Goal: Information Seeking & Learning: Learn about a topic

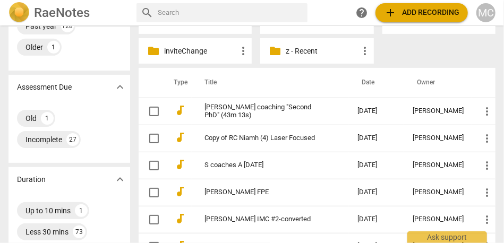
scroll to position [187, 0]
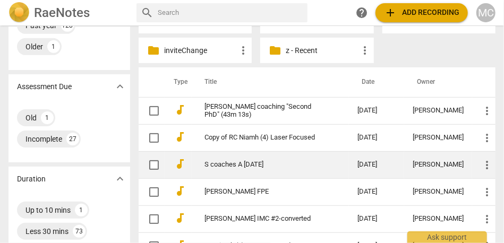
click at [248, 168] on link "S coaches A [DATE]" at bounding box center [262, 165] width 115 height 8
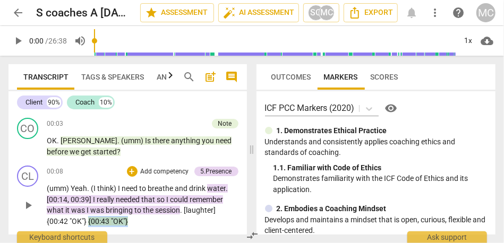
drag, startPoint x: 128, startPoint y: 220, endPoint x: 89, endPoint y: 221, distance: 38.8
click at [89, 221] on p "(umm) Yeah . (I think) I need to breathe and drink water . [00:14 , 00:39] I re…" at bounding box center [143, 205] width 192 height 44
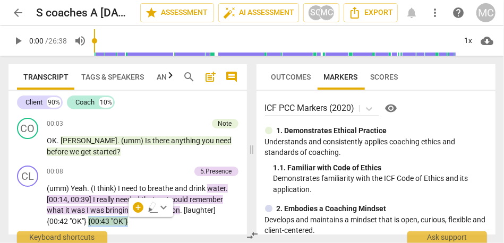
click at [155, 206] on icon "button" at bounding box center [152, 206] width 6 height 7
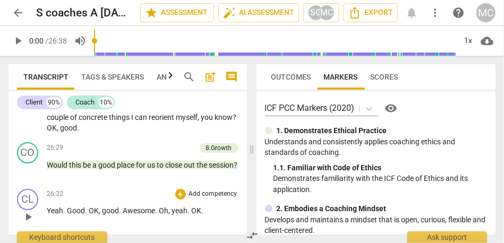
scroll to position [4601, 0]
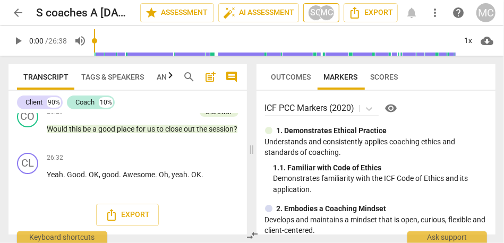
click at [324, 10] on div "MC" at bounding box center [327, 13] width 16 height 16
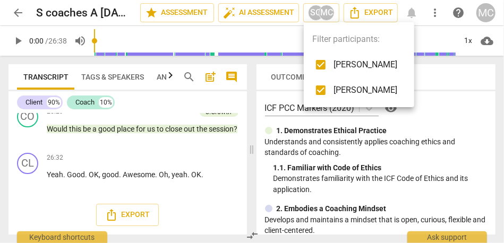
click at [317, 66] on input "checkbox" at bounding box center [321, 65] width 26 height 26
checkbox input "false"
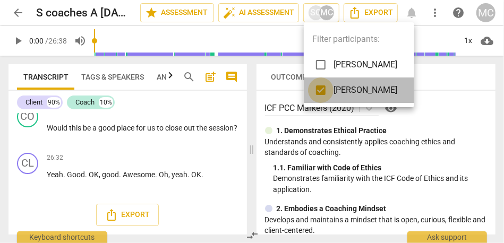
click at [320, 95] on input "checkbox" at bounding box center [321, 91] width 26 height 26
checkbox input "false"
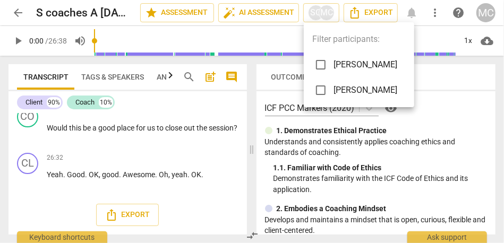
click at [58, 140] on div at bounding box center [252, 121] width 504 height 243
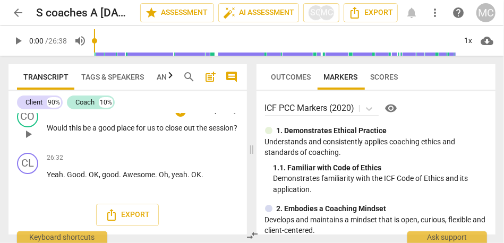
click at [209, 132] on span "session" at bounding box center [221, 128] width 25 height 9
click at [470, 39] on div "1x" at bounding box center [469, 40] width 20 height 17
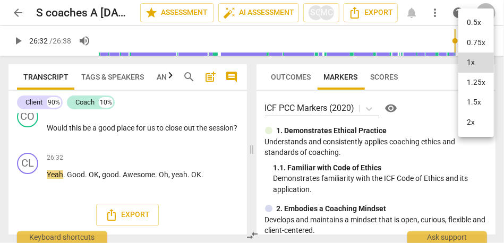
click at [475, 102] on li "1.5x" at bounding box center [477, 102] width 36 height 20
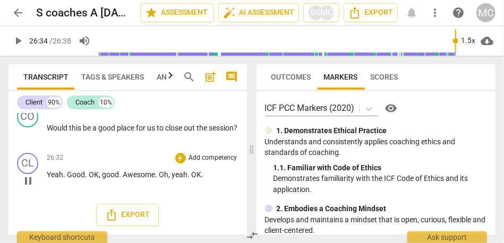
click at [90, 178] on span "OK" at bounding box center [94, 175] width 10 height 9
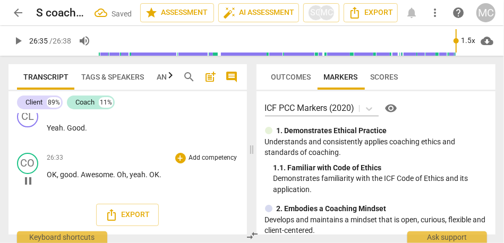
click at [80, 179] on span "." at bounding box center [79, 175] width 4 height 9
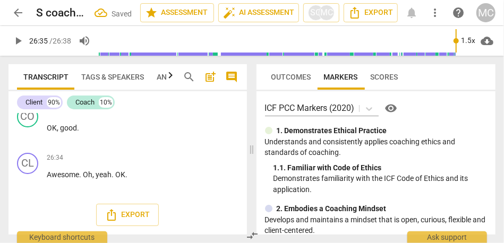
scroll to position [4643, 0]
click at [72, 179] on span "Awesome" at bounding box center [63, 175] width 32 height 9
click at [70, 177] on span "Awesome" at bounding box center [63, 175] width 32 height 9
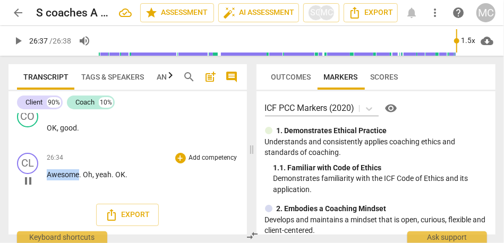
click at [70, 177] on span "Awesome" at bounding box center [63, 175] width 32 height 9
click at [85, 179] on span "Oh" at bounding box center [88, 175] width 10 height 9
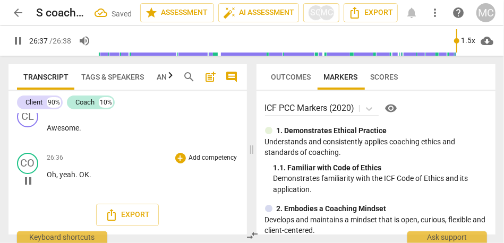
click at [80, 179] on span "OK" at bounding box center [84, 175] width 10 height 9
click at [43, 179] on div "play_arrow pause" at bounding box center [33, 181] width 27 height 14
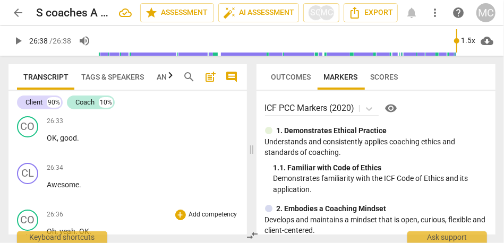
scroll to position [4690, 0]
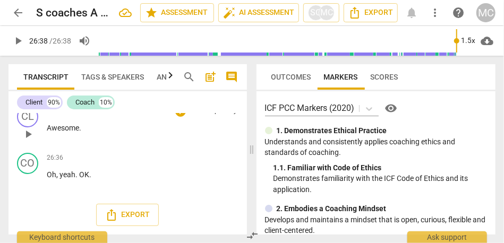
click at [65, 132] on span "Awesome" at bounding box center [63, 128] width 32 height 9
click at [112, 82] on span "Tags & Speakers" at bounding box center [112, 77] width 75 height 15
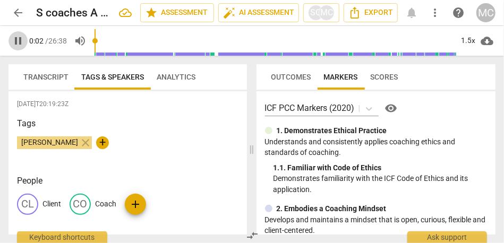
click at [22, 45] on span "pause" at bounding box center [18, 41] width 13 height 13
type input "3"
click at [105, 205] on p "Coach" at bounding box center [105, 204] width 21 height 11
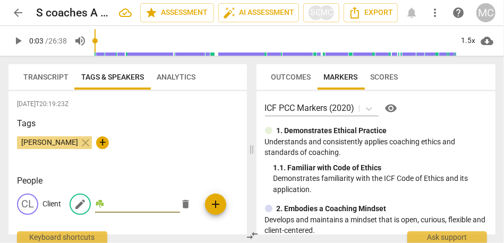
type input "☘️"
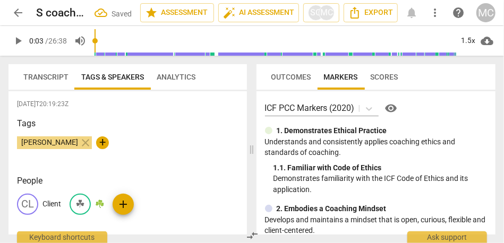
click at [100, 203] on p "☘️" at bounding box center [99, 204] width 9 height 11
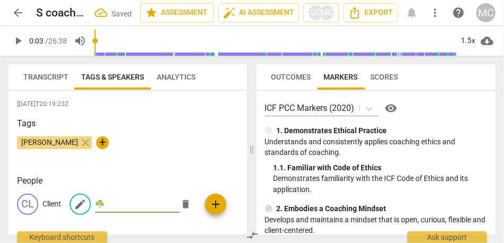
click at [111, 204] on input "☘️" at bounding box center [137, 204] width 85 height 17
type input "☘️"
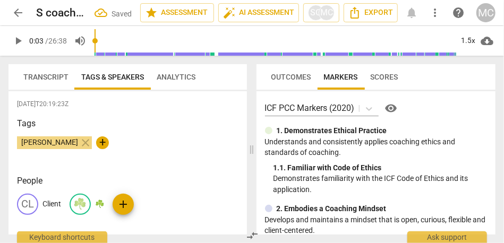
click at [39, 71] on span "Transcript" at bounding box center [46, 77] width 58 height 15
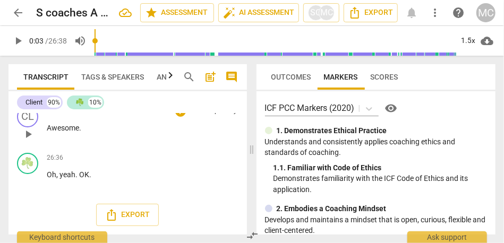
scroll to position [4721, 0]
click at [233, 76] on span "comment" at bounding box center [232, 77] width 13 height 13
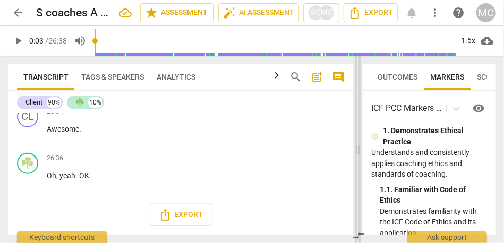
drag, startPoint x: 233, startPoint y: 146, endPoint x: 359, endPoint y: 148, distance: 126.0
click at [359, 148] on span at bounding box center [358, 150] width 6 height 188
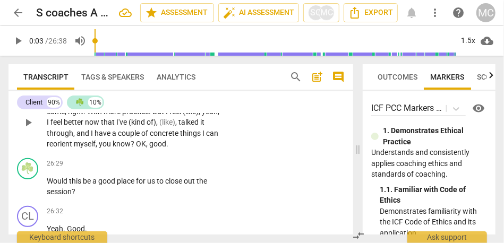
scroll to position [4820, 0]
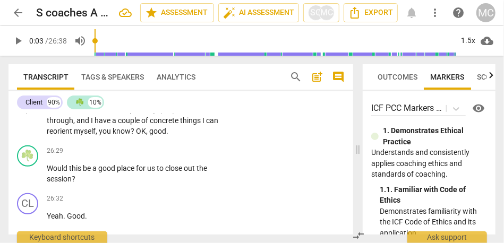
click at [74, 136] on span "reorient" at bounding box center [60, 131] width 27 height 9
click at [131, 136] on span "know" at bounding box center [122, 131] width 18 height 9
click at [146, 136] on span "OK" at bounding box center [141, 131] width 10 height 9
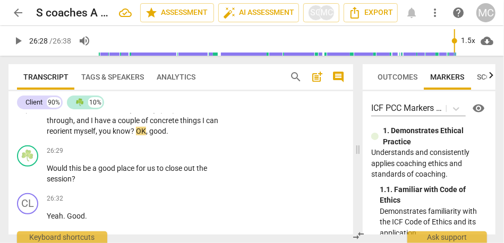
scroll to position [4866, 0]
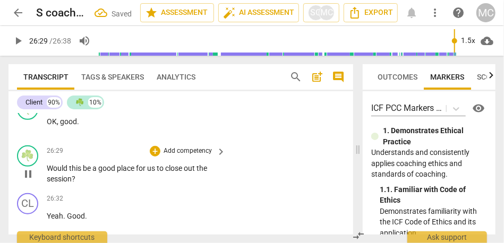
click at [47, 173] on span "Would" at bounding box center [58, 168] width 22 height 9
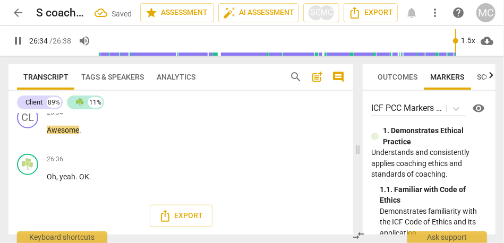
scroll to position [5000, 0]
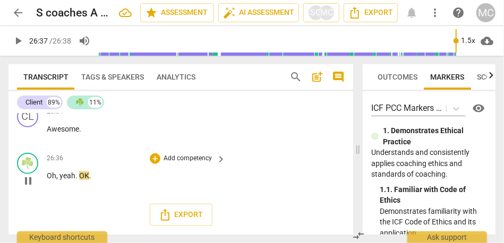
type input "1597"
drag, startPoint x: 73, startPoint y: 188, endPoint x: 59, endPoint y: 188, distance: 14.4
click at [60, 180] on span "yeah" at bounding box center [68, 176] width 16 height 9
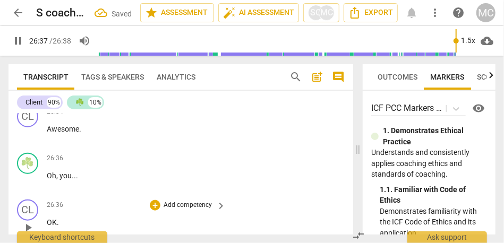
scroll to position [5058, 0]
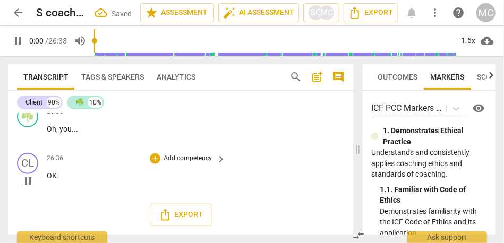
click at [50, 178] on span "OK" at bounding box center [52, 176] width 10 height 9
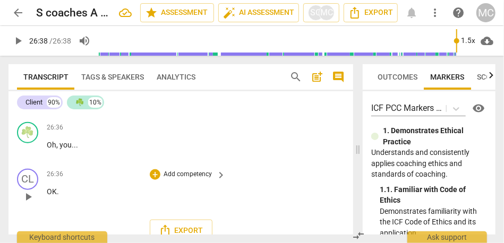
click at [80, 198] on p "OK ." at bounding box center [134, 192] width 174 height 11
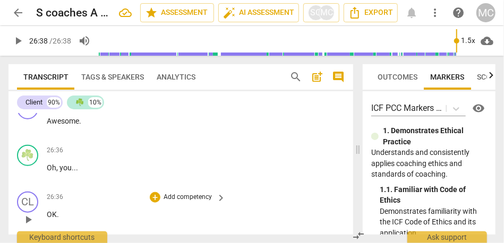
click at [174, 203] on p "Add competency" at bounding box center [188, 198] width 50 height 10
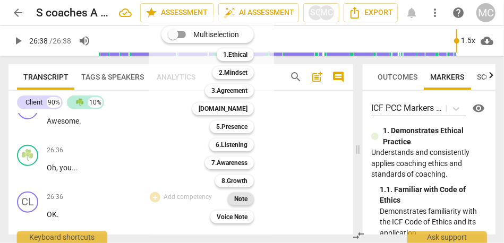
click at [241, 199] on b "Note" at bounding box center [240, 199] width 13 height 13
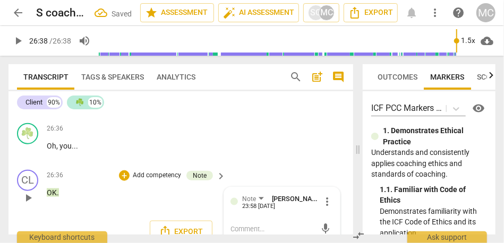
scroll to position [5020, 0]
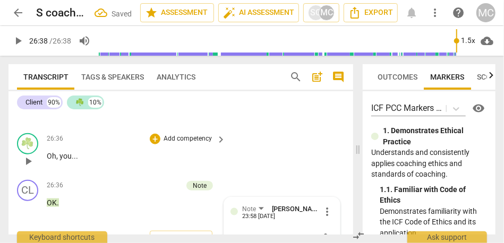
click at [178, 144] on p "Add competency" at bounding box center [188, 139] width 50 height 10
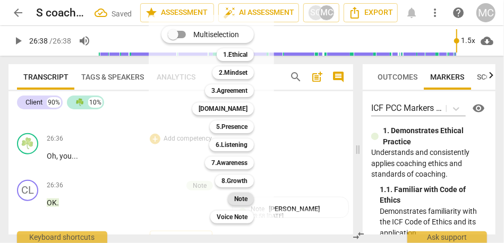
click at [238, 197] on b "Note" at bounding box center [240, 199] width 13 height 13
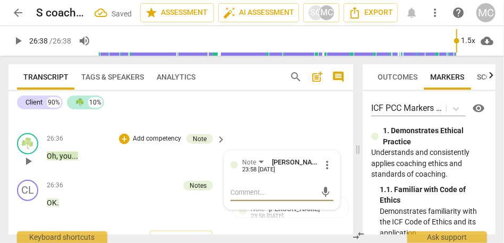
scroll to position [4972, 0]
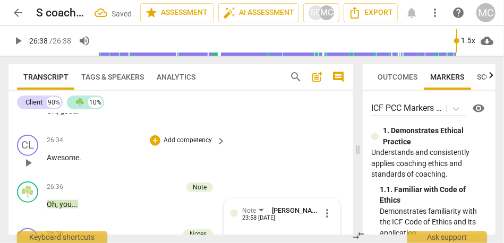
click at [189, 146] on p "Add competency" at bounding box center [188, 141] width 50 height 10
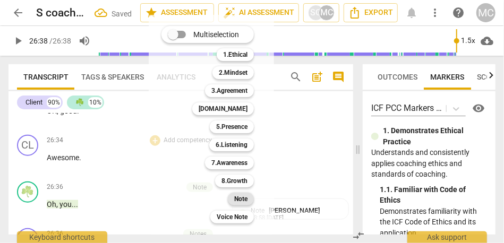
click at [242, 198] on b "Note" at bounding box center [240, 199] width 13 height 13
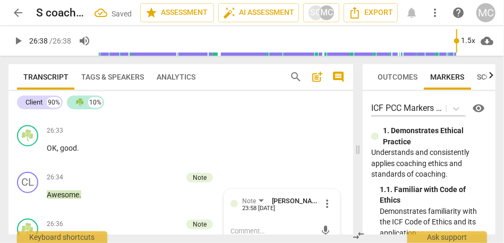
scroll to position [4929, 0]
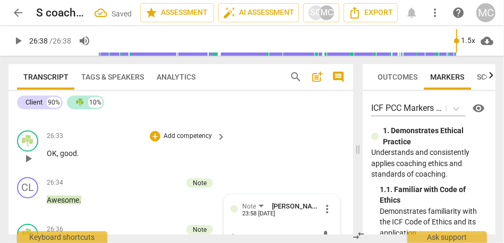
click at [172, 141] on p "Add competency" at bounding box center [188, 137] width 50 height 10
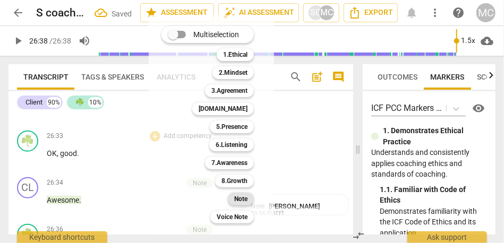
click at [246, 202] on b "Note" at bounding box center [240, 199] width 13 height 13
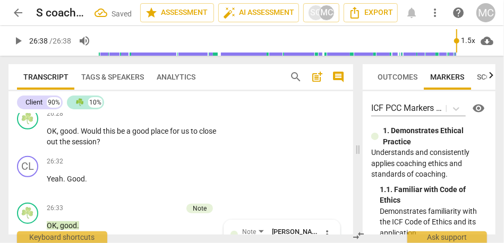
scroll to position [4856, 0]
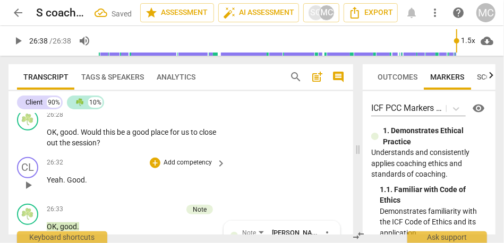
click at [198, 168] on p "Add competency" at bounding box center [188, 163] width 50 height 10
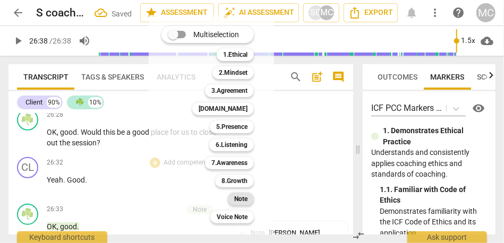
click at [240, 201] on b "Note" at bounding box center [240, 199] width 13 height 13
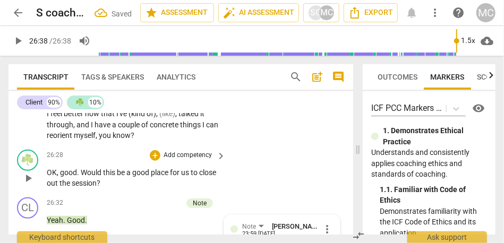
scroll to position [4799, 0]
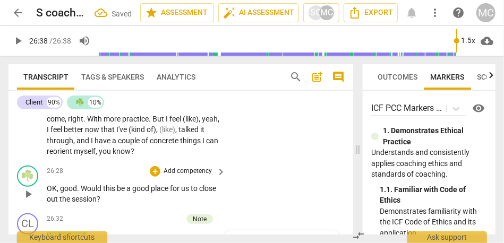
click at [178, 176] on p "Add competency" at bounding box center [188, 172] width 50 height 10
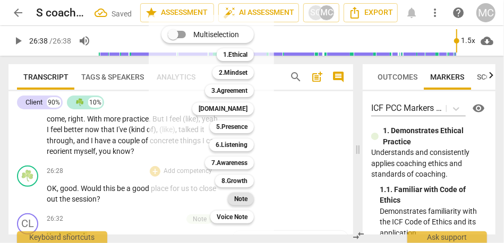
click at [241, 197] on b "Note" at bounding box center [240, 199] width 13 height 13
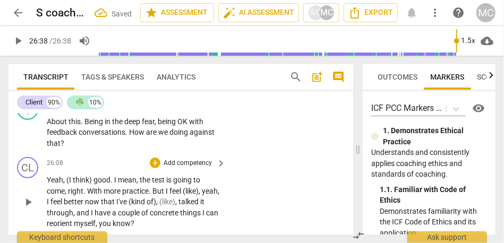
scroll to position [4720, 0]
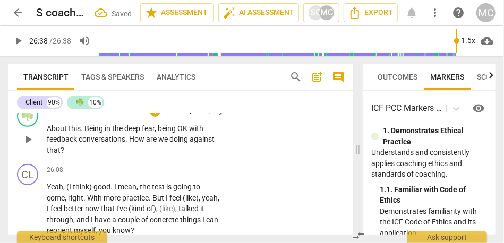
click at [164, 144] on span "we" at bounding box center [163, 139] width 11 height 9
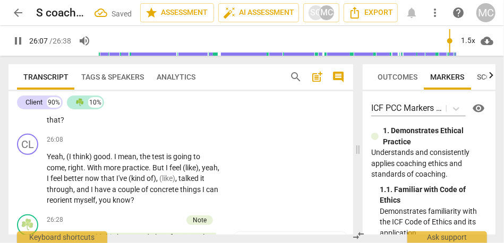
scroll to position [4753, 0]
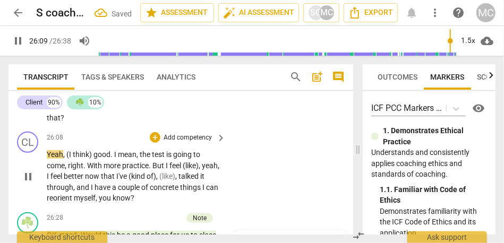
click at [95, 159] on span "good" at bounding box center [102, 154] width 17 height 9
type input "1570"
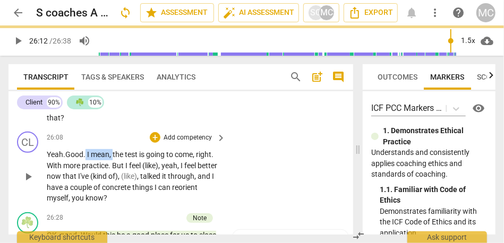
drag, startPoint x: 114, startPoint y: 169, endPoint x: 87, endPoint y: 169, distance: 27.1
click at [87, 169] on p "Yeah. Good . I mean , the test is going to come , right . With more practice . …" at bounding box center [134, 176] width 174 height 55
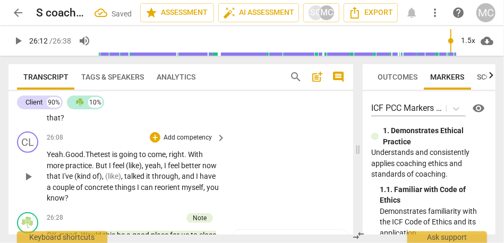
click at [98, 159] on span "The" at bounding box center [92, 154] width 12 height 9
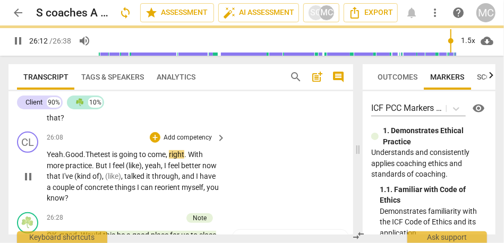
click at [198, 159] on span "With" at bounding box center [195, 154] width 15 height 9
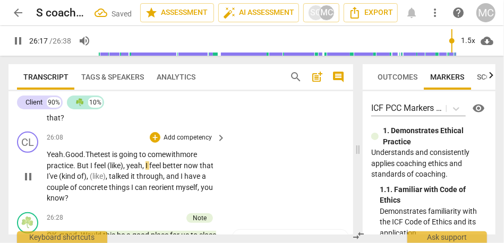
click at [75, 170] on span "." at bounding box center [75, 166] width 4 height 9
drag, startPoint x: 146, startPoint y: 178, endPoint x: 88, endPoint y: 178, distance: 57.4
click at [88, 178] on p "Yeah. Good. The test is going to come with more practice, but I feel (like) , y…" at bounding box center [134, 176] width 174 height 55
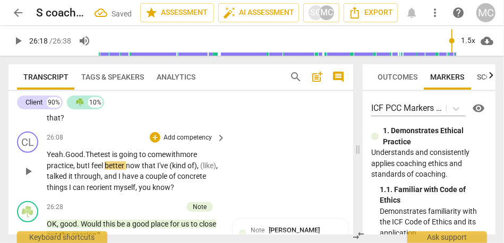
click at [96, 170] on span "feel" at bounding box center [97, 166] width 13 height 9
drag, startPoint x: 171, startPoint y: 178, endPoint x: 217, endPoint y: 178, distance: 46.2
click at [217, 178] on p "Yeah. Good. The test is going to come with more practice, but I feel better now…" at bounding box center [134, 171] width 174 height 44
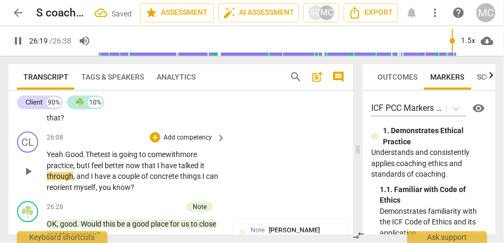
click at [259, 179] on div "CL play_arrow pause 26:08 + Add competency keyboard_arrow_right Yeah. Good. The…" at bounding box center [181, 163] width 345 height 70
click at [61, 181] on span "through" at bounding box center [60, 176] width 27 height 9
click at [172, 170] on span "have" at bounding box center [172, 166] width 18 height 9
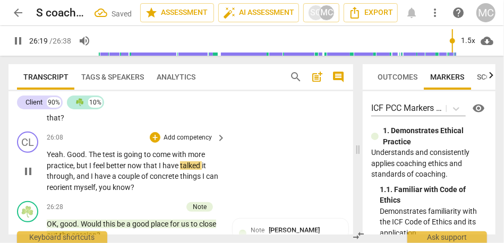
type input "1580"
click at [95, 181] on span "have" at bounding box center [104, 176] width 18 height 9
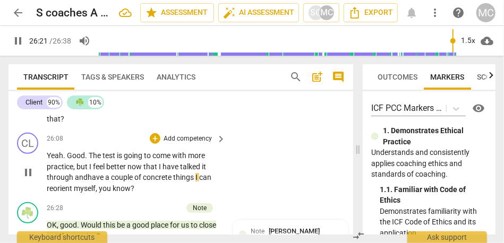
click at [136, 194] on p "Yeah . Good . The test is going to come with more practice , but I feel better …" at bounding box center [134, 172] width 174 height 44
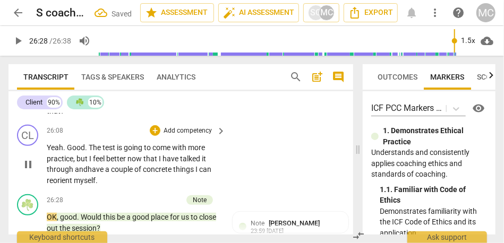
scroll to position [4759, 0]
click at [186, 137] on p "Add competency" at bounding box center [188, 132] width 50 height 10
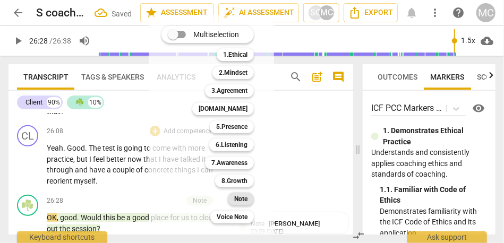
click at [241, 197] on b "Note" at bounding box center [240, 199] width 13 height 13
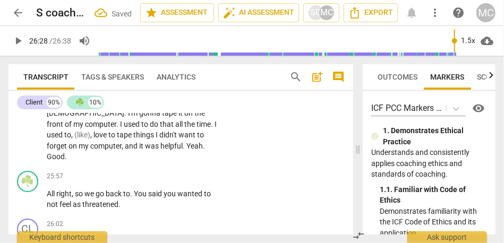
scroll to position [4558, 0]
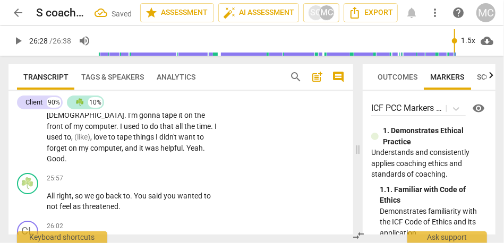
click at [145, 153] on span "was" at bounding box center [152, 148] width 15 height 9
click at [187, 153] on span "Yeah" at bounding box center [195, 148] width 16 height 9
click at [65, 163] on span "Good" at bounding box center [56, 159] width 18 height 9
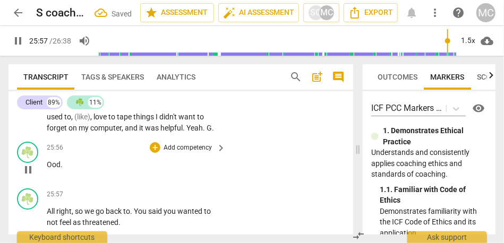
scroll to position [4577, 0]
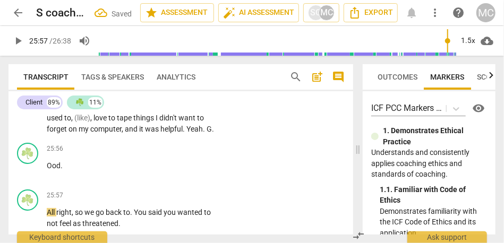
click at [119, 134] on p "OK , I'm going to put on my CEO hat and I'm going to . (I think) I'm going to t…" at bounding box center [134, 80] width 174 height 109
type input "1558"
click at [49, 170] on span "Ood" at bounding box center [54, 166] width 14 height 9
click at [52, 170] on span "G ood" at bounding box center [57, 166] width 20 height 9
click at [139, 100] on span "gonna" at bounding box center [150, 96] width 23 height 9
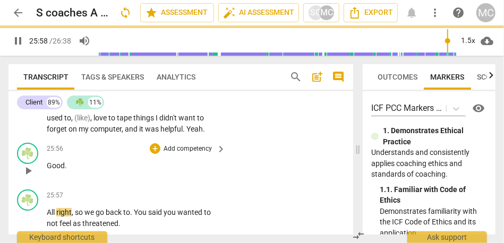
scroll to position [4614, 0]
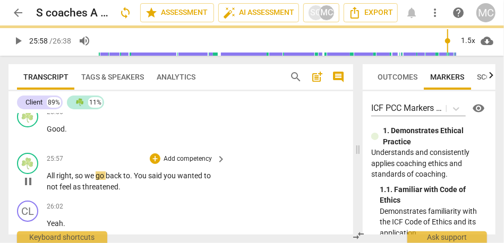
click at [48, 180] on span "All" at bounding box center [52, 176] width 10 height 9
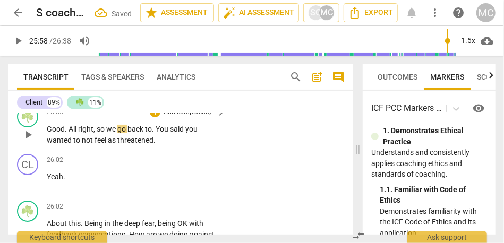
click at [53, 133] on span "Good" at bounding box center [56, 129] width 18 height 9
type input "1557"
click at [46, 142] on div "play_arrow pause" at bounding box center [33, 135] width 27 height 15
click at [49, 133] on span "Good" at bounding box center [56, 129] width 18 height 9
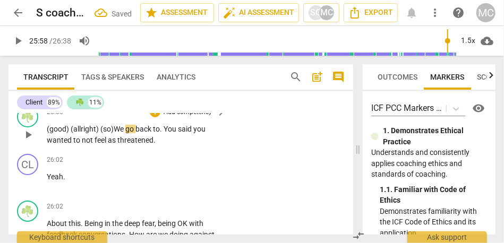
click at [119, 133] on span "We" at bounding box center [120, 129] width 12 height 9
click at [193, 133] on span "You" at bounding box center [195, 129] width 14 height 9
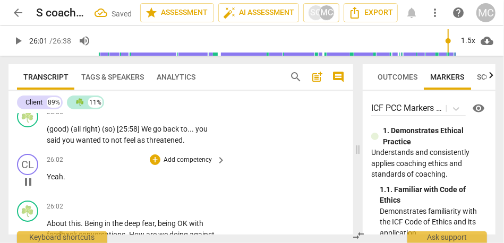
click at [48, 181] on span "Yeah" at bounding box center [55, 177] width 16 height 9
type input "1563"
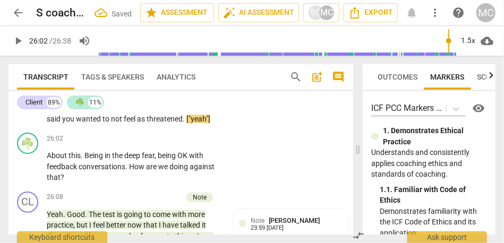
scroll to position [4639, 0]
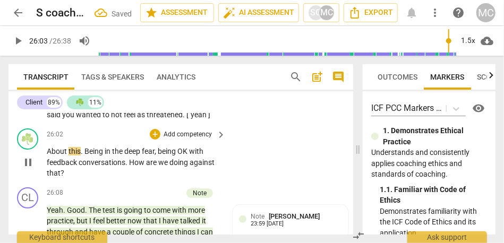
click at [48, 156] on span "About" at bounding box center [58, 151] width 22 height 9
type input "1564"
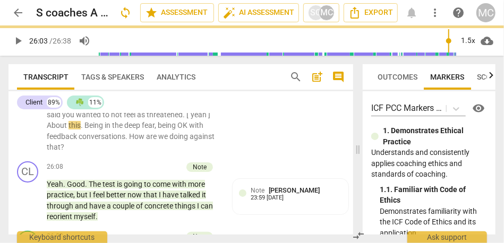
scroll to position [4613, 0]
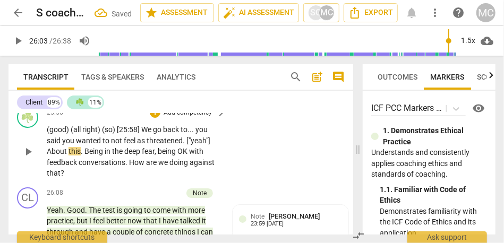
click at [187, 145] on span "["yeah"]" at bounding box center [199, 141] width 24 height 9
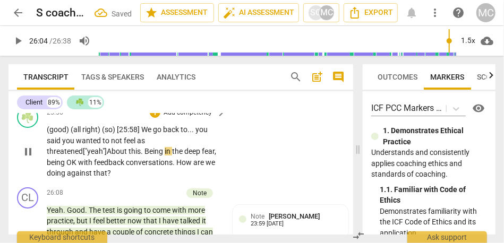
click at [107, 156] on span "About" at bounding box center [118, 151] width 22 height 9
click at [142, 156] on span "Being" at bounding box center [152, 151] width 20 height 9
click at [145, 156] on span "being" at bounding box center [154, 151] width 18 height 9
click at [213, 156] on span "," at bounding box center [214, 151] width 2 height 9
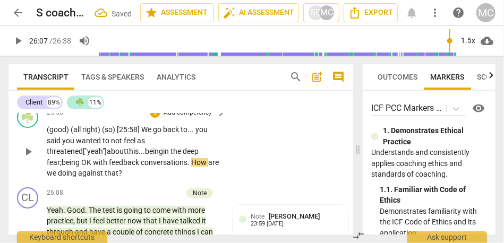
click at [81, 167] on span "being" at bounding box center [72, 162] width 20 height 9
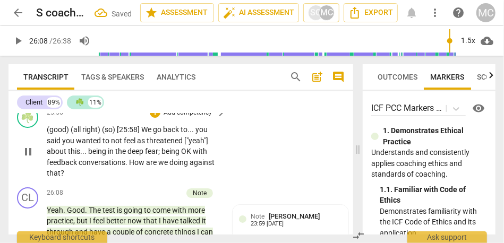
click at [179, 118] on p "Add competency" at bounding box center [188, 113] width 50 height 10
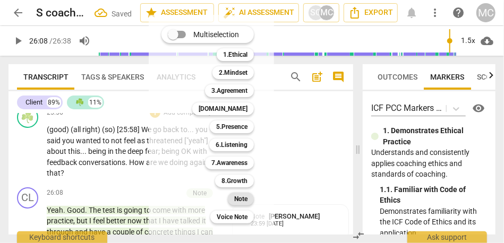
click at [244, 198] on b "Note" at bounding box center [240, 199] width 13 height 13
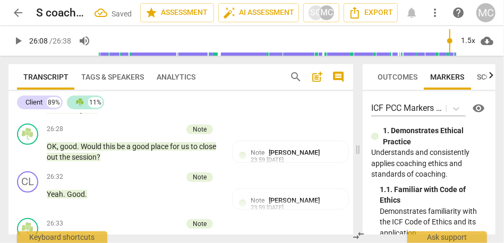
scroll to position [4742, 0]
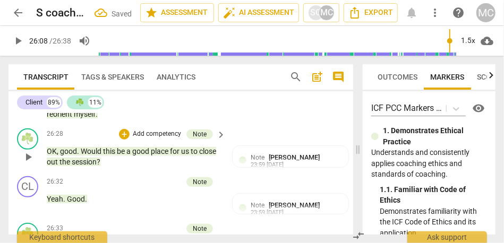
click at [51, 156] on span "OK" at bounding box center [52, 151] width 10 height 9
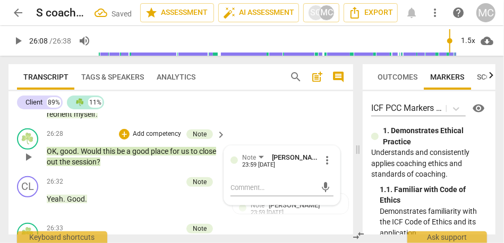
click at [51, 156] on span "OK" at bounding box center [52, 151] width 10 height 9
type input "1590"
click at [81, 156] on span "Would" at bounding box center [92, 151] width 22 height 9
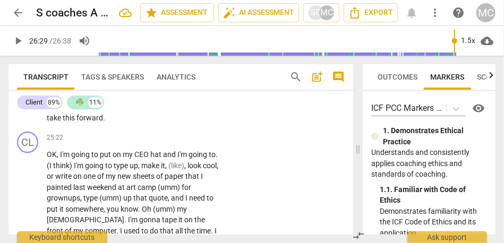
scroll to position [4453, 0]
click at [99, 122] on span "forward" at bounding box center [90, 118] width 27 height 9
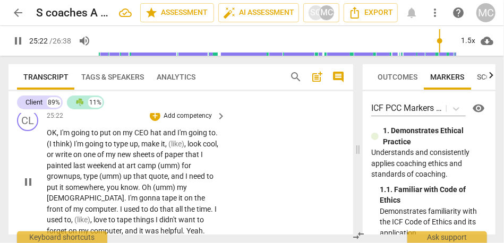
scroll to position [4478, 0]
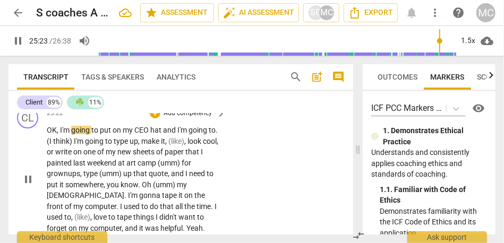
click at [60, 134] on span "I'm" at bounding box center [65, 130] width 11 height 9
type input "1525"
click at [74, 134] on span "going" at bounding box center [79, 130] width 20 height 9
click at [83, 134] on span "going" at bounding box center [83, 130] width 20 height 9
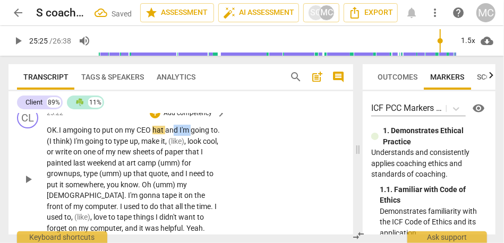
drag, startPoint x: 195, startPoint y: 150, endPoint x: 175, endPoint y: 150, distance: 20.2
click at [175, 150] on p "OK. I am going to put on my CEO hat and I'm going to . (I think) I'm going to t…" at bounding box center [134, 179] width 174 height 109
click at [175, 134] on span "and" at bounding box center [172, 130] width 14 height 9
drag, startPoint x: 84, startPoint y: 162, endPoint x: 168, endPoint y: 150, distance: 84.9
click at [168, 150] on p "OK. I am going to put on my CEO hat and I'm going to . (I think) I'm going to t…" at bounding box center [134, 179] width 174 height 109
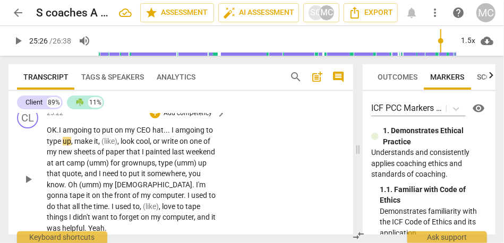
click at [291, 190] on div "CL play_arrow pause 25:22 + Add competency keyboard_arrow_right OK. I am going …" at bounding box center [181, 170] width 345 height 135
click at [197, 134] on span "going" at bounding box center [201, 130] width 20 height 9
type input "1528"
click at [64, 146] on span "up" at bounding box center [67, 141] width 9 height 9
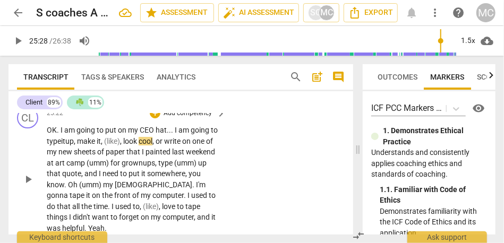
click at [123, 146] on span "," at bounding box center [121, 141] width 3 height 9
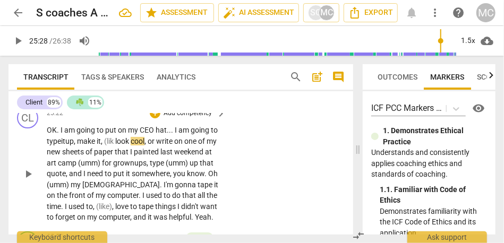
click at [82, 146] on span "make" at bounding box center [87, 141] width 20 height 9
click at [114, 146] on span at bounding box center [113, 141] width 2 height 9
click at [133, 146] on span "," at bounding box center [131, 141] width 3 height 9
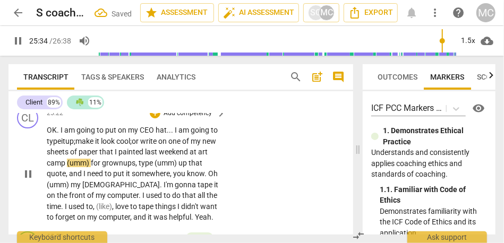
click at [102, 167] on span "for" at bounding box center [96, 163] width 11 height 9
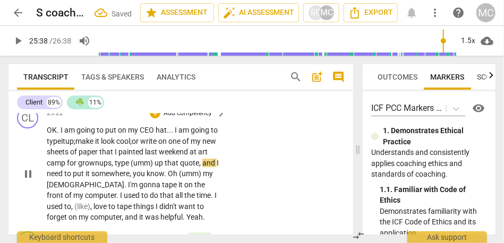
click at [125, 167] on span "type" at bounding box center [123, 163] width 16 height 9
click at [150, 167] on span "(umm)" at bounding box center [138, 163] width 24 height 9
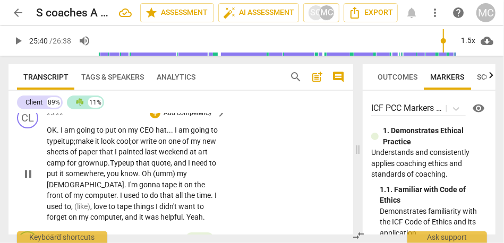
click at [188, 167] on span "and" at bounding box center [181, 163] width 14 height 9
click at [192, 167] on span "need" at bounding box center [184, 163] width 18 height 9
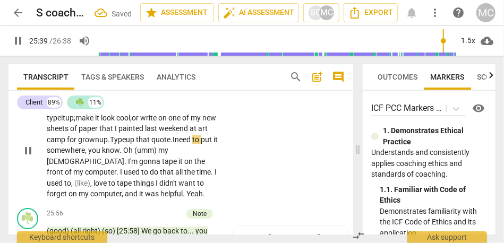
scroll to position [4505, 0]
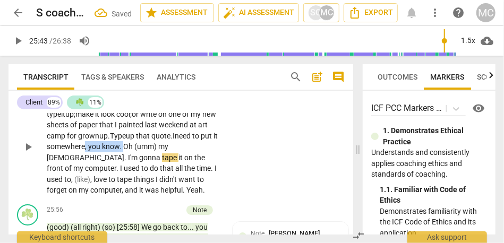
drag, startPoint x: 142, startPoint y: 171, endPoint x: 103, endPoint y: 171, distance: 39.3
click at [103, 171] on p "OK . I am going to put on my CEO hat . . . I am going to type it up; make it lo…" at bounding box center [134, 147] width 174 height 98
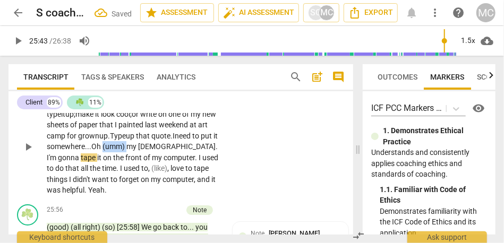
drag, startPoint x: 147, startPoint y: 170, endPoint x: 124, endPoint y: 170, distance: 23.4
click at [124, 170] on p "OK . I am going to put on my CEO hat . . . I am going to type it up; make it lo…" at bounding box center [134, 147] width 174 height 98
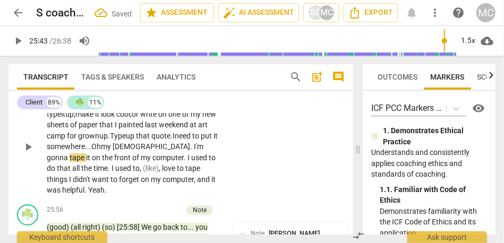
click at [101, 151] on span "Oh" at bounding box center [96, 146] width 10 height 9
click at [195, 151] on span "I'm" at bounding box center [200, 146] width 10 height 9
click at [193, 151] on span "I'm" at bounding box center [198, 146] width 10 height 9
click at [141, 151] on span "God!" at bounding box center [153, 146] width 80 height 9
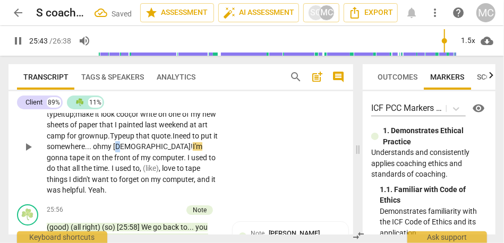
click at [141, 151] on span "God!" at bounding box center [153, 146] width 80 height 9
click at [86, 162] on span "tape" at bounding box center [78, 158] width 16 height 9
click at [74, 162] on span "going to" at bounding box center [60, 158] width 27 height 9
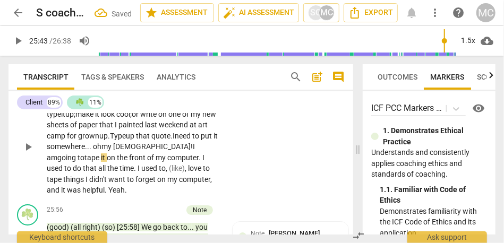
click at [165, 162] on span "I am" at bounding box center [121, 152] width 148 height 20
click at [188, 173] on span "love" at bounding box center [195, 168] width 15 height 9
click at [212, 184] on span "it" at bounding box center [214, 179] width 4 height 9
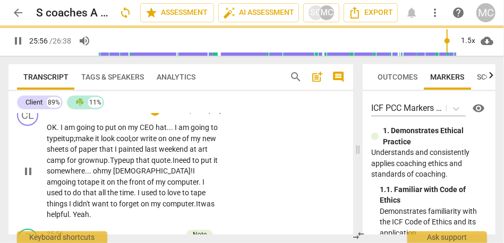
scroll to position [4480, 0]
click at [187, 116] on p "Add competency" at bounding box center [188, 112] width 50 height 10
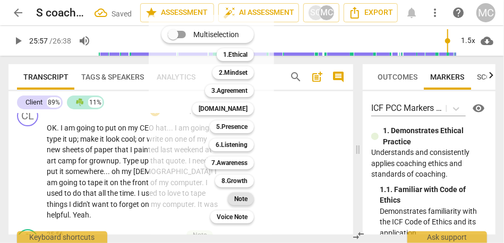
click at [238, 198] on b "Note" at bounding box center [240, 199] width 13 height 13
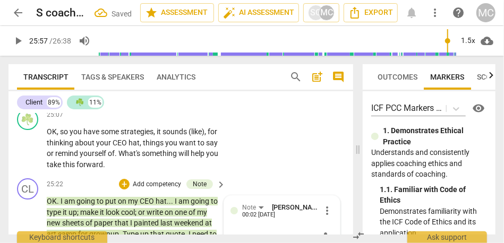
scroll to position [4395, 0]
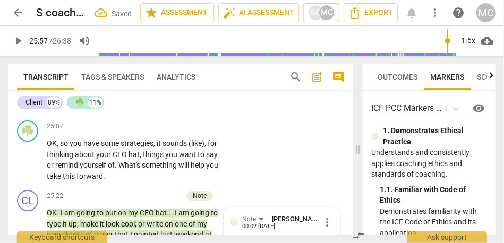
click at [83, 111] on span "away" at bounding box center [90, 107] width 18 height 9
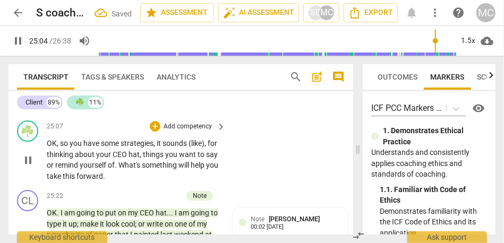
scroll to position [4369, 0]
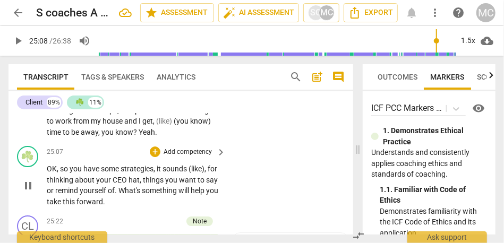
click at [48, 173] on span "OK" at bounding box center [52, 169] width 10 height 9
type input "1508"
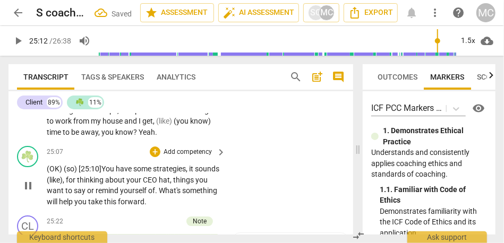
click at [189, 173] on span "," at bounding box center [187, 169] width 3 height 9
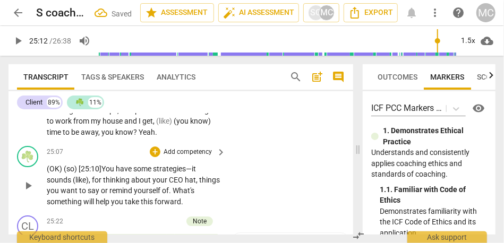
click at [75, 184] on span "(like)" at bounding box center [81, 180] width 16 height 9
click at [88, 184] on span "," at bounding box center [86, 180] width 3 height 9
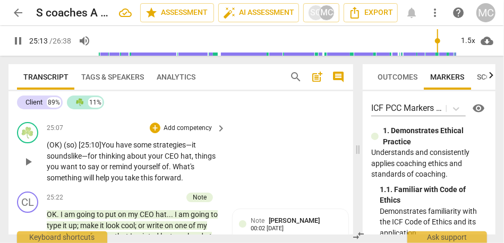
scroll to position [4403, 0]
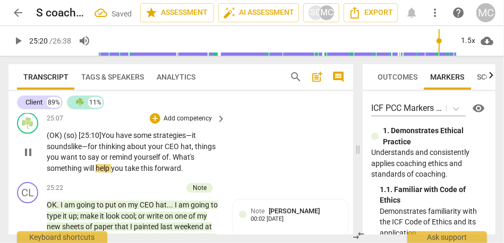
click at [156, 162] on span "yourself" at bounding box center [148, 157] width 28 height 9
click at [173, 162] on span "What's" at bounding box center [184, 157] width 22 height 9
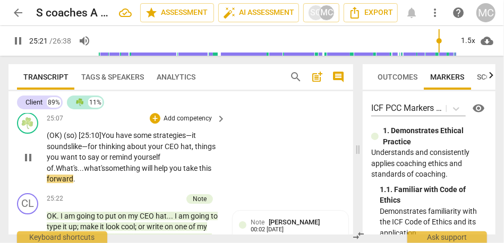
click at [209, 185] on p "(OK) ( so) [25:10] You have some strategies— it sounds like— for thinking about…" at bounding box center [134, 157] width 174 height 55
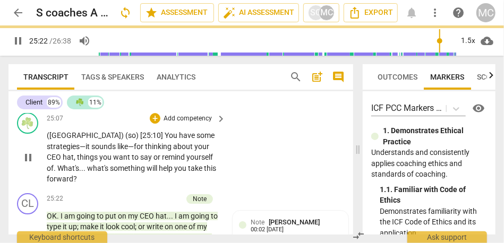
click at [171, 124] on p "Add competency" at bounding box center [188, 119] width 50 height 10
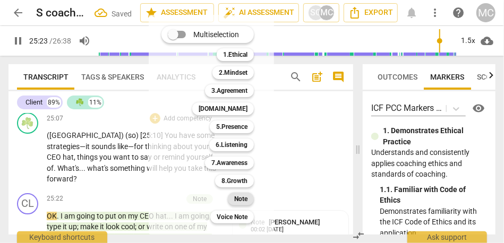
click at [234, 196] on div "Note" at bounding box center [241, 199] width 26 height 13
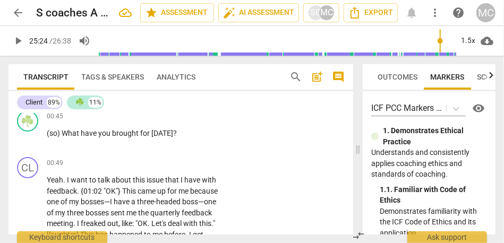
scroll to position [0, 0]
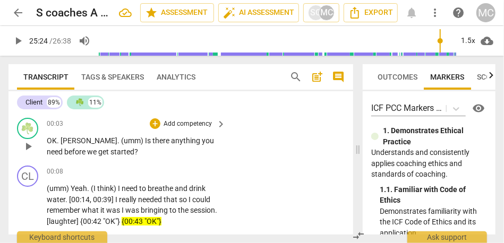
click at [182, 122] on p "Add competency" at bounding box center [188, 125] width 50 height 10
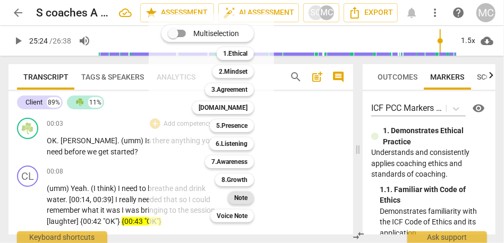
click at [243, 191] on div "Note 9" at bounding box center [247, 198] width 46 height 18
click at [241, 198] on b "Note" at bounding box center [240, 198] width 13 height 13
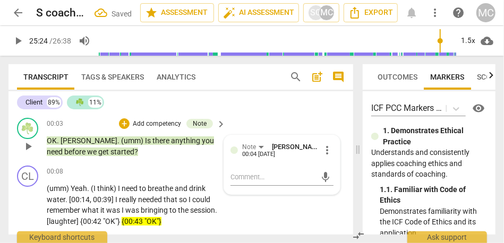
click at [145, 142] on span "Is" at bounding box center [148, 141] width 7 height 9
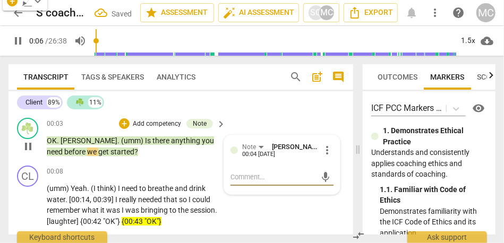
scroll to position [18, 0]
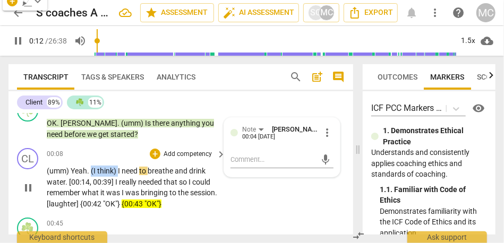
drag, startPoint x: 118, startPoint y: 172, endPoint x: 90, endPoint y: 171, distance: 28.2
click at [90, 171] on p "(umm) Yeah . (I think) I need to breathe and drink water . [00:14 , 00:39] I re…" at bounding box center [134, 188] width 174 height 44
type input "12"
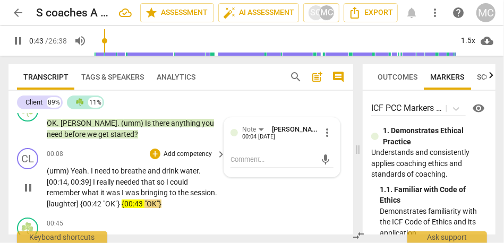
click at [158, 194] on span "bringing" at bounding box center [155, 193] width 29 height 9
click at [151, 193] on span "bringing" at bounding box center [155, 193] width 29 height 9
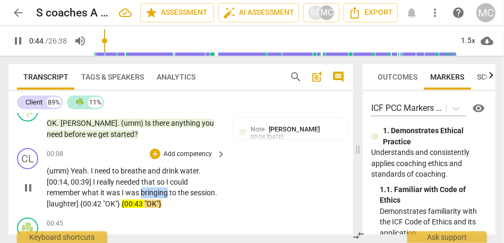
click at [151, 193] on span "bringing" at bounding box center [155, 193] width 29 height 9
click at [178, 150] on p "Add competency" at bounding box center [188, 155] width 50 height 10
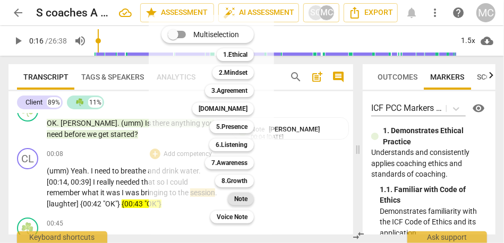
click at [237, 198] on b "Note" at bounding box center [240, 199] width 13 height 13
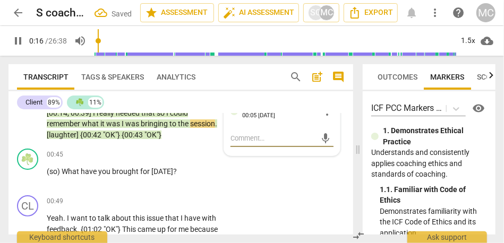
scroll to position [88, 0]
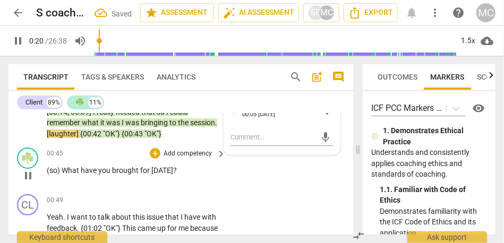
click at [57, 170] on span "(so)" at bounding box center [54, 170] width 15 height 9
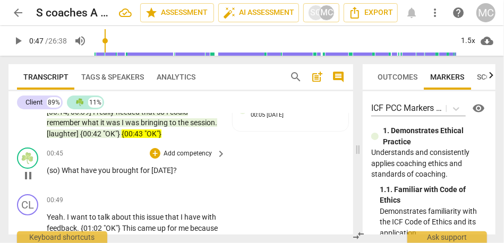
click at [180, 154] on p "Add competency" at bounding box center [188, 154] width 50 height 10
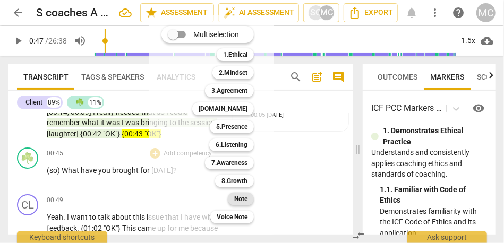
click at [242, 197] on b "Note" at bounding box center [240, 199] width 13 height 13
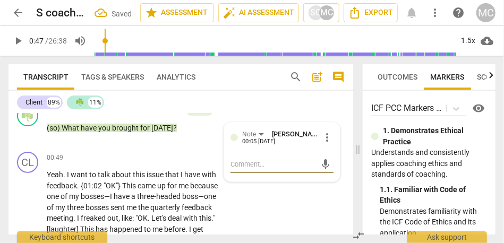
scroll to position [155, 0]
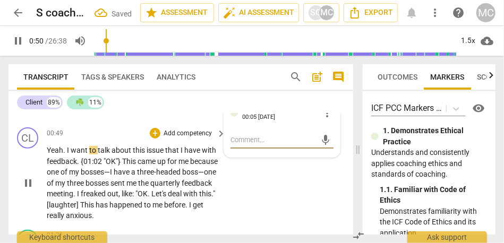
click at [182, 134] on p "Add competency" at bounding box center [188, 134] width 50 height 10
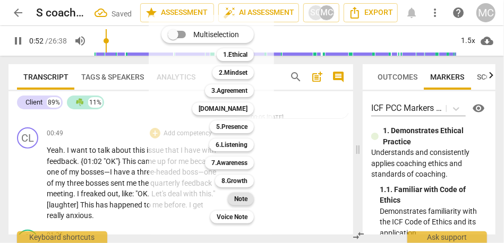
click at [238, 202] on b "Note" at bounding box center [240, 199] width 13 height 13
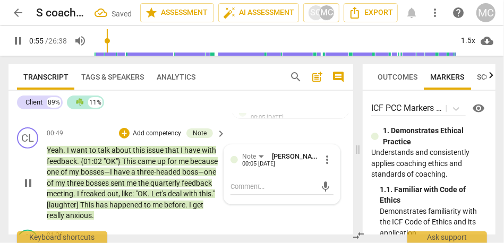
click at [222, 224] on div "CL play_arrow pause 00:49 + Add competency Note keyboard_arrow_right Yeah . I w…" at bounding box center [181, 174] width 345 height 103
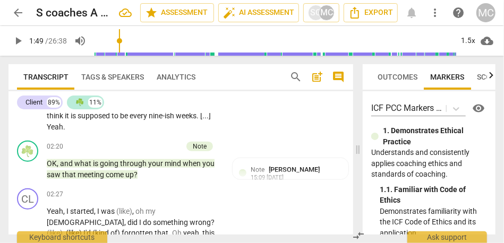
scroll to position [452, 0]
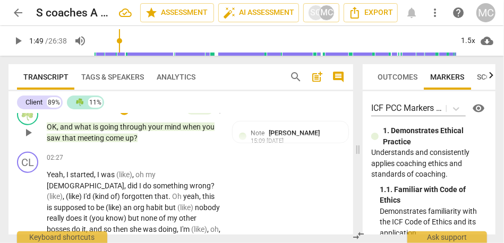
click at [96, 137] on span "meeting" at bounding box center [92, 138] width 28 height 9
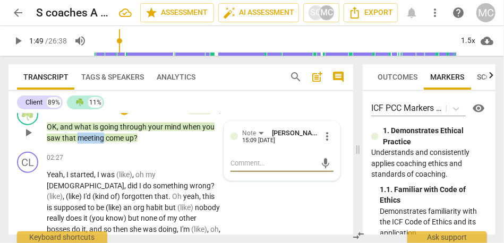
click at [96, 137] on span "meeting" at bounding box center [92, 138] width 28 height 9
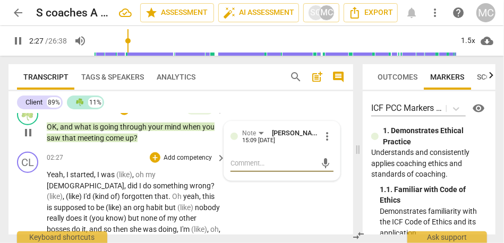
click at [66, 175] on span "I" at bounding box center [68, 175] width 4 height 9
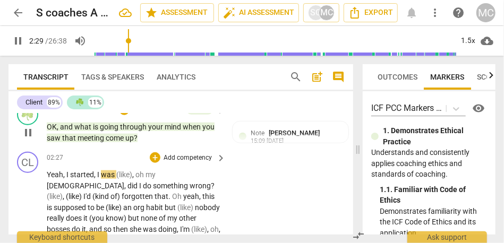
type input "150"
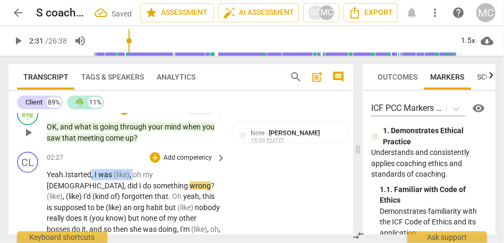
drag, startPoint x: 136, startPoint y: 174, endPoint x: 95, endPoint y: 175, distance: 41.5
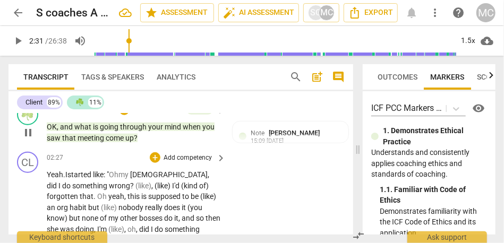
click at [58, 182] on span "did" at bounding box center [53, 186] width 12 height 9
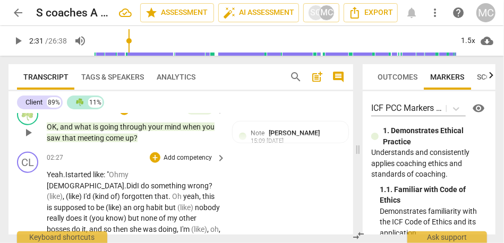
click at [129, 172] on span "my" at bounding box center [124, 175] width 10 height 9
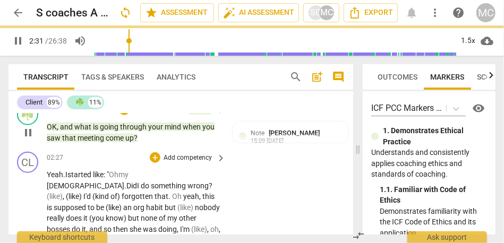
click at [209, 186] on span "?" at bounding box center [211, 186] width 4 height 9
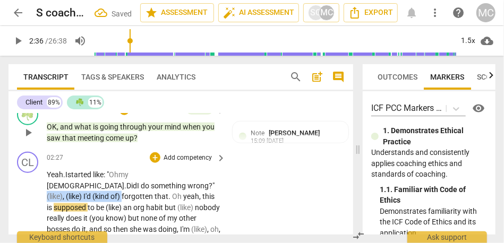
drag, startPoint x: 151, startPoint y: 186, endPoint x: 74, endPoint y: 186, distance: 77.1
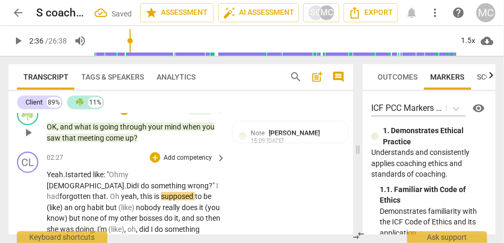
click at [92, 192] on span "forgotten" at bounding box center [76, 196] width 33 height 9
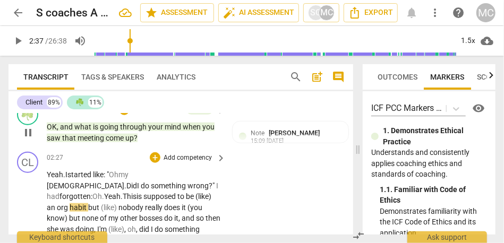
click at [137, 192] on span "This" at bounding box center [130, 196] width 14 height 9
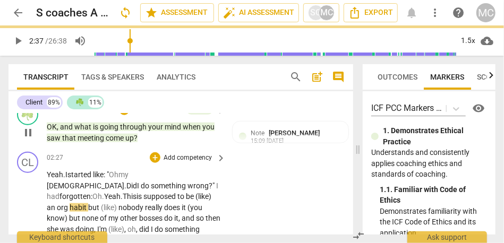
click at [137, 192] on span "This" at bounding box center [130, 196] width 14 height 9
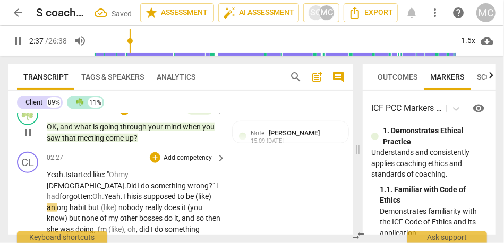
click at [57, 204] on span "an" at bounding box center [52, 208] width 10 height 9
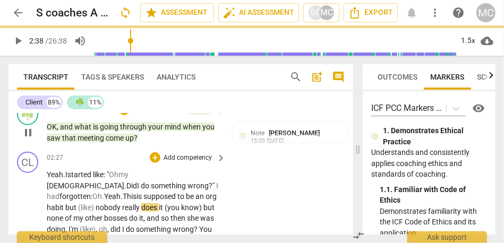
click at [65, 204] on span "habit" at bounding box center [56, 208] width 19 height 9
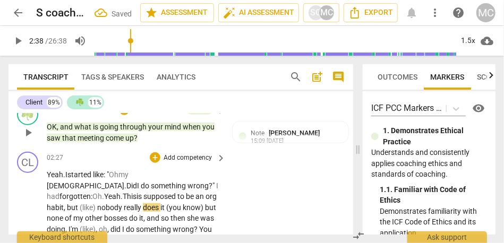
click at [124, 204] on span "nobody" at bounding box center [110, 208] width 27 height 9
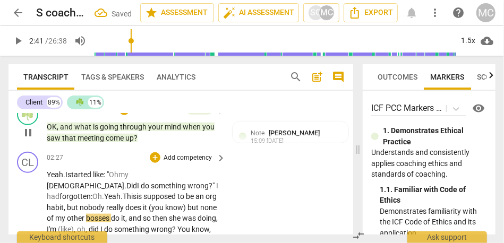
click at [149, 204] on span "it" at bounding box center [146, 208] width 6 height 9
click at [106, 204] on span "nobody" at bounding box center [93, 208] width 27 height 9
drag, startPoint x: 82, startPoint y: 208, endPoint x: 193, endPoint y: 197, distance: 111.7
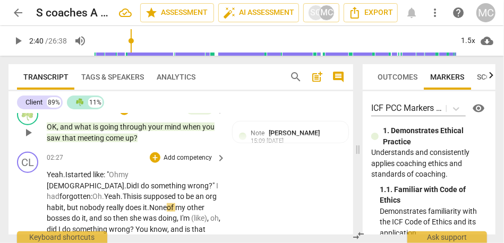
click at [149, 204] on span "it." at bounding box center [146, 208] width 6 height 9
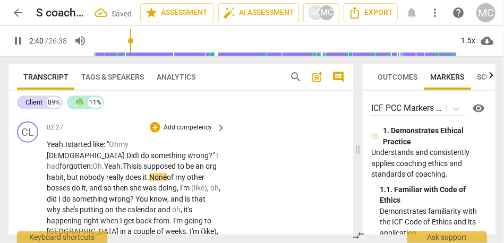
scroll to position [485, 0]
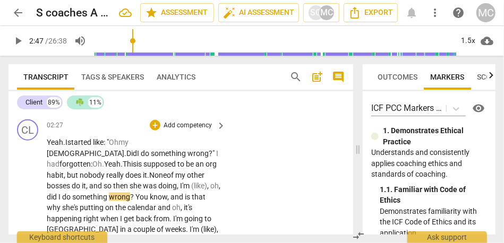
click at [130, 182] on span "then" at bounding box center [121, 186] width 16 height 9
click at [104, 182] on span "and" at bounding box center [96, 186] width 14 height 9
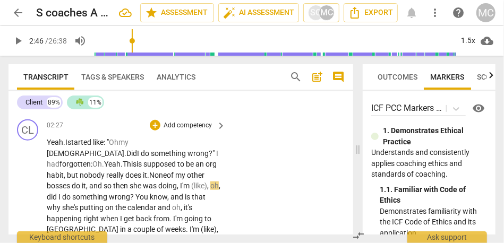
click at [104, 182] on span "and" at bounding box center [96, 186] width 14 height 9
click at [82, 182] on span "do" at bounding box center [77, 186] width 10 height 9
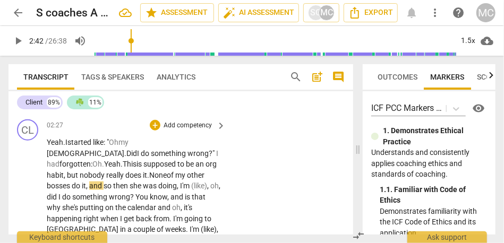
click at [104, 182] on span "and" at bounding box center [96, 186] width 14 height 9
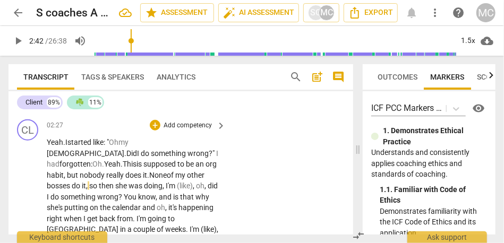
click at [129, 182] on span "she" at bounding box center [121, 186] width 13 height 9
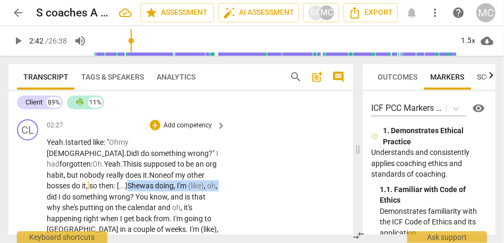
click at [216, 186] on span "," at bounding box center [217, 186] width 2 height 9
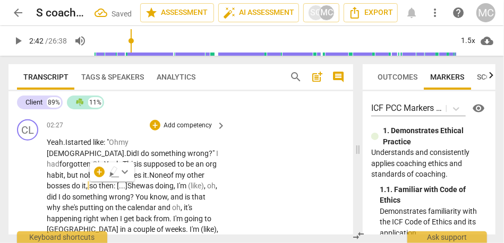
click at [140, 182] on span "She" at bounding box center [134, 186] width 12 height 9
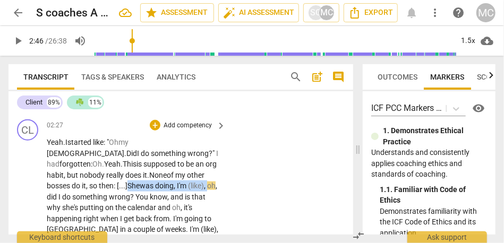
drag, startPoint x: 79, startPoint y: 186, endPoint x: 162, endPoint y: 170, distance: 83.8
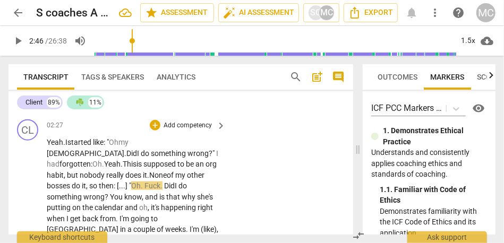
click at [163, 182] on span "Oh. Fuck." at bounding box center [146, 186] width 31 height 9
click at [175, 182] on span "Did" at bounding box center [169, 186] width 11 height 9
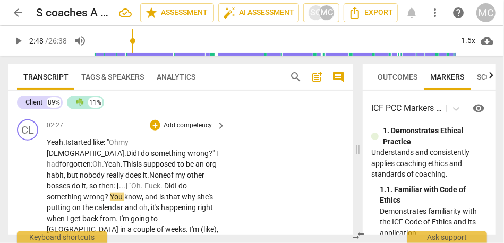
click at [122, 193] on span "You" at bounding box center [117, 197] width 14 height 9
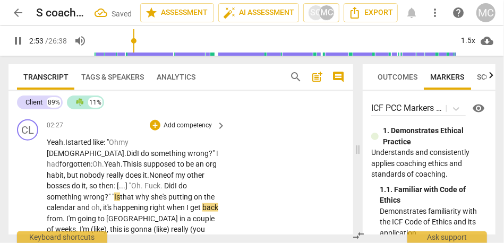
click at [91, 204] on span "and" at bounding box center [84, 208] width 14 height 9
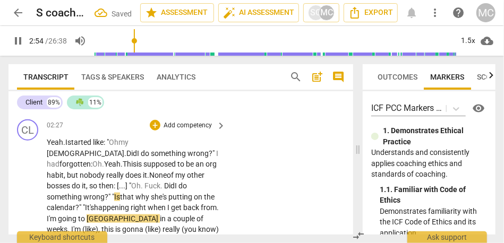
click at [94, 204] on span "calendar?" "It's" at bounding box center [70, 208] width 47 height 9
click at [58, 215] on span "I'm" at bounding box center [52, 219] width 11 height 9
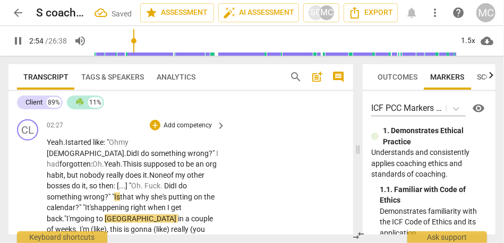
scroll to position [518, 0]
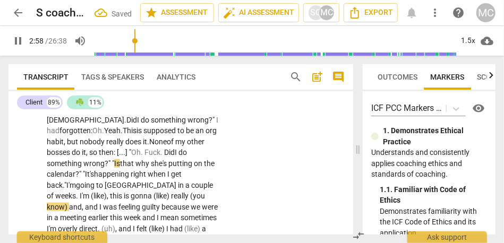
click at [55, 192] on span "of" at bounding box center [51, 196] width 9 height 9
click at [80, 192] on span "." at bounding box center [78, 196] width 4 height 9
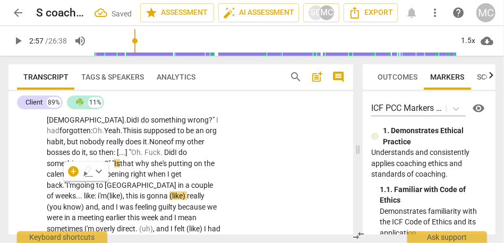
click at [126, 192] on span "this" at bounding box center [133, 196] width 14 height 9
click at [58, 192] on span "weeks... like:" at bounding box center [75, 196] width 41 height 9
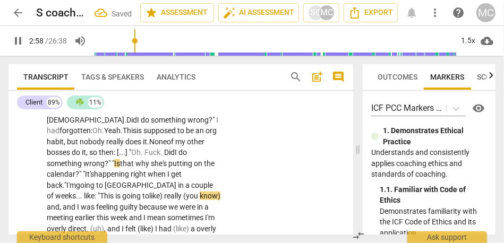
click at [104, 192] on span "his" at bounding box center [109, 196] width 11 height 9
click at [122, 192] on span "going to" at bounding box center [135, 196] width 27 height 9
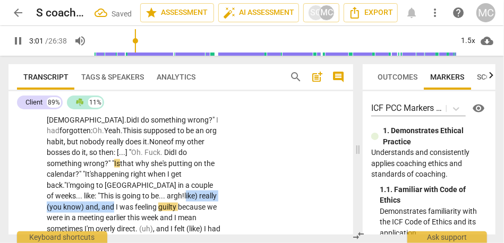
drag, startPoint x: 97, startPoint y: 197, endPoint x: 152, endPoint y: 181, distance: 57.2
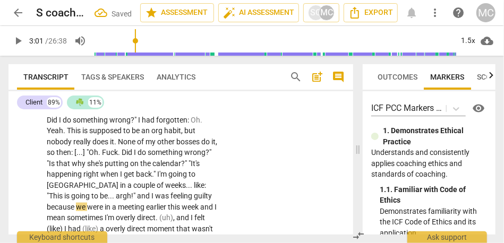
click at [149, 192] on span "and" at bounding box center [144, 196] width 14 height 9
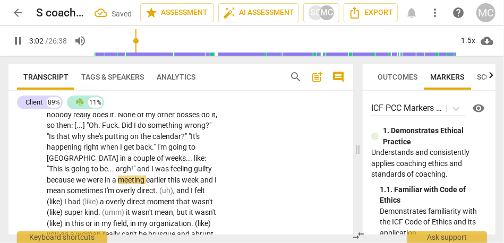
scroll to position [547, 0]
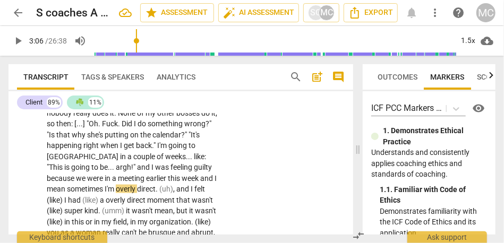
click at [200, 174] on span "week" at bounding box center [191, 178] width 19 height 9
type input "186"
drag, startPoint x: 71, startPoint y: 180, endPoint x: 22, endPoint y: 179, distance: 48.9
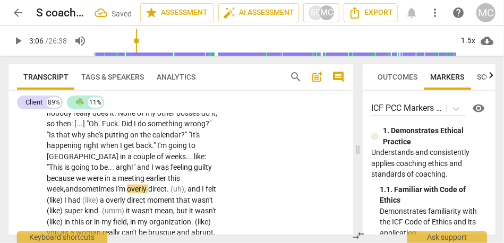
click at [121, 185] on span "I'm" at bounding box center [121, 189] width 11 height 9
click at [110, 185] on span "sometimes," at bounding box center [97, 189] width 38 height 9
drag, startPoint x: 208, startPoint y: 178, endPoint x: 176, endPoint y: 178, distance: 31.4
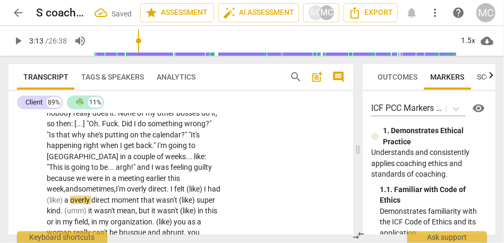
click at [187, 185] on span "felt" at bounding box center [180, 189] width 12 height 9
click at [94, 196] on span "direct" at bounding box center [101, 200] width 20 height 9
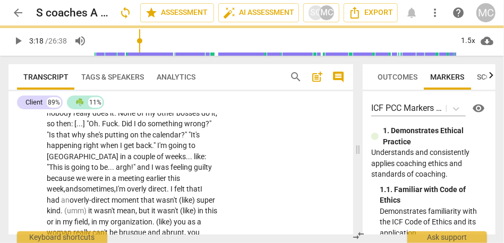
click at [199, 196] on span "super" at bounding box center [206, 200] width 19 height 9
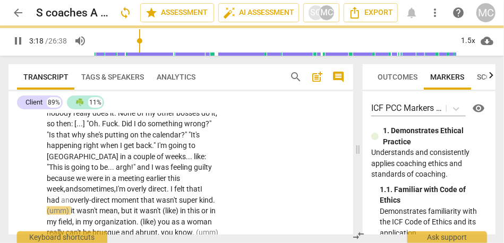
scroll to position [561, 0]
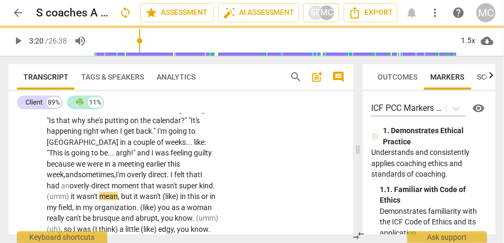
click at [72, 192] on span "it" at bounding box center [74, 196] width 6 height 9
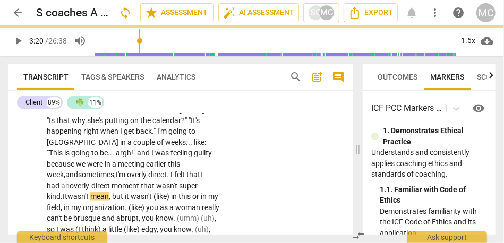
click at [57, 192] on span "kind." at bounding box center [55, 196] width 16 height 9
click at [100, 192] on span "mean" at bounding box center [99, 196] width 19 height 9
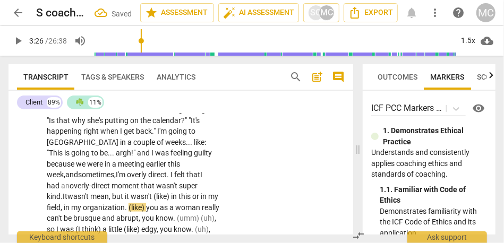
click at [99, 192] on span "mean" at bounding box center [99, 196] width 19 height 9
click at [97, 192] on span "mean" at bounding box center [99, 196] width 19 height 9
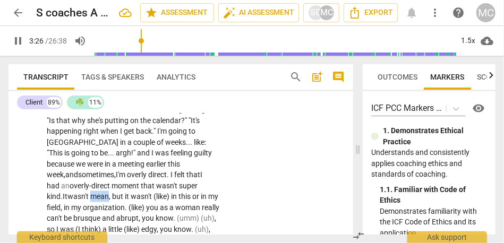
click at [97, 192] on span "mean" at bounding box center [99, 196] width 19 height 9
click at [125, 192] on span "but" at bounding box center [118, 196] width 13 height 9
click at [154, 192] on span "wasn't" at bounding box center [142, 196] width 23 height 9
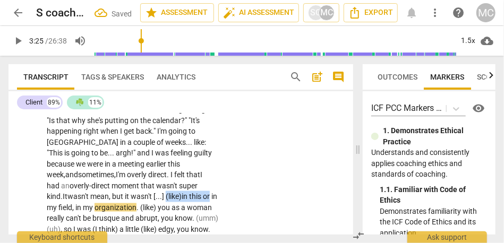
drag, startPoint x: 172, startPoint y: 184, endPoint x: 232, endPoint y: 184, distance: 60.1
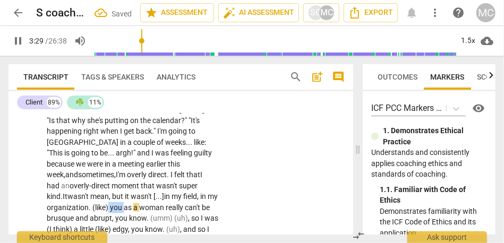
drag, startPoint x: 135, startPoint y: 195, endPoint x: 119, endPoint y: 195, distance: 16.5
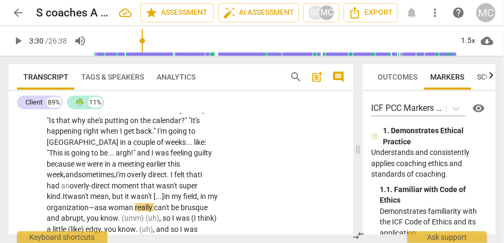
click at [148, 204] on span "really" at bounding box center [144, 208] width 19 height 9
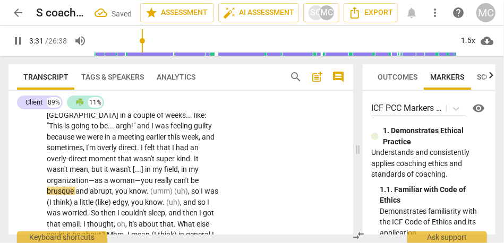
scroll to position [591, 0]
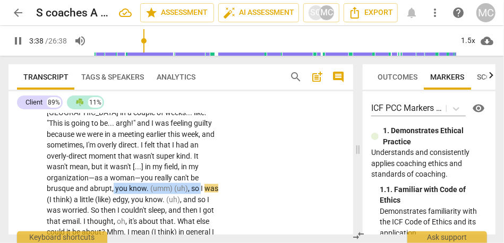
drag, startPoint x: 200, startPoint y: 177, endPoint x: 113, endPoint y: 176, distance: 86.6
type input "219"
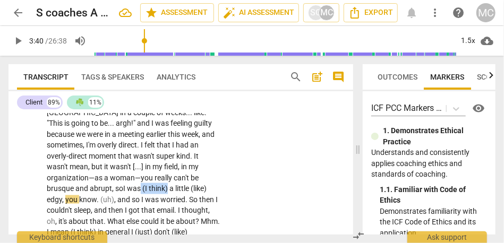
drag, startPoint x: 142, startPoint y: 179, endPoint x: 169, endPoint y: 179, distance: 27.1
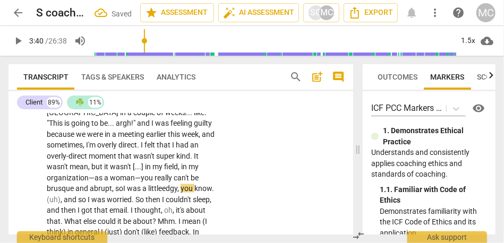
drag, startPoint x: 187, startPoint y: 179, endPoint x: 166, endPoint y: 178, distance: 20.2
click at [160, 184] on span "little e" at bounding box center [157, 188] width 18 height 9
drag, startPoint x: 87, startPoint y: 188, endPoint x: 181, endPoint y: 182, distance: 93.7
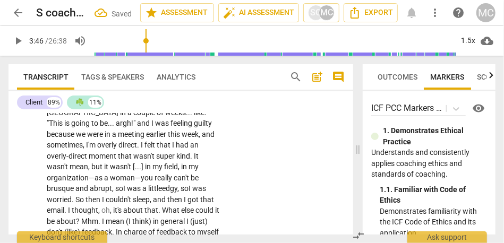
click at [201, 184] on span "was" at bounding box center [199, 188] width 14 height 9
drag, startPoint x: 101, startPoint y: 188, endPoint x: 78, endPoint y: 188, distance: 23.4
click at [78, 196] on span "worried. Then," at bounding box center [70, 200] width 47 height 9
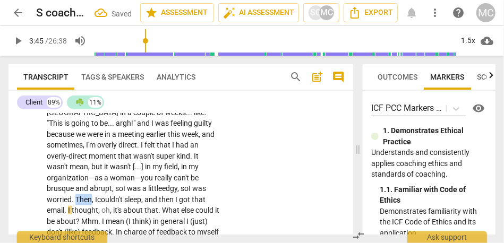
click at [78, 196] on span "worried. Then," at bounding box center [70, 200] width 47 height 9
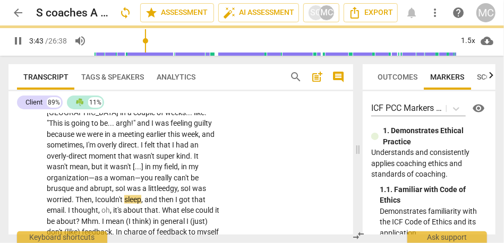
click at [179, 196] on span "I" at bounding box center [177, 200] width 4 height 9
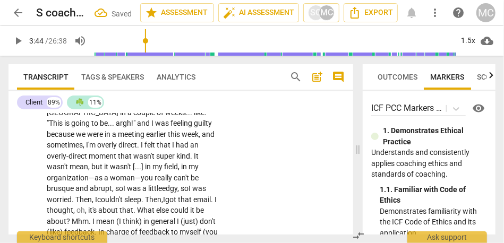
click at [163, 196] on span "sleep. Then," at bounding box center [143, 200] width 39 height 9
click at [85, 206] on span "oh" at bounding box center [81, 210] width 9 height 9
click at [140, 206] on span "." at bounding box center [138, 210] width 4 height 9
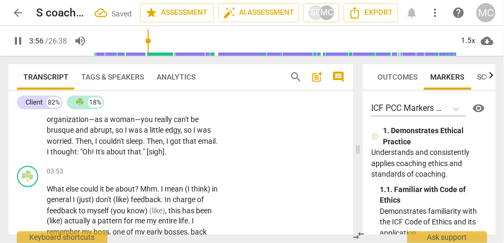
scroll to position [658, 0]
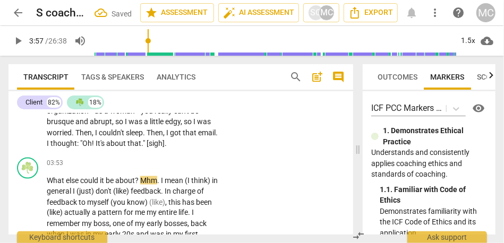
type input "238"
click at [189, 128] on p "Yeah . I started like : "Oh my God . Did I do something wrong ? " I had forgott…" at bounding box center [134, 57] width 174 height 186
click at [141, 139] on span "that" at bounding box center [135, 143] width 14 height 9
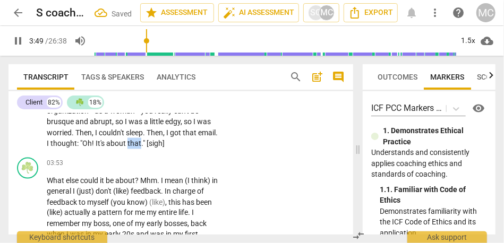
click at [141, 139] on span "that" at bounding box center [135, 143] width 14 height 9
click at [190, 134] on p "Yeah . I started like : "Oh my God . Did I do something wrong ? " I had forgott…" at bounding box center [134, 57] width 174 height 186
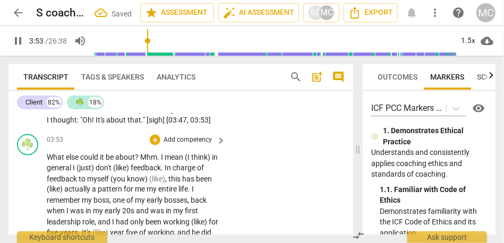
scroll to position [687, 0]
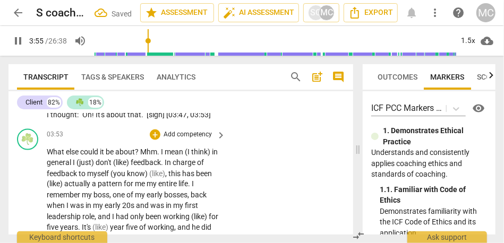
click at [140, 151] on span "?" at bounding box center [137, 152] width 5 height 9
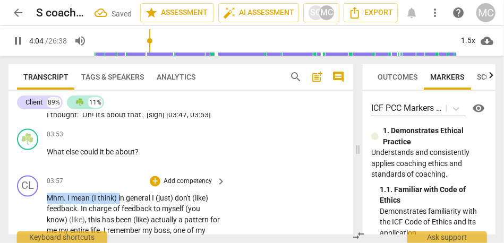
drag, startPoint x: 121, startPoint y: 199, endPoint x: 38, endPoint y: 199, distance: 82.4
type input "245"
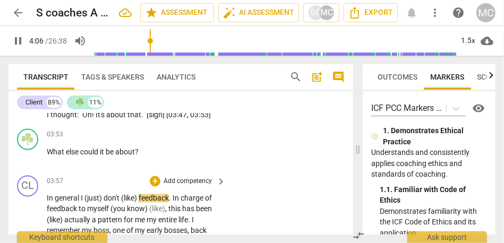
click at [80, 199] on span "general" at bounding box center [68, 199] width 26 height 9
type input "247"
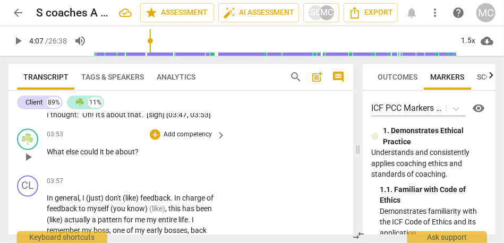
click at [108, 150] on span "be" at bounding box center [111, 152] width 10 height 9
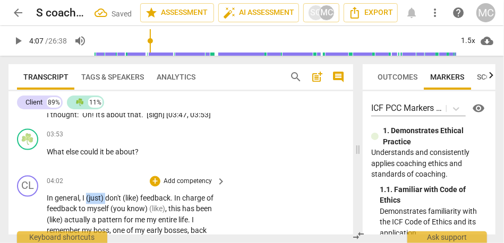
drag, startPoint x: 105, startPoint y: 199, endPoint x: 86, endPoint y: 200, distance: 19.1
drag, startPoint x: 122, startPoint y: 199, endPoint x: 104, endPoint y: 200, distance: 18.6
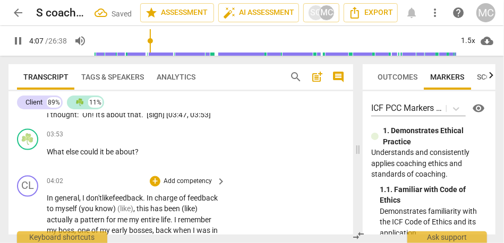
click at [123, 177] on div "04:02 + Add competency keyboard_arrow_right" at bounding box center [137, 182] width 180 height 12
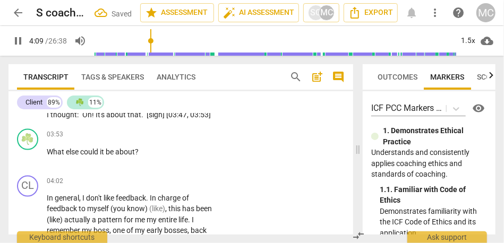
click at [68, 201] on span "general" at bounding box center [67, 199] width 24 height 9
click at [150, 199] on span "." at bounding box center [148, 199] width 4 height 9
type input "246"
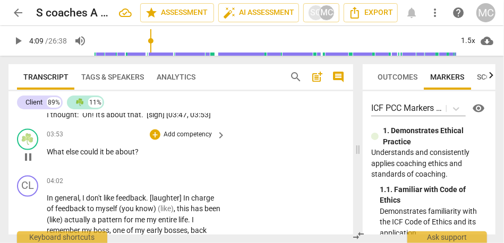
click at [123, 150] on span "about" at bounding box center [125, 152] width 20 height 9
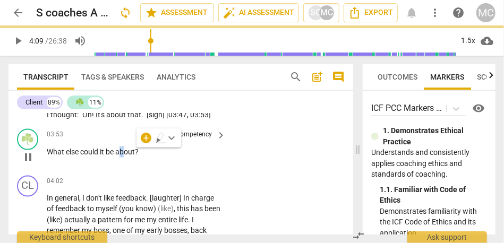
click at [123, 150] on span "about" at bounding box center [125, 152] width 20 height 9
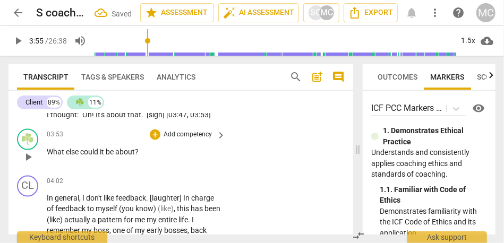
click at [106, 152] on span "it" at bounding box center [103, 152] width 6 height 9
click at [131, 153] on span "about" at bounding box center [125, 152] width 20 height 9
type input "235"
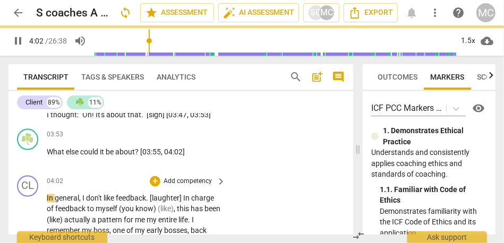
click at [50, 199] on span "In" at bounding box center [51, 199] width 8 height 9
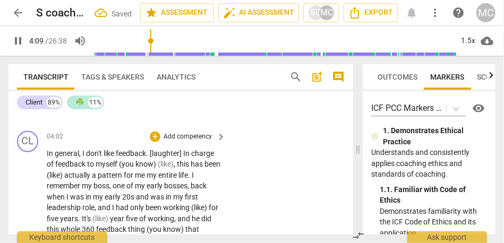
scroll to position [729, 0]
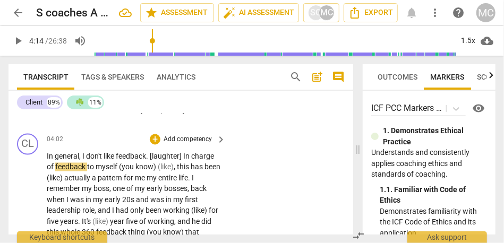
type input "255"
click at [184, 159] on span "In" at bounding box center [187, 157] width 8 height 9
click at [150, 157] on span "." at bounding box center [148, 157] width 4 height 9
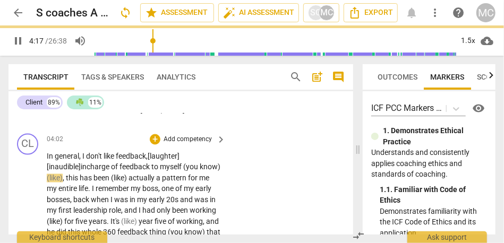
click at [80, 179] on span "this" at bounding box center [73, 178] width 14 height 9
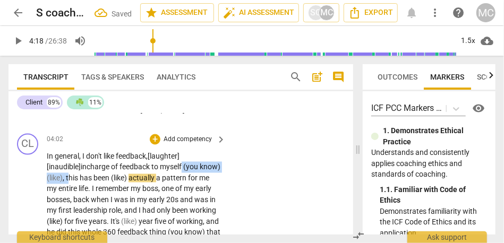
drag, startPoint x: 90, startPoint y: 176, endPoint x: 186, endPoint y: 163, distance: 96.5
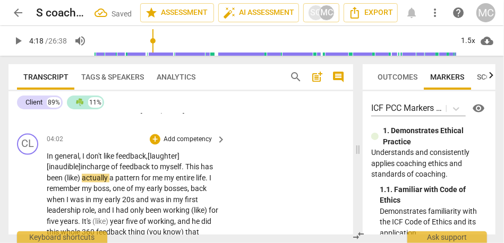
click at [208, 164] on span "has" at bounding box center [207, 167] width 12 height 9
click at [82, 181] on span "(like)" at bounding box center [73, 178] width 18 height 9
click at [206, 170] on span "has" at bounding box center [207, 167] width 12 height 9
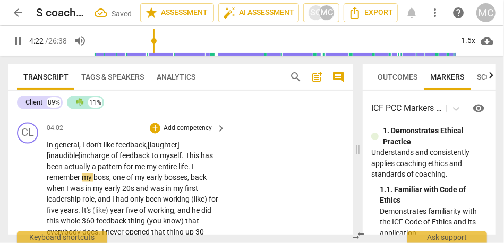
scroll to position [741, 0]
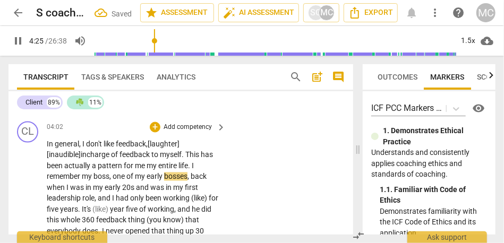
click at [114, 178] on span "one" at bounding box center [120, 177] width 14 height 9
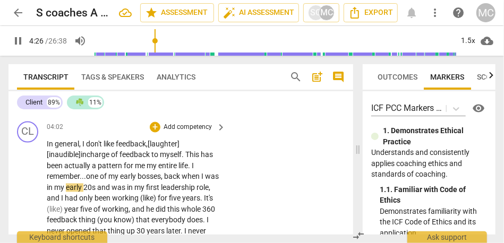
click at [128, 178] on span "early" at bounding box center [129, 177] width 18 height 9
click at [164, 178] on span "," at bounding box center [162, 177] width 3 height 9
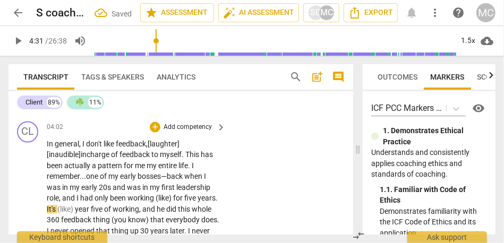
click at [177, 202] on span "for" at bounding box center [178, 199] width 11 height 9
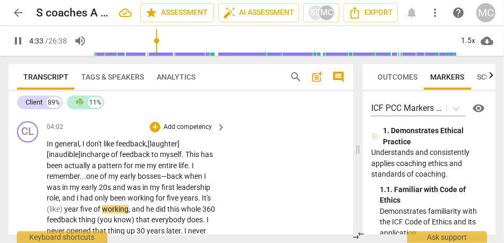
click at [155, 201] on span "working" at bounding box center [142, 199] width 28 height 9
click at [203, 201] on span "It's" at bounding box center [206, 199] width 9 height 9
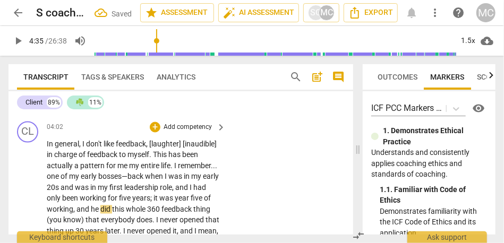
type input "275"
click at [100, 209] on span "he" at bounding box center [96, 210] width 10 height 9
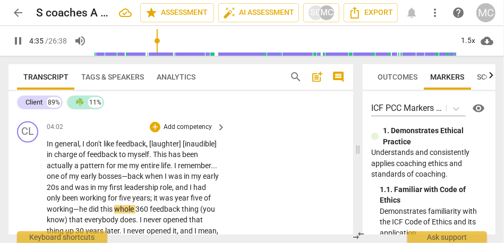
scroll to position [773, 0]
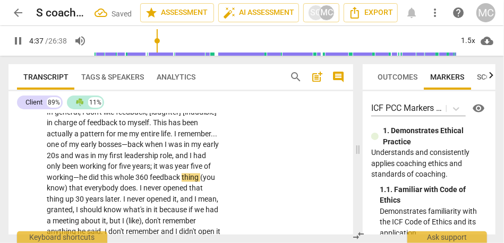
click at [85, 190] on span "that" at bounding box center [76, 188] width 15 height 9
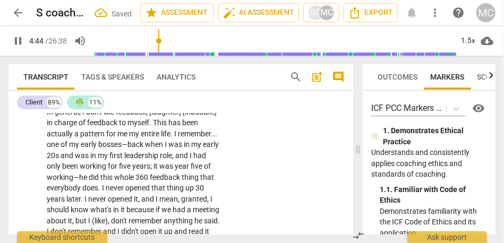
click at [196, 193] on span "30" at bounding box center [200, 188] width 9 height 9
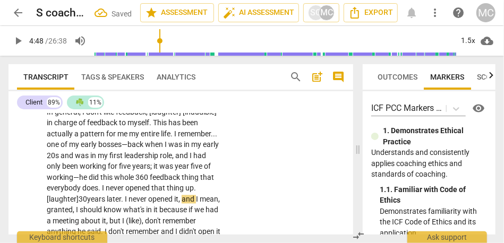
click at [121, 202] on span "later" at bounding box center [114, 200] width 14 height 9
click at [127, 201] on span "I" at bounding box center [125, 200] width 4 height 9
drag, startPoint x: 121, startPoint y: 212, endPoint x: 79, endPoint y: 212, distance: 42.0
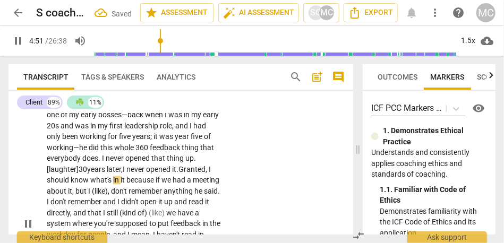
scroll to position [805, 0]
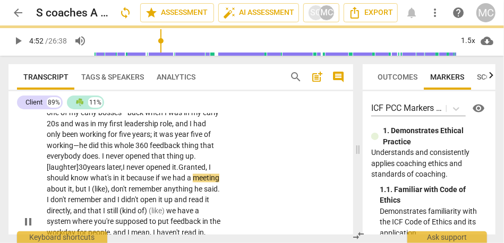
click at [209, 172] on span "I" at bounding box center [210, 168] width 2 height 9
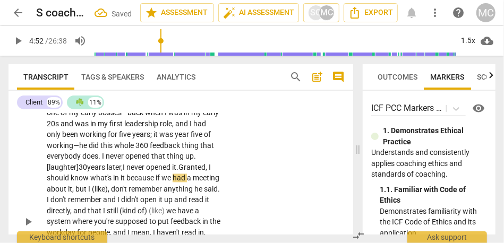
click at [194, 179] on p "In general , I don't like feedback , [laughter] [inaudible] in charge of feedba…" at bounding box center [134, 222] width 174 height 294
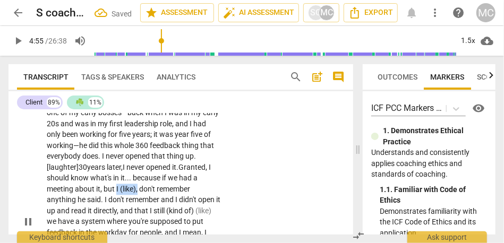
drag, startPoint x: 183, startPoint y: 190, endPoint x: 228, endPoint y: 190, distance: 44.1
click at [228, 190] on div "CL play_arrow pause 04:02 + Add competency keyboard_arrow_right In general , I …" at bounding box center [181, 214] width 345 height 321
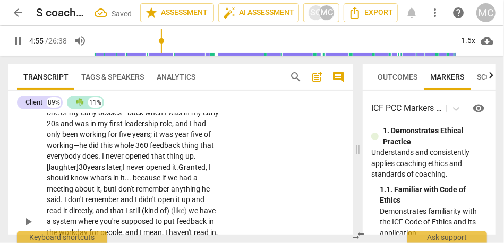
click at [237, 187] on div "CL play_arrow pause 04:02 + Add competency keyboard_arrow_right In general , I …" at bounding box center [181, 214] width 345 height 321
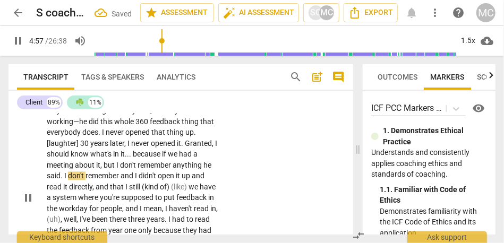
click at [116, 165] on span "but" at bounding box center [110, 166] width 13 height 9
click at [135, 178] on span "and" at bounding box center [128, 176] width 14 height 9
click at [121, 179] on span "remember" at bounding box center [103, 176] width 35 height 9
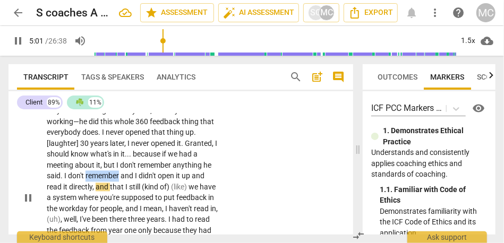
click at [121, 179] on span "remember" at bounding box center [103, 176] width 35 height 9
click at [215, 176] on p "In general , I don't like feedback , [laughter] [inaudible] in charge of feedba…" at bounding box center [134, 199] width 174 height 294
type input "299"
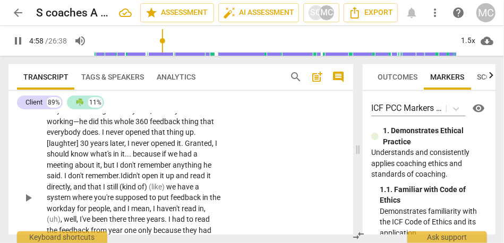
click at [238, 186] on div "CL play_arrow pause 04:02 + Add competency keyboard_arrow_right In general , I …" at bounding box center [181, 190] width 345 height 321
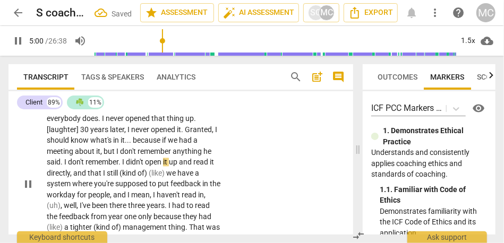
scroll to position [844, 0]
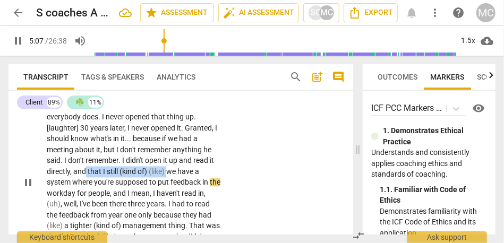
drag, startPoint x: 94, startPoint y: 183, endPoint x: 176, endPoint y: 172, distance: 83.7
click at [176, 172] on p "In general , I don't like feedback , [laughter] [inaudible] in charge of feedba…" at bounding box center [134, 183] width 174 height 294
paste p
type input "308"
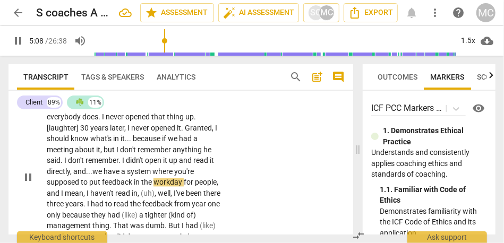
click at [92, 172] on span "and..." at bounding box center [82, 172] width 19 height 9
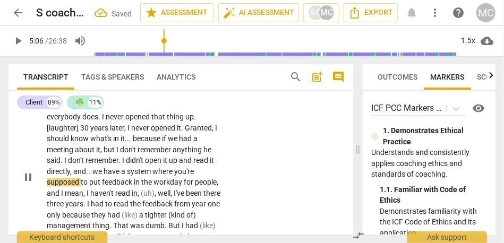
click at [104, 172] on span "we" at bounding box center [97, 172] width 11 height 9
click at [125, 171] on span "have" at bounding box center [117, 172] width 18 height 9
click at [157, 176] on span "where" at bounding box center [168, 172] width 22 height 9
click at [81, 186] on span "supposed" at bounding box center [64, 183] width 34 height 9
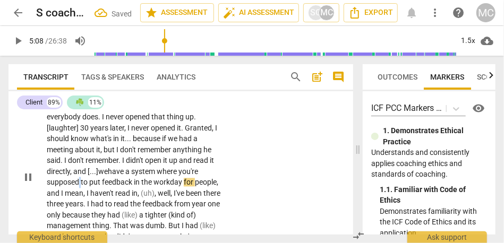
click at [81, 186] on span "supposed" at bounding box center [64, 183] width 34 height 9
click at [154, 187] on span "workday" at bounding box center [169, 183] width 30 height 9
drag, startPoint x: 163, startPoint y: 193, endPoint x: 119, endPoint y: 193, distance: 43.6
click at [119, 193] on p "In general , I don't like feedback , [laughter] [inaudible] in charge of feedba…" at bounding box center [134, 177] width 174 height 283
click at [71, 193] on span "people." at bounding box center [59, 194] width 24 height 9
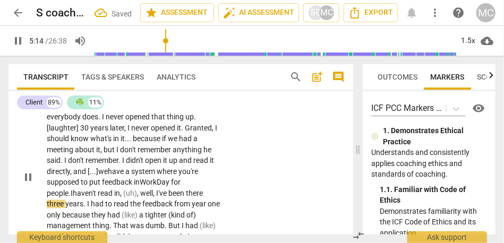
click at [71, 193] on span "people." at bounding box center [59, 194] width 24 height 9
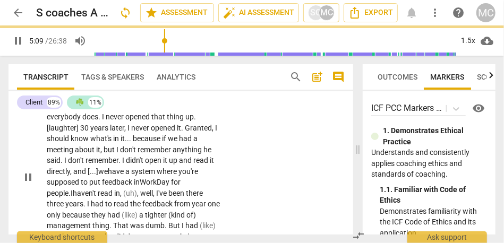
click at [153, 195] on span "well" at bounding box center [146, 194] width 13 height 9
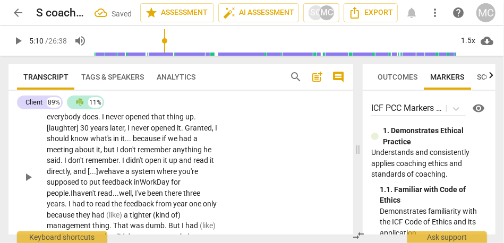
click at [132, 195] on span "well" at bounding box center [125, 194] width 13 height 9
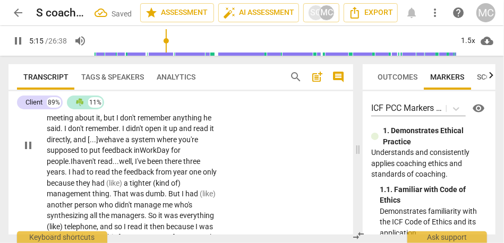
scroll to position [877, 0]
click at [124, 172] on span "the" at bounding box center [118, 171] width 12 height 9
click at [156, 170] on span "feedback" at bounding box center [140, 171] width 32 height 9
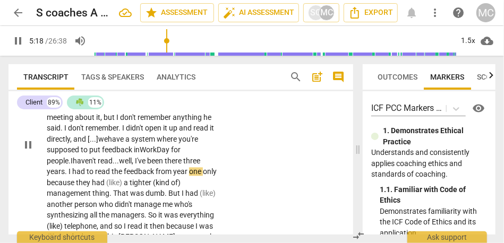
click at [130, 182] on span "a" at bounding box center [127, 183] width 6 height 9
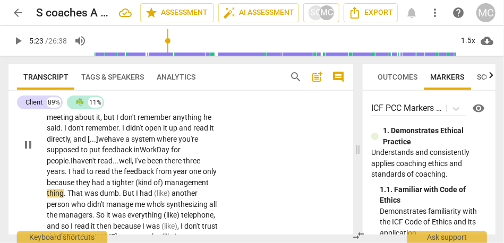
click at [165, 187] on span "management" at bounding box center [187, 183] width 44 height 9
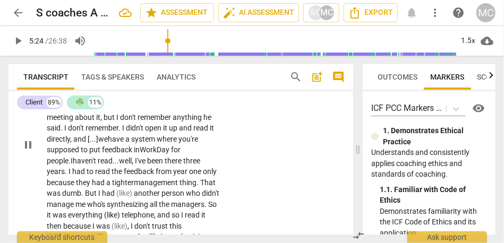
click at [200, 187] on span "That" at bounding box center [207, 183] width 15 height 9
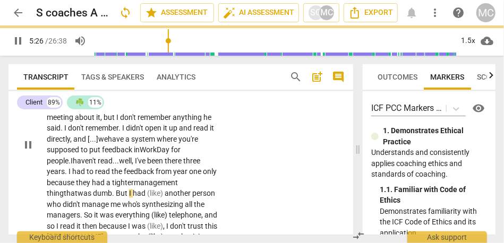
click at [129, 196] on span "But" at bounding box center [122, 193] width 13 height 9
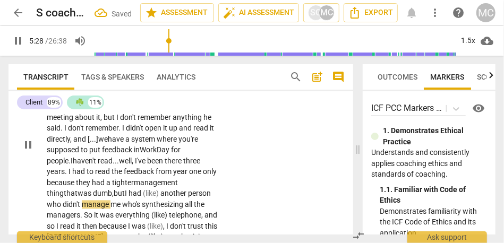
click at [125, 196] on span "but" at bounding box center [119, 193] width 11 height 9
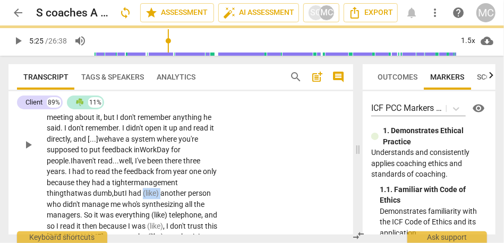
drag, startPoint x: 65, startPoint y: 204, endPoint x: 39, endPoint y: 203, distance: 26.1
click at [39, 203] on div "CL play_arrow pause 04:02 + Add competency keyboard_arrow_right In general , I …" at bounding box center [181, 135] width 345 height 309
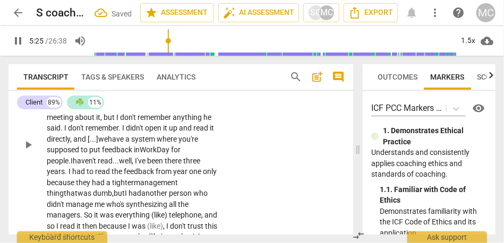
scroll to position [883, 0]
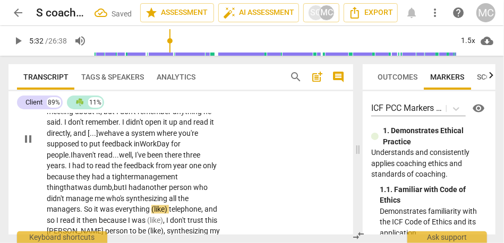
click at [125, 188] on span "but" at bounding box center [119, 187] width 11 height 9
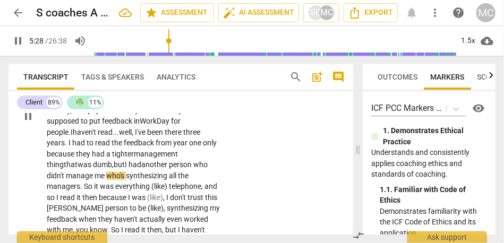
click at [169, 169] on span "person" at bounding box center [181, 165] width 24 height 9
click at [193, 169] on span "who" at bounding box center [200, 165] width 14 height 9
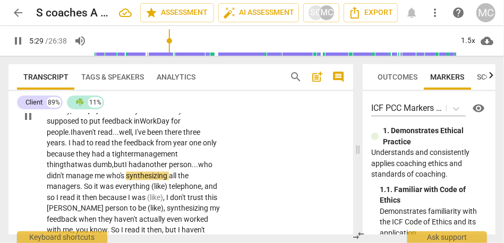
click at [198, 169] on span "who" at bounding box center [205, 165] width 14 height 9
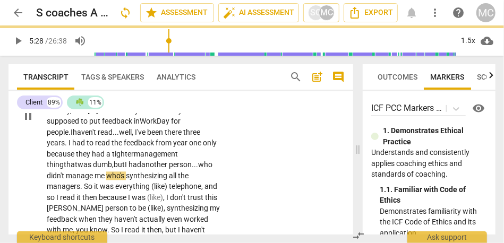
click at [126, 176] on span "who's" at bounding box center [116, 176] width 20 height 9
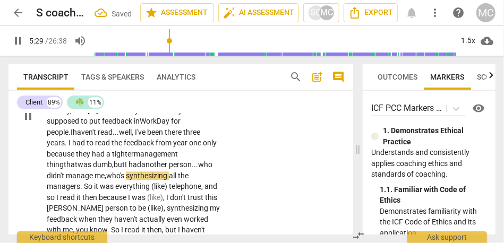
click at [94, 187] on span "So" at bounding box center [89, 186] width 10 height 9
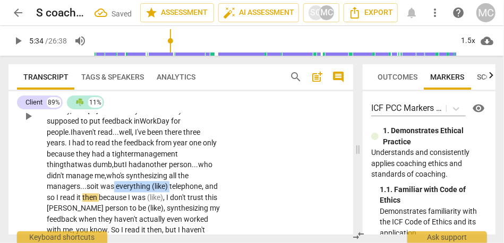
drag, startPoint x: 65, startPoint y: 199, endPoint x: 183, endPoint y: 189, distance: 118.0
click at [183, 189] on p "In general , I don't like feedback , [laughter] [inaudible] in charge of feedba…" at bounding box center [134, 115] width 174 height 283
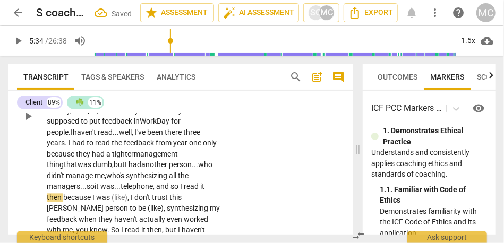
click at [250, 180] on div "CL play_arrow pause 04:02 + Add competency keyboard_arrow_right In general , I …" at bounding box center [181, 107] width 345 height 309
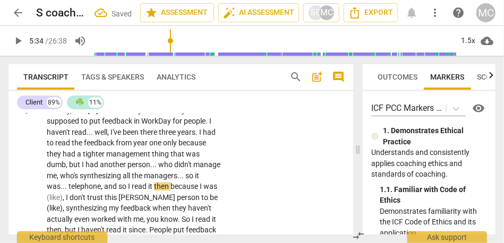
click at [61, 188] on span "was" at bounding box center [54, 186] width 14 height 9
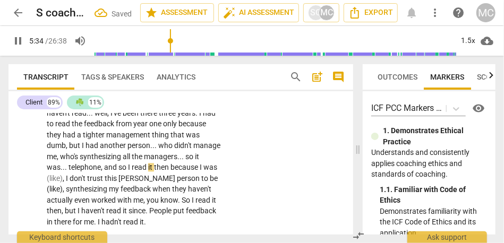
click at [128, 172] on span "I" at bounding box center [130, 167] width 4 height 9
type input "335"
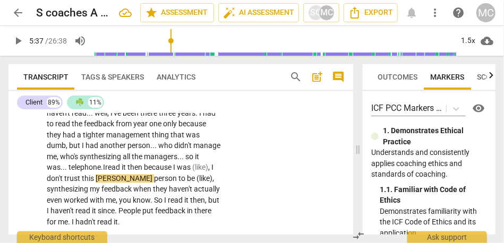
click at [128, 172] on span "then" at bounding box center [136, 167] width 16 height 9
click at [154, 172] on span "because" at bounding box center [158, 167] width 29 height 9
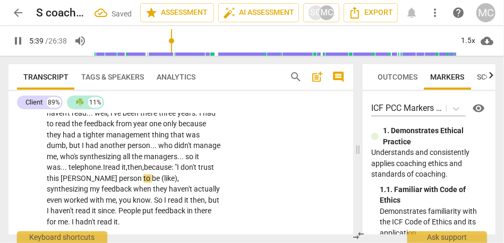
click at [198, 172] on span "trust" at bounding box center [206, 167] width 16 height 9
click at [181, 172] on span "don't" at bounding box center [190, 167] width 18 height 9
click at [199, 172] on span "trust" at bounding box center [206, 167] width 16 height 9
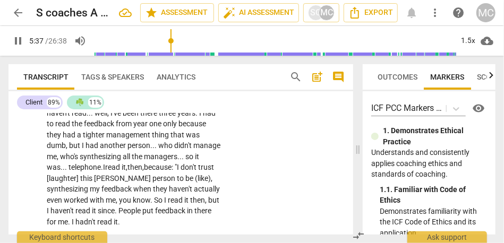
click at [90, 191] on span "synthesizing" at bounding box center [68, 189] width 43 height 9
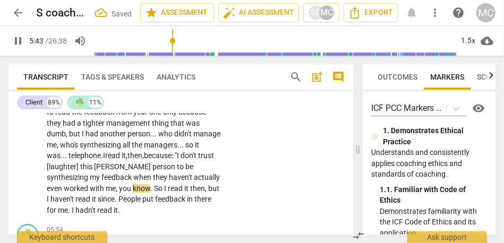
click at [119, 193] on span "you" at bounding box center [126, 188] width 14 height 9
click at [123, 193] on span "read" at bounding box center [131, 188] width 16 height 9
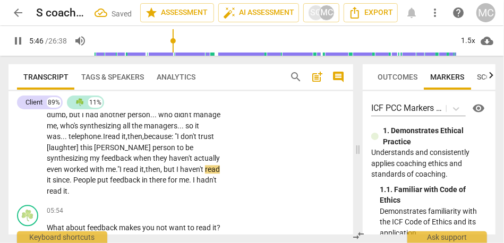
scroll to position [963, 0]
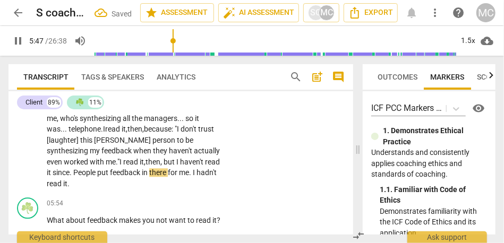
click at [205, 166] on span "read" at bounding box center [212, 162] width 15 height 9
click at [272, 186] on div "CL play_arrow pause 04:02 + Add competency keyboard_arrow_right In general , I …" at bounding box center [181, 44] width 345 height 299
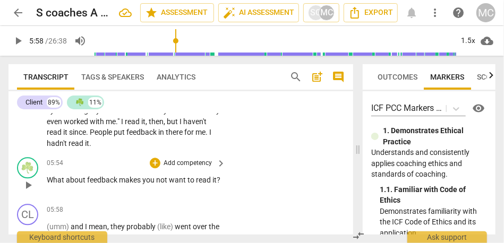
scroll to position [1005, 0]
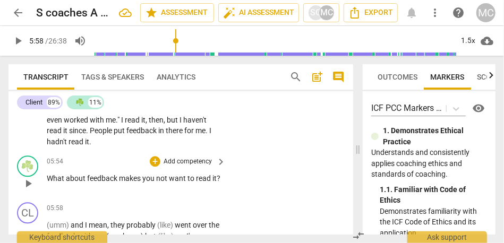
click at [192, 162] on p "Add competency" at bounding box center [188, 162] width 50 height 10
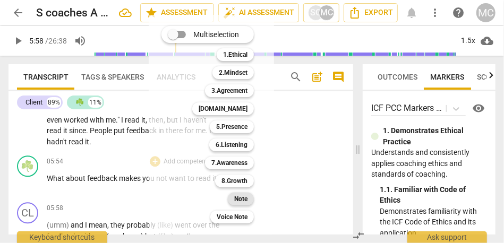
click at [239, 200] on b "Note" at bounding box center [240, 199] width 13 height 13
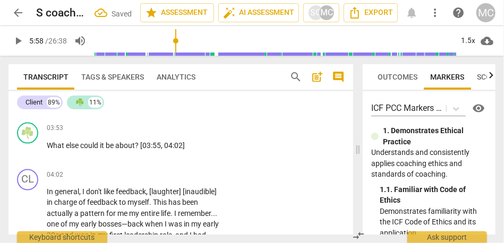
scroll to position [693, 0]
click at [191, 172] on p "Add competency" at bounding box center [188, 176] width 50 height 10
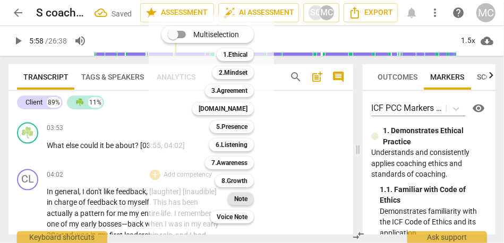
click at [238, 200] on b "Note" at bounding box center [240, 199] width 13 height 13
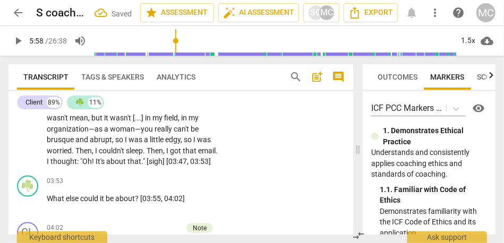
scroll to position [639, 0]
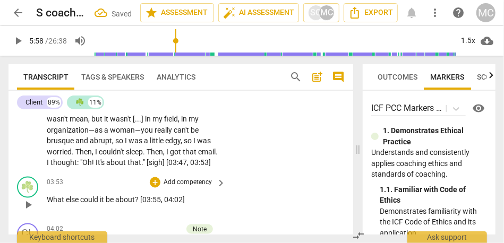
click at [182, 186] on p "Add competency" at bounding box center [188, 183] width 50 height 10
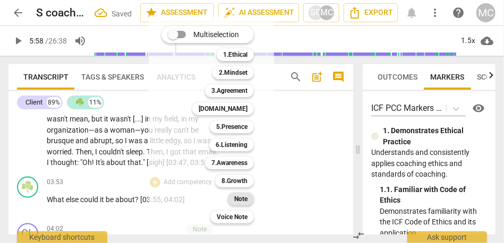
click at [240, 201] on b "Note" at bounding box center [240, 199] width 13 height 13
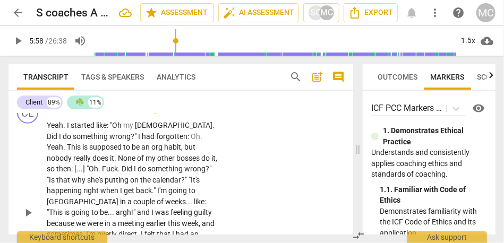
scroll to position [443, 0]
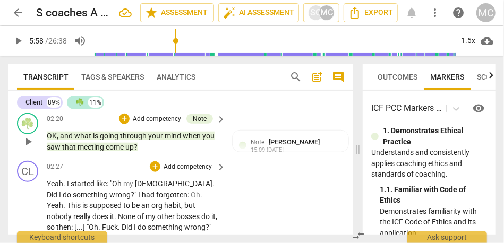
click at [181, 165] on p "Add competency" at bounding box center [188, 168] width 50 height 10
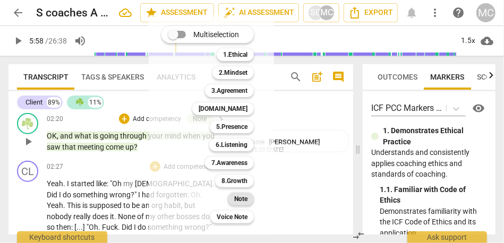
click at [246, 201] on b "Note" at bounding box center [240, 199] width 13 height 13
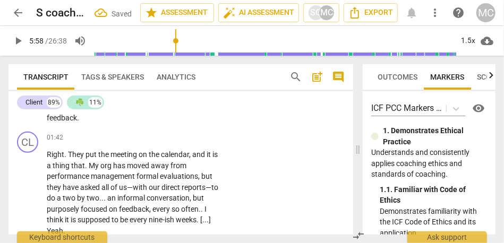
scroll to position [310, 0]
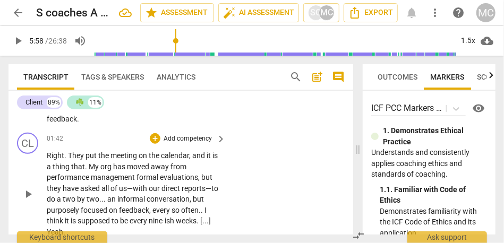
click at [174, 139] on p "Add competency" at bounding box center [188, 139] width 50 height 10
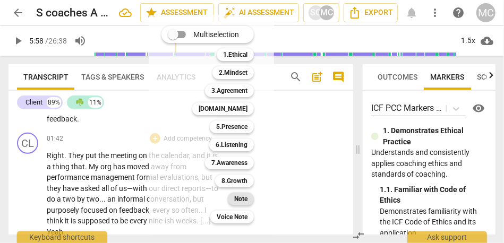
click at [242, 199] on b "Note" at bounding box center [240, 199] width 13 height 13
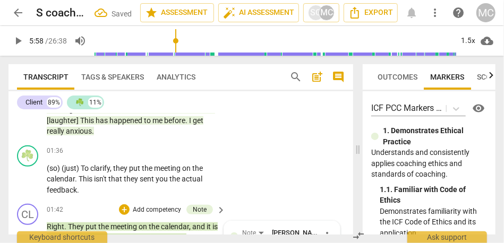
scroll to position [232, 0]
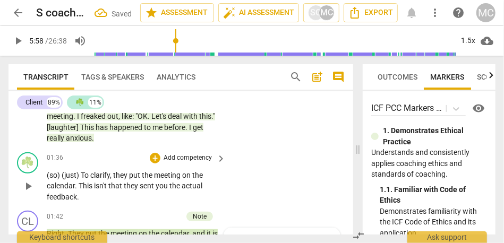
click at [190, 162] on p "Add competency" at bounding box center [188, 159] width 50 height 10
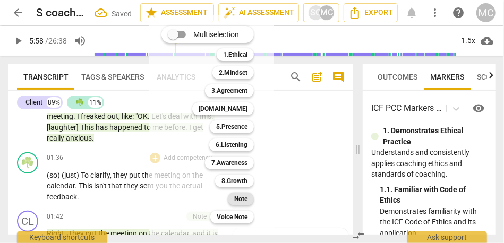
click at [243, 198] on b "Note" at bounding box center [240, 199] width 13 height 13
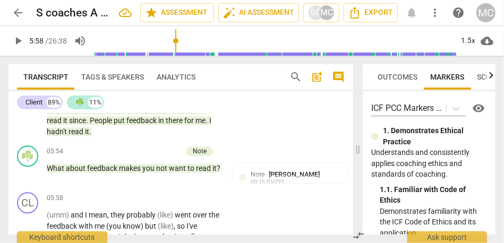
scroll to position [1016, 0]
click at [147, 169] on span "you" at bounding box center [149, 168] width 14 height 9
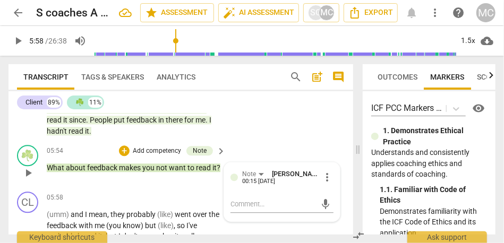
click at [147, 169] on span "you" at bounding box center [149, 168] width 14 height 9
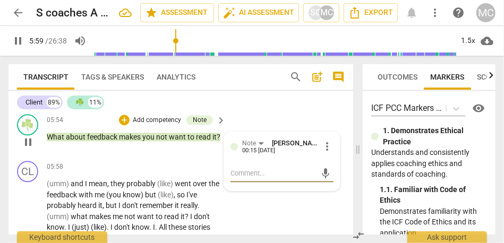
scroll to position [1057, 0]
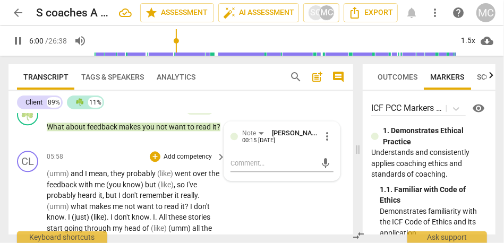
click at [48, 175] on span "(umm)" at bounding box center [59, 174] width 24 height 9
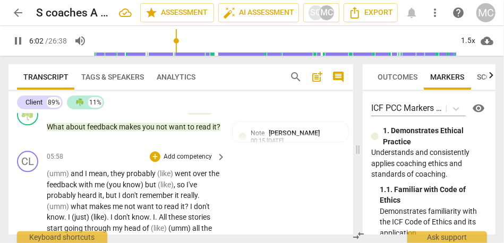
type input "363"
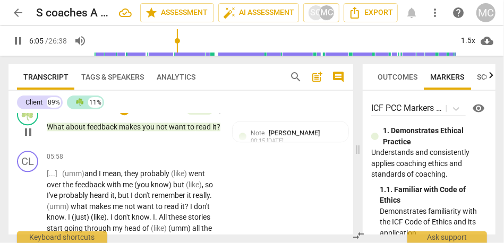
click at [217, 131] on span "?" at bounding box center [219, 127] width 4 height 9
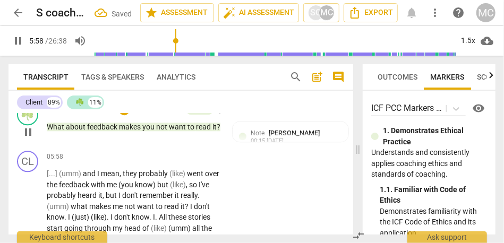
click at [217, 131] on span "?" at bounding box center [219, 127] width 4 height 9
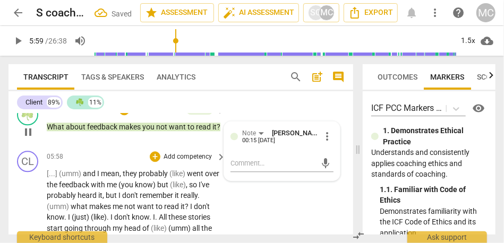
click at [55, 177] on span "]" at bounding box center [57, 174] width 4 height 9
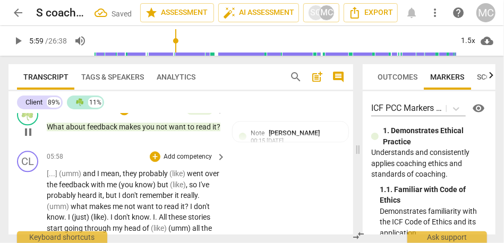
type input "359"
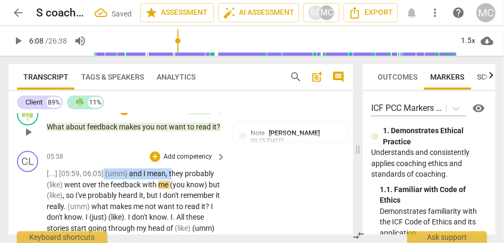
drag, startPoint x: 174, startPoint y: 174, endPoint x: 103, endPoint y: 175, distance: 70.7
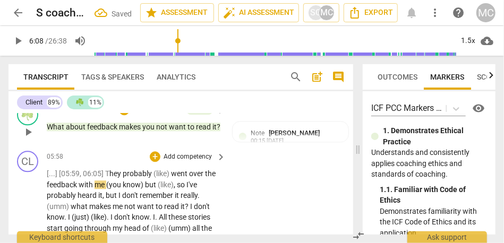
click at [172, 174] on span "went" at bounding box center [180, 174] width 18 height 9
click at [170, 173] on span "went" at bounding box center [163, 174] width 18 height 9
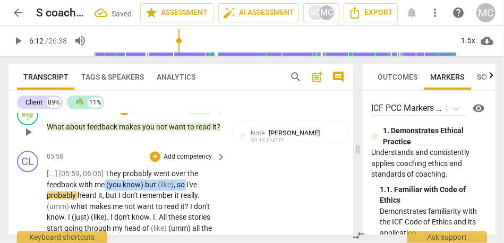
drag, startPoint x: 188, startPoint y: 186, endPoint x: 105, endPoint y: 184, distance: 82.9
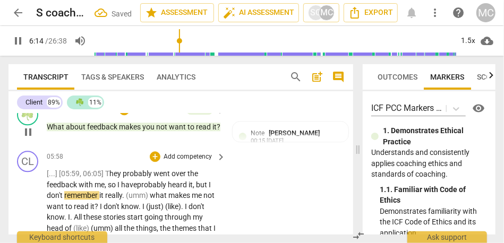
scroll to position [1076, 0]
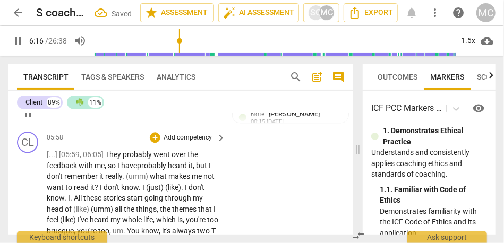
click at [154, 179] on span "what" at bounding box center [159, 176] width 19 height 9
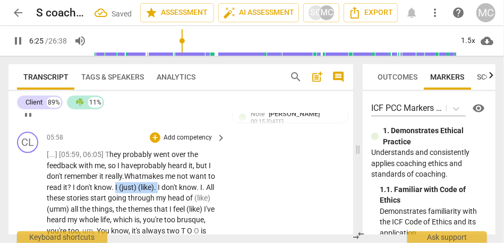
drag, startPoint x: 167, startPoint y: 188, endPoint x: 124, endPoint y: 186, distance: 43.6
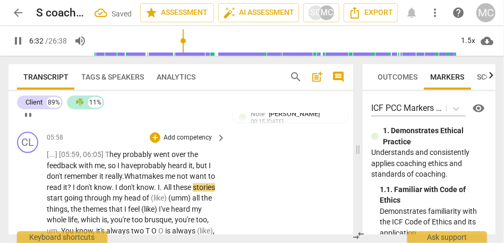
click at [173, 187] on span "All" at bounding box center [169, 187] width 10 height 9
click at [167, 187] on span "All" at bounding box center [163, 187] width 10 height 9
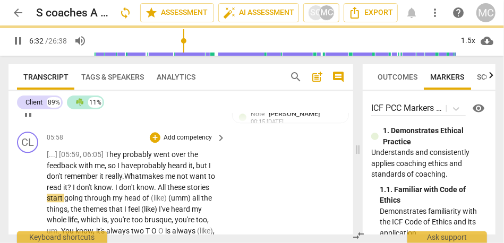
scroll to position [1098, 0]
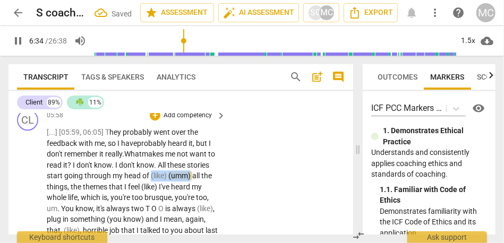
drag, startPoint x: 175, startPoint y: 179, endPoint x: 239, endPoint y: 180, distance: 64.3
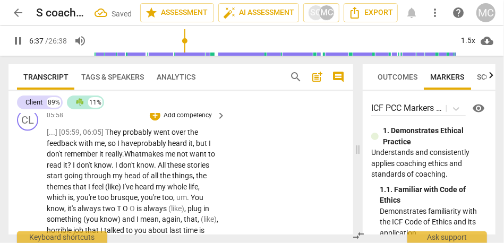
click at [172, 174] on span "the" at bounding box center [166, 176] width 12 height 9
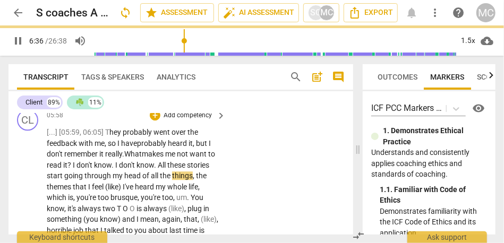
click at [142, 176] on span "head" at bounding box center [133, 176] width 18 height 9
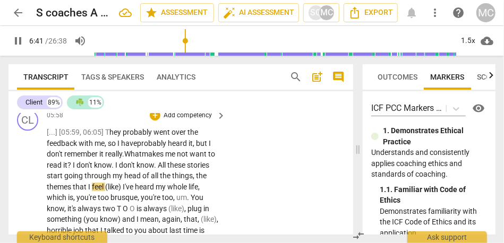
click at [149, 180] on span "of" at bounding box center [145, 176] width 7 height 9
click at [193, 180] on span "things" at bounding box center [182, 176] width 21 height 9
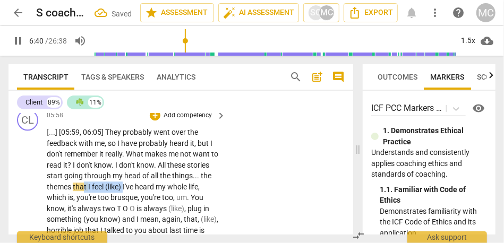
drag, startPoint x: 165, startPoint y: 187, endPoint x: 124, endPoint y: 187, distance: 40.9
type input "401"
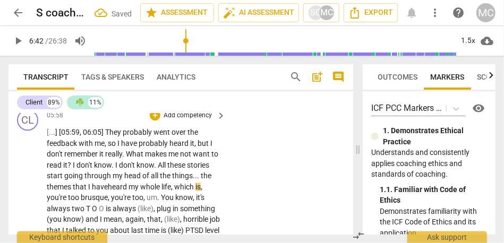
click at [129, 187] on span "heard" at bounding box center [118, 187] width 21 height 9
click at [201, 191] on span "," at bounding box center [202, 187] width 2 height 9
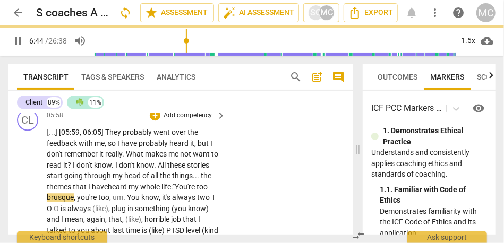
click at [98, 200] on span "you're" at bounding box center [87, 197] width 21 height 9
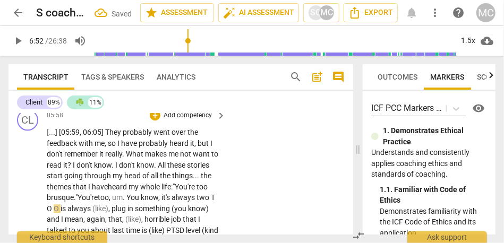
click at [112, 201] on span "," at bounding box center [110, 197] width 3 height 9
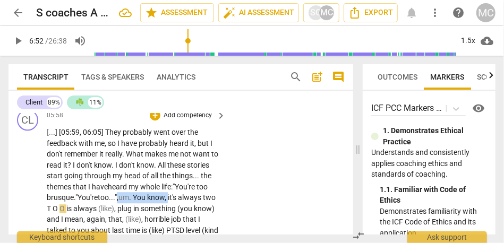
click at [165, 202] on span "," at bounding box center [166, 197] width 3 height 9
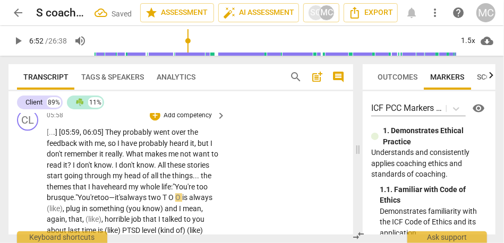
click at [148, 201] on span "always" at bounding box center [135, 197] width 25 height 9
click at [163, 198] on span "two" at bounding box center [155, 197] width 14 height 9
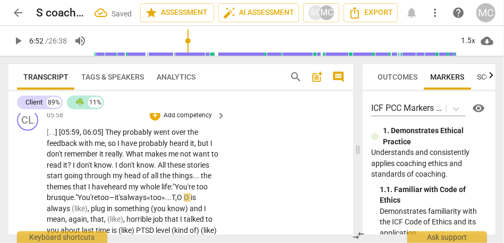
click at [123, 202] on span "always «too»..." at bounding box center [147, 197] width 48 height 9
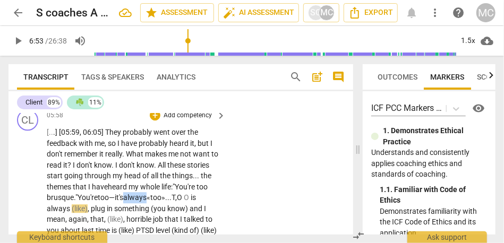
click at [123, 202] on span "always «too»..." at bounding box center [147, 197] width 48 height 9
click at [72, 212] on span "always" at bounding box center [59, 209] width 25 height 9
click at [191, 202] on span "is" at bounding box center [193, 197] width 5 height 9
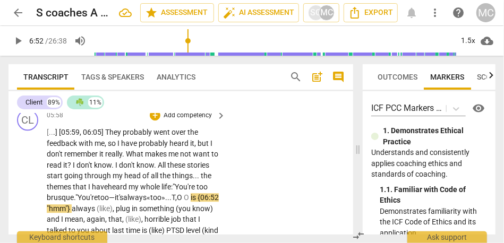
click at [125, 208] on span "is {06:52 "hmm"}" at bounding box center [133, 203] width 172 height 20
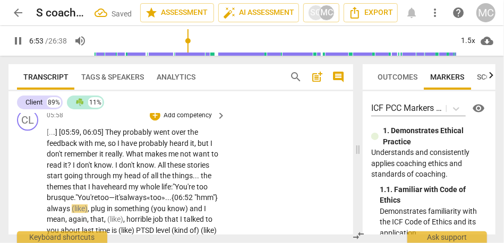
click at [107, 210] on span "plug" at bounding box center [99, 209] width 16 height 9
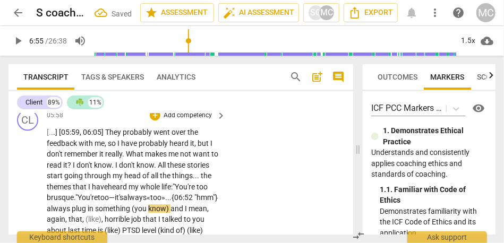
click at [88, 208] on span "plug" at bounding box center [80, 209] width 16 height 9
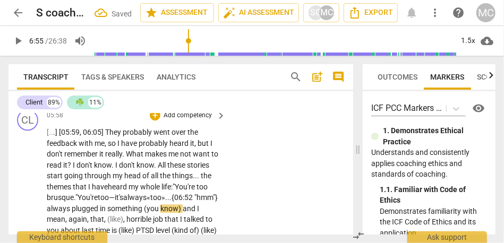
click at [100, 208] on span "plugged" at bounding box center [86, 209] width 28 height 9
drag, startPoint x: 163, startPoint y: 221, endPoint x: 81, endPoint y: 221, distance: 81.3
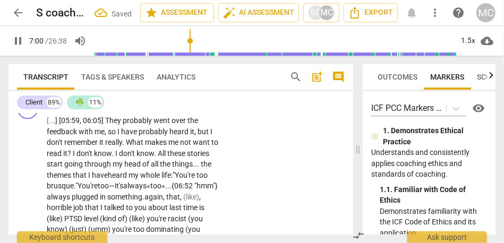
scroll to position [1110, 0]
click at [107, 201] on span "something." at bounding box center [125, 196] width 37 height 9
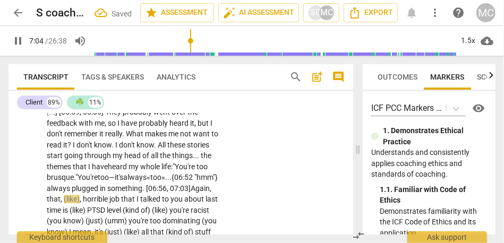
scroll to position [1123, 0]
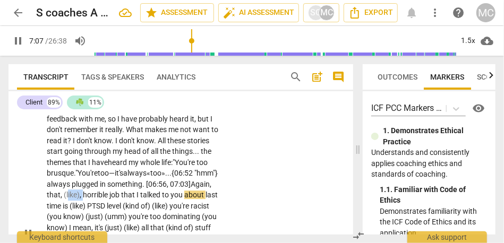
drag, startPoint x: 190, startPoint y: 196, endPoint x: 175, endPoint y: 196, distance: 15.4
click at [175, 196] on p "[ . . . ] [05:59 , 06:05] They probably went over the feedback with me , so I h…" at bounding box center [134, 234] width 174 height 262
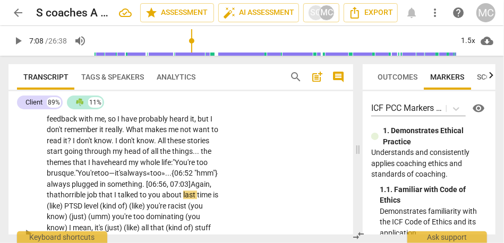
click at [87, 196] on span "horrible" at bounding box center [74, 195] width 27 height 9
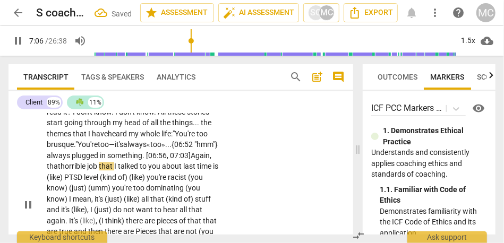
scroll to position [1158, 0]
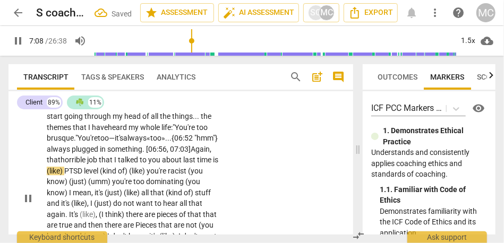
click at [84, 174] on span "PTSD" at bounding box center [74, 171] width 20 height 9
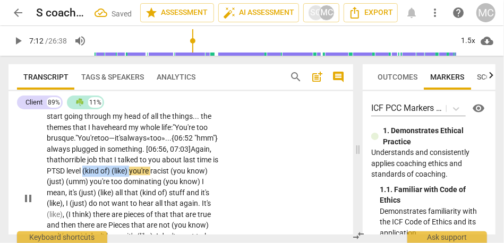
drag, startPoint x: 96, startPoint y: 183, endPoint x: 19, endPoint y: 183, distance: 77.1
click at [19, 183] on div "CL play_arrow pause 05:58 + Add competency keyboard_arrow_right [ . . . ] [05:5…" at bounding box center [181, 190] width 345 height 288
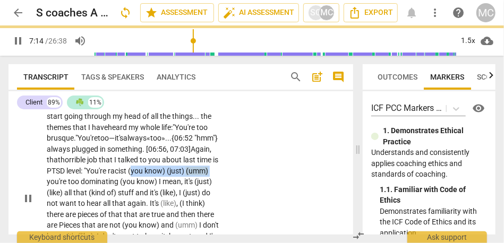
drag, startPoint x: 173, startPoint y: 183, endPoint x: 95, endPoint y: 180, distance: 78.2
click at [95, 180] on p "[ . . . ] [05:59 , 06:05] They probably went over the feedback with me , so I h…" at bounding box center [134, 199] width 174 height 262
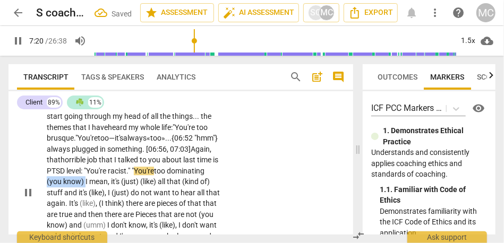
drag, startPoint x: 209, startPoint y: 184, endPoint x: 171, endPoint y: 186, distance: 38.3
click at [171, 186] on p "[ . . . ] [05:59 , 06:05] They probably went over the feedback with me , so I h…" at bounding box center [134, 193] width 174 height 251
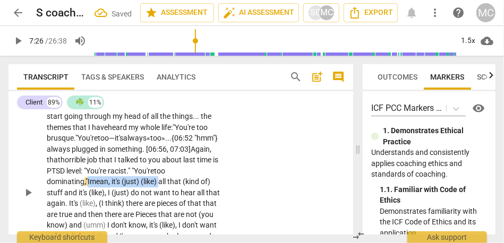
drag, startPoint x: 83, startPoint y: 192, endPoint x: 175, endPoint y: 182, distance: 92.0
click at [175, 182] on p "[ . . . ] [05:59 , 06:05] They probably went over the feedback with me , so I h…" at bounding box center [134, 193] width 174 height 251
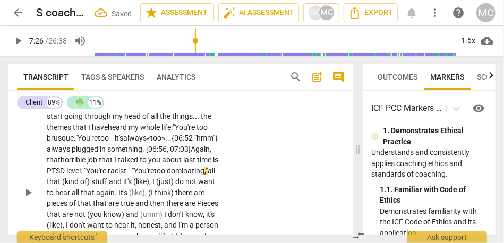
click at [62, 183] on span "that" at bounding box center [54, 182] width 15 height 9
drag, startPoint x: 202, startPoint y: 181, endPoint x: 58, endPoint y: 190, distance: 143.8
click at [58, 190] on p "[ . . . ] [05:59 , 06:05] They probably went over the feedback with me , so I h…" at bounding box center [134, 193] width 174 height 251
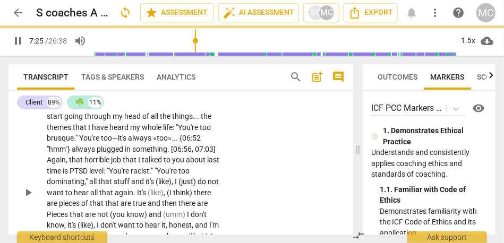
click at [251, 201] on div "CL play_arrow pause 05:58 + Add competency keyboard_arrow_right [ . . . ] [05:5…" at bounding box center [181, 184] width 345 height 277
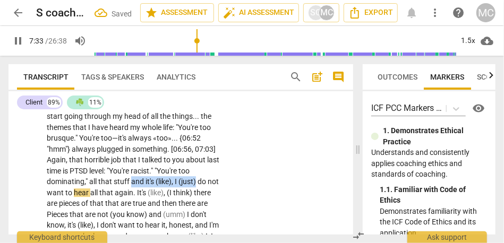
drag, startPoint x: 212, startPoint y: 182, endPoint x: 143, endPoint y: 182, distance: 68.6
click at [143, 182] on p "[ . . . ] [05:59 , 06:05] They probably went over the feedback with me , so I h…" at bounding box center [134, 193] width 174 height 251
type input "454"
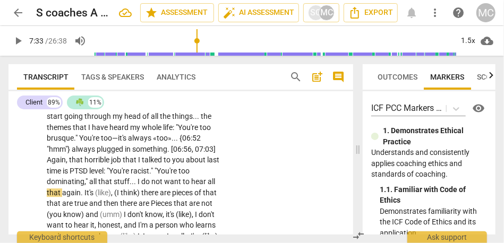
click at [249, 189] on div "CL play_arrow pause 05:58 + Add competency keyboard_arrow_right [ . . . ] [05:5…" at bounding box center [181, 179] width 345 height 266
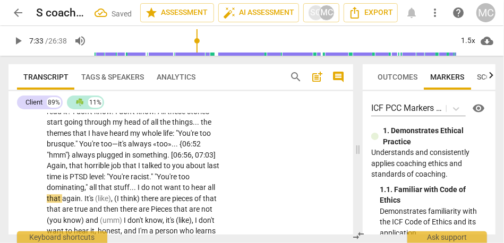
click at [164, 189] on span "not" at bounding box center [157, 187] width 13 height 9
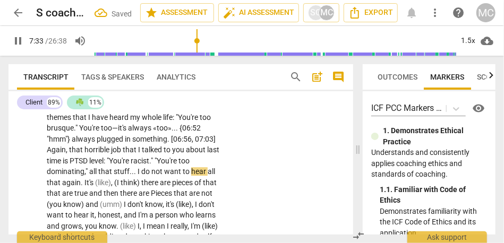
scroll to position [1171, 0]
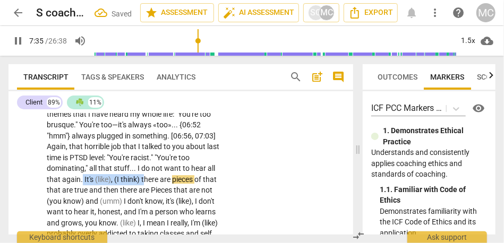
drag, startPoint x: 153, startPoint y: 182, endPoint x: 92, endPoint y: 182, distance: 61.1
click at [92, 182] on p "[ . . . ] [05:59 , 06:05] They probably went over the feedback with me , so I h…" at bounding box center [134, 174] width 174 height 240
type input "456"
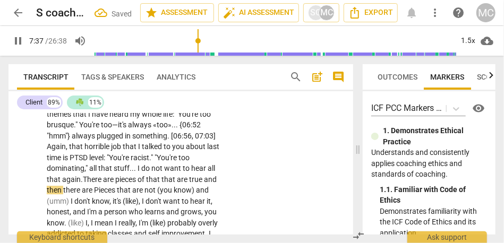
click at [87, 181] on span ".T" at bounding box center [84, 179] width 6 height 9
click at [117, 177] on span "are" at bounding box center [111, 179] width 12 height 9
click at [206, 179] on span "true" at bounding box center [198, 179] width 15 height 9
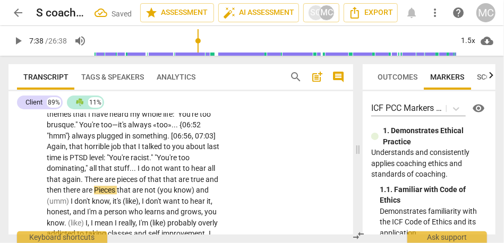
type input "458"
click at [80, 193] on span "there" at bounding box center [72, 190] width 19 height 9
click at [208, 184] on span "and" at bounding box center [214, 179] width 13 height 9
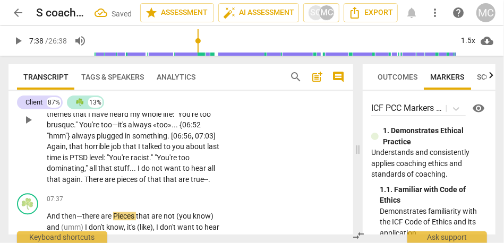
scroll to position [1197, 0]
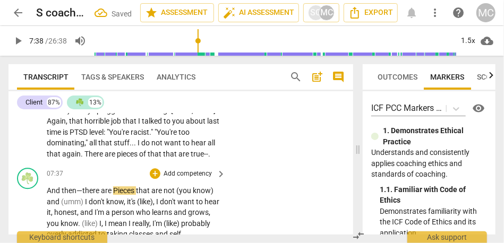
click at [48, 195] on span "And" at bounding box center [54, 191] width 15 height 9
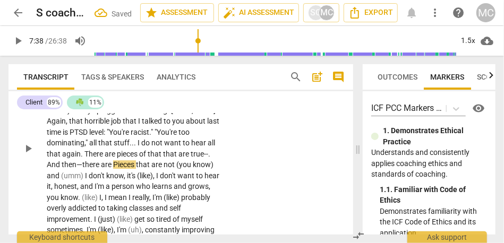
click at [54, 166] on span "And" at bounding box center [54, 165] width 15 height 9
click at [163, 157] on span "that" at bounding box center [155, 154] width 15 height 9
click at [111, 166] on span "are" at bounding box center [105, 165] width 12 height 9
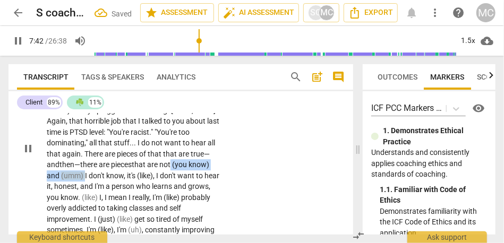
drag, startPoint x: 84, startPoint y: 175, endPoint x: 179, endPoint y: 166, distance: 95.6
click at [179, 166] on p "[ . . . ] [05:59 , 06:05] They probably went over the feedback with me , so I h…" at bounding box center [134, 149] width 174 height 240
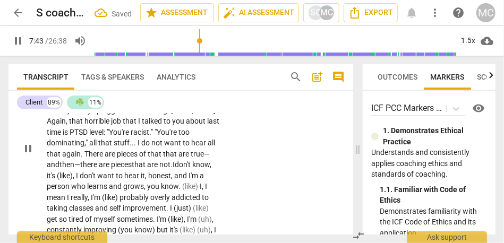
click at [258, 171] on div "CL play_arrow pause 05:58 + Add competency keyboard_arrow_right [ . . . ] [05:5…" at bounding box center [181, 140] width 345 height 266
type input "467"
drag, startPoint x: 97, startPoint y: 177, endPoint x: 65, endPoint y: 179, distance: 31.9
click at [65, 179] on p "[ . . . ] [05:59 , 06:05] They probably went over the feedback with me , so I h…" at bounding box center [134, 149] width 174 height 240
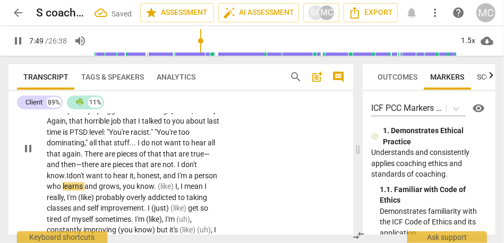
click at [116, 176] on span "hear" at bounding box center [121, 176] width 16 height 9
click at [133, 178] on span "it" at bounding box center [132, 176] width 4 height 9
click at [140, 176] on span "honest" at bounding box center [148, 176] width 23 height 9
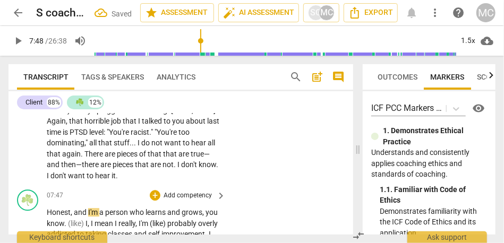
click at [74, 216] on span "and" at bounding box center [81, 212] width 14 height 9
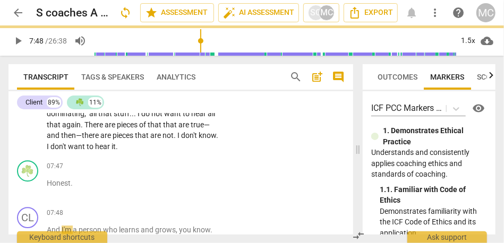
scroll to position [1233, 0]
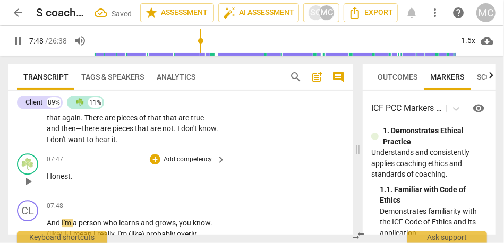
click at [50, 178] on span "Honest" at bounding box center [59, 176] width 24 height 9
type input "468"
click at [51, 180] on span "Honest" at bounding box center [59, 176] width 24 height 9
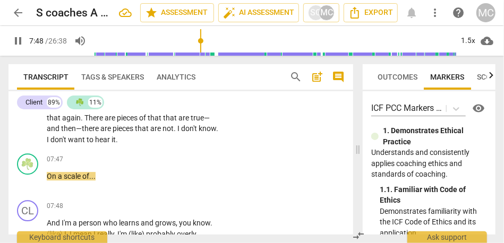
click at [74, 145] on p "[ . . . ] [05:59 , 06:05] They probably went over the feedback with me , so I h…" at bounding box center [134, 69] width 174 height 153
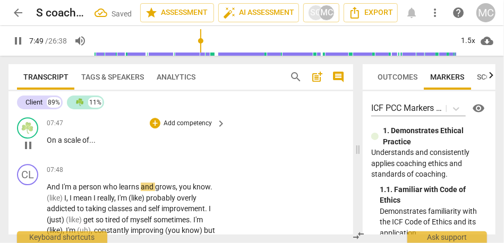
scroll to position [1285, 0]
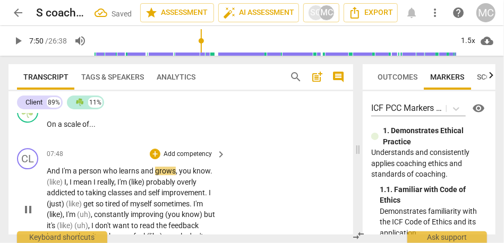
click at [50, 173] on span "And" at bounding box center [54, 171] width 15 height 9
type input "470"
click at [59, 172] on span "A. Nd" at bounding box center [56, 171] width 18 height 9
click at [59, 172] on span "and" at bounding box center [53, 171] width 13 height 9
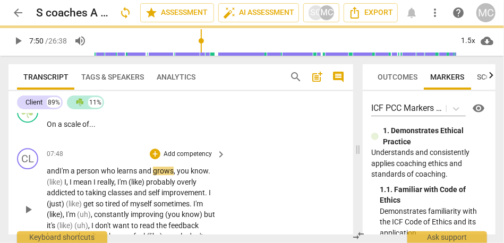
click at [59, 172] on span "and" at bounding box center [53, 171] width 13 height 9
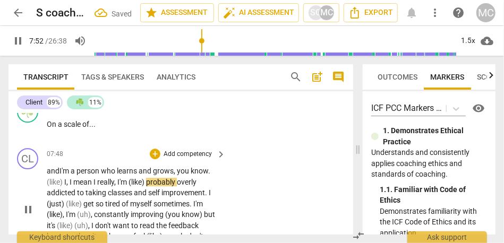
click at [134, 171] on span "learns" at bounding box center [128, 171] width 22 height 9
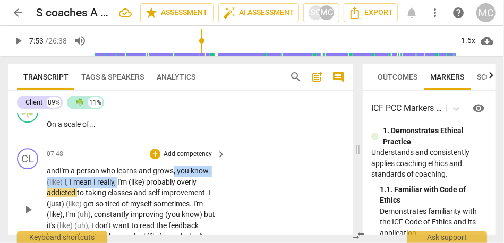
drag, startPoint x: 120, startPoint y: 185, endPoint x: 175, endPoint y: 172, distance: 57.4
click at [175, 172] on p "and I'm a person who learns and grows , you know . (like) I , I mean I really ,…" at bounding box center [134, 209] width 174 height 87
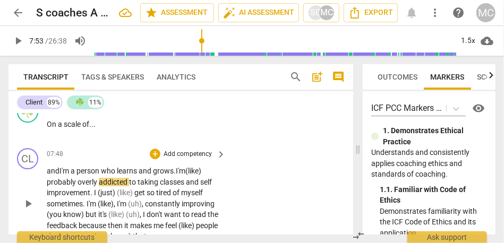
click at [182, 172] on span "I'm" at bounding box center [181, 171] width 10 height 9
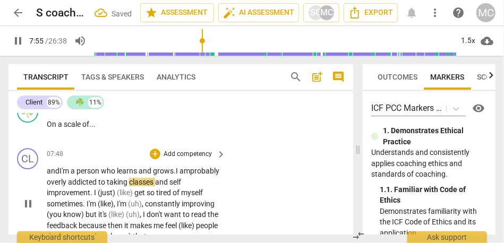
click at [184, 172] on span "I am" at bounding box center [183, 171] width 14 height 9
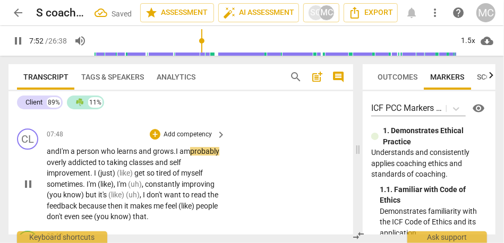
scroll to position [1306, 0]
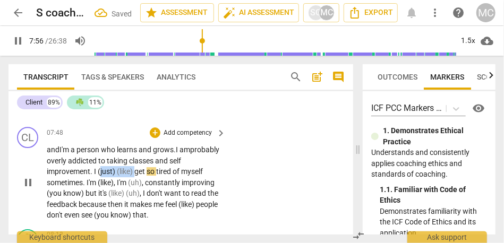
drag, startPoint x: 137, startPoint y: 174, endPoint x: 100, endPoint y: 174, distance: 36.7
click at [100, 174] on p "and I'm a person who learns and grows. I am probably overly addicted to taking …" at bounding box center [134, 183] width 174 height 77
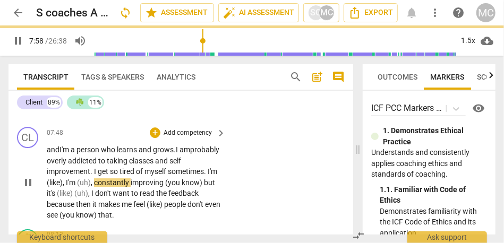
click at [155, 175] on span "myself" at bounding box center [156, 171] width 23 height 9
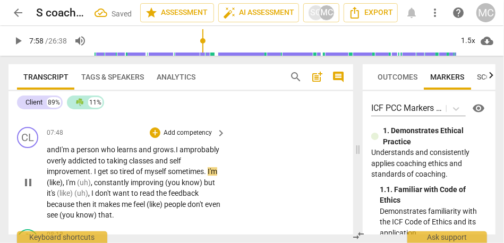
click at [171, 173] on span "sometimes" at bounding box center [186, 171] width 36 height 9
drag, startPoint x: 106, startPoint y: 183, endPoint x: 41, endPoint y: 183, distance: 64.9
click at [41, 183] on div "CL play_arrow pause 07:48 + Add competency keyboard_arrow_right and I'm a perso…" at bounding box center [181, 174] width 345 height 103
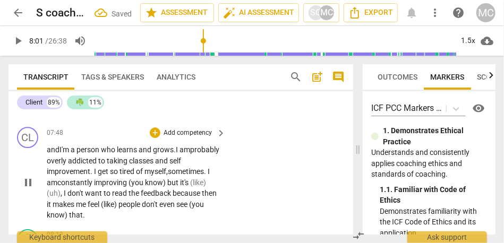
click at [128, 184] on span "improving" at bounding box center [111, 183] width 35 height 9
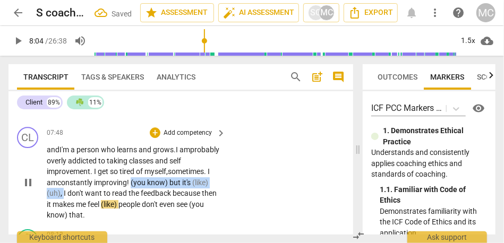
drag, startPoint x: 63, startPoint y: 195, endPoint x: 133, endPoint y: 182, distance: 70.8
click at [133, 182] on p "and I'm a person who learns and grows. I am probably overly addicted to taking …" at bounding box center [134, 183] width 174 height 77
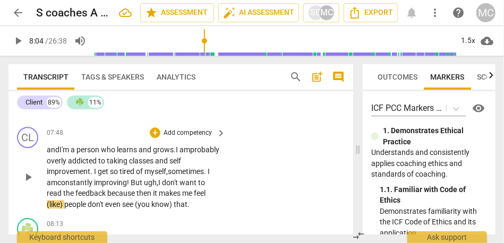
click at [191, 171] on span "sometimes" at bounding box center [186, 171] width 36 height 9
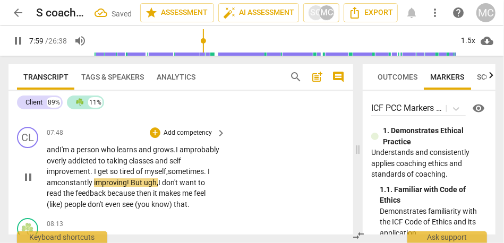
click at [134, 184] on span "improving! But ugh," at bounding box center [126, 183] width 64 height 9
click at [75, 193] on span "feedback" at bounding box center [91, 193] width 32 height 9
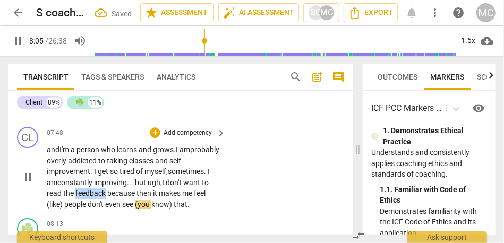
click at [75, 193] on span "feedback" at bounding box center [91, 193] width 32 height 9
click at [120, 195] on span "because" at bounding box center [121, 193] width 29 height 9
click at [160, 192] on span "makes" at bounding box center [170, 193] width 23 height 9
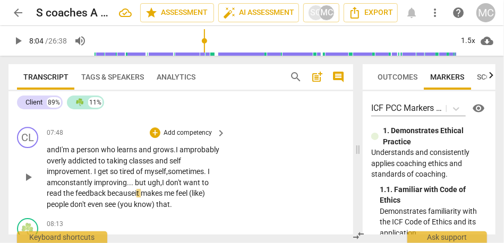
click at [129, 197] on span "because i" at bounding box center [121, 193] width 29 height 9
click at [189, 198] on span "feel" at bounding box center [182, 193] width 13 height 9
click at [169, 206] on span "know)" at bounding box center [157, 204] width 22 height 9
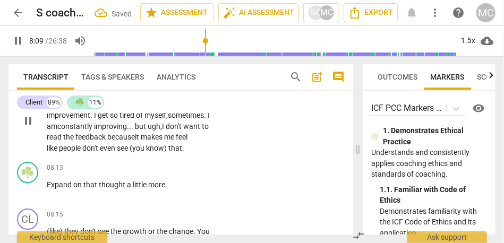
scroll to position [1363, 0]
click at [141, 148] on span "that" at bounding box center [141, 148] width 14 height 9
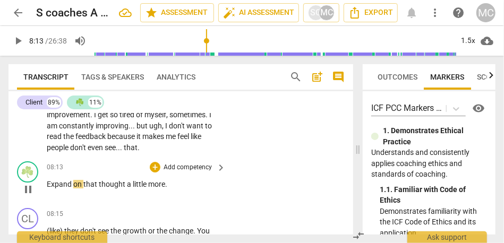
click at [52, 184] on span "Expand" at bounding box center [60, 184] width 27 height 9
type input "494"
click at [200, 183] on p "Can you expand on that thought a little more ." at bounding box center [134, 184] width 174 height 11
click at [102, 185] on span "on" at bounding box center [107, 184] width 10 height 9
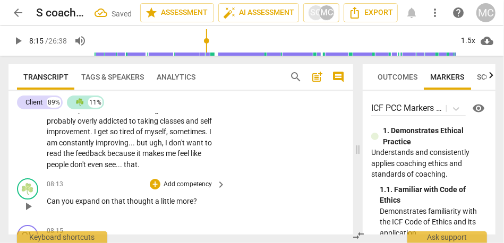
scroll to position [1421, 0]
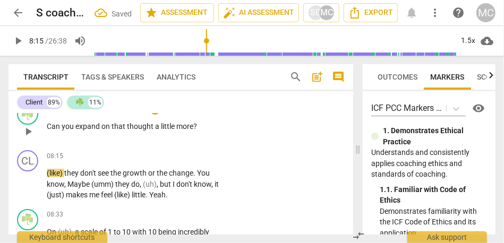
click at [138, 129] on span "thought" at bounding box center [141, 126] width 28 height 9
click at [173, 125] on span "little" at bounding box center [168, 126] width 15 height 9
click at [191, 127] on span "more?" at bounding box center [186, 126] width 21 height 9
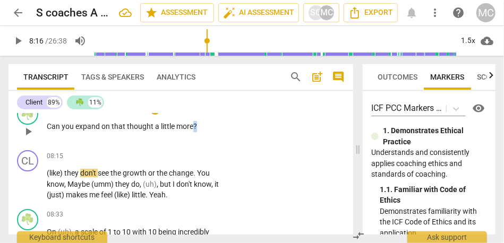
click at [191, 127] on span "more?" at bounding box center [186, 126] width 21 height 9
click at [196, 129] on span "more?" at bounding box center [186, 126] width 21 height 9
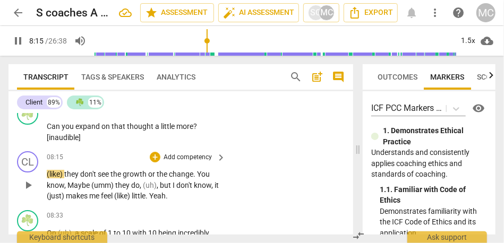
type input "496"
drag, startPoint x: 67, startPoint y: 175, endPoint x: 40, endPoint y: 175, distance: 27.1
click at [40, 175] on div "CL play_arrow pause 08:15 + Add competency keyboard_arrow_right (like) they don…" at bounding box center [181, 176] width 345 height 59
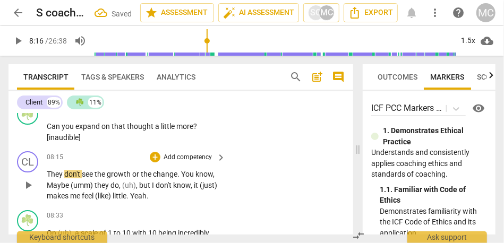
click at [60, 177] on span "They" at bounding box center [56, 174] width 18 height 9
click at [262, 197] on div "CL play_arrow pause 08:15 + Add competency keyboard_arrow_right They don't see …" at bounding box center [181, 176] width 345 height 59
drag, startPoint x: 181, startPoint y: 175, endPoint x: 244, endPoint y: 175, distance: 63.3
click at [244, 175] on div "CL play_arrow pause 08:15 + Add competency keyboard_arrow_right They don't see …" at bounding box center [181, 176] width 345 height 59
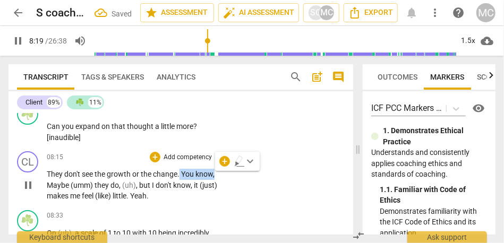
type input "500"
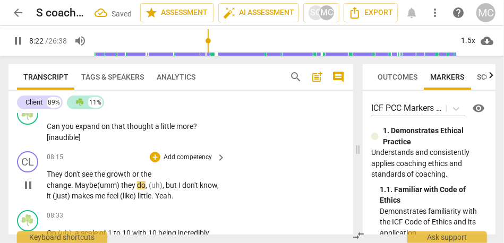
click at [97, 181] on span "Maybe" at bounding box center [86, 185] width 22 height 9
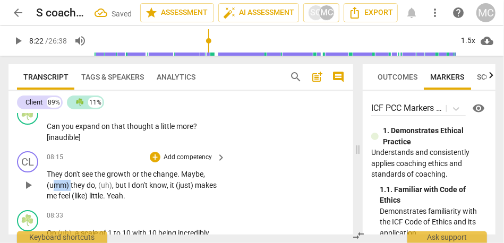
drag, startPoint x: 124, startPoint y: 187, endPoint x: 106, endPoint y: 187, distance: 18.1
click at [71, 187] on span "(umm)" at bounding box center [59, 185] width 24 height 9
click at [205, 179] on span "they" at bounding box center [212, 174] width 14 height 9
click at [88, 187] on span "but" at bounding box center [81, 185] width 13 height 9
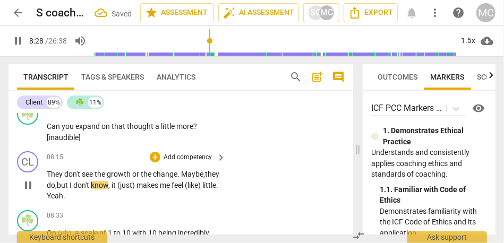
click at [112, 189] on span "," at bounding box center [109, 185] width 3 height 9
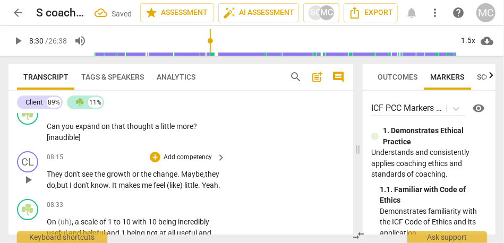
click at [167, 190] on span "(like)" at bounding box center [176, 185] width 18 height 9
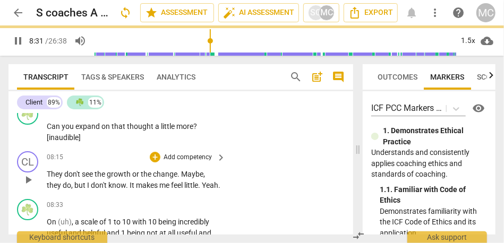
click at [240, 192] on div "CL play_arrow pause 08:15 + Add competency keyboard_arrow_right They don't see …" at bounding box center [181, 171] width 345 height 48
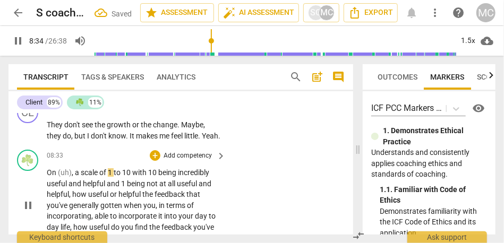
scroll to position [1479, 0]
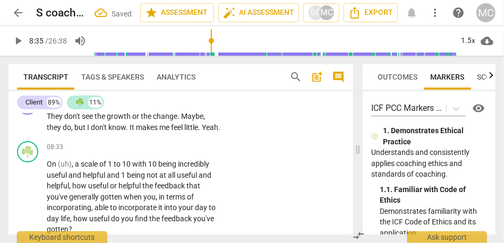
click at [143, 127] on span "makes" at bounding box center [147, 127] width 23 height 9
click at [73, 169] on span "," at bounding box center [73, 164] width 3 height 9
type input "513"
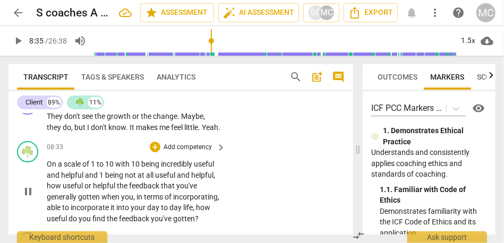
click at [62, 169] on span "a" at bounding box center [61, 164] width 6 height 9
click at [99, 169] on span "to" at bounding box center [101, 164] width 9 height 9
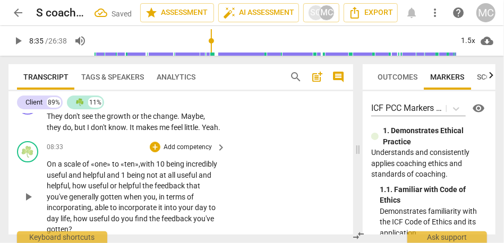
click at [166, 169] on span "10" at bounding box center [161, 164] width 10 height 9
copy span "«»"
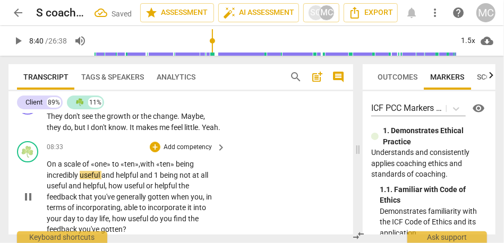
type input "520"
click at [45, 186] on div "play_arrow pause" at bounding box center [33, 198] width 27 height 70
click at [52, 180] on span "incredibly" at bounding box center [63, 175] width 33 height 9
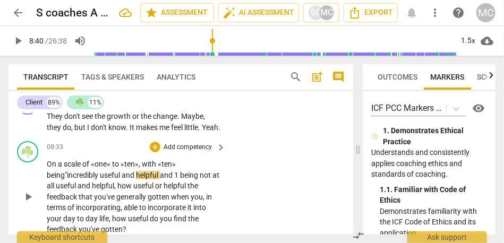
click at [126, 180] on span "and" at bounding box center [129, 175] width 14 height 9
click at [167, 180] on span "and" at bounding box center [167, 175] width 14 height 9
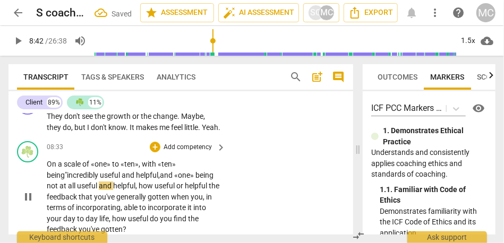
click at [48, 190] on span "not" at bounding box center [53, 186] width 13 height 9
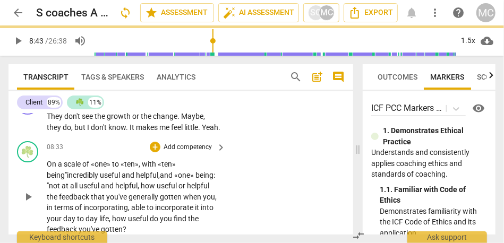
click at [69, 180] on span "incredibly" at bounding box center [83, 175] width 33 height 9
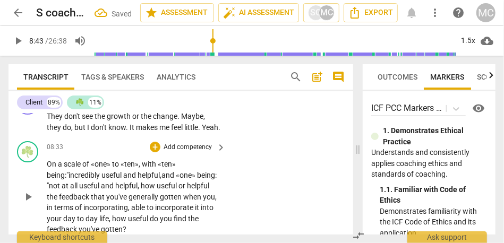
click at [193, 188] on span "being: "" at bounding box center [132, 181] width 170 height 20
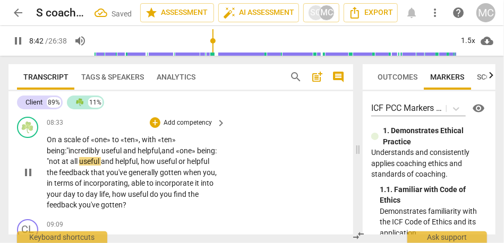
scroll to position [1504, 0]
click at [141, 165] on span "how" at bounding box center [149, 161] width 16 height 9
click at [142, 165] on span "how" at bounding box center [149, 161] width 16 height 9
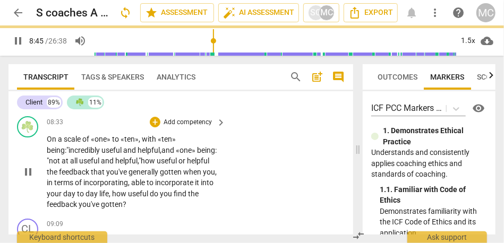
click at [199, 165] on span "helpful" at bounding box center [198, 161] width 22 height 9
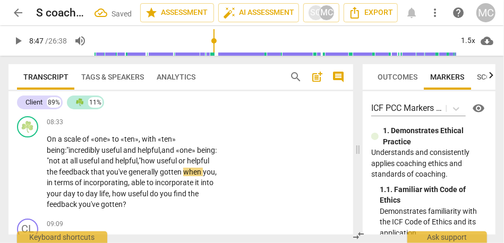
type input "528"
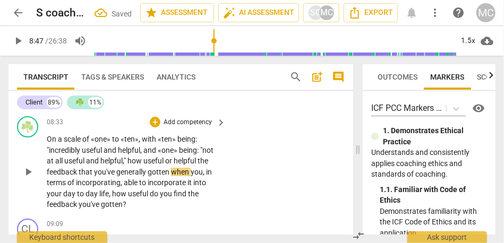
click at [200, 165] on span "the" at bounding box center [203, 161] width 11 height 9
click at [200, 165] on span "helpful..." at bounding box center [188, 161] width 29 height 9
click at [142, 176] on span "generally" at bounding box center [131, 172] width 31 height 9
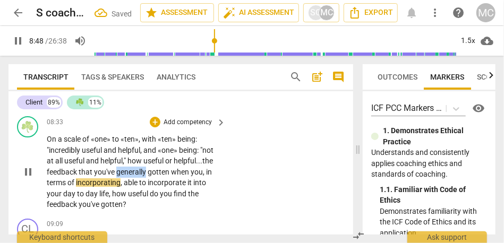
click at [142, 176] on span "generally" at bounding box center [131, 172] width 31 height 9
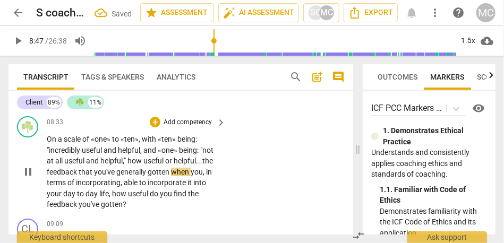
click at [171, 176] on span "when" at bounding box center [181, 172] width 20 height 9
click at [187, 176] on span "when" at bounding box center [186, 172] width 20 height 9
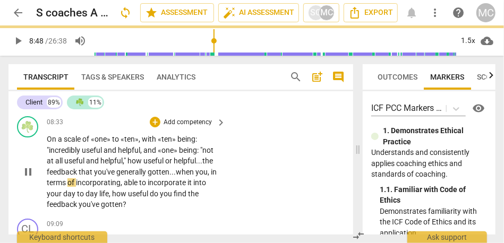
click at [67, 144] on span "scale" at bounding box center [73, 139] width 19 height 9
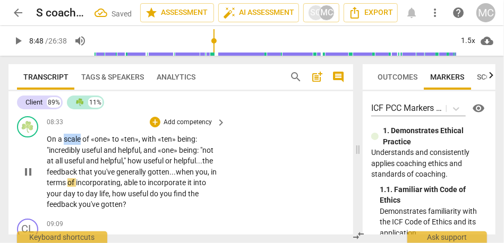
click at [67, 144] on span "scale" at bounding box center [73, 139] width 19 height 9
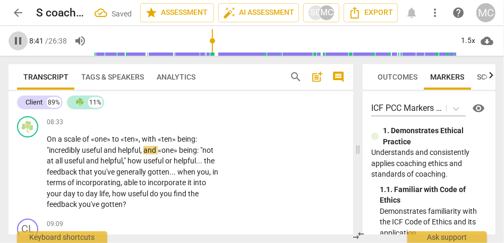
click at [15, 46] on span "pause" at bounding box center [18, 41] width 13 height 13
type input "521"
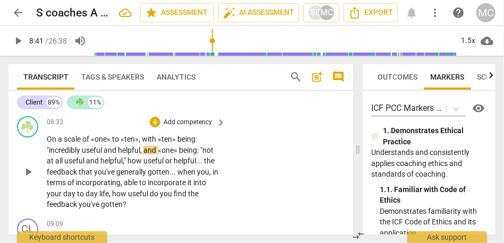
click at [158, 144] on span "«ten»" at bounding box center [168, 139] width 20 height 9
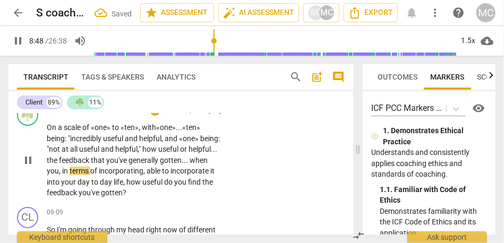
scroll to position [1519, 0]
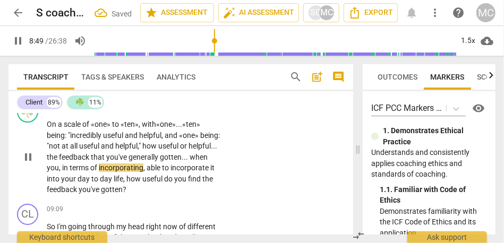
click at [190, 162] on span "when" at bounding box center [199, 157] width 18 height 9
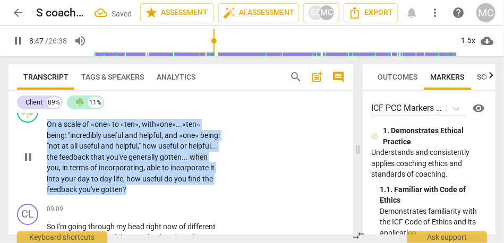
click at [190, 162] on span "when" at bounding box center [199, 157] width 18 height 9
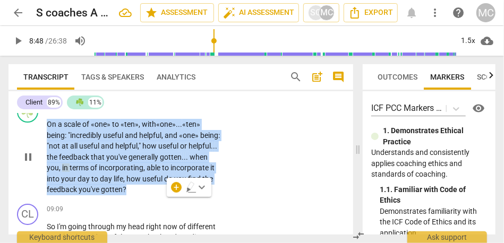
click at [210, 172] on span "it" at bounding box center [212, 168] width 4 height 9
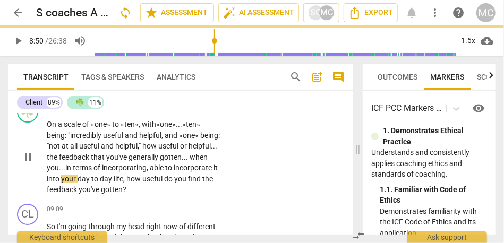
click at [102, 172] on span "of" at bounding box center [98, 168] width 9 height 9
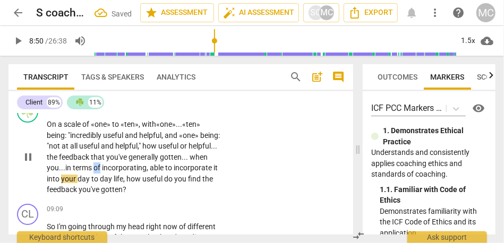
click at [102, 172] on span "of" at bounding box center [98, 168] width 9 height 9
click at [91, 183] on span "day" at bounding box center [85, 179] width 14 height 9
click at [114, 183] on span "day" at bounding box center [107, 179] width 14 height 9
click at [190, 113] on p "Add competency" at bounding box center [188, 108] width 50 height 10
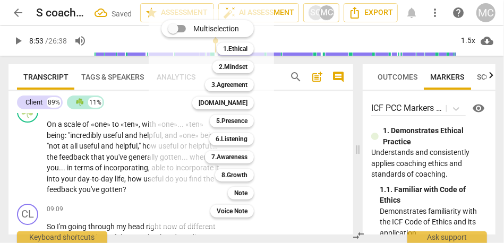
click at [95, 186] on div at bounding box center [252, 121] width 504 height 243
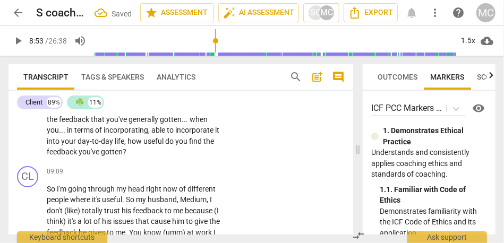
scroll to position [1571, 0]
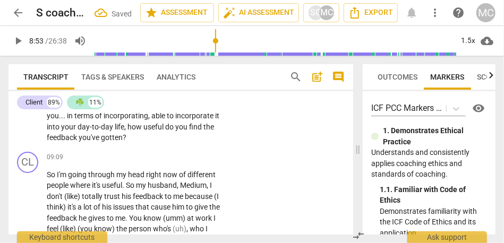
click at [79, 142] on span "feedback" at bounding box center [63, 137] width 32 height 9
click at [123, 142] on span "gotten" at bounding box center [112, 137] width 22 height 9
type input "533"
click at [212, 144] on p "On a scale of «one» to «ten» , with «one» . . . «ten» being : "incredibly usefu…" at bounding box center [134, 105] width 174 height 77
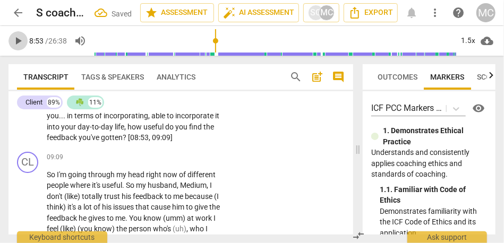
click at [21, 43] on span "play_arrow" at bounding box center [18, 41] width 13 height 13
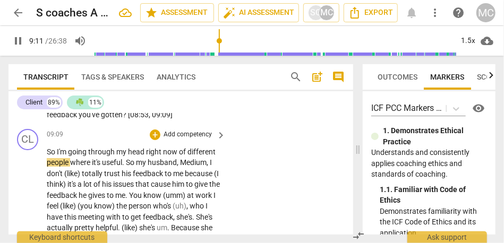
scroll to position [1597, 0]
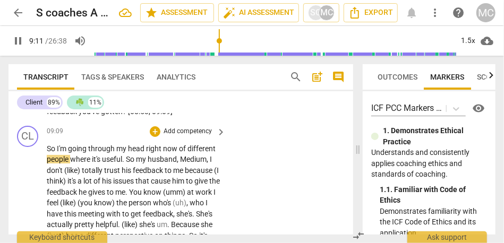
type input "552"
click at [48, 153] on span "So" at bounding box center [52, 149] width 10 height 9
click at [53, 153] on span "I am" at bounding box center [55, 149] width 16 height 9
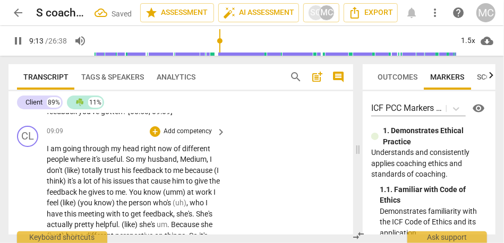
click at [136, 164] on span "So" at bounding box center [131, 159] width 10 height 9
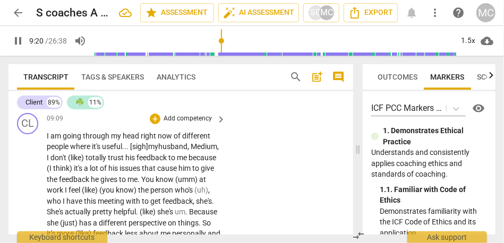
scroll to position [1614, 0]
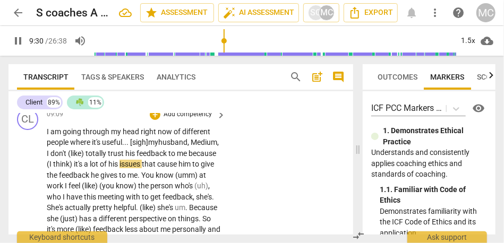
click at [182, 147] on span "husband" at bounding box center [172, 142] width 29 height 9
click at [191, 147] on span "Medium" at bounding box center [204, 142] width 27 height 9
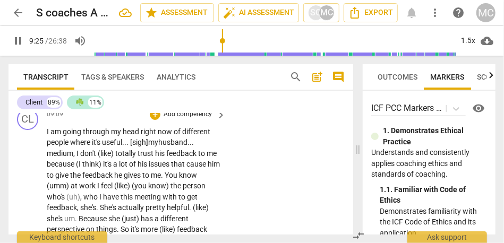
click at [77, 158] on span "I" at bounding box center [79, 153] width 4 height 9
click at [123, 158] on span "totally" at bounding box center [130, 153] width 22 height 9
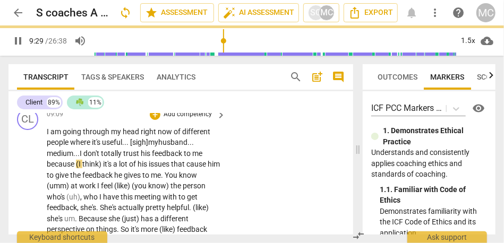
click at [104, 169] on span "it's" at bounding box center [108, 164] width 10 height 9
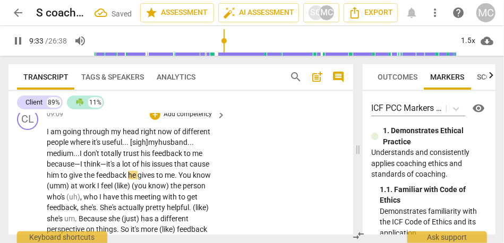
click at [129, 169] on span "lot" at bounding box center [127, 164] width 10 height 9
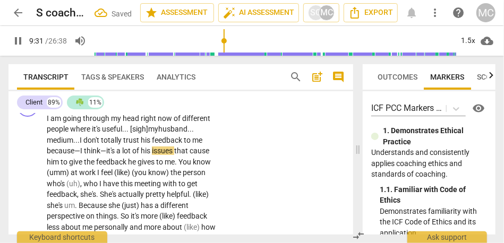
scroll to position [1628, 0]
click at [124, 166] on span "feedback" at bounding box center [112, 161] width 32 height 9
click at [132, 166] on span "he" at bounding box center [133, 161] width 10 height 9
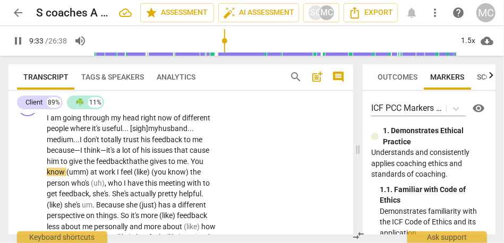
click at [91, 176] on span "at" at bounding box center [94, 172] width 9 height 9
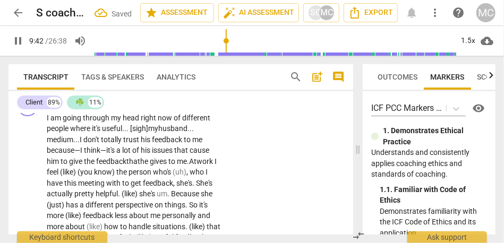
click at [215, 166] on span "I" at bounding box center [216, 161] width 2 height 9
drag, startPoint x: 140, startPoint y: 196, endPoint x: 65, endPoint y: 195, distance: 75.0
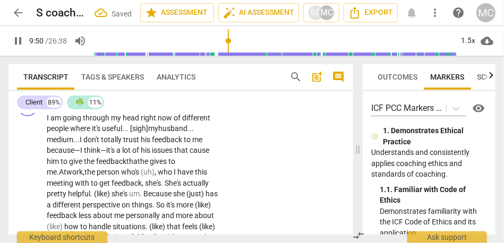
click at [158, 176] on span "who" at bounding box center [166, 172] width 16 height 9
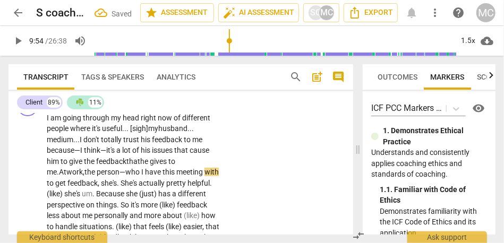
click at [125, 176] on span "who" at bounding box center [133, 172] width 16 height 9
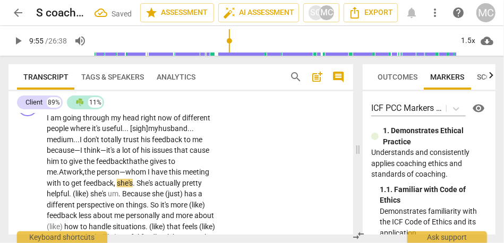
click at [193, 176] on span "meeting" at bounding box center [196, 172] width 27 height 9
click at [137, 188] on span "She's" at bounding box center [146, 183] width 18 height 9
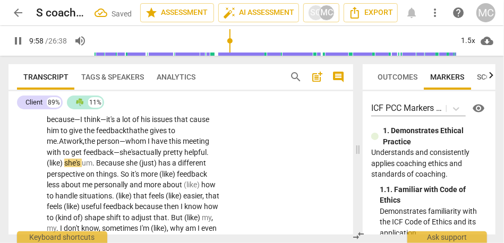
scroll to position [1664, 0]
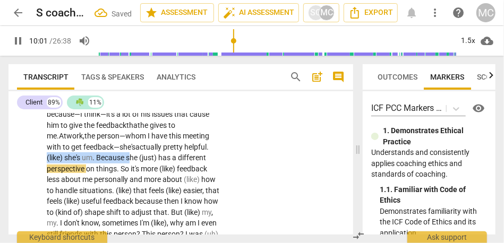
drag, startPoint x: 112, startPoint y: 179, endPoint x: 188, endPoint y: 172, distance: 75.8
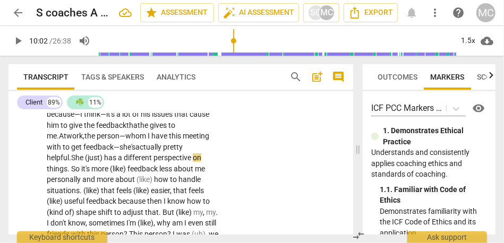
click at [75, 162] on span ".S" at bounding box center [72, 158] width 6 height 9
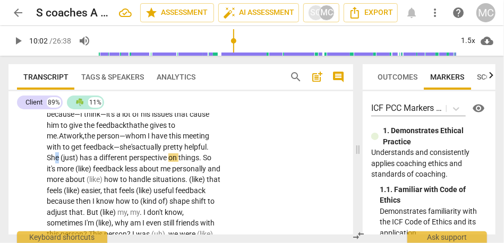
drag, startPoint x: 198, startPoint y: 171, endPoint x: 208, endPoint y: 171, distance: 10.1
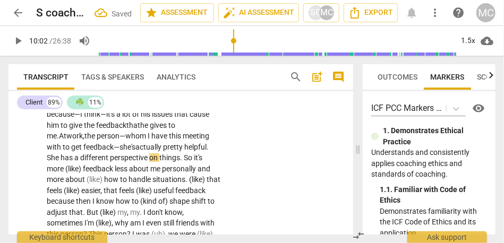
click at [74, 162] on span "as" at bounding box center [70, 158] width 10 height 9
click at [184, 162] on span "So" at bounding box center [189, 158] width 10 height 9
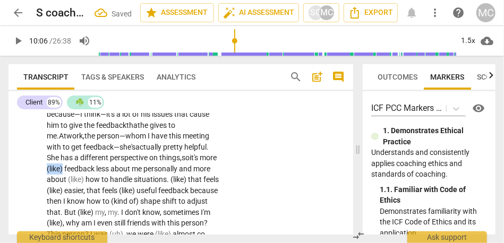
drag, startPoint x: 193, startPoint y: 182, endPoint x: 223, endPoint y: 181, distance: 29.8
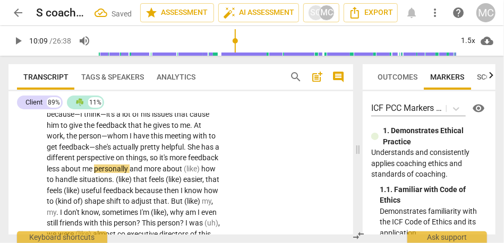
type input "610"
drag, startPoint x: 175, startPoint y: 181, endPoint x: 197, endPoint y: 181, distance: 21.8
click at [191, 162] on span "feedback" at bounding box center [186, 158] width 32 height 9
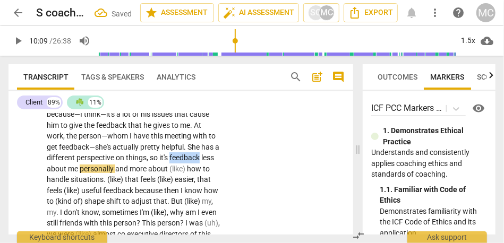
click at [191, 162] on span "feedback" at bounding box center [186, 158] width 32 height 9
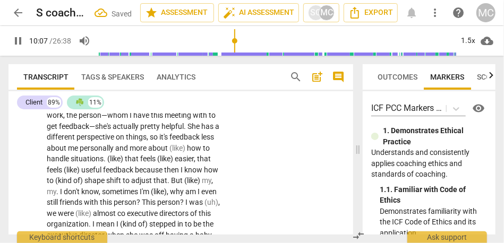
click at [203, 153] on span "how" at bounding box center [195, 148] width 16 height 9
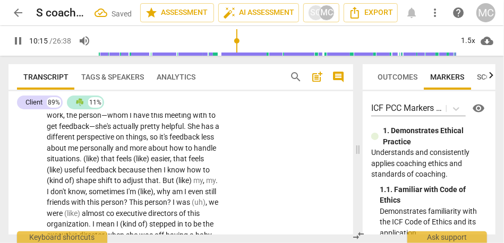
click at [116, 163] on span "that" at bounding box center [108, 159] width 15 height 9
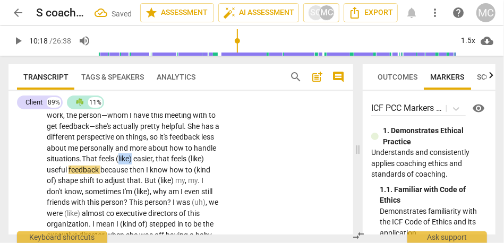
drag, startPoint x: 158, startPoint y: 181, endPoint x: 144, endPoint y: 181, distance: 14.9
click at [133, 163] on span "(like)" at bounding box center [125, 159] width 18 height 9
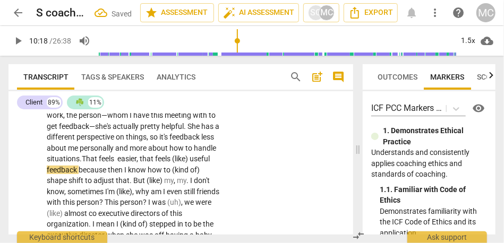
click at [117, 163] on span "feels" at bounding box center [108, 159] width 17 height 9
click at [155, 163] on span "that" at bounding box center [147, 159] width 15 height 9
type input "618"
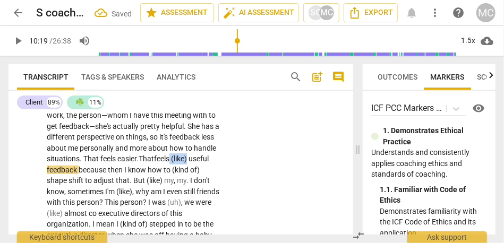
drag, startPoint x: 198, startPoint y: 181, endPoint x: 242, endPoint y: 181, distance: 44.1
click at [117, 163] on span "feels" at bounding box center [108, 159] width 17 height 9
click at [108, 174] on span "because" at bounding box center [93, 170] width 29 height 9
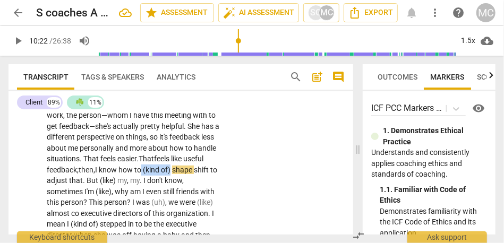
drag, startPoint x: 180, startPoint y: 191, endPoint x: 233, endPoint y: 191, distance: 52.6
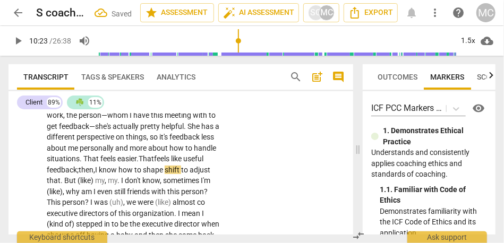
click at [181, 174] on span "shift" at bounding box center [173, 170] width 16 height 9
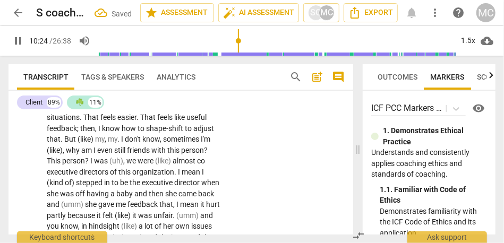
scroll to position [1725, 0]
drag, startPoint x: 144, startPoint y: 164, endPoint x: 82, endPoint y: 162, distance: 61.7
click at [82, 162] on p "I am going through my head right now of different people where it's useful . . …" at bounding box center [134, 222] width 174 height 414
type input "629"
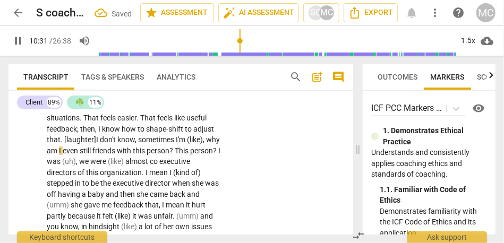
click at [162, 144] on span "sometimes" at bounding box center [157, 140] width 38 height 9
click at [174, 144] on span "Sometimes" at bounding box center [155, 140] width 37 height 9
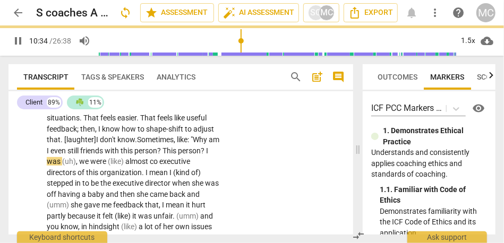
click at [187, 144] on span "Sometimes, like: "W" at bounding box center [168, 140] width 62 height 9
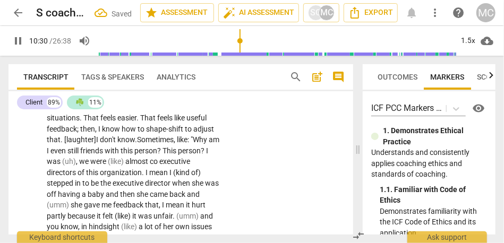
scroll to position [1756, 0]
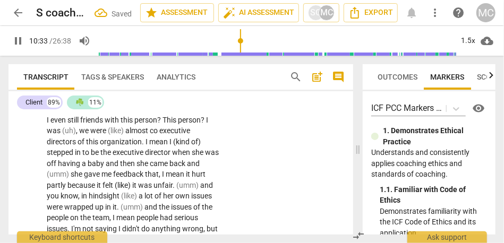
click at [178, 124] on span "This" at bounding box center [170, 120] width 15 height 9
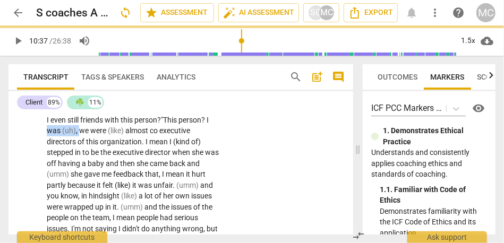
drag, startPoint x: 113, startPoint y: 155, endPoint x: 77, endPoint y: 154, distance: 35.6
click at [77, 154] on p "I am going through my head right now of different people where it's useful . . …" at bounding box center [134, 191] width 174 height 414
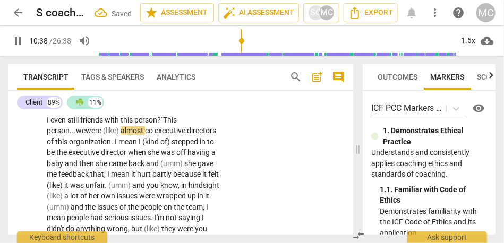
click at [121, 135] on span "(like)" at bounding box center [112, 131] width 18 height 9
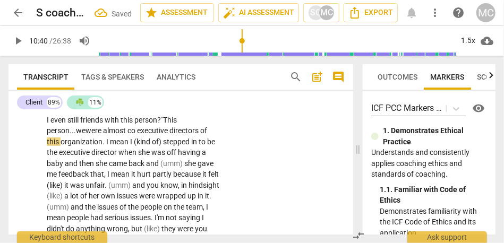
click at [143, 135] on span "executive" at bounding box center [153, 131] width 32 height 9
click at [144, 135] on span "executive" at bounding box center [154, 131] width 32 height 9
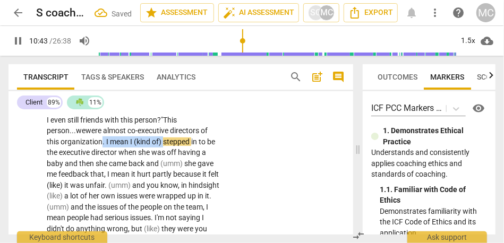
drag, startPoint x: 164, startPoint y: 164, endPoint x: 100, endPoint y: 163, distance: 63.8
click at [100, 163] on p "I am going through my head right now of different people where it's useful . . …" at bounding box center [134, 191] width 174 height 414
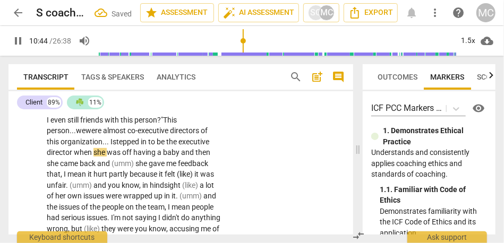
click at [126, 146] on span "stepped" at bounding box center [127, 142] width 28 height 9
click at [181, 157] on span "and" at bounding box center [188, 152] width 14 height 9
click at [213, 157] on span "then" at bounding box center [207, 152] width 15 height 9
click at [151, 157] on span "having" at bounding box center [145, 152] width 24 height 9
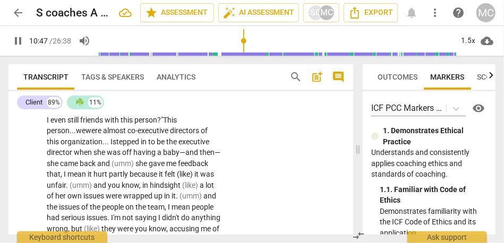
click at [151, 157] on span "having" at bounding box center [145, 152] width 24 height 9
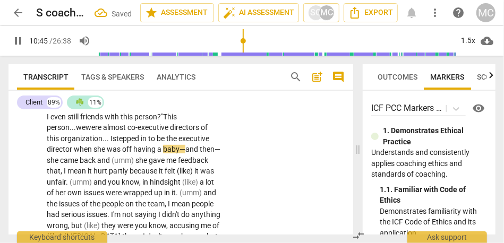
scroll to position [1762, 0]
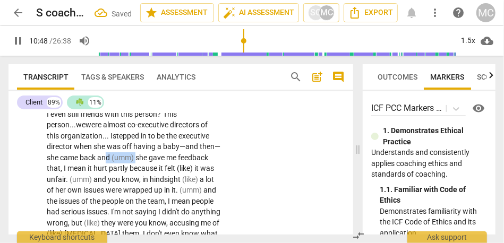
drag, startPoint x: 141, startPoint y: 180, endPoint x: 113, endPoint y: 180, distance: 28.7
click at [113, 180] on p "I am going through my head right now of different people where it's useful . . …" at bounding box center [134, 179] width 174 height 403
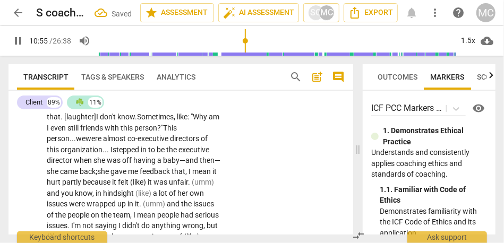
scroll to position [1748, 0]
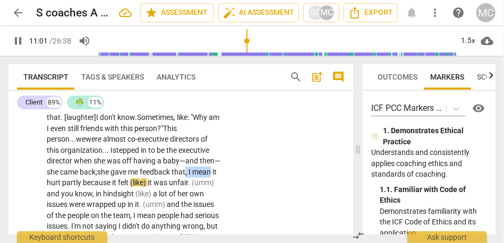
drag, startPoint x: 66, startPoint y: 205, endPoint x: 195, endPoint y: 196, distance: 129.0
click at [195, 196] on p "I am going through my head right now of different people where it's useful . . …" at bounding box center [134, 194] width 174 height 403
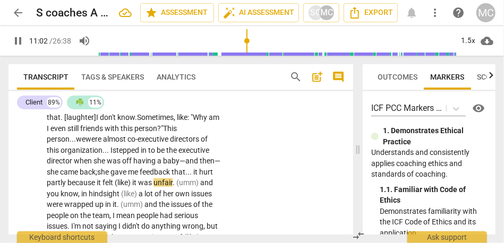
click at [172, 176] on span "feedback" at bounding box center [156, 172] width 32 height 9
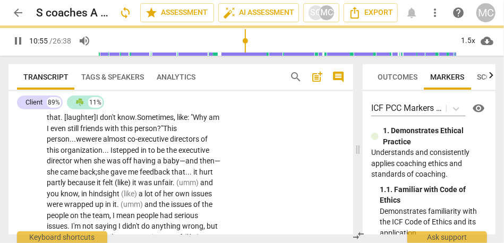
click at [269, 174] on div "CL play_arrow pause 09:09 + Add competency keyboard_arrow_right I am going thro…" at bounding box center [181, 185] width 345 height 429
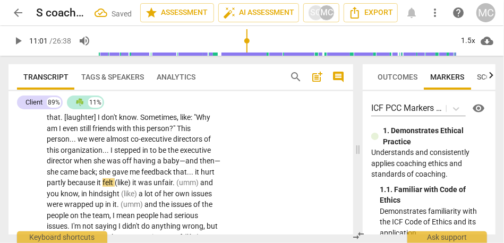
click at [201, 176] on span "hurt" at bounding box center [208, 172] width 14 height 9
type input "661"
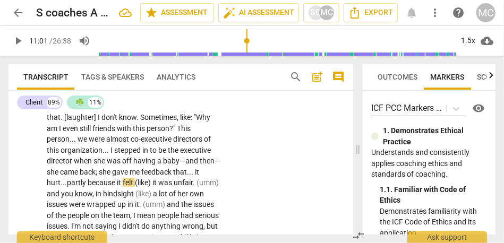
click at [80, 187] on span "partly" at bounding box center [77, 183] width 21 height 9
drag, startPoint x: 154, startPoint y: 205, endPoint x: 119, endPoint y: 204, distance: 35.6
click at [119, 204] on p "I am going through my head right now of different people where it's useful . . …" at bounding box center [134, 194] width 174 height 403
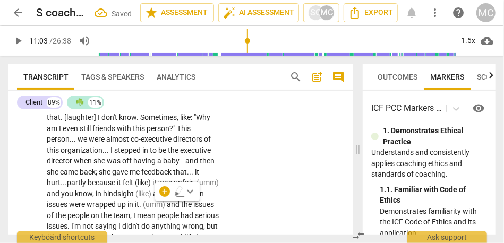
click at [151, 187] on span "(like)" at bounding box center [144, 183] width 18 height 9
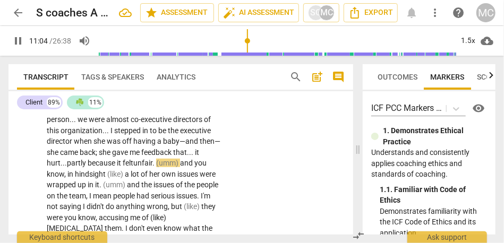
scroll to position [1770, 0]
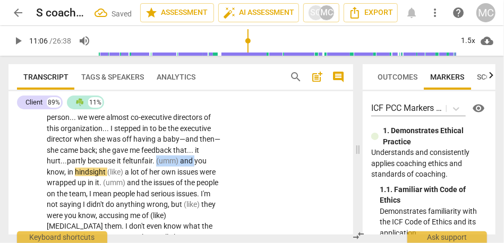
drag, startPoint x: 160, startPoint y: 185, endPoint x: 200, endPoint y: 185, distance: 39.9
click at [200, 185] on p "I am going through my head right now of different people where it's useful . . …" at bounding box center [134, 172] width 174 height 403
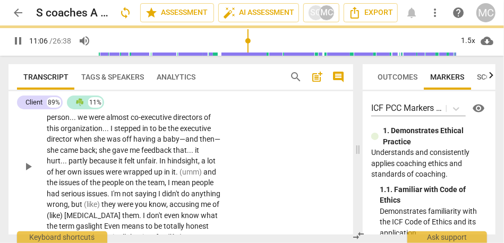
click at [252, 184] on div "CL play_arrow pause 09:09 + Add competency keyboard_arrow_right I am going thro…" at bounding box center [181, 158] width 345 height 418
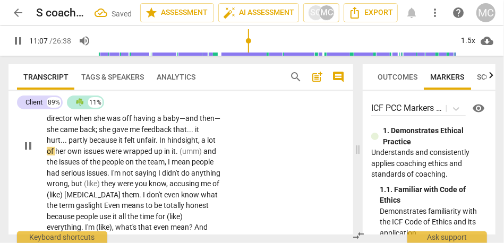
scroll to position [1797, 0]
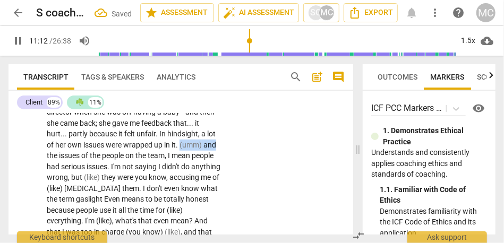
drag, startPoint x: 181, startPoint y: 169, endPoint x: 232, endPoint y: 169, distance: 51.6
click at [232, 169] on div "CL play_arrow pause 09:09 + Add competency keyboard_arrow_right I am going thro…" at bounding box center [181, 131] width 345 height 418
type input "674"
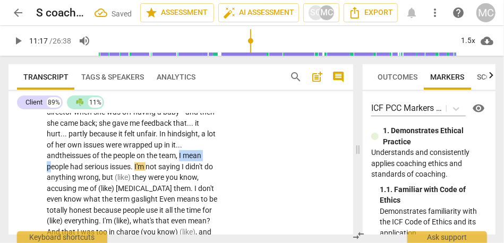
drag, startPoint x: 186, startPoint y: 180, endPoint x: 158, endPoint y: 180, distance: 27.6
click at [158, 180] on p "I am going through my head right now of different people where it's useful . . …" at bounding box center [134, 145] width 174 height 403
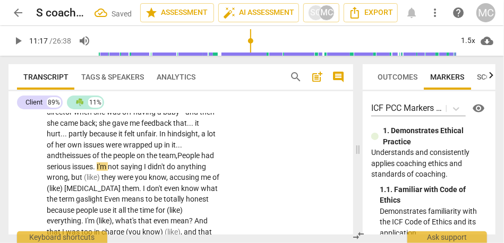
click at [182, 160] on span "eople" at bounding box center [191, 155] width 19 height 9
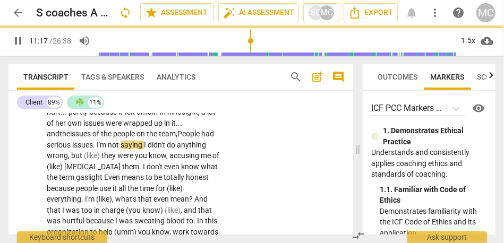
scroll to position [1823, 0]
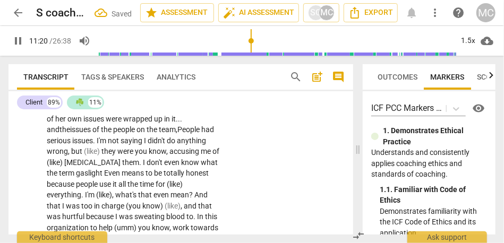
click at [102, 156] on span "they" at bounding box center [110, 151] width 16 height 9
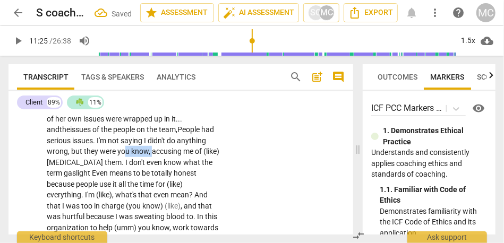
drag, startPoint x: 151, startPoint y: 174, endPoint x: 123, endPoint y: 174, distance: 27.6
click at [123, 174] on p "I am going through my head right now of different people where it's useful . . …" at bounding box center [134, 114] width 174 height 392
click at [89, 156] on span "they" at bounding box center [92, 151] width 16 height 9
drag, startPoint x: 167, startPoint y: 175, endPoint x: 213, endPoint y: 176, distance: 45.7
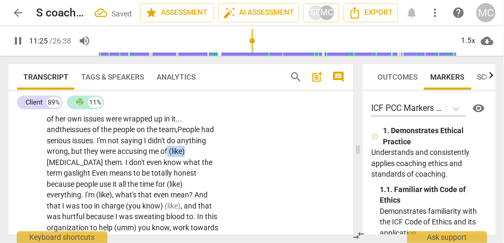
click at [213, 176] on p "I am going through my head right now of different people where it's useful . . …" at bounding box center [134, 114] width 174 height 392
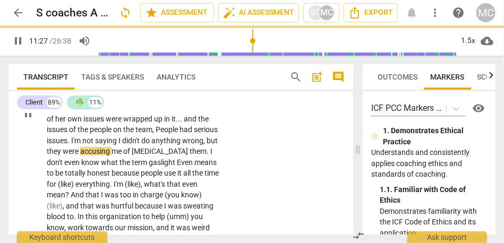
click at [288, 183] on div "CL play_arrow pause 09:09 + Add competency keyboard_arrow_right I am going thro…" at bounding box center [181, 105] width 345 height 418
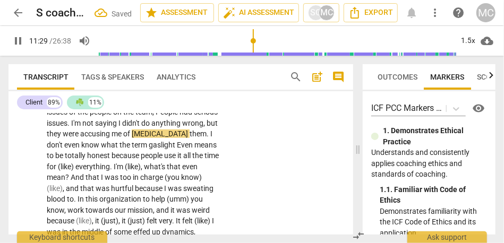
scroll to position [1831, 0]
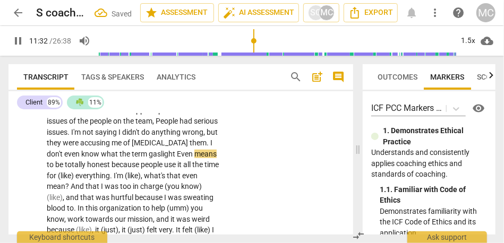
click at [174, 158] on span "gaslight" at bounding box center [163, 154] width 28 height 9
type input "693"
click at [205, 180] on p "I am going through my head right now of different people where it's useful . . …" at bounding box center [134, 105] width 174 height 392
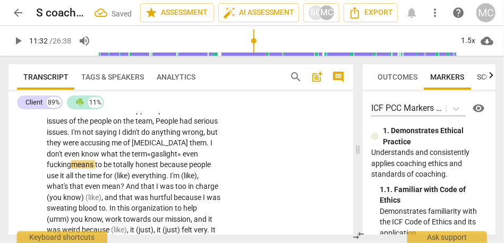
click at [179, 179] on p "I am going through my head right now of different people where it's useful . . …" at bounding box center [134, 105] width 174 height 392
click at [99, 170] on span "even fucking" at bounding box center [122, 160] width 151 height 20
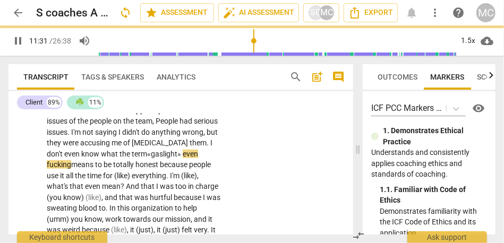
scroll to position [1838, 0]
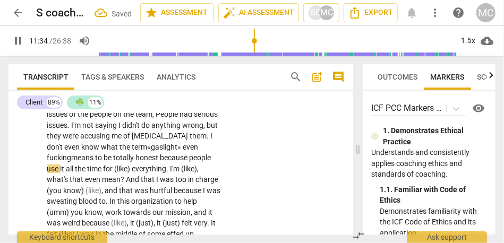
click at [189, 162] on span "people" at bounding box center [200, 158] width 22 height 9
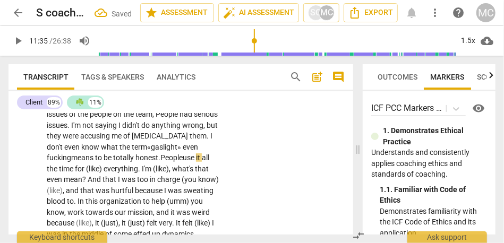
click at [136, 162] on span "honest." at bounding box center [148, 158] width 25 height 9
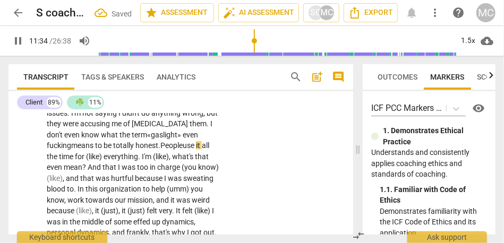
scroll to position [1851, 0]
drag, startPoint x: 168, startPoint y: 180, endPoint x: 196, endPoint y: 180, distance: 27.6
click at [196, 180] on p "I am going through my head right now of different people where it's useful . . …" at bounding box center [134, 85] width 174 height 392
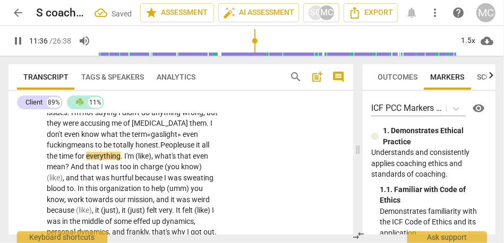
click at [249, 183] on div "CL play_arrow pause 09:09 + Add competency keyboard_arrow_right I am going thro…" at bounding box center [181, 77] width 345 height 418
type input "699"
drag, startPoint x: 173, startPoint y: 178, endPoint x: 138, endPoint y: 177, distance: 35.6
click at [138, 177] on p "I am going through my head right now of different people where it's useful . . …" at bounding box center [134, 85] width 174 height 392
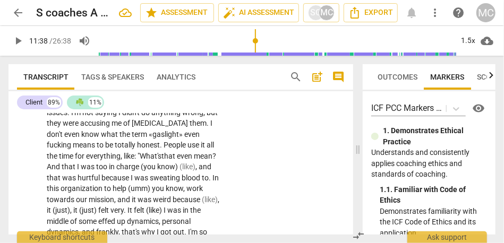
click at [140, 161] on span "everything, like: "" at bounding box center [113, 156] width 54 height 9
click at [161, 161] on span "What's" at bounding box center [151, 156] width 22 height 9
click at [62, 171] on span "And" at bounding box center [54, 167] width 15 height 9
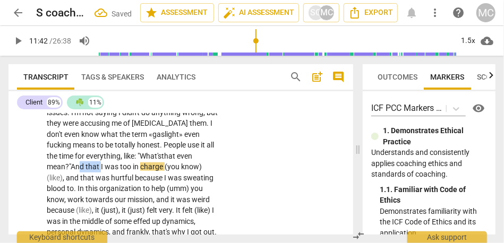
drag, startPoint x: 102, startPoint y: 189, endPoint x: 82, endPoint y: 189, distance: 19.7
click at [82, 189] on p "I am going through my head right now of different people where it's useful . . …" at bounding box center [134, 85] width 174 height 392
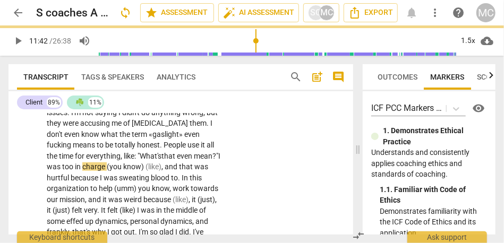
click at [70, 194] on p "I am going through my head right now of different people where it's useful . . …" at bounding box center [134, 80] width 174 height 382
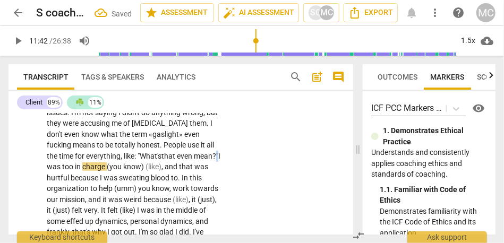
click at [70, 194] on p "I am going through my head right now of different people where it's useful . . …" at bounding box center [134, 80] width 174 height 382
click at [64, 194] on p "I am going through my head right now of different people where it's useful . . …" at bounding box center [134, 80] width 174 height 382
click at [194, 161] on span "mean" at bounding box center [203, 156] width 19 height 9
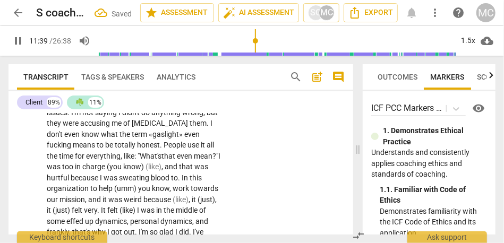
click at [213, 161] on span "?"" at bounding box center [216, 156] width 6 height 9
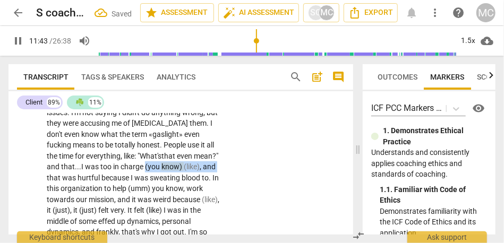
drag, startPoint x: 80, startPoint y: 201, endPoint x: 171, endPoint y: 191, distance: 91.5
click at [171, 191] on p "I am going through my head right now of different people where it's useful . . …" at bounding box center [134, 85] width 174 height 392
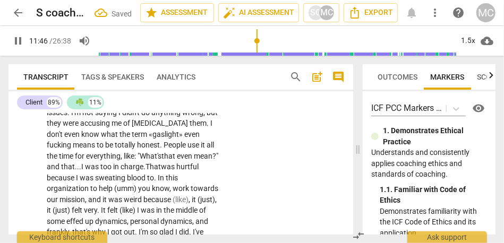
scroll to position [1872, 0]
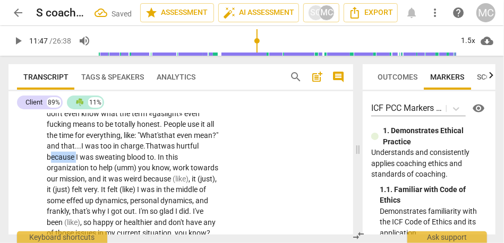
drag, startPoint x: 99, startPoint y: 180, endPoint x: 65, endPoint y: 180, distance: 34.0
click at [65, 180] on p "I am going through my head right now of different people where it's useful . . …" at bounding box center [134, 60] width 174 height 382
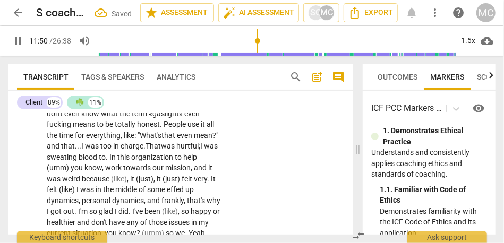
click at [117, 162] on span "In" at bounding box center [114, 157] width 8 height 9
click at [131, 162] on span "blood [laughter]" at bounding box center [105, 157] width 52 height 9
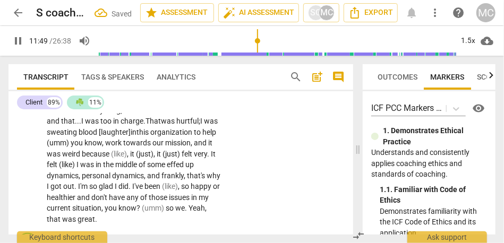
scroll to position [1908, 0]
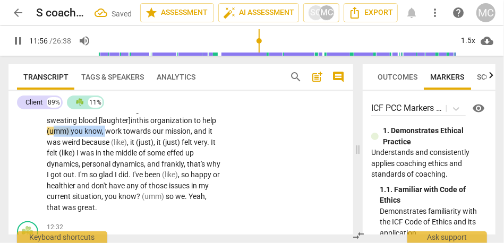
drag, startPoint x: 173, startPoint y: 154, endPoint x: 122, endPoint y: 154, distance: 50.5
click at [122, 154] on p "I am going through my head right now of different people where it's useful . . …" at bounding box center [134, 23] width 174 height 382
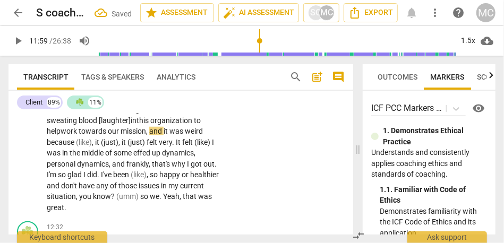
click at [146, 136] on span "mission" at bounding box center [134, 131] width 26 height 9
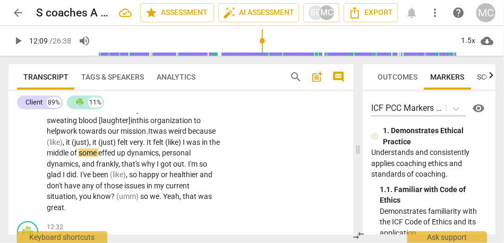
click at [188, 136] on span "because" at bounding box center [202, 131] width 28 height 9
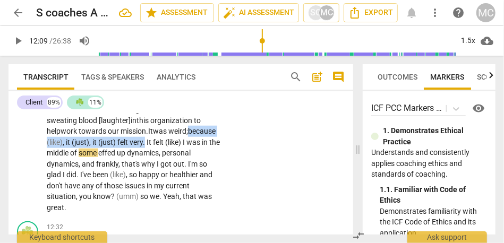
click at [215, 163] on p "I am going through my head right now of different people where it's useful . . …" at bounding box center [134, 23] width 174 height 382
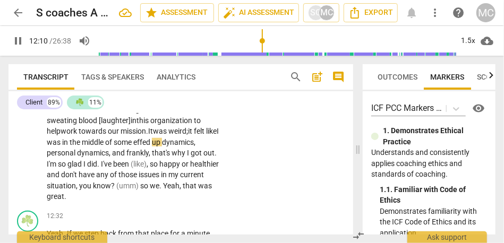
click at [70, 147] on span "in" at bounding box center [65, 142] width 7 height 9
click at [133, 147] on span "effed" at bounding box center [142, 142] width 19 height 9
click at [152, 147] on span "up" at bounding box center [157, 142] width 10 height 9
click at [200, 147] on span "," at bounding box center [201, 142] width 2 height 9
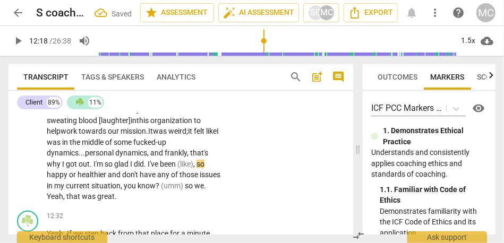
click at [197, 169] on span "so" at bounding box center [201, 164] width 8 height 9
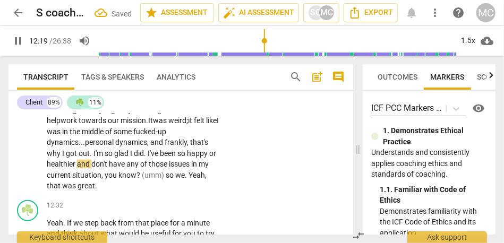
scroll to position [1921, 0]
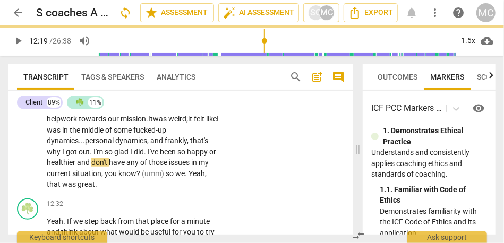
click at [178, 156] on span "so" at bounding box center [183, 152] width 10 height 9
click at [209, 156] on span "or" at bounding box center [212, 152] width 7 height 9
click at [109, 167] on span "don't" at bounding box center [100, 162] width 18 height 9
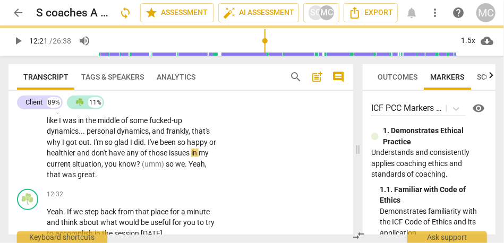
scroll to position [1929, 0]
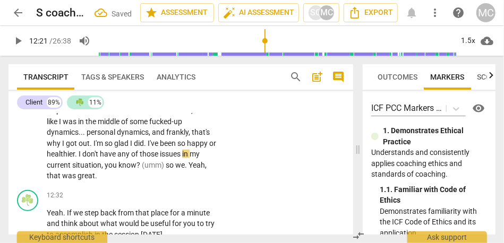
click at [130, 148] on span "glad" at bounding box center [122, 143] width 16 height 9
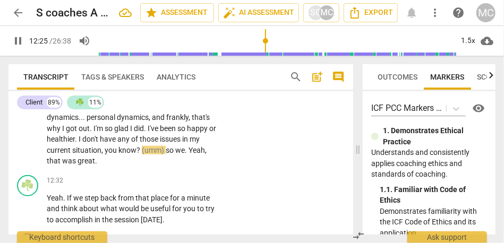
click at [102, 155] on span "situation" at bounding box center [86, 150] width 29 height 9
type input "744"
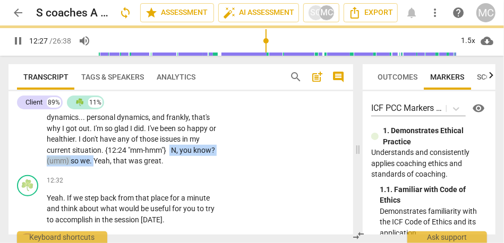
drag, startPoint x: 142, startPoint y: 184, endPoint x: 43, endPoint y: 186, distance: 99.4
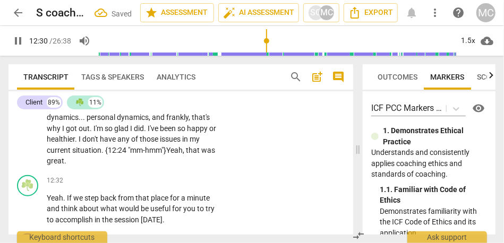
click at [186, 155] on span "that" at bounding box center [193, 150] width 15 height 9
click at [145, 155] on span "situation. {12:24 "mm-hmm"}" at bounding box center [119, 150] width 94 height 9
click at [72, 155] on span "situation. {12:24 "mm-hmm"}" at bounding box center [119, 150] width 94 height 9
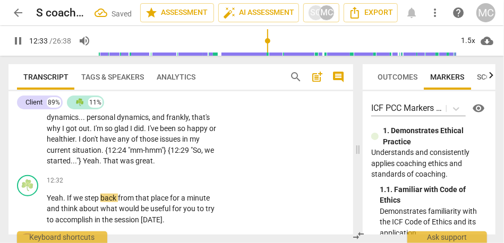
click at [120, 165] on span "That" at bounding box center [111, 161] width 17 height 9
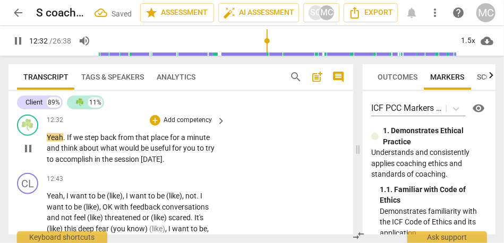
scroll to position [2006, 0]
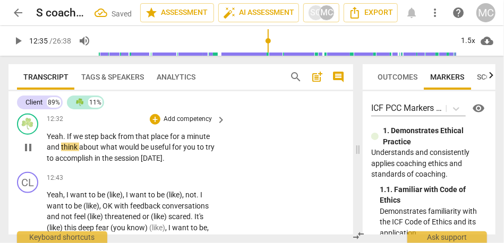
click at [146, 141] on span "that" at bounding box center [143, 136] width 15 height 9
type input "756"
click at [142, 141] on span "that" at bounding box center [143, 136] width 15 height 9
click at [175, 124] on p "Add competency" at bounding box center [188, 120] width 50 height 10
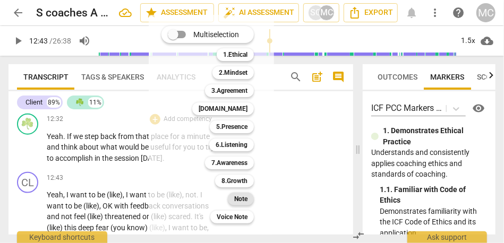
click at [238, 197] on b "Note" at bounding box center [240, 199] width 13 height 13
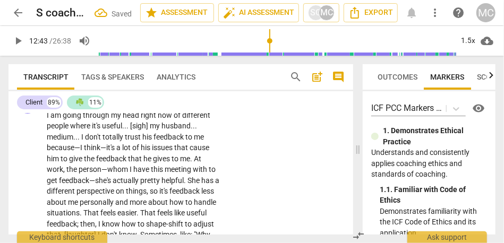
scroll to position [1629, 0]
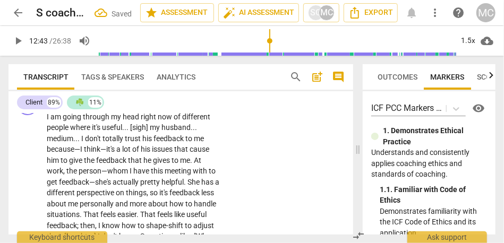
click at [187, 105] on p "Add competency" at bounding box center [188, 100] width 50 height 10
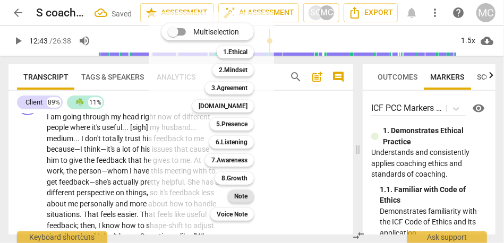
click at [247, 195] on b "Note" at bounding box center [240, 196] width 13 height 13
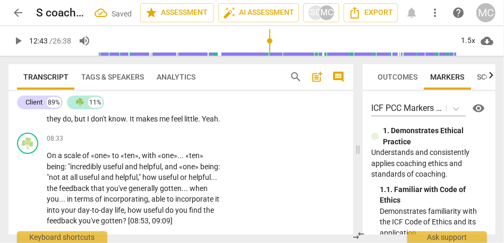
scroll to position [1479, 0]
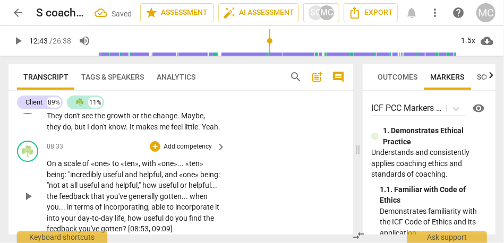
click at [180, 152] on div "☘️ play_arrow pause 08:33 + Add competency keyboard_arrow_right On a scale of «…" at bounding box center [181, 188] width 345 height 103
click at [180, 152] on p "Add competency" at bounding box center [188, 147] width 50 height 10
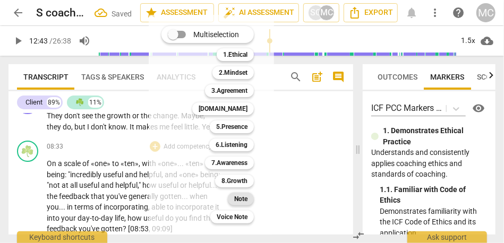
click at [242, 204] on b "Note" at bounding box center [240, 199] width 13 height 13
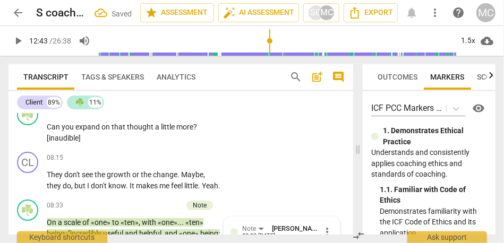
scroll to position [1419, 0]
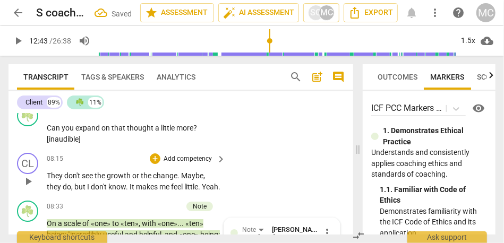
click at [194, 159] on p "Add competency" at bounding box center [188, 160] width 50 height 10
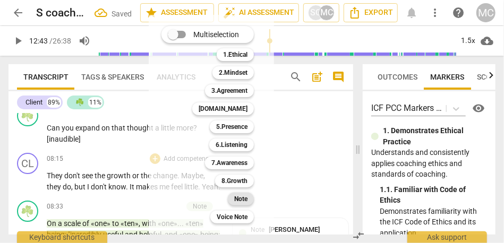
click at [231, 197] on div "Note" at bounding box center [241, 199] width 26 height 13
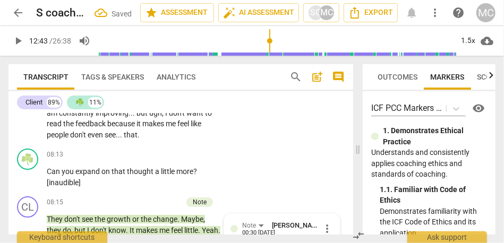
scroll to position [1375, 0]
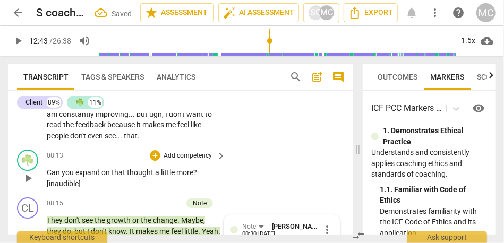
click at [186, 158] on p "Add competency" at bounding box center [188, 156] width 50 height 10
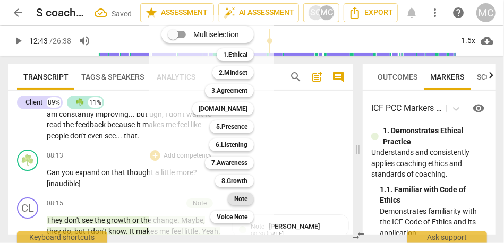
click at [235, 201] on b "Note" at bounding box center [240, 199] width 13 height 13
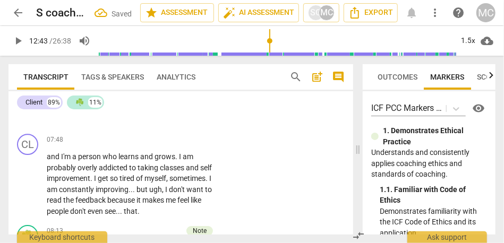
scroll to position [1290, 0]
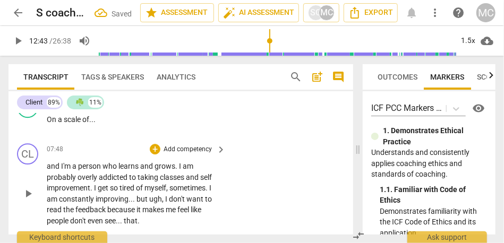
click at [188, 151] on p "Add competency" at bounding box center [188, 150] width 50 height 10
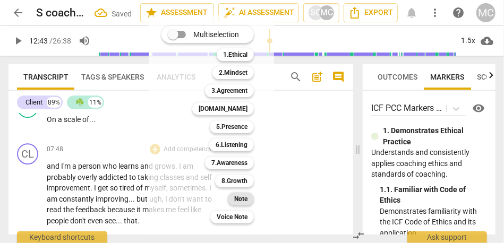
click at [240, 202] on b "Note" at bounding box center [240, 199] width 13 height 13
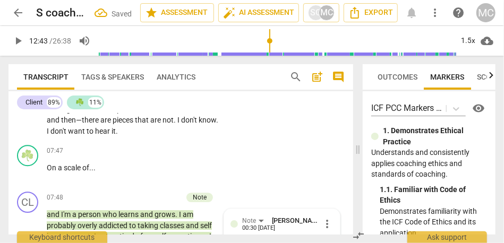
scroll to position [1240, 0]
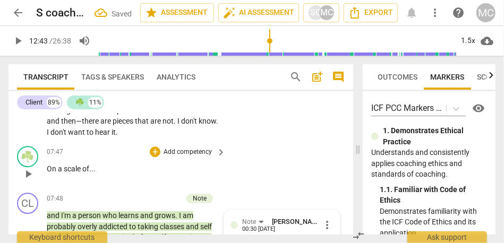
click at [193, 155] on p "Add competency" at bounding box center [188, 153] width 50 height 10
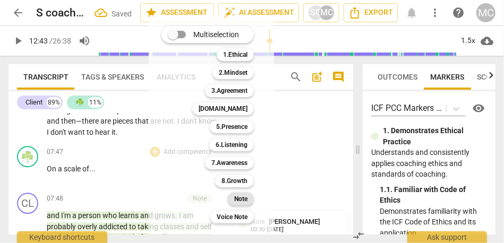
click at [242, 198] on b "Note" at bounding box center [240, 199] width 13 height 13
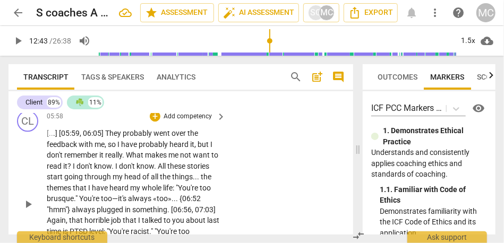
scroll to position [1097, 0]
click at [171, 114] on p "Add competency" at bounding box center [188, 117] width 50 height 10
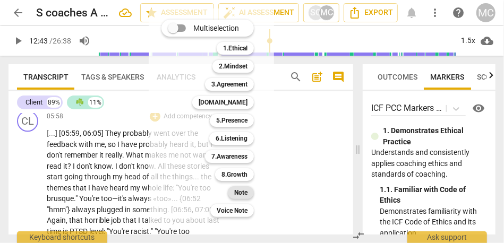
click at [237, 193] on b "Note" at bounding box center [240, 193] width 13 height 13
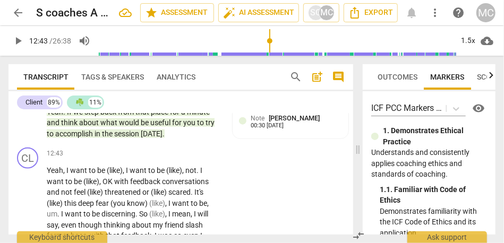
scroll to position [2029, 0]
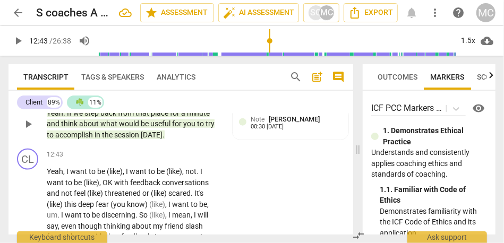
click at [127, 139] on span "session" at bounding box center [127, 135] width 27 height 9
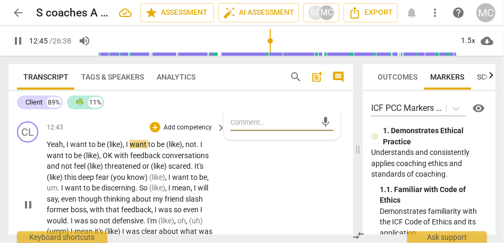
scroll to position [2061, 0]
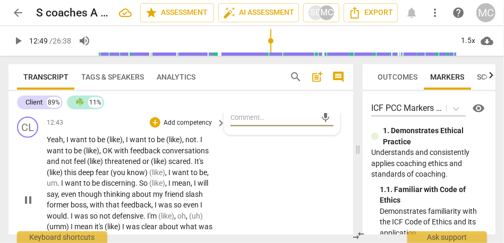
type input "769"
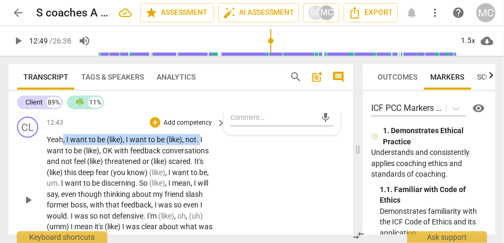
drag, startPoint x: 201, startPoint y: 163, endPoint x: 63, endPoint y: 162, distance: 138.2
click at [63, 162] on p "Yeah , I want to be (like) , I want to be (like) , not . I want to be (like) , …" at bounding box center [134, 199] width 174 height 131
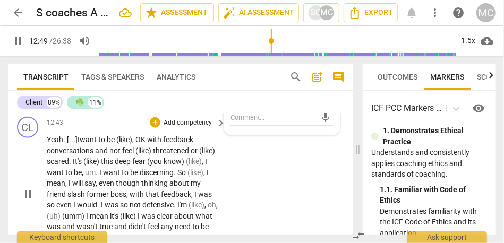
click at [140, 144] on span "OK" at bounding box center [142, 140] width 12 height 9
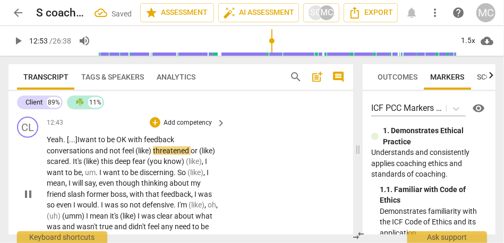
click at [116, 144] on span "be" at bounding box center [112, 140] width 10 height 9
click at [153, 155] on span "(like)" at bounding box center [145, 151] width 18 height 9
drag, startPoint x: 183, startPoint y: 173, endPoint x: 203, endPoint y: 173, distance: 20.2
click at [203, 173] on p "Yeah. [...] I want to be OK with feedback conversations and not feel threatened…" at bounding box center [134, 194] width 174 height 120
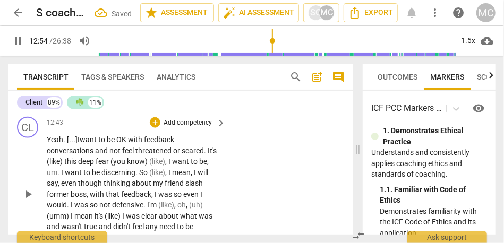
click at [233, 171] on div "CL play_arrow pause 12:43 + Add competency keyboard_arrow_right Yeah. [...] I w…" at bounding box center [181, 186] width 345 height 146
type input "779"
drag, startPoint x: 64, startPoint y: 184, endPoint x: 37, endPoint y: 184, distance: 27.1
click at [37, 184] on div "CL play_arrow pause 12:43 + Add competency keyboard_arrow_right Yeah . [ . . . …" at bounding box center [181, 186] width 345 height 146
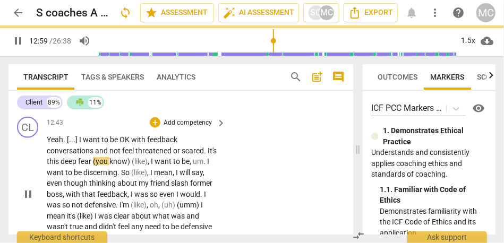
click at [294, 205] on div "CL play_arrow pause 12:43 + Add competency keyboard_arrow_right Yeah . [ . . . …" at bounding box center [181, 186] width 345 height 146
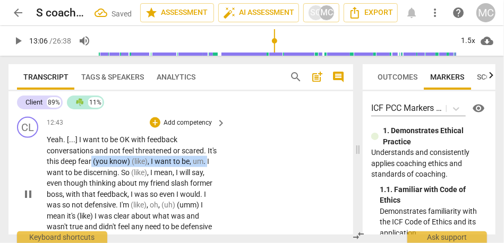
drag, startPoint x: 207, startPoint y: 183, endPoint x: 91, endPoint y: 183, distance: 116.4
click at [91, 183] on p "Yeah . [ . . . ] I want to be OK with feedback conversations and not feel threa…" at bounding box center [134, 194] width 174 height 120
type input "787"
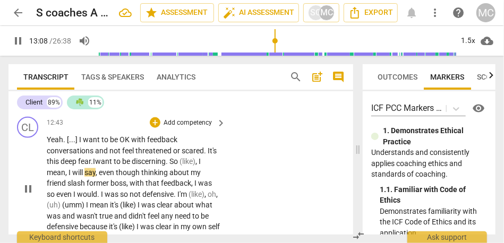
click at [118, 166] on span "to" at bounding box center [118, 161] width 9 height 9
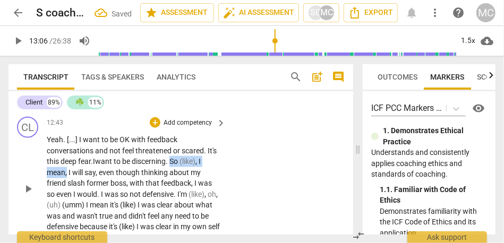
drag, startPoint x: 68, startPoint y: 195, endPoint x: 174, endPoint y: 188, distance: 106.5
click at [174, 188] on p "Yeah . [ . . . ] I want to be OK with feedback conversations and not feel threa…" at bounding box center [134, 188] width 174 height 109
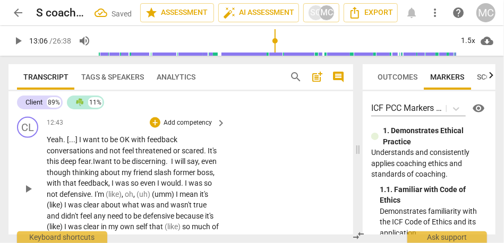
click at [258, 203] on div "CL play_arrow pause 12:43 + Add competency keyboard_arrow_right Yeah . [ . . . …" at bounding box center [181, 180] width 345 height 135
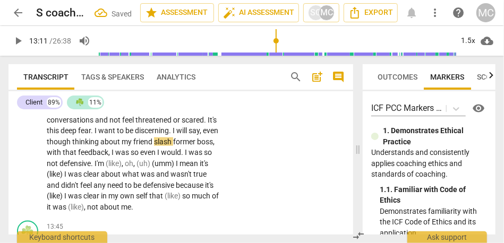
click at [196, 135] on span "say" at bounding box center [194, 131] width 11 height 9
click at [203, 135] on span "," at bounding box center [201, 131] width 3 height 9
type input "789"
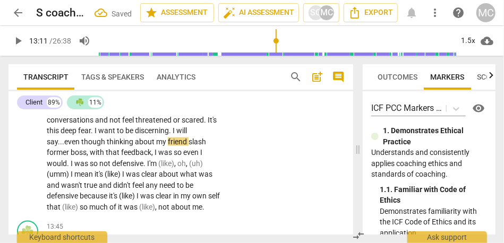
click at [168, 146] on span "my" at bounding box center [162, 142] width 12 height 9
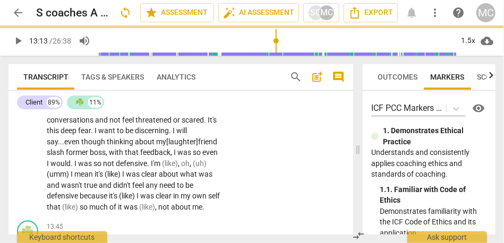
click at [90, 157] on span "former" at bounding box center [78, 152] width 24 height 9
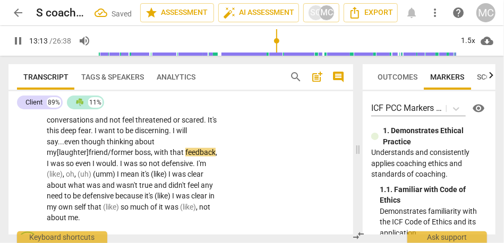
click at [154, 157] on span "," at bounding box center [152, 152] width 3 height 9
click at [92, 168] on span "even" at bounding box center [83, 163] width 17 height 9
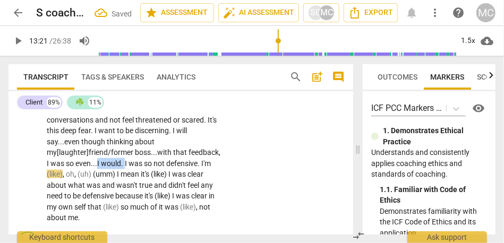
drag, startPoint x: 161, startPoint y: 187, endPoint x: 132, endPoint y: 187, distance: 28.2
click at [132, 187] on p "Yeah . [ . . . ] I want to be OK with feedback conversations and not feel threa…" at bounding box center [134, 164] width 174 height 120
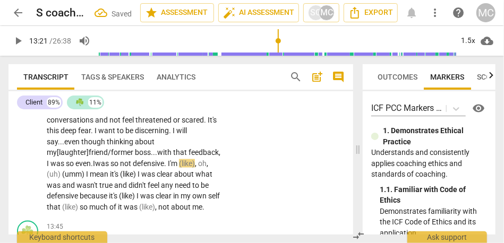
click at [111, 168] on span "was" at bounding box center [102, 163] width 15 height 9
click at [164, 168] on span "defensive" at bounding box center [148, 163] width 31 height 9
click at [168, 168] on span "." at bounding box center [166, 163] width 4 height 9
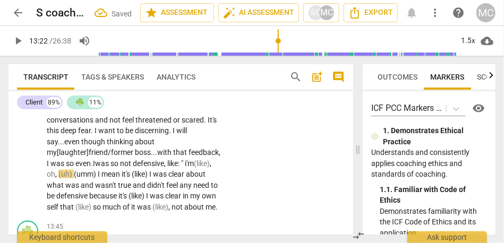
click at [133, 168] on span "defensive, like: "" at bounding box center [158, 163] width 50 height 9
click at [185, 168] on span "i'm" at bounding box center [189, 163] width 9 height 9
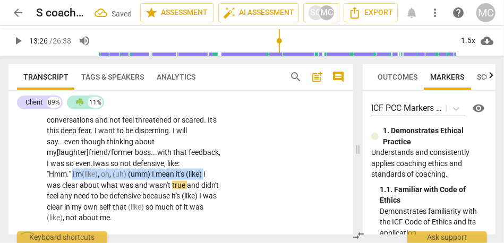
drag, startPoint x: 64, startPoint y: 209, endPoint x: 90, endPoint y: 195, distance: 29.5
click at [90, 195] on p "Yeah . [ . . . ] I want to be OK with feedback conversations and not feel threa…" at bounding box center [134, 164] width 174 height 120
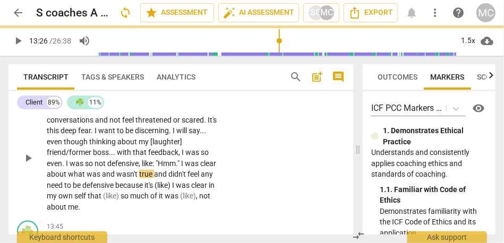
click at [300, 192] on div "CL play_arrow pause 12:43 + Add competency keyboard_arrow_right Yeah . [ . . . …" at bounding box center [181, 149] width 345 height 135
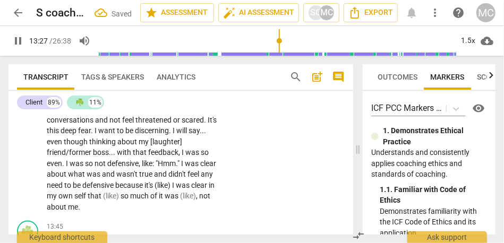
scroll to position [2115, 0]
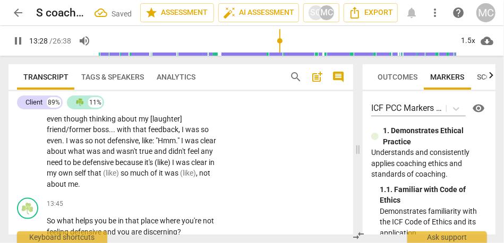
click at [195, 145] on span "was" at bounding box center [192, 141] width 15 height 9
click at [154, 156] on span "true" at bounding box center [146, 151] width 15 height 9
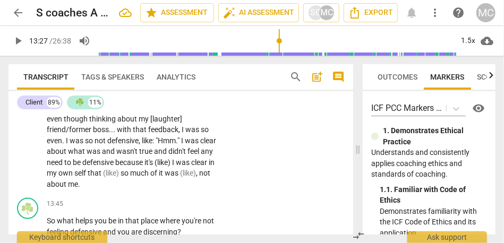
type input "807"
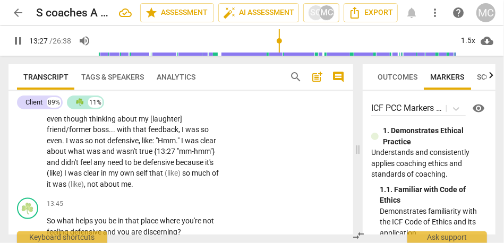
click at [229, 187] on div "CL play_arrow pause 12:43 + Add competency keyboard_arrow_right Yeah . [ . . . …" at bounding box center [181, 126] width 345 height 135
type input "821"
drag, startPoint x: 106, startPoint y: 196, endPoint x: 35, endPoint y: 195, distance: 71.2
click at [35, 194] on div "CL play_arrow pause 12:43 + Add competency keyboard_arrow_right Yeah . [ . . . …" at bounding box center [181, 126] width 345 height 135
click at [121, 178] on span "(like)" at bounding box center [112, 173] width 18 height 9
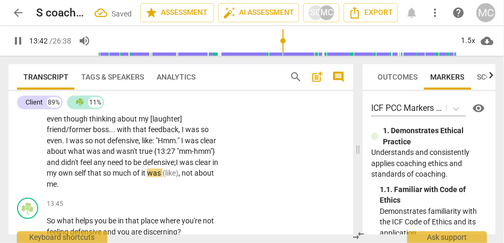
click at [255, 194] on div "CL play_arrow pause 12:43 + Add competency keyboard_arrow_right Yeah . [ . . . …" at bounding box center [181, 126] width 345 height 135
click at [182, 178] on span "not" at bounding box center [188, 173] width 13 height 9
type input "824"
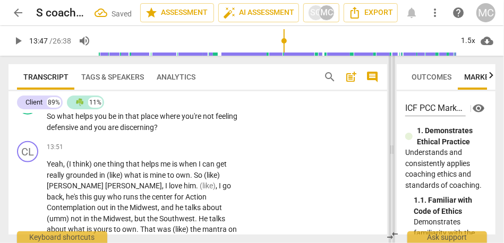
scroll to position [1889, 0]
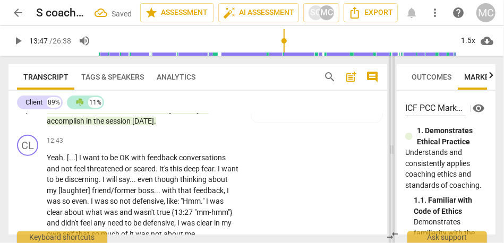
drag, startPoint x: 358, startPoint y: 150, endPoint x: 392, endPoint y: 150, distance: 34.0
click at [392, 150] on span at bounding box center [392, 150] width 6 height 188
click at [193, 146] on p "Add competency" at bounding box center [207, 142] width 50 height 10
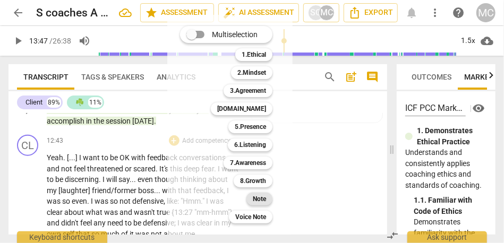
click at [265, 201] on b "Note" at bounding box center [259, 199] width 13 height 13
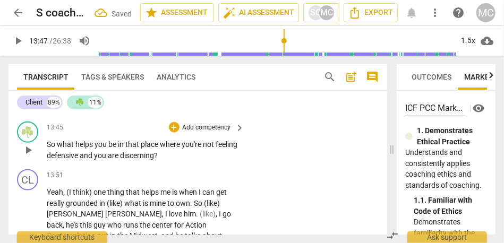
scroll to position [2018, 0]
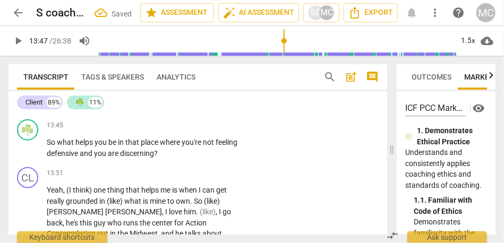
click at [185, 110] on span "me" at bounding box center [190, 106] width 10 height 9
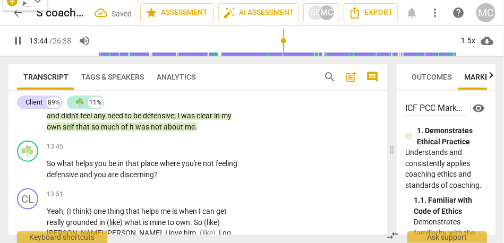
scroll to position [2007, 0]
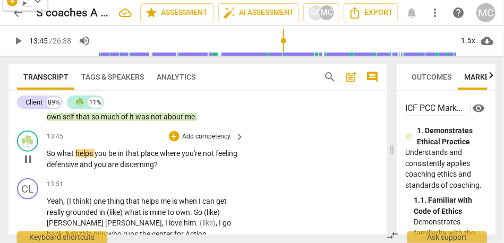
click at [48, 158] on span "So" at bounding box center [52, 153] width 10 height 9
type input "826"
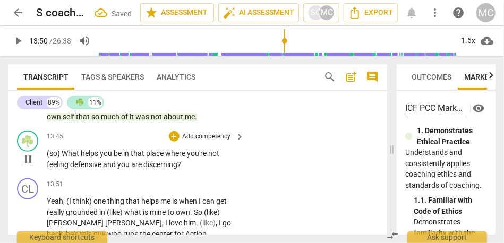
click at [206, 142] on p "Add competency" at bounding box center [207, 137] width 50 height 10
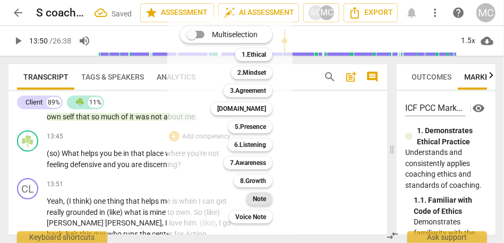
click at [260, 200] on b "Note" at bounding box center [259, 199] width 13 height 13
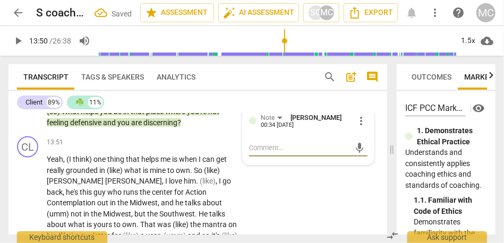
scroll to position [2083, 0]
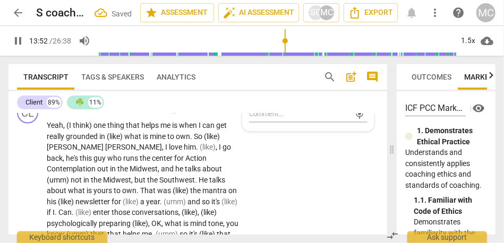
type input "833"
click at [97, 130] on span "one" at bounding box center [101, 125] width 14 height 9
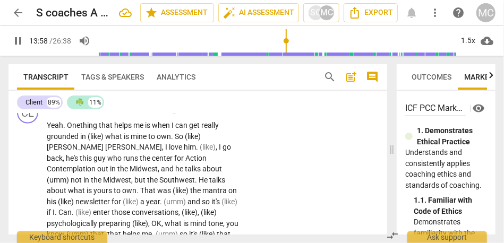
click at [79, 130] on span "ne" at bounding box center [76, 125] width 8 height 9
click at [46, 157] on div "play_arrow pause" at bounding box center [33, 246] width 27 height 244
click at [53, 130] on span "Yeah" at bounding box center [55, 125] width 16 height 9
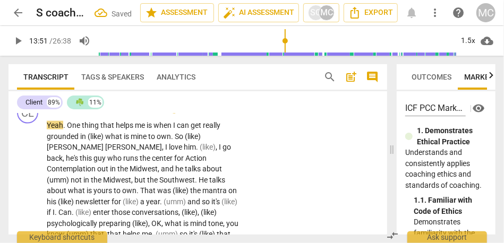
click at [64, 130] on span "." at bounding box center [65, 125] width 4 height 9
type input "832"
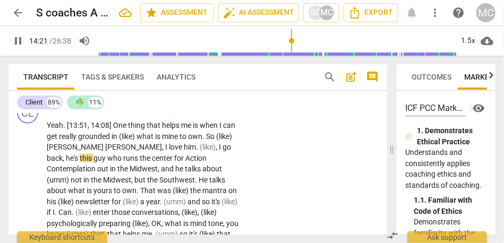
click at [143, 130] on span "thing" at bounding box center [137, 125] width 19 height 9
click at [138, 130] on span "thing" at bounding box center [137, 125] width 19 height 9
click at [137, 141] on span "(like)" at bounding box center [128, 136] width 18 height 9
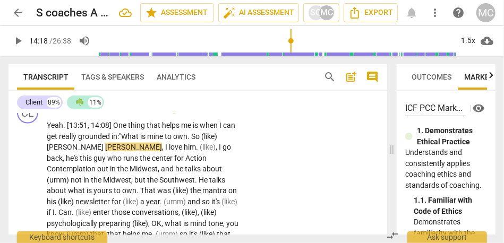
click at [195, 141] on span "So" at bounding box center [196, 136] width 10 height 9
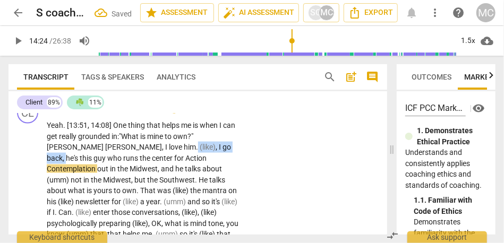
drag, startPoint x: 154, startPoint y: 179, endPoint x: 98, endPoint y: 179, distance: 55.8
click at [98, 179] on p "Yeah . [13:51, 14:08] One thing that helps me is when I can get really grounded…" at bounding box center [143, 245] width 193 height 251
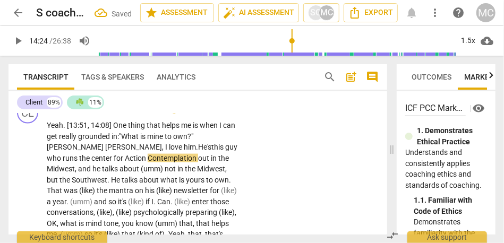
click at [198, 151] on span "He's" at bounding box center [204, 147] width 13 height 9
click at [114, 163] on span "center" at bounding box center [102, 158] width 22 height 9
click at [79, 163] on span "runs" at bounding box center [71, 158] width 16 height 9
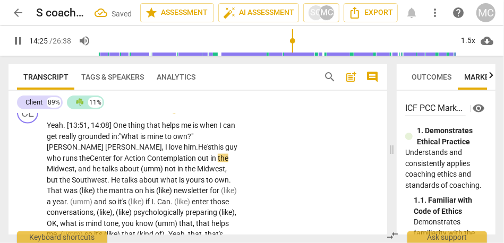
click at [102, 173] on span "he" at bounding box center [97, 169] width 10 height 9
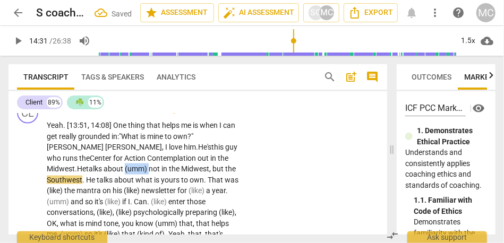
drag, startPoint x: 72, startPoint y: 203, endPoint x: 32, endPoint y: 204, distance: 39.9
click at [32, 204] on div "CL play_arrow pause 13:51 + Add competency keyboard_arrow_right Yeah . [13:51, …" at bounding box center [198, 236] width 379 height 277
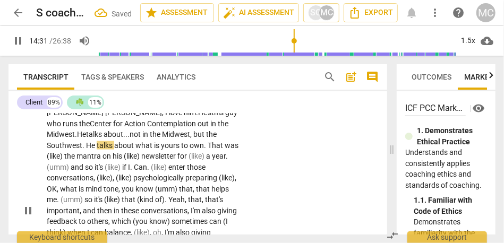
scroll to position [2120, 0]
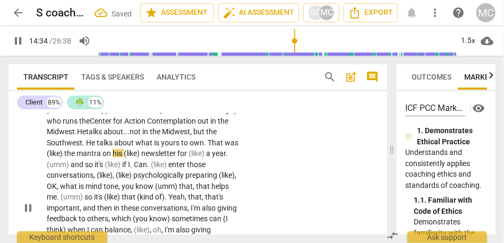
click at [114, 147] on span "about" at bounding box center [124, 143] width 21 height 9
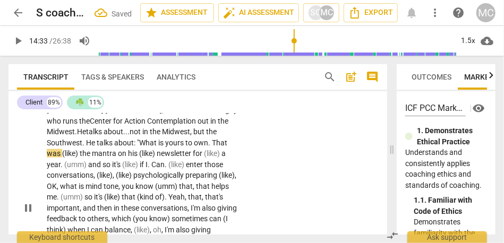
click at [212, 147] on span "That" at bounding box center [219, 143] width 15 height 9
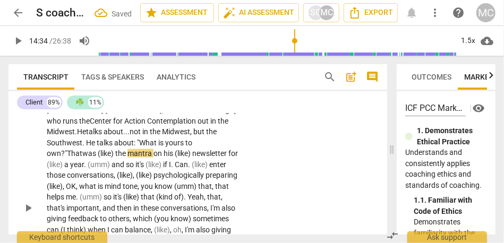
click at [128, 158] on span "the" at bounding box center [121, 153] width 12 height 9
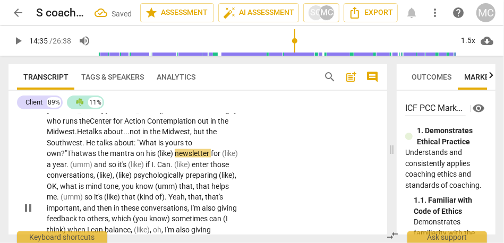
click at [157, 158] on span "(like)" at bounding box center [166, 153] width 18 height 9
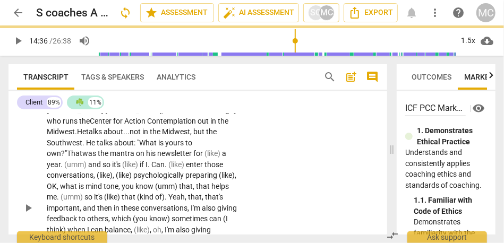
click at [205, 158] on span "(like)" at bounding box center [214, 153] width 18 height 9
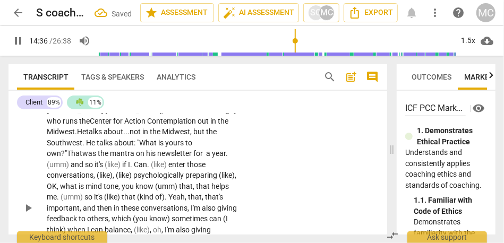
click at [270, 204] on div "CL play_arrow pause 13:51 + Add competency keyboard_arrow_right Yeah . [13:51, …" at bounding box center [198, 199] width 379 height 277
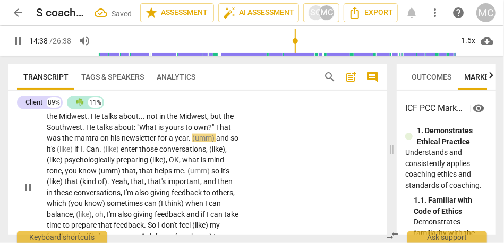
scroll to position [2136, 0]
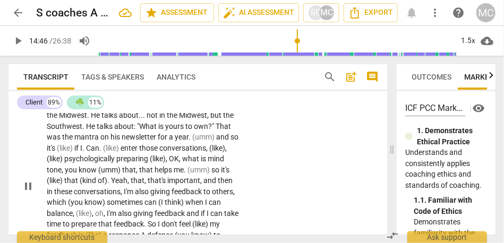
type input "886"
drag, startPoint x: 206, startPoint y: 170, endPoint x: 125, endPoint y: 169, distance: 80.8
click at [125, 169] on p "Yeah . [13:51 , 14:08] One thing that helps me is when I can get really grounde…" at bounding box center [143, 186] width 193 height 240
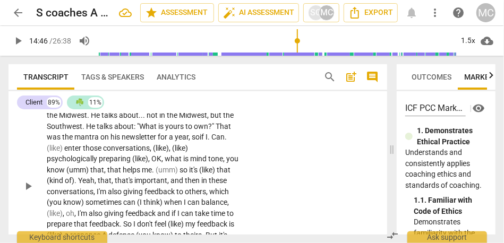
click at [208, 141] on span "." at bounding box center [210, 137] width 4 height 9
click at [64, 153] on span "(like)" at bounding box center [56, 148] width 18 height 9
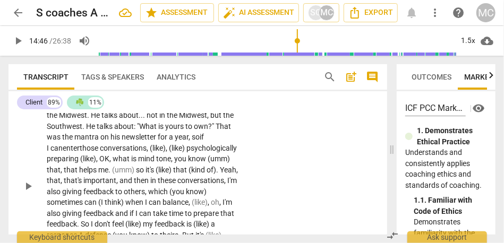
click at [100, 153] on span "those" at bounding box center [90, 148] width 20 height 9
drag, startPoint x: 135, startPoint y: 182, endPoint x: 93, endPoint y: 183, distance: 42.0
click at [93, 183] on p "Yeah . [13:51 , 14:08] One thing that helps me is when I can get really grounde…" at bounding box center [143, 186] width 193 height 240
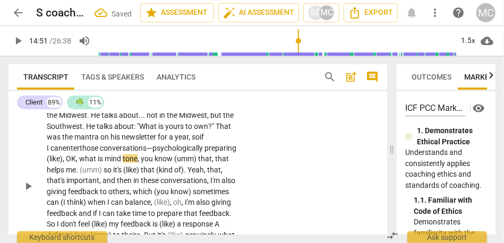
click at [205, 153] on span "preparing" at bounding box center [221, 148] width 32 height 9
click at [157, 164] on span "preparing, like:" at bounding box center [142, 154] width 191 height 20
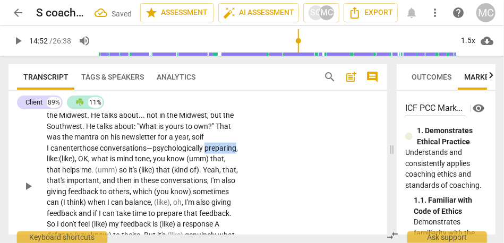
click at [157, 164] on span "preparing, like:" at bounding box center [142, 154] width 191 height 20
click at [200, 164] on span "preparing, like:" at bounding box center [142, 154] width 191 height 20
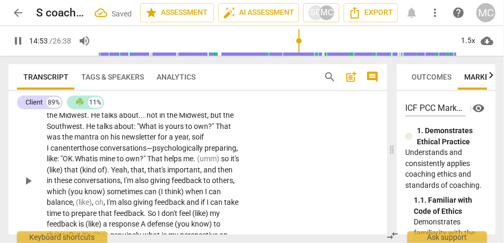
click at [282, 185] on div "CL play_arrow pause 13:51 + Add competency keyboard_arrow_right Yeah . [13:51 ,…" at bounding box center [198, 172] width 379 height 255
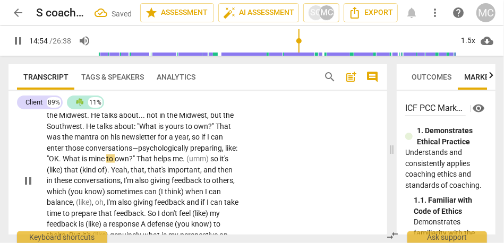
scroll to position [2161, 0]
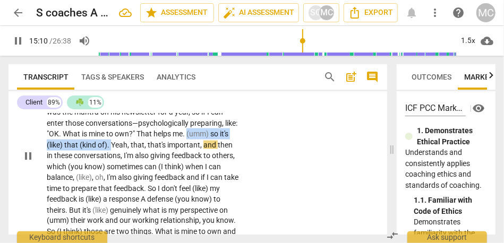
drag, startPoint x: 80, startPoint y: 181, endPoint x: 153, endPoint y: 169, distance: 73.8
click at [153, 169] on p "Yeah . [13:51 , 14:08] One thing that helps me is when I can get really grounde…" at bounding box center [143, 155] width 193 height 229
type input "911"
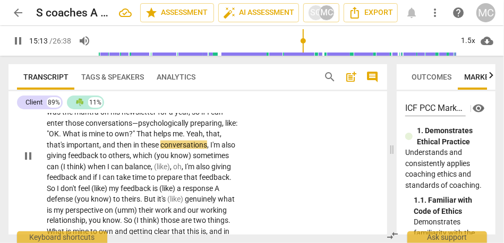
click at [66, 149] on span "that's" at bounding box center [57, 145] width 20 height 9
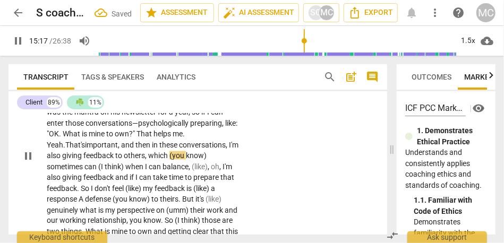
click at [85, 149] on span "That's" at bounding box center [75, 145] width 20 height 9
click at [121, 149] on span "and" at bounding box center [128, 145] width 14 height 9
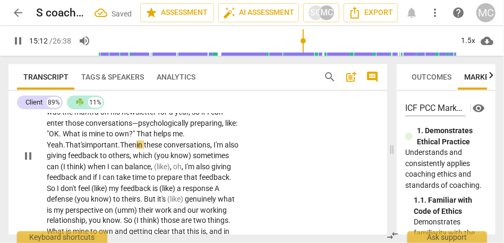
click at [137, 149] on span "in" at bounding box center [140, 145] width 7 height 9
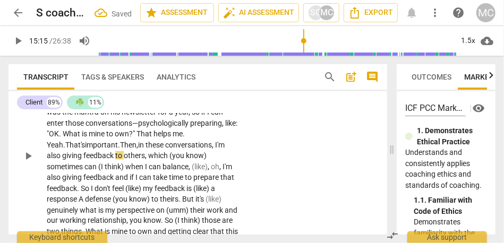
click at [215, 149] on span "I'm" at bounding box center [220, 145] width 10 height 9
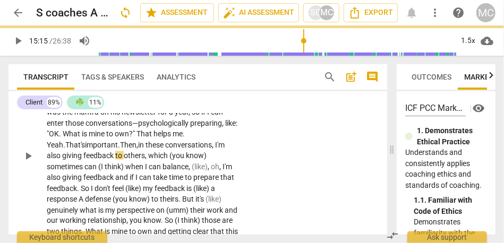
click at [215, 149] on span "I'm" at bounding box center [220, 145] width 10 height 9
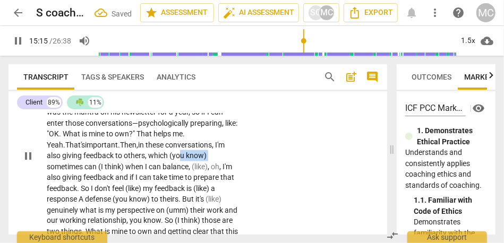
drag, startPoint x: 171, startPoint y: 190, endPoint x: 140, endPoint y: 190, distance: 30.8
click at [140, 190] on p "Yeah . [13:51 , 14:08] One thing that helps me is when I can get really grounde…" at bounding box center [143, 155] width 193 height 229
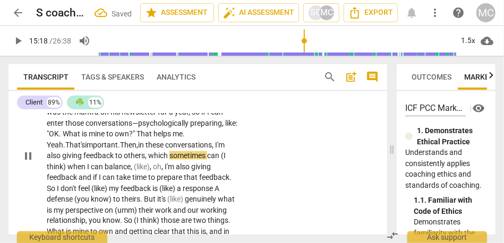
click at [148, 160] on span "which" at bounding box center [158, 155] width 21 height 9
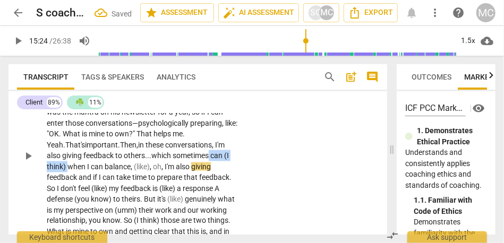
drag, startPoint x: 217, startPoint y: 188, endPoint x: 174, endPoint y: 187, distance: 43.6
click at [174, 187] on p "Yeah . [13:51 , 14:08] One thing that helps me is when I can get really grounde…" at bounding box center [143, 155] width 193 height 229
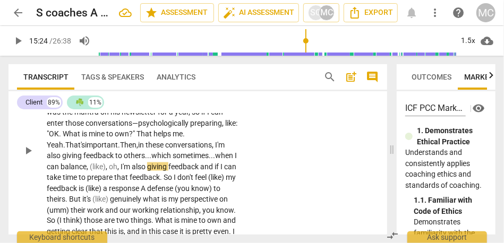
click at [215, 160] on span "when" at bounding box center [225, 155] width 20 height 9
click at [90, 171] on span "(like)" at bounding box center [98, 167] width 16 height 9
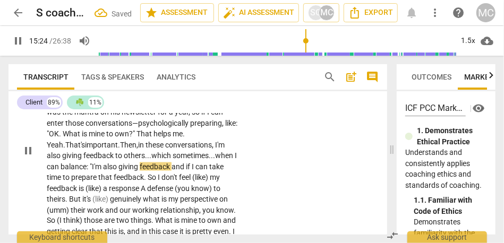
click at [172, 171] on span "and" at bounding box center [179, 167] width 14 height 9
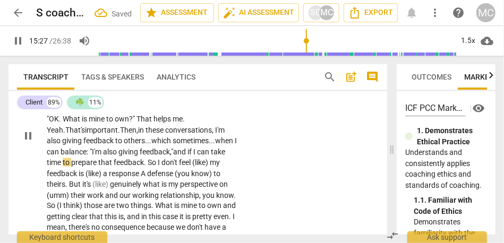
scroll to position [2180, 0]
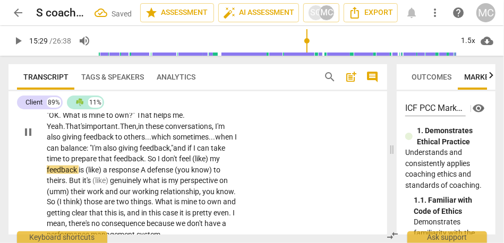
click at [144, 163] on span "." at bounding box center [146, 159] width 4 height 9
drag, startPoint x: 179, startPoint y: 190, endPoint x: 197, endPoint y: 191, distance: 18.7
click at [197, 191] on p "Yeah . [13:51 , 14:08] One thing that helps me is when I can get really grounde…" at bounding box center [143, 132] width 193 height 218
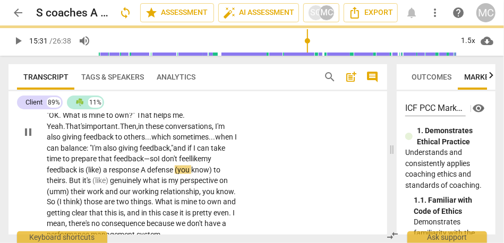
click at [103, 174] on span "a" at bounding box center [106, 170] width 6 height 9
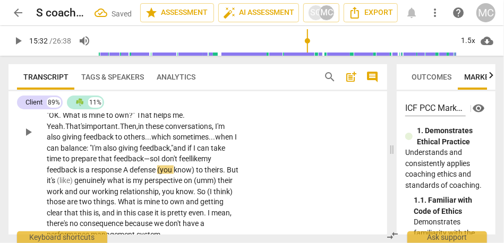
click at [86, 174] on span "a" at bounding box center [89, 170] width 6 height 9
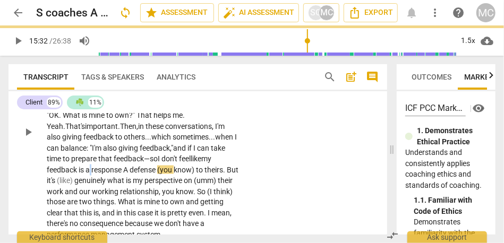
click at [86, 174] on span "a" at bounding box center [89, 170] width 6 height 9
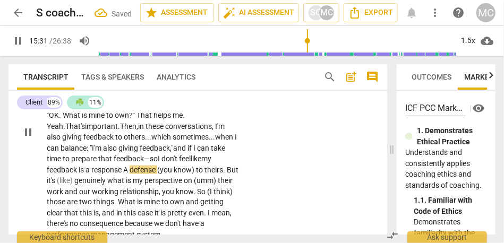
click at [130, 174] on span "defense" at bounding box center [144, 170] width 28 height 9
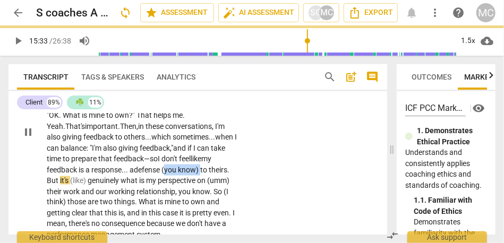
drag, startPoint x: 171, startPoint y: 204, endPoint x: 138, endPoint y: 204, distance: 33.5
click at [138, 204] on p "Yeah . [13:51 , 14:08] One thing that helps me is when I can get really grounde…" at bounding box center [143, 132] width 193 height 218
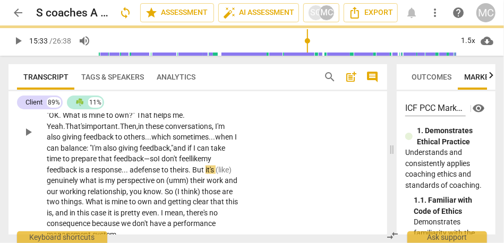
click at [201, 163] on span "my" at bounding box center [206, 159] width 10 height 9
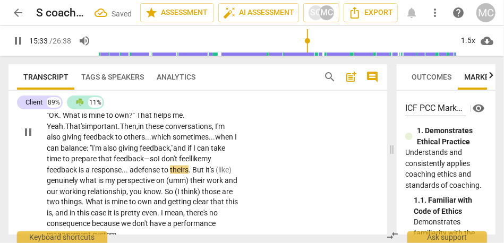
click at [215, 153] on span "take" at bounding box center [218, 148] width 14 height 9
click at [192, 174] on span "But" at bounding box center [198, 170] width 13 height 9
drag, startPoint x: 205, startPoint y: 203, endPoint x: 174, endPoint y: 203, distance: 31.4
click at [174, 203] on p "Yeah . [13:51 , 14:08] One thing that helps me is when I can get really grounde…" at bounding box center [143, 132] width 193 height 218
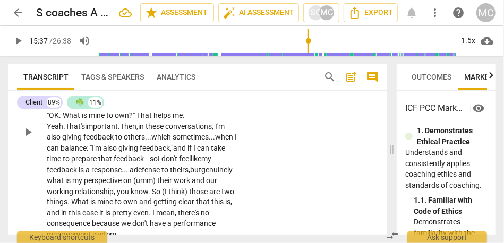
click at [201, 174] on span "genuinely" at bounding box center [216, 170] width 31 height 9
click at [72, 185] on span "is" at bounding box center [68, 180] width 7 height 9
click at [85, 185] on span "my" at bounding box center [87, 180] width 12 height 9
click at [91, 185] on span "perspective" at bounding box center [105, 180] width 39 height 9
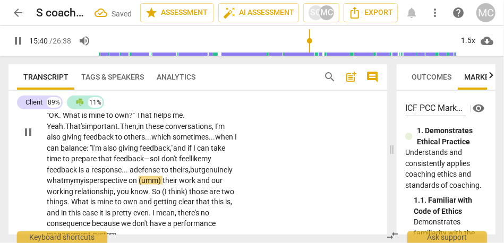
click at [60, 185] on span "what my" at bounding box center [60, 180] width 27 height 9
click at [74, 185] on span "what my" at bounding box center [60, 180] width 27 height 9
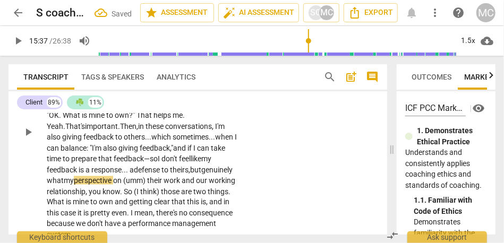
click at [113, 185] on span "perspective" at bounding box center [93, 180] width 39 height 9
click at [161, 185] on span "their" at bounding box center [159, 180] width 16 height 9
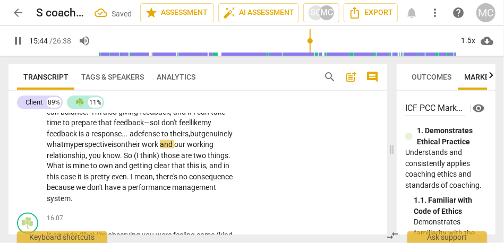
scroll to position [2218, 0]
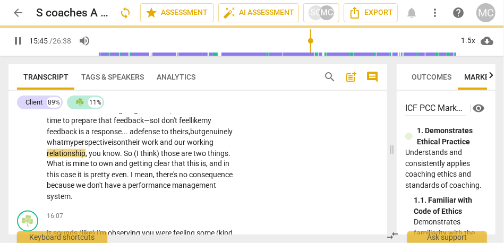
click at [245, 178] on div "CL play_arrow pause 13:51 + Add competency keyboard_arrow_right Yeah . [13:51 ,…" at bounding box center [198, 85] width 379 height 244
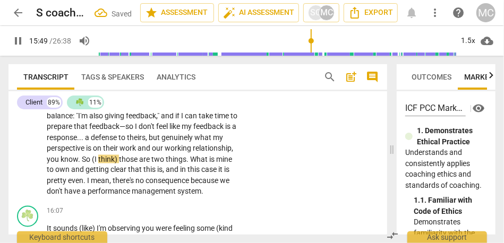
click at [193, 153] on span "relationship" at bounding box center [212, 148] width 39 height 9
drag, startPoint x: 223, startPoint y: 180, endPoint x: 191, endPoint y: 180, distance: 32.4
click at [191, 180] on p "Yeah . [13:51 , 14:08] One thing that helps me is when I can get really grounde…" at bounding box center [143, 93] width 193 height 207
type input "947"
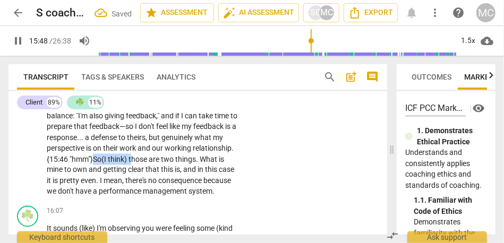
drag, startPoint x: 113, startPoint y: 191, endPoint x: 73, endPoint y: 190, distance: 39.9
click at [73, 190] on p "Yeah . [13:51 , 14:08] One thing that helps me is when I can get really grounde…" at bounding box center [143, 93] width 193 height 207
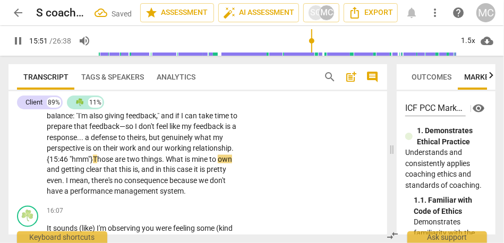
click at [166, 164] on span "What" at bounding box center [175, 159] width 19 height 9
click at [193, 196] on p "Yeah . [13:51 , 14:08] One thing that helps me is when I can get really grounde…" at bounding box center [143, 93] width 193 height 207
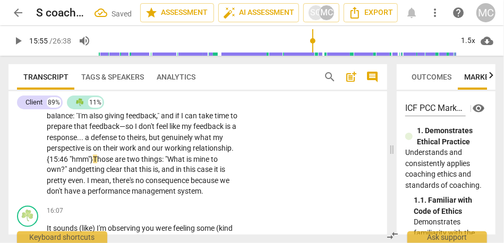
click at [139, 174] on span "this" at bounding box center [146, 170] width 14 height 9
drag, startPoint x: 117, startPoint y: 203, endPoint x: 78, endPoint y: 203, distance: 38.8
click at [78, 198] on p "Yeah . [13:51 , 14:08] One thing that helps me is when I can get really grounde…" at bounding box center [143, 93] width 193 height 207
click at [144, 174] on span "in" at bounding box center [147, 170] width 7 height 9
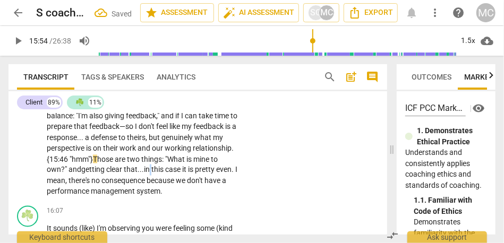
click at [144, 174] on span "in" at bounding box center [147, 170] width 7 height 9
click at [165, 174] on span "case" at bounding box center [173, 170] width 17 height 9
click at [91, 186] on span "there's" at bounding box center [80, 181] width 23 height 9
click at [275, 202] on div "CL play_arrow pause 13:51 + Add competency keyboard_arrow_right Yeah . [13:51 ,…" at bounding box center [198, 85] width 379 height 233
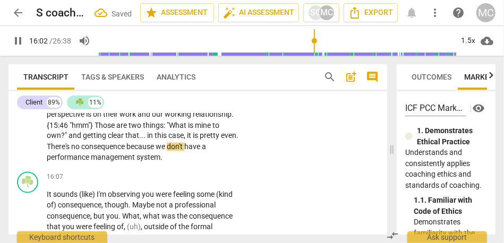
scroll to position [2247, 0]
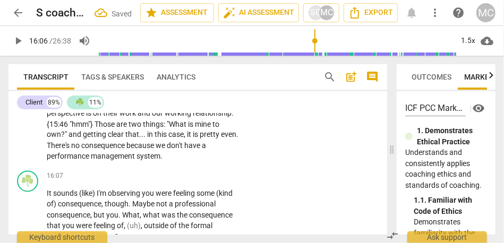
type input "966"
click at [137, 161] on span "system" at bounding box center [149, 157] width 24 height 9
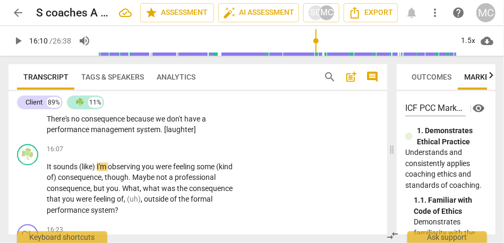
scroll to position [2275, 0]
click at [137, 134] on span "system. [laughter]" at bounding box center [167, 129] width 60 height 9
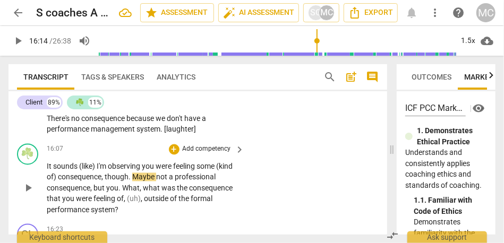
click at [56, 171] on span "sounds" at bounding box center [66, 167] width 26 height 9
click at [137, 134] on span "system" at bounding box center [149, 129] width 24 height 9
click at [65, 171] on span "sounds" at bounding box center [66, 167] width 26 height 9
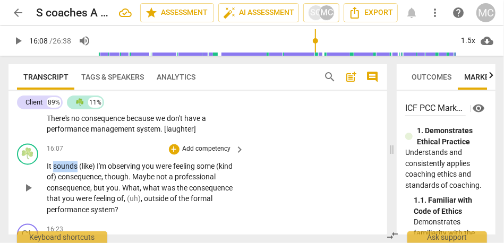
click at [65, 171] on span "sounds" at bounding box center [66, 167] width 26 height 9
type input "968"
click at [99, 171] on span "I'm" at bounding box center [102, 167] width 11 height 9
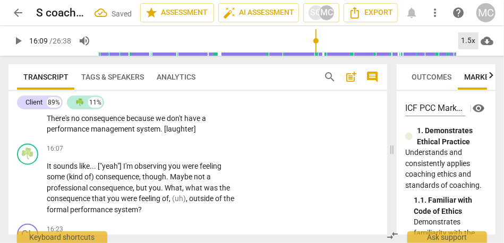
click at [466, 40] on div "1.5x" at bounding box center [469, 40] width 20 height 17
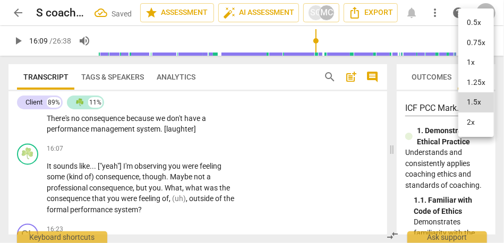
click at [478, 17] on li "0.5x" at bounding box center [477, 23] width 36 height 20
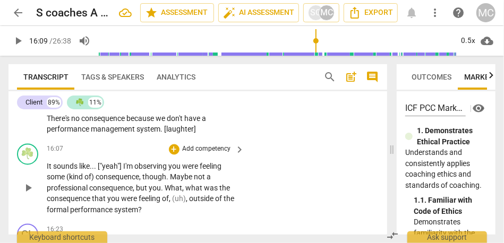
click at [61, 171] on span "sounds" at bounding box center [66, 167] width 26 height 9
click at [110, 171] on span "["yeah"]" at bounding box center [111, 167] width 26 height 9
click at [65, 171] on span "sounds" at bounding box center [66, 167] width 26 height 9
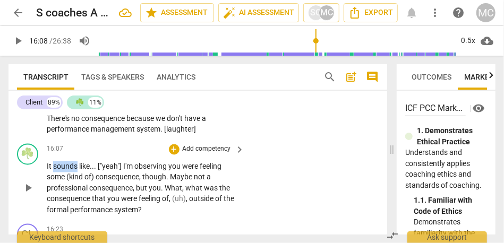
click at [65, 171] on span "sounds" at bounding box center [66, 167] width 26 height 9
click at [122, 171] on span "["yeah"]" at bounding box center [111, 167] width 26 height 9
type input "969"
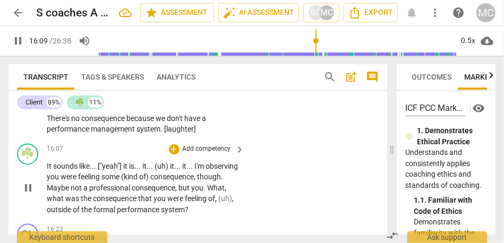
click at [274, 180] on div "☘️ play_arrow pause 16:07 + Add competency keyboard_arrow_right It sounds like …" at bounding box center [198, 180] width 379 height 81
click at [57, 171] on span "sounds" at bounding box center [66, 167] width 26 height 9
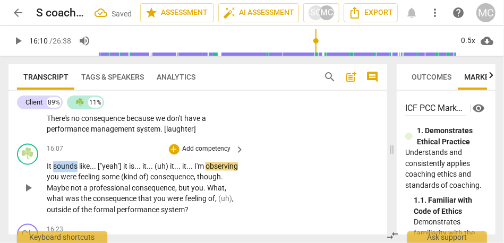
click at [57, 171] on span "sounds" at bounding box center [66, 167] width 26 height 9
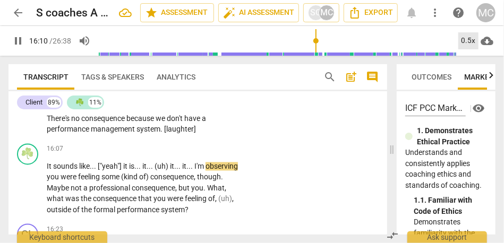
click at [465, 37] on div "0.5x" at bounding box center [469, 40] width 20 height 17
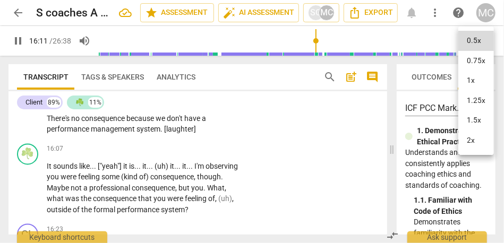
click at [473, 117] on li "1.5x" at bounding box center [477, 121] width 36 height 20
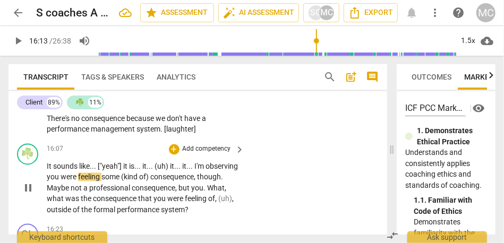
click at [61, 182] on span "you" at bounding box center [54, 177] width 14 height 9
type input "973"
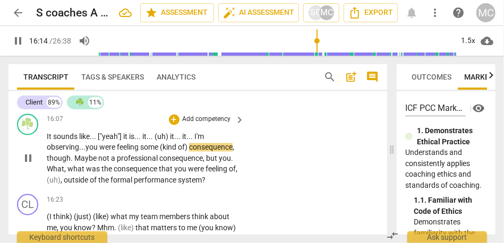
scroll to position [2305, 0]
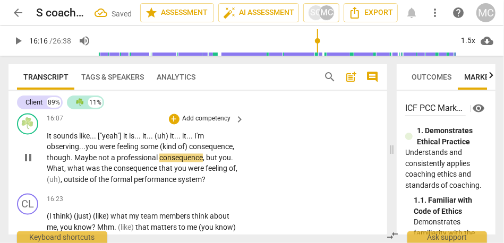
click at [98, 163] on span "Maybe" at bounding box center [86, 158] width 24 height 9
click at [144, 186] on p "It sounds like . . . ["yeah"] it is . . . it . . . (uh) it . . . it . . . I'm o…" at bounding box center [143, 158] width 193 height 55
click at [109, 163] on span "not" at bounding box center [102, 158] width 13 height 9
click at [64, 173] on span "What" at bounding box center [56, 169] width 18 height 9
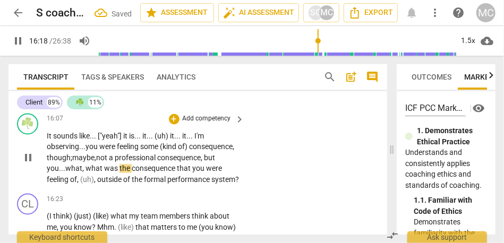
click at [65, 173] on span "you..." at bounding box center [56, 169] width 19 height 9
click at [82, 173] on span "what" at bounding box center [73, 169] width 17 height 9
click at [204, 163] on span "but" at bounding box center [209, 158] width 11 height 9
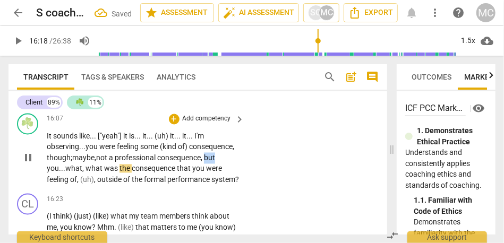
click at [204, 163] on span "but" at bounding box center [209, 158] width 11 height 9
click at [104, 173] on span "what" at bounding box center [95, 169] width 19 height 9
click at [97, 184] on span "," at bounding box center [95, 180] width 3 height 9
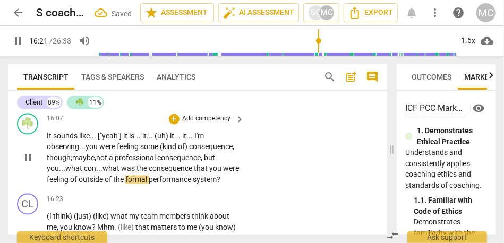
click at [284, 190] on div "☘️ play_arrow pause 16:07 + Add competency keyboard_arrow_right It sounds like …" at bounding box center [198, 150] width 379 height 81
click at [203, 124] on p "Add competency" at bounding box center [207, 120] width 50 height 10
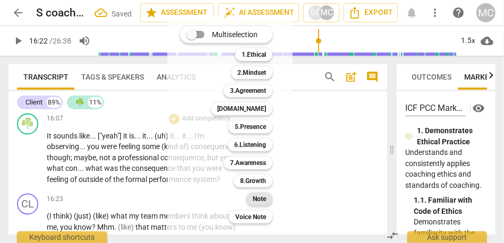
click at [258, 198] on b "Note" at bounding box center [259, 199] width 13 height 13
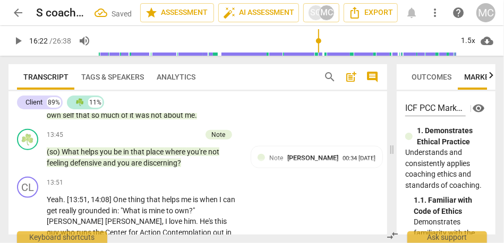
scroll to position [2009, 0]
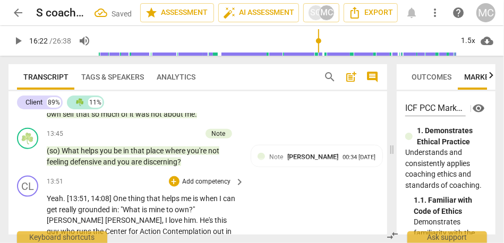
click at [193, 187] on p "Add competency" at bounding box center [207, 183] width 50 height 10
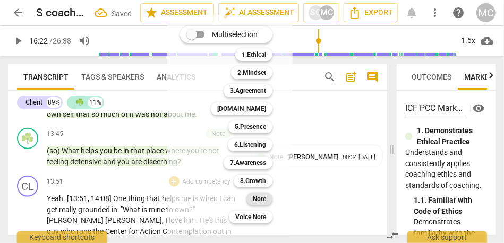
click at [255, 197] on b "Note" at bounding box center [259, 199] width 13 height 13
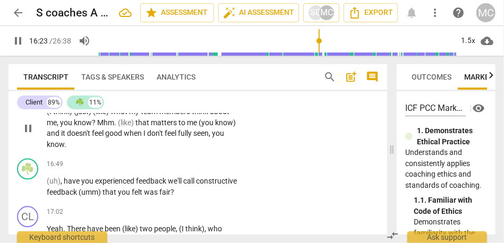
scroll to position [2356, 0]
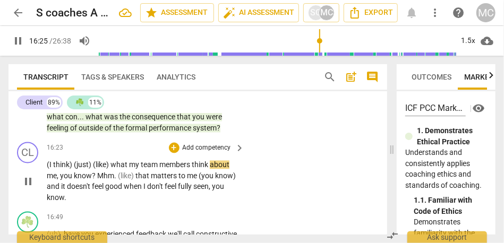
click at [48, 170] on span "(I" at bounding box center [50, 165] width 6 height 9
type input "986"
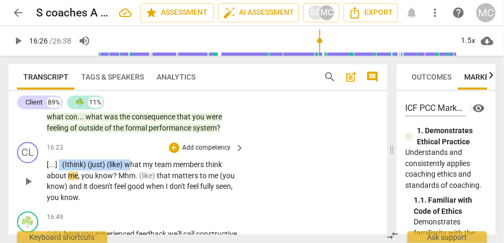
click at [132, 170] on span "what" at bounding box center [133, 165] width 19 height 9
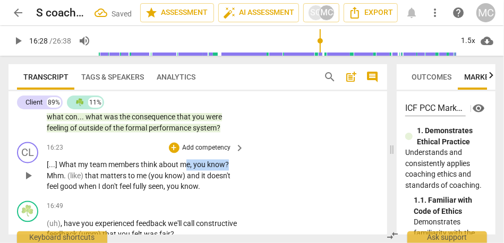
drag, startPoint x: 227, startPoint y: 208, endPoint x: 189, endPoint y: 208, distance: 38.3
click at [189, 193] on p "[...] W hat my team members think about me , you know ? Mhm . (like) that matte…" at bounding box center [143, 176] width 193 height 33
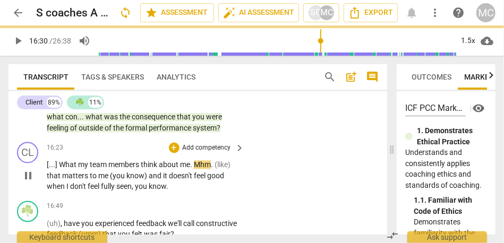
click at [183, 170] on span "me." at bounding box center [186, 165] width 12 height 9
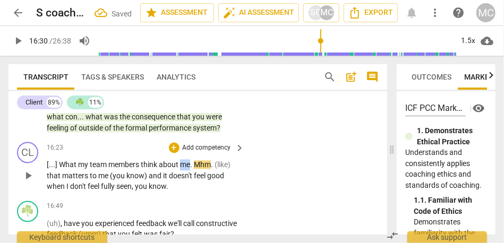
click at [183, 170] on span "me." at bounding box center [186, 165] width 12 height 9
click at [192, 170] on span "me." at bounding box center [186, 165] width 12 height 9
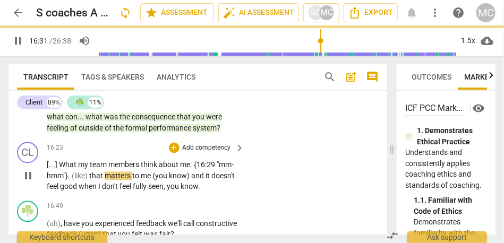
click at [93, 181] on span "that" at bounding box center [96, 176] width 15 height 9
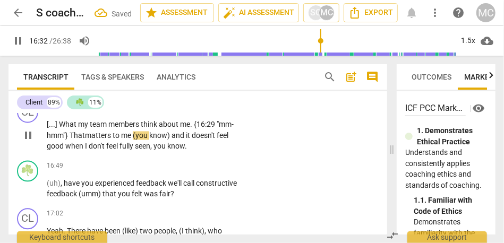
scroll to position [2404, 0]
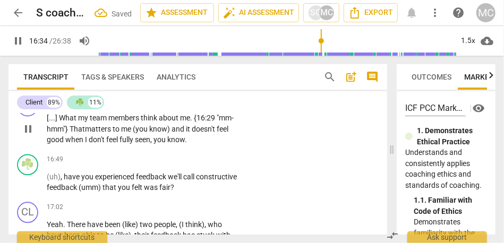
click at [188, 133] on span "it" at bounding box center [189, 129] width 6 height 9
drag, startPoint x: 148, startPoint y: 184, endPoint x: 117, endPoint y: 184, distance: 31.4
click at [117, 146] on p "[...] W hat my team members think about me. {16:29 "mm- hmm"} T hat matters to …" at bounding box center [143, 129] width 193 height 33
click at [75, 144] on span "fully" at bounding box center [67, 140] width 15 height 9
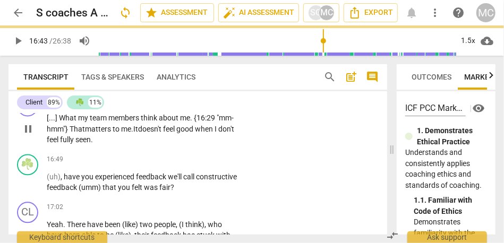
click at [75, 144] on span "fully" at bounding box center [67, 140] width 15 height 9
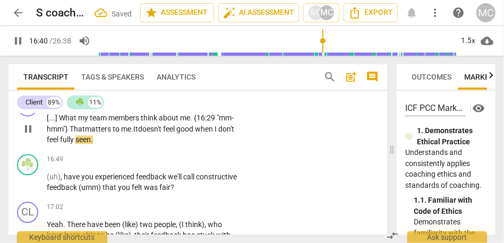
click at [93, 144] on span "seen." at bounding box center [84, 140] width 18 height 9
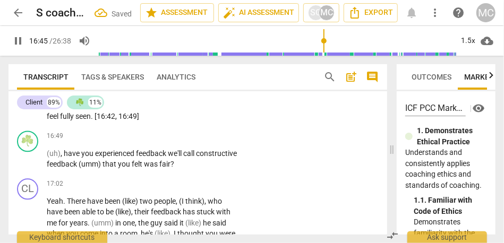
scroll to position [2441, 0]
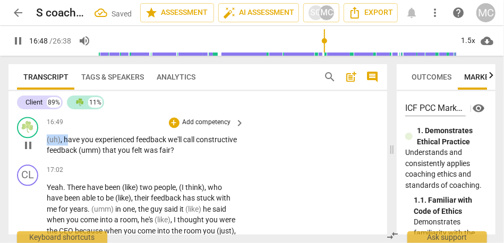
drag, startPoint x: 66, startPoint y: 181, endPoint x: 35, endPoint y: 181, distance: 31.4
click at [35, 161] on div "☘️ play_arrow pause 16:49 + Add competency keyboard_arrow_right (uh) , have you…" at bounding box center [198, 137] width 379 height 48
type input "1009"
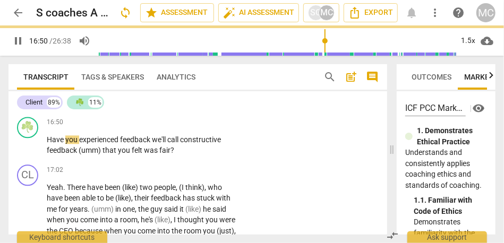
click at [78, 96] on span "That" at bounding box center [78, 92] width 17 height 9
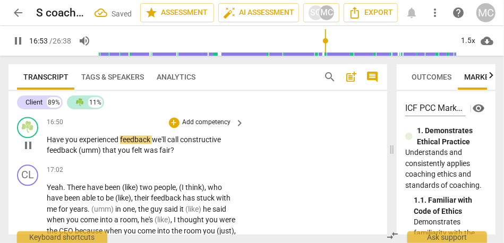
click at [154, 144] on span "we'll" at bounding box center [159, 140] width 15 height 9
type input "1014"
click at [79, 155] on span "(umm)" at bounding box center [91, 150] width 24 height 9
click at [209, 128] on p "Add competency" at bounding box center [207, 123] width 50 height 10
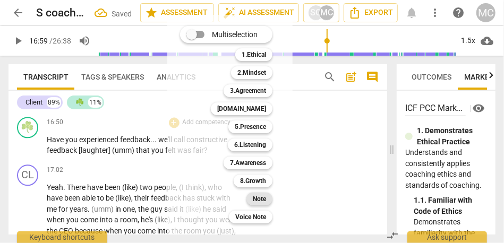
click at [269, 199] on div "Note" at bounding box center [260, 199] width 26 height 13
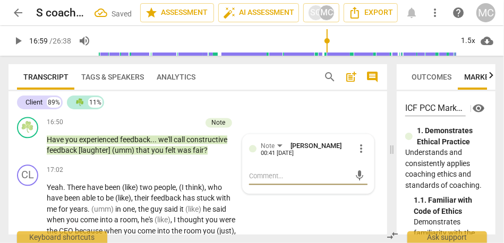
scroll to position [2413, 0]
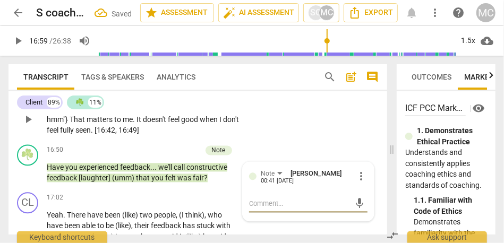
click at [203, 97] on p "Add competency" at bounding box center [207, 92] width 50 height 10
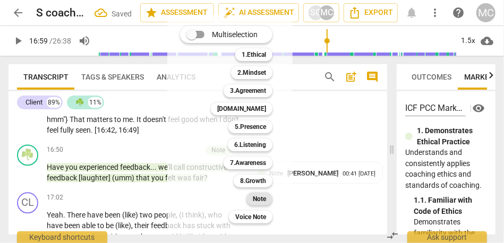
click at [262, 198] on b "Note" at bounding box center [259, 199] width 13 height 13
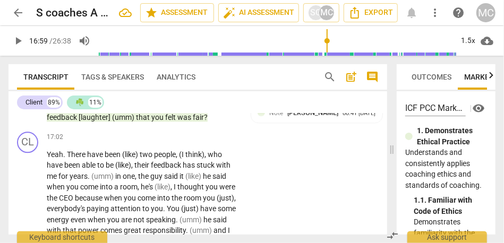
scroll to position [2475, 0]
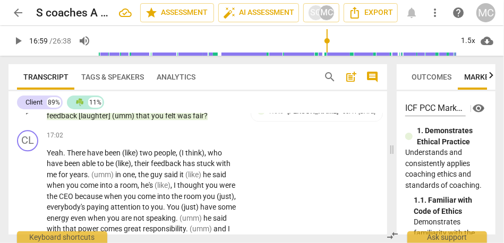
click at [175, 120] on span "felt" at bounding box center [171, 116] width 12 height 9
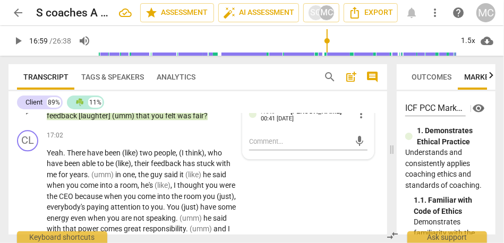
click at [175, 120] on span "felt" at bounding box center [171, 116] width 12 height 9
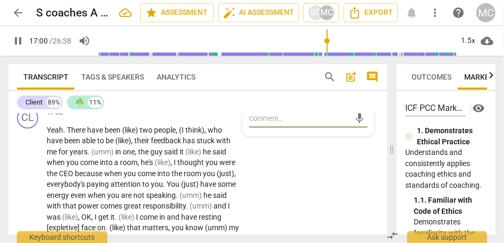
scroll to position [2504, 0]
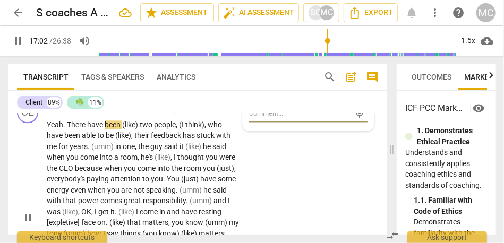
click at [142, 129] on span "two" at bounding box center [147, 125] width 14 height 9
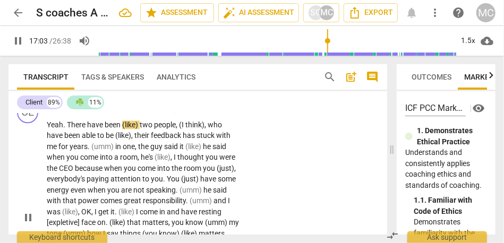
type input "1024"
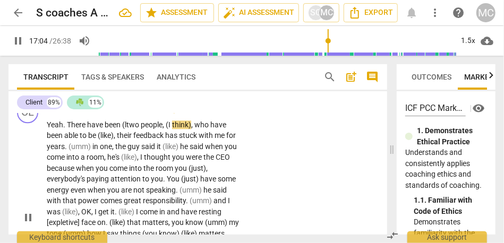
type input "1025"
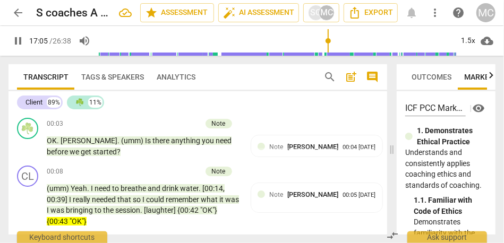
scroll to position [2504, 0]
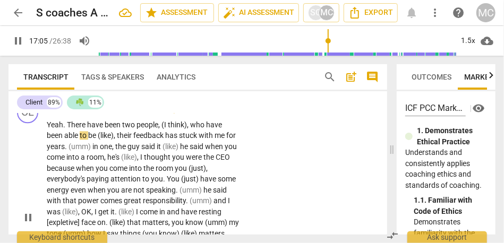
click at [97, 129] on span "have" at bounding box center [96, 125] width 18 height 9
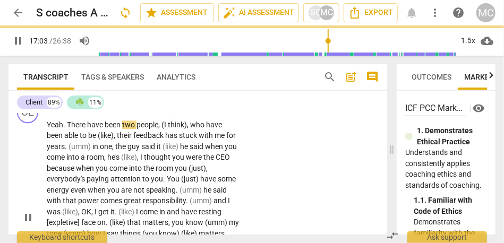
click at [195, 129] on span "who" at bounding box center [198, 125] width 16 height 9
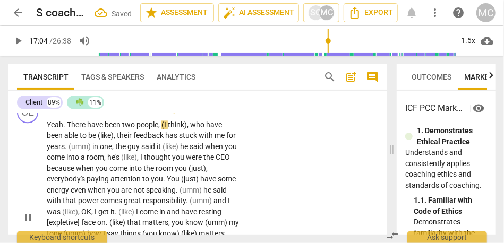
type input "1024"
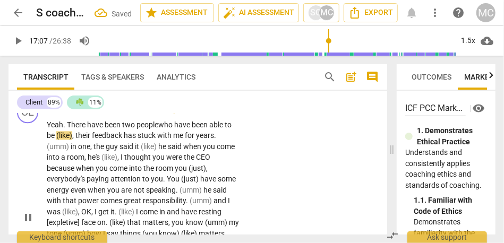
click at [77, 140] on span "their" at bounding box center [83, 135] width 16 height 9
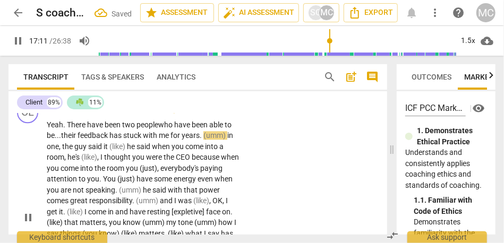
click at [228, 140] on span "(umm)" at bounding box center [216, 135] width 24 height 9
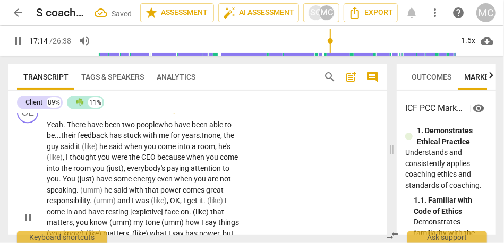
click at [109, 151] on span "he" at bounding box center [104, 146] width 10 height 9
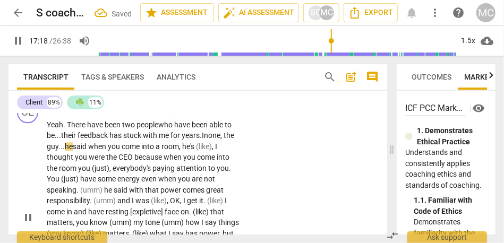
click at [105, 151] on span "when" at bounding box center [98, 146] width 20 height 9
drag, startPoint x: 205, startPoint y: 190, endPoint x: 247, endPoint y: 189, distance: 42.5
click at [247, 189] on div "CL play_arrow pause 17:02 + Add competency keyboard_arrow_right Yeah . There ha…" at bounding box center [198, 209] width 379 height 222
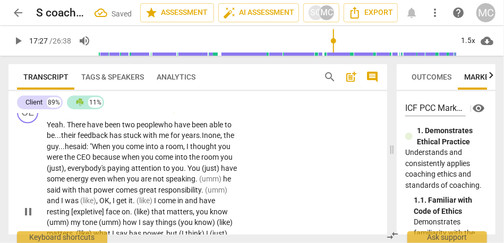
click at [107, 162] on span "because" at bounding box center [106, 157] width 29 height 9
drag, startPoint x: 98, startPoint y: 212, endPoint x: 64, endPoint y: 210, distance: 34.6
click at [64, 210] on p "Yeah . There have been two people who have been able to be... their feedback ha…" at bounding box center [143, 213] width 193 height 186
click at [235, 210] on p "Yeah . There have been two people who have been able to be... their feedback ha…" at bounding box center [143, 213] width 193 height 186
click at [187, 173] on span "." at bounding box center [186, 168] width 4 height 9
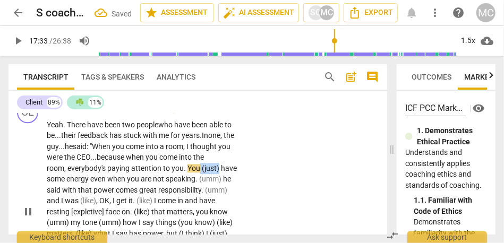
drag, startPoint x: 200, startPoint y: 212, endPoint x: 234, endPoint y: 212, distance: 34.6
click at [234, 212] on p "Yeah . There have been two people who have been able to be... their feedback ha…" at bounding box center [143, 213] width 193 height 186
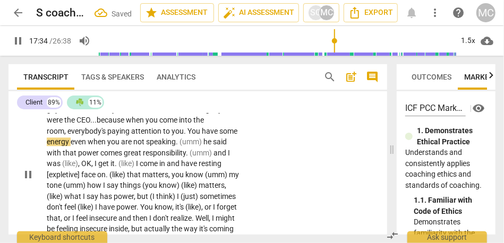
scroll to position [2543, 0]
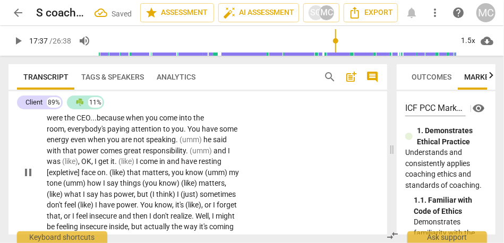
click at [174, 133] on span "you" at bounding box center [178, 129] width 12 height 9
drag, startPoint x: 225, startPoint y: 182, endPoint x: 201, endPoint y: 181, distance: 23.9
click at [201, 181] on p "Yeah . There have been two people who have been able to be... their feedback ha…" at bounding box center [143, 173] width 193 height 186
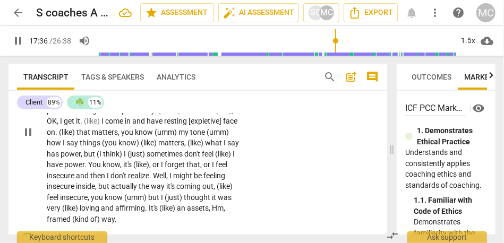
scroll to position [2584, 0]
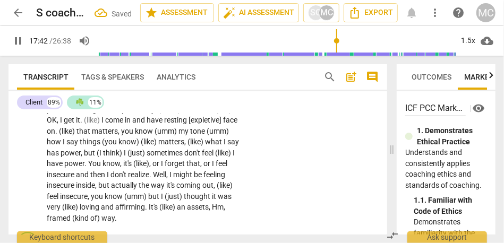
click at [204, 103] on span "said" at bounding box center [196, 98] width 15 height 9
click at [182, 114] on span "(umm)" at bounding box center [170, 109] width 24 height 9
drag, startPoint x: 82, startPoint y: 164, endPoint x: 196, endPoint y: 152, distance: 114.4
click at [196, 152] on p "Yeah . There have been two people who have been able to be... their feedback ha…" at bounding box center [143, 132] width 193 height 186
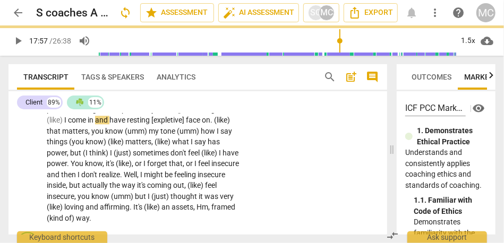
click at [194, 114] on span "OK" at bounding box center [199, 109] width 10 height 9
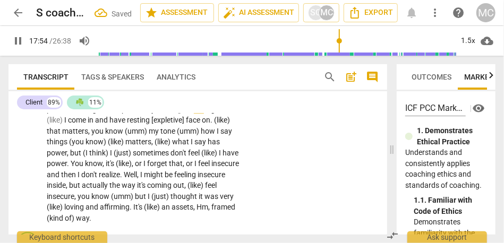
click at [204, 114] on span "," at bounding box center [205, 109] width 3 height 9
click at [68, 124] on span "I" at bounding box center [66, 120] width 4 height 9
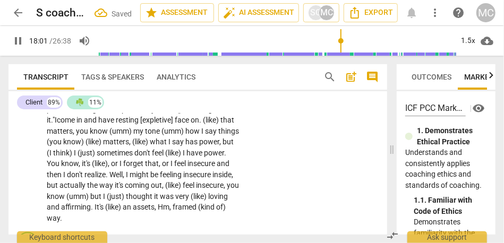
click at [175, 124] on span "[expletive]" at bounding box center [157, 120] width 35 height 9
click at [116, 124] on span "have" at bounding box center [107, 120] width 18 height 9
click at [77, 124] on span "come" at bounding box center [67, 120] width 20 height 9
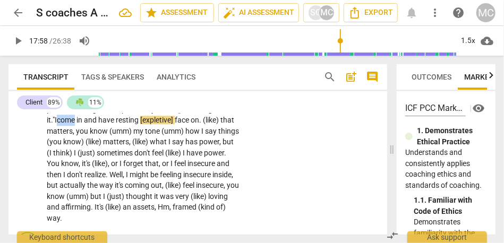
click at [77, 124] on span "come" at bounding box center [67, 120] width 20 height 9
click at [116, 124] on span "have" at bounding box center [107, 120] width 18 height 9
drag, startPoint x: 211, startPoint y: 165, endPoint x: 178, endPoint y: 166, distance: 33.5
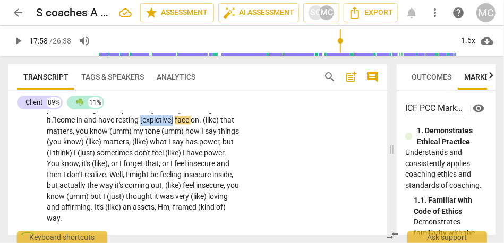
click at [175, 124] on span "[expletive]" at bounding box center [157, 120] width 35 height 9
click at [199, 146] on span "has" at bounding box center [193, 142] width 14 height 9
click at [252, 185] on div "CL play_arrow pause 17:02 + Add competency keyboard_arrow_right Yeah . There ha…" at bounding box center [198, 123] width 379 height 212
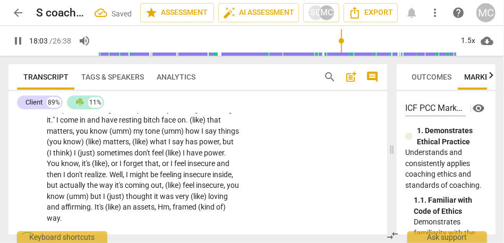
click at [221, 124] on span "that" at bounding box center [214, 120] width 14 height 9
type input "1086"
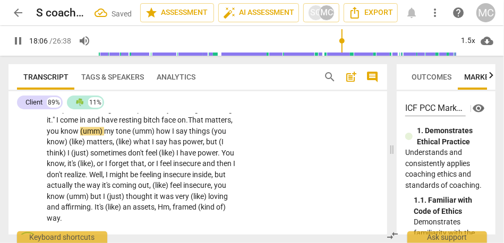
click at [205, 124] on span "hat" at bounding box center [198, 120] width 13 height 9
drag, startPoint x: 133, startPoint y: 175, endPoint x: 74, endPoint y: 175, distance: 59.5
click at [74, 175] on p "Yeah . There have been two people who have been able to be . . . their feedback…" at bounding box center [143, 132] width 193 height 186
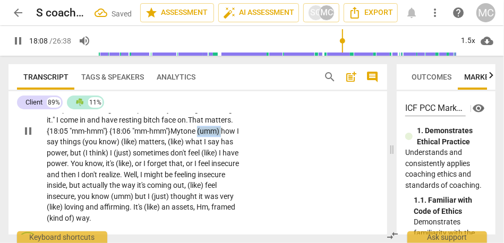
drag, startPoint x: 71, startPoint y: 185, endPoint x: 32, endPoint y: 185, distance: 38.8
click at [32, 185] on div "CL play_arrow pause 17:02 + Add competency keyboard_arrow_right Yeah . There ha…" at bounding box center [198, 123] width 379 height 212
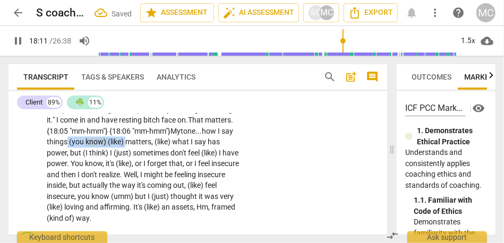
drag, startPoint x: 181, startPoint y: 185, endPoint x: 123, endPoint y: 184, distance: 57.9
click at [123, 184] on p "Yeah . There have been two people who have been able to be . . . their feedback…" at bounding box center [143, 132] width 193 height 186
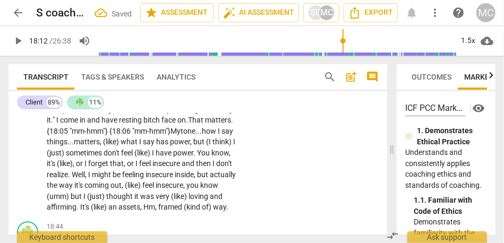
click at [202, 136] on span "how" at bounding box center [210, 131] width 16 height 9
click at [100, 146] on span "matters" at bounding box center [87, 142] width 26 height 9
click at [139, 146] on span "what" at bounding box center [129, 142] width 19 height 9
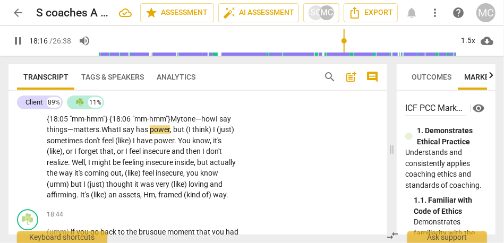
scroll to position [2597, 0]
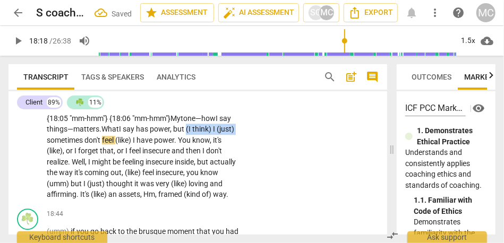
drag, startPoint x: 91, startPoint y: 183, endPoint x: 221, endPoint y: 173, distance: 129.6
click at [221, 173] on p "Yeah . There have been two people who have been able to be . . . their feedback…" at bounding box center [143, 113] width 193 height 174
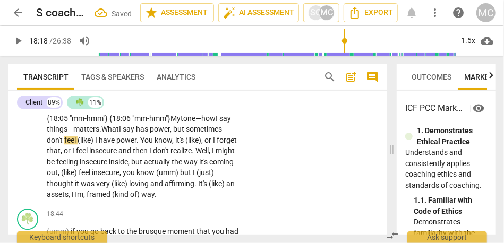
click at [64, 145] on span "don't" at bounding box center [56, 140] width 18 height 9
click at [232, 186] on p "Yeah . There have been two people who have been able to be . . . their feedback…" at bounding box center [143, 113] width 193 height 174
drag, startPoint x: 216, startPoint y: 184, endPoint x: 184, endPoint y: 184, distance: 31.4
click at [184, 184] on p "Yeah . There have been two people who have been able to be . . . their feedback…" at bounding box center [143, 113] width 193 height 174
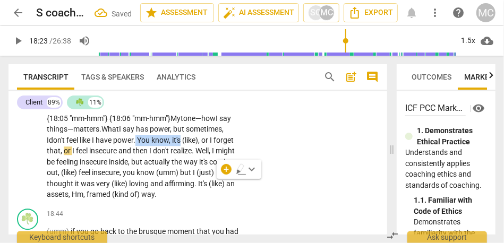
drag, startPoint x: 179, startPoint y: 184, endPoint x: 237, endPoint y: 184, distance: 57.4
click at [237, 184] on p "Yeah . There have been two people who have been able to be . . . their feedback…" at bounding box center [143, 113] width 193 height 174
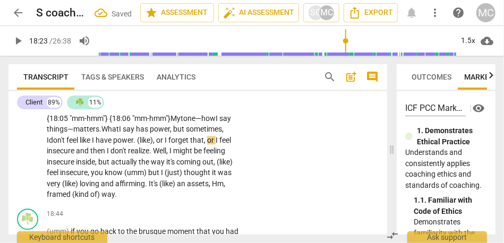
click at [197, 184] on p "Yeah . There have been two people who have been able to be . . . their feedback…" at bounding box center [143, 113] width 193 height 174
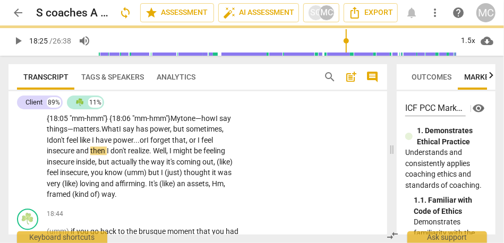
click at [172, 145] on span "forget" at bounding box center [161, 140] width 22 height 9
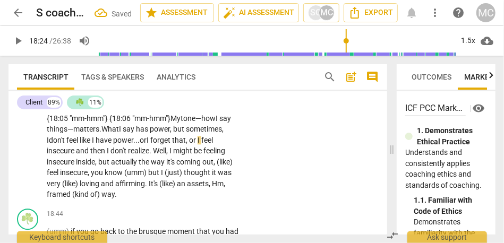
click at [189, 145] on span "or" at bounding box center [193, 140] width 9 height 9
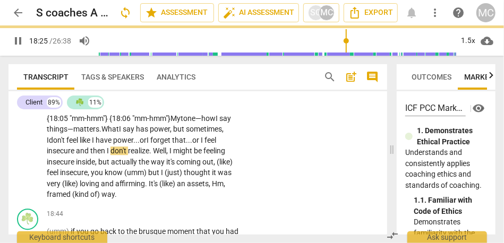
click at [76, 155] on span "insecure" at bounding box center [61, 151] width 29 height 9
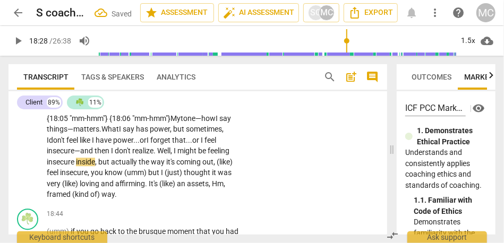
click at [111, 155] on span "then" at bounding box center [103, 151] width 16 height 9
click at [175, 155] on span "Well" at bounding box center [168, 151] width 13 height 9
click at [226, 199] on p "Yeah . There have been two people who have been able to be . . . their feedback…" at bounding box center [143, 113] width 193 height 174
click at [188, 155] on span "might" at bounding box center [177, 151] width 21 height 9
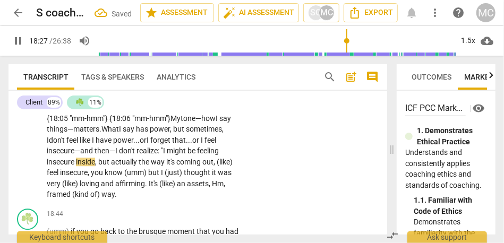
scroll to position [2626, 0]
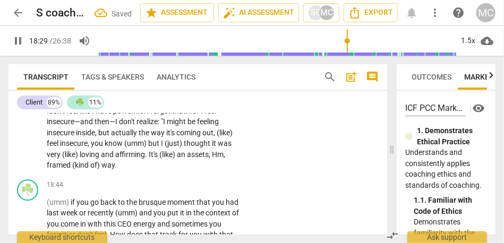
click at [151, 137] on span "the" at bounding box center [145, 133] width 12 height 9
click at [63, 171] on p "Yeah . There have been two people who have been able to be . . . their feedback…" at bounding box center [143, 84] width 193 height 174
click at [216, 137] on span "(like)" at bounding box center [224, 133] width 16 height 9
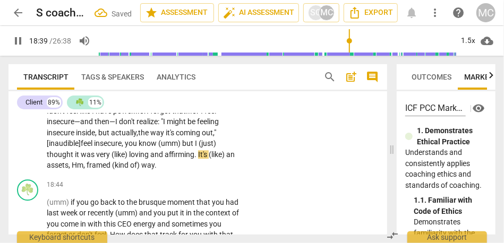
click at [122, 148] on span "insecure" at bounding box center [108, 143] width 28 height 9
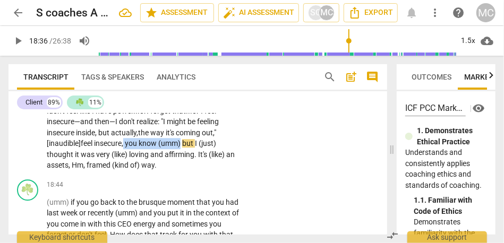
drag, startPoint x: 169, startPoint y: 187, endPoint x: 231, endPoint y: 187, distance: 62.2
click at [231, 171] on p "Yeah . There have been two people who have been able to be . . . their feedback…" at bounding box center [143, 84] width 193 height 174
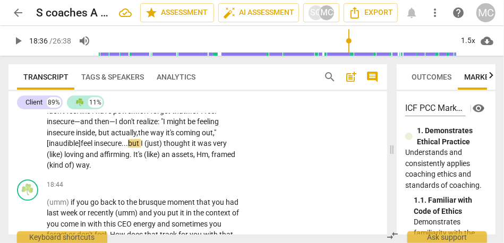
click at [164, 148] on span "(just)" at bounding box center [154, 143] width 19 height 9
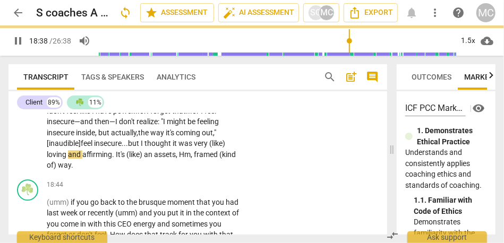
click at [68, 159] on span "loving" at bounding box center [57, 154] width 21 height 9
click at [91, 159] on span "affirming" at bounding box center [76, 154] width 30 height 9
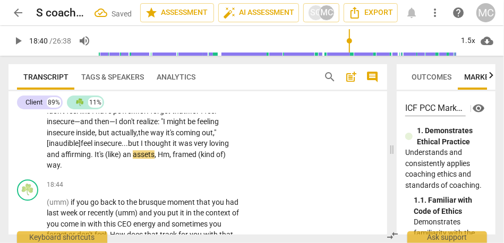
click at [133, 159] on span "an" at bounding box center [128, 154] width 10 height 9
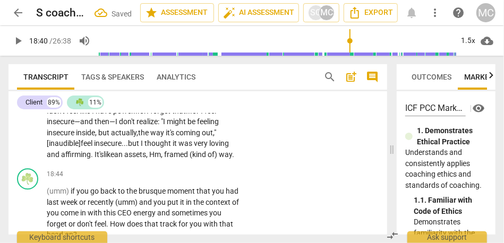
click at [146, 159] on span "assets" at bounding box center [135, 154] width 22 height 9
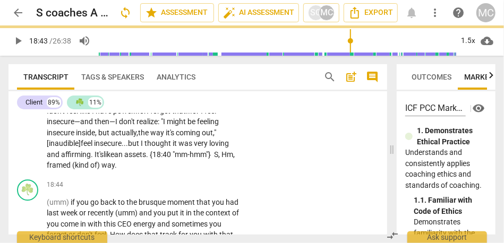
click at [207, 159] on span "assets. {18:40 "mm-hmm"} S" at bounding box center [171, 154] width 94 height 9
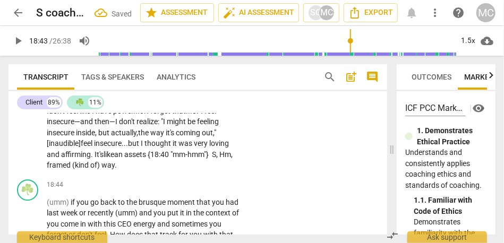
click at [72, 170] on span "framed" at bounding box center [60, 165] width 26 height 9
drag, startPoint x: 143, startPoint y: 207, endPoint x: 122, endPoint y: 206, distance: 21.3
click at [122, 171] on p "Yeah . There have been two people who have been able to be . . . their feedback…" at bounding box center [143, 84] width 193 height 174
click at [289, 175] on div "CL play_arrow pause 17:02 + Add competency keyboard_arrow_right Yeah . There ha…" at bounding box center [198, 75] width 379 height 200
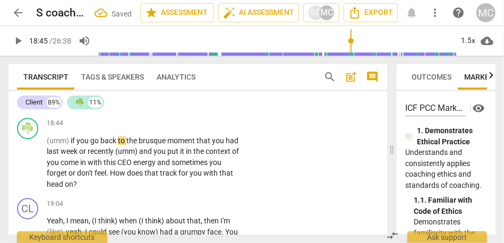
scroll to position [2688, 0]
click at [60, 108] on span "way" at bounding box center [53, 103] width 13 height 9
type input "1124"
click at [122, 110] on p "Yeah . There have been two people who have been able to be . . . their feedback…" at bounding box center [143, 22] width 193 height 174
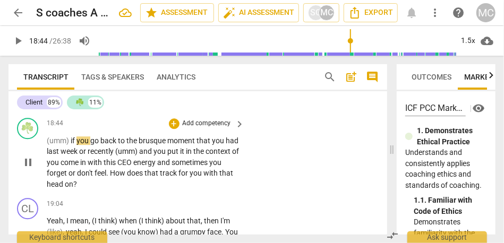
click at [48, 145] on span "(umm)" at bounding box center [59, 141] width 24 height 9
type input "1125"
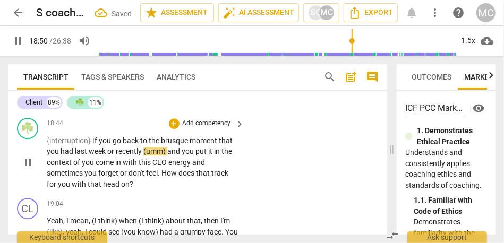
click at [143, 156] on span "recently" at bounding box center [130, 151] width 28 height 9
click at [161, 156] on span "(umm)" at bounding box center [157, 151] width 24 height 9
click at [84, 167] on span "you" at bounding box center [89, 162] width 14 height 9
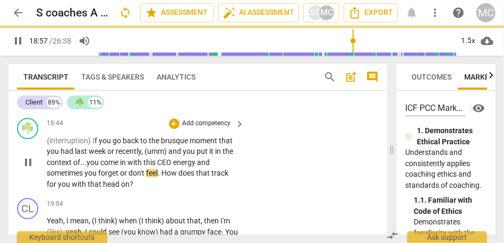
click at [209, 167] on span "and" at bounding box center [203, 162] width 13 height 9
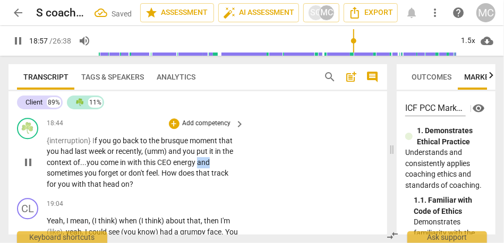
click at [209, 167] on span "and" at bounding box center [203, 162] width 13 height 9
click at [165, 178] on span "How" at bounding box center [170, 173] width 17 height 9
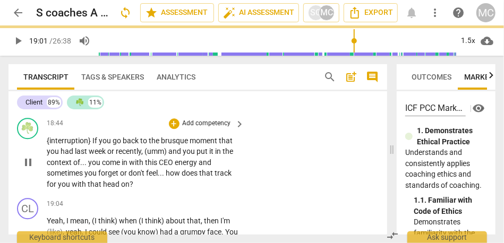
click at [203, 129] on p "Add competency" at bounding box center [207, 124] width 50 height 10
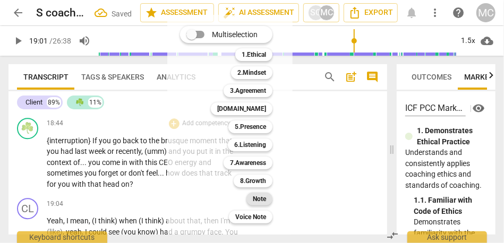
click at [256, 203] on b "Note" at bounding box center [259, 199] width 13 height 13
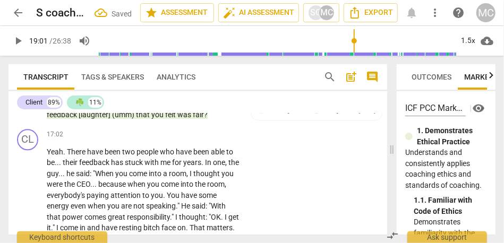
scroll to position [2476, 0]
click at [195, 140] on p "Add competency" at bounding box center [207, 136] width 50 height 10
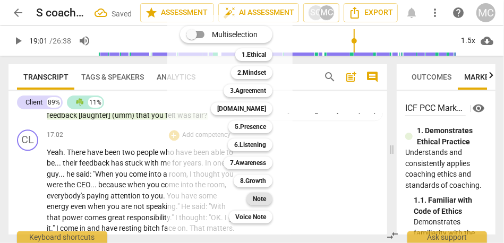
click at [251, 201] on div "Note" at bounding box center [260, 199] width 26 height 13
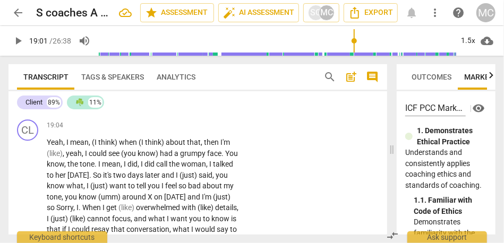
scroll to position [2768, 0]
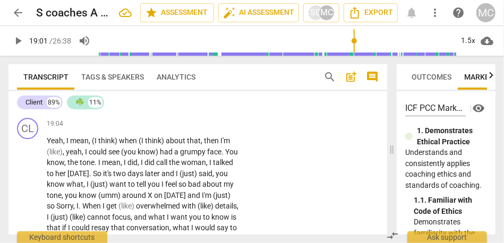
click at [108, 108] on span "head" at bounding box center [112, 104] width 18 height 9
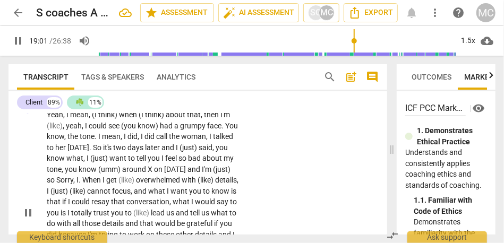
scroll to position [2795, 0]
drag, startPoint x: 124, startPoint y: 158, endPoint x: 64, endPoint y: 158, distance: 60.6
click at [64, 158] on p "Yeah , I mean , (I think) when (I think) about that , then I'm (like) , yeah , …" at bounding box center [143, 212] width 193 height 207
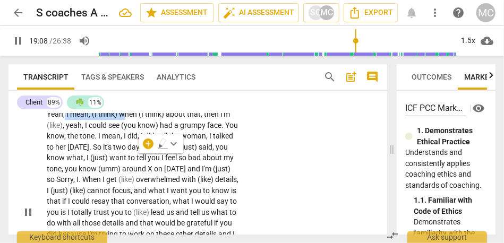
type input "1148"
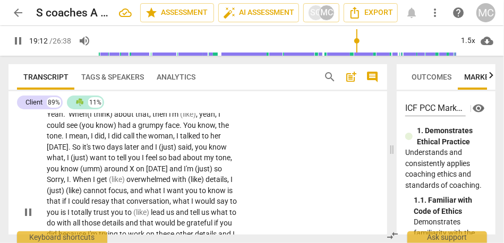
click at [77, 119] on span "hen" at bounding box center [81, 114] width 12 height 9
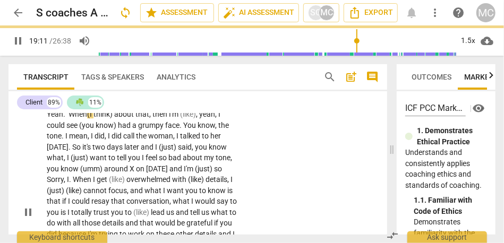
click at [54, 119] on span "Yeah. W" at bounding box center [61, 114] width 28 height 9
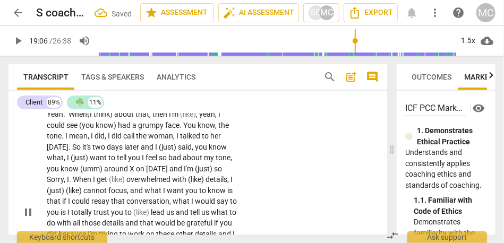
click at [64, 119] on span "Yeah. W" at bounding box center [61, 114] width 28 height 9
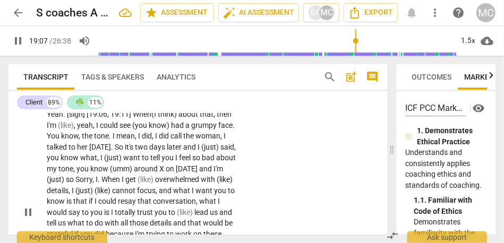
click at [157, 119] on span "(I" at bounding box center [154, 114] width 6 height 9
click at [170, 119] on span "think)" at bounding box center [165, 114] width 21 height 9
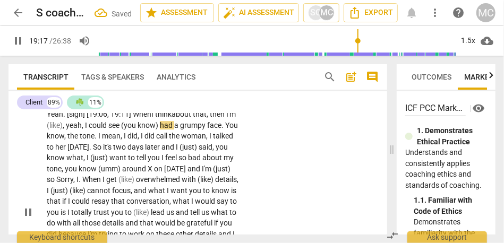
click at [197, 119] on span "that" at bounding box center [200, 114] width 14 height 9
drag, startPoint x: 97, startPoint y: 170, endPoint x: 209, endPoint y: 162, distance: 112.5
click at [209, 162] on p "Yeah. [sigh] [19:06, 19:11] W hen I think about that , then I'm (like) , yeah ,…" at bounding box center [143, 212] width 193 height 207
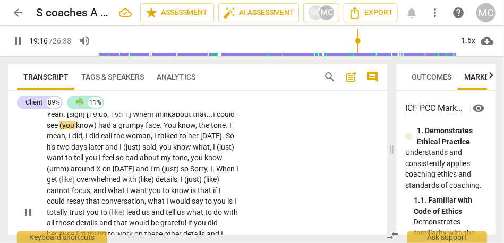
click at [269, 167] on div "CL play_arrow pause 19:04 + Add competency keyboard_arrow_right Yeah. [sigh] [1…" at bounding box center [198, 203] width 379 height 233
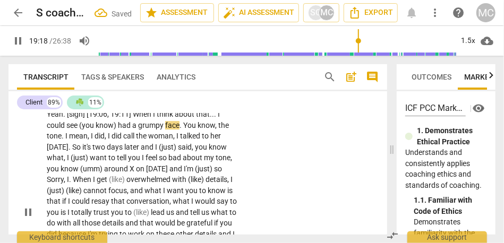
click at [117, 130] on span "know)" at bounding box center [107, 125] width 22 height 9
type input "1159"
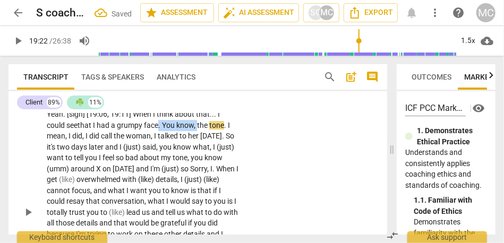
drag, startPoint x: 199, startPoint y: 169, endPoint x: 161, endPoint y: 168, distance: 37.8
click at [161, 168] on p "Yeah . [sigh] [19:06 , 19:11] When I think about that . . . I could see that I …" at bounding box center [143, 212] width 193 height 207
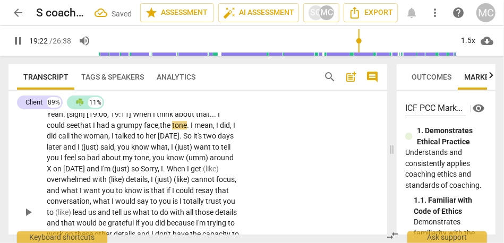
click at [254, 179] on div "CL play_arrow pause 19:04 + Add competency keyboard_arrow_right Yeah . [sigh] […" at bounding box center [198, 203] width 379 height 233
click at [164, 130] on span "the" at bounding box center [169, 125] width 12 height 9
type input "1165"
drag, startPoint x: 194, startPoint y: 171, endPoint x: 221, endPoint y: 171, distance: 26.6
click at [221, 171] on p "Yeah . [sigh] [19:06 , 19:11] When I think about that . . . I could see that I …" at bounding box center [143, 212] width 193 height 207
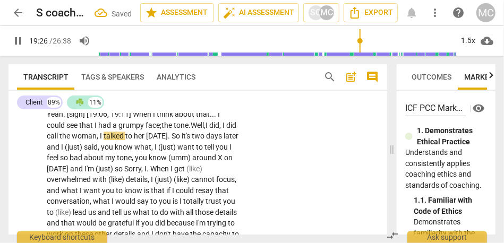
click at [220, 130] on span "did" at bounding box center [214, 125] width 10 height 9
click at [233, 167] on p "Yeah . [sigh] [19:06 , 19:11] When I think about that . . . I could see that I …" at bounding box center [143, 212] width 193 height 207
click at [209, 130] on span "I" at bounding box center [208, 125] width 4 height 9
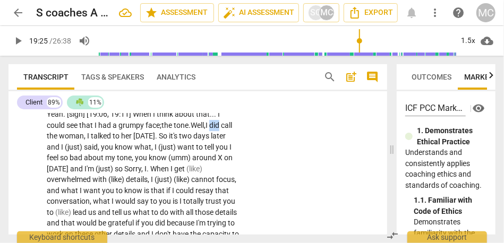
click at [209, 130] on span "I" at bounding box center [208, 125] width 4 height 9
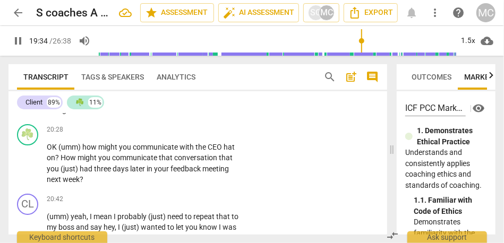
scroll to position [2995, 0]
click at [18, 40] on span "pause" at bounding box center [18, 41] width 13 height 13
type input "1176"
click at [22, 18] on span "arrow_back" at bounding box center [18, 12] width 13 height 13
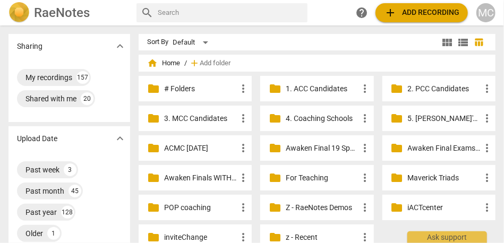
scroll to position [88, 0]
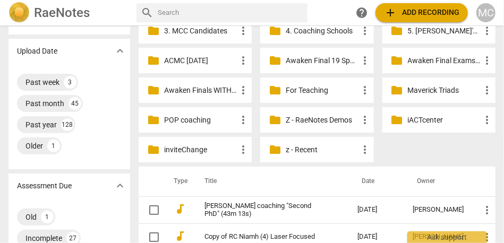
click at [305, 149] on p "z - Recent" at bounding box center [322, 150] width 73 height 11
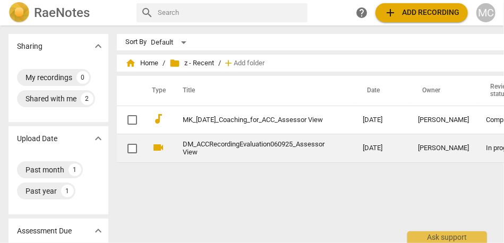
click at [262, 144] on link "DM_ACCRecordingEvaluation060925_Assessor View" at bounding box center [254, 149] width 142 height 16
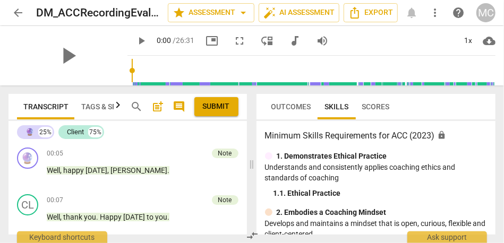
click at [289, 39] on span "audiotrack" at bounding box center [295, 41] width 13 height 13
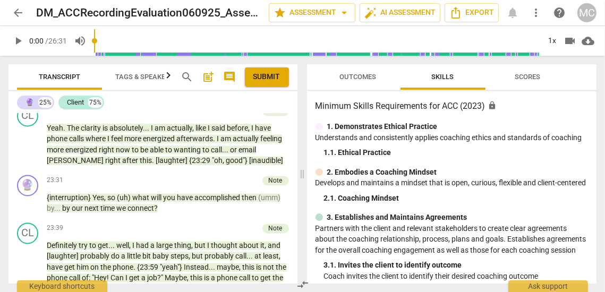
scroll to position [4698, 0]
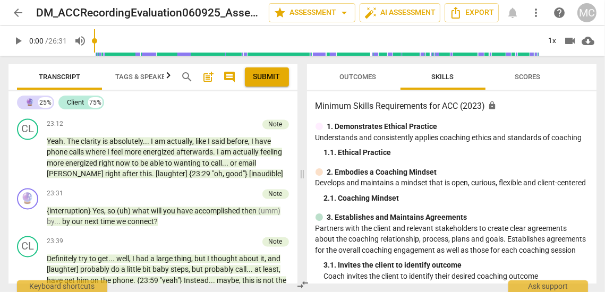
click at [230, 73] on span "comment" at bounding box center [230, 77] width 13 height 13
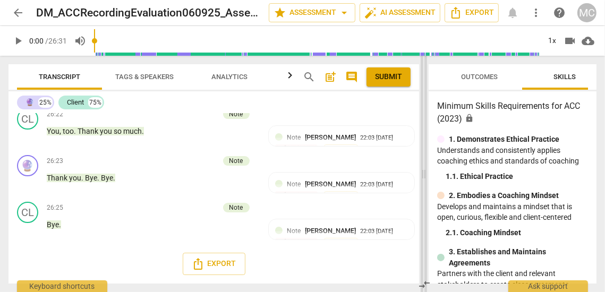
scroll to position [5102, 0]
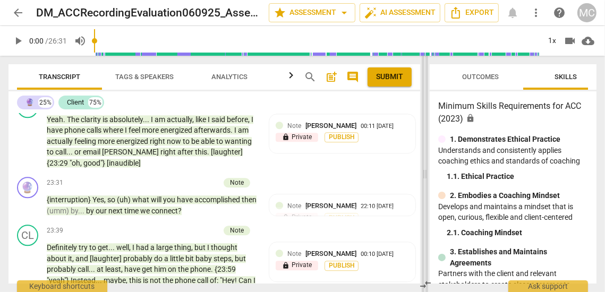
drag, startPoint x: 332, startPoint y: 174, endPoint x: 424, endPoint y: 197, distance: 94.8
click at [424, 197] on span at bounding box center [425, 174] width 6 height 237
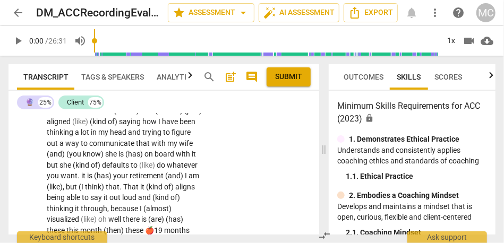
scroll to position [5519, 0]
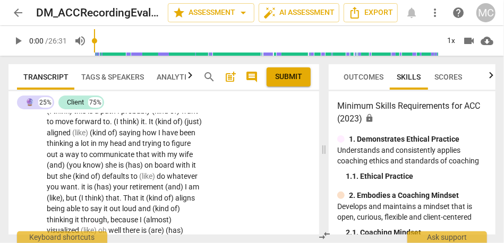
click at [109, 78] on span "with" at bounding box center [102, 74] width 14 height 9
type input "1234"
click at [48, 115] on span "(I" at bounding box center [50, 111] width 6 height 9
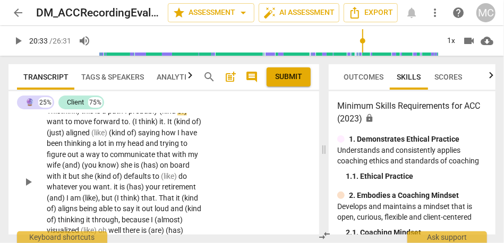
click at [107, 115] on span "a" at bounding box center [105, 111] width 6 height 9
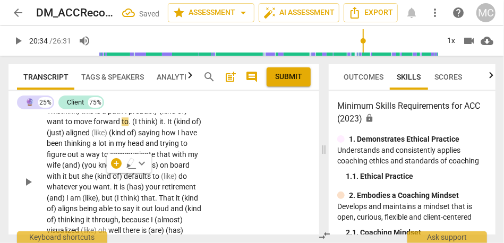
click at [81, 115] on span "think)" at bounding box center [71, 111] width 21 height 9
click at [61, 115] on span "This" at bounding box center [54, 111] width 14 height 9
drag, startPoint x: 98, startPoint y: 178, endPoint x: 63, endPoint y: 177, distance: 35.1
click at [63, 177] on p "This think) this is a path I probably (kind of) want to move forward to . (I th…" at bounding box center [124, 182] width 155 height 153
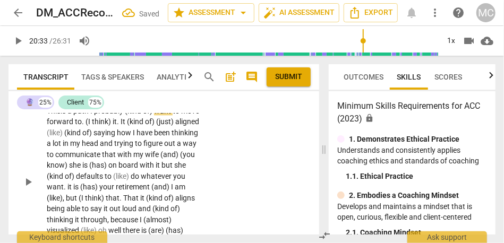
click at [72, 115] on span "a" at bounding box center [71, 111] width 6 height 9
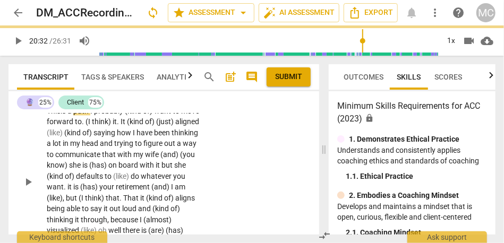
click at [90, 115] on span "path" at bounding box center [81, 111] width 17 height 9
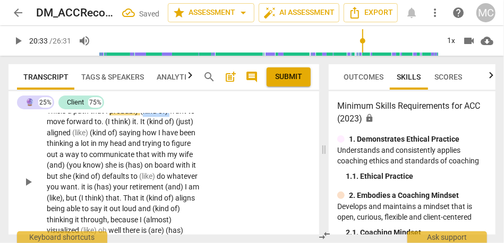
drag, startPoint x: 173, startPoint y: 176, endPoint x: 144, endPoint y: 176, distance: 28.7
click at [144, 176] on p "This is a path that I probably (kind of) want to move forward to . (I think) it…" at bounding box center [124, 182] width 155 height 153
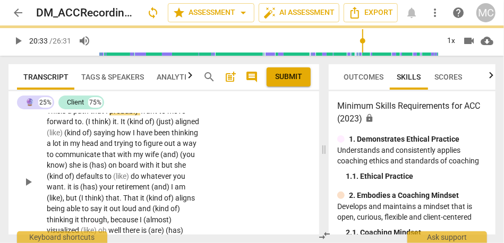
click at [134, 115] on span "probably" at bounding box center [125, 111] width 31 height 9
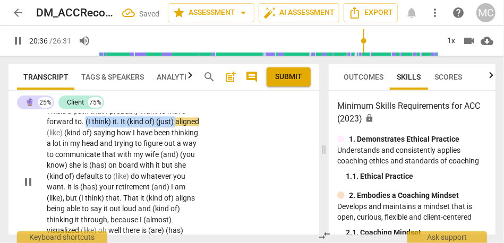
drag, startPoint x: 175, startPoint y: 190, endPoint x: 85, endPoint y: 191, distance: 90.9
click at [85, 191] on p "This is a path that I probably want to move forward to . (I think) it . It (kin…" at bounding box center [124, 182] width 155 height 153
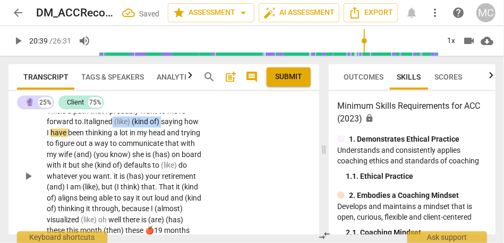
drag, startPoint x: 165, startPoint y: 189, endPoint x: 115, endPoint y: 189, distance: 50.5
click at [115, 189] on p "This is a path that I probably want to move forward to . It aligned (like) (kin…" at bounding box center [124, 177] width 155 height 142
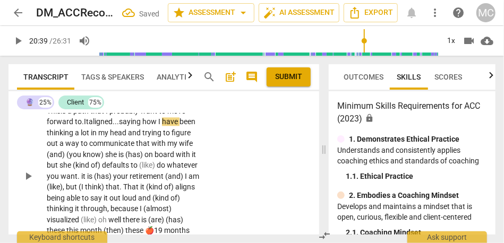
click at [141, 126] on span "saying" at bounding box center [130, 121] width 23 height 9
click at [137, 126] on span "saying" at bounding box center [130, 121] width 23 height 9
click at [142, 126] on span "saying" at bounding box center [130, 121] width 23 height 9
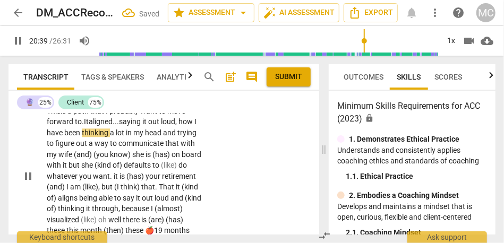
click at [171, 126] on span "saying it out loud," at bounding box center [149, 121] width 60 height 9
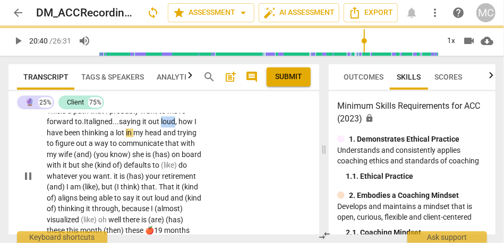
click at [171, 126] on span "saying it out loud," at bounding box center [149, 121] width 60 height 9
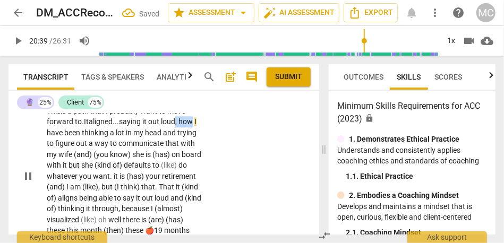
drag, startPoint x: 179, startPoint y: 189, endPoint x: 204, endPoint y: 189, distance: 25.0
click at [204, 189] on div "This is a path that I probably want to move forward to . It aligned... saying i…" at bounding box center [128, 177] width 162 height 142
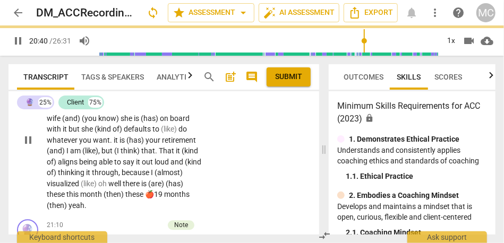
scroll to position [5556, 0]
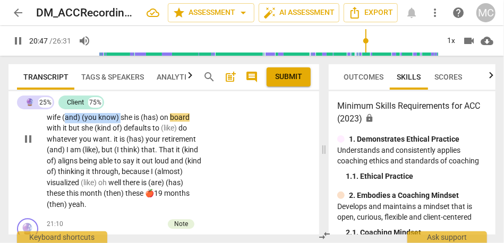
drag, startPoint x: 134, startPoint y: 182, endPoint x: 76, endPoint y: 179, distance: 58.1
click at [76, 179] on p "This is a path that I probably want to move forward to . It aligned... saying i…" at bounding box center [124, 140] width 155 height 142
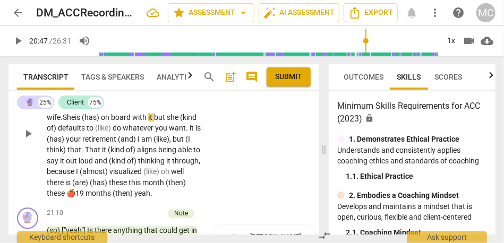
click at [101, 122] on span "(has)" at bounding box center [91, 117] width 19 height 9
click at [92, 122] on span "on" at bounding box center [87, 117] width 10 height 9
click at [148, 122] on span "but" at bounding box center [141, 117] width 13 height 9
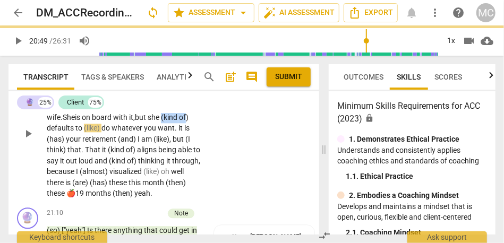
drag, startPoint x: 179, startPoint y: 186, endPoint x: 55, endPoint y: 194, distance: 123.6
click at [55, 194] on p "This is a path that I probably want to move forward to . It aligned... saying i…" at bounding box center [124, 134] width 155 height 131
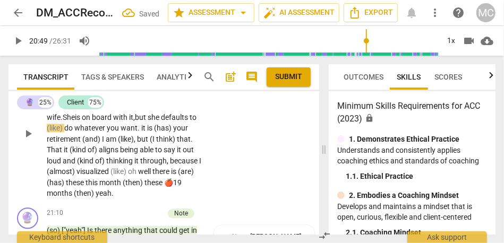
click at [161, 122] on span "she" at bounding box center [154, 117] width 13 height 9
click at [64, 132] on span "(like)" at bounding box center [56, 128] width 18 height 9
click at [161, 122] on span "defaults" at bounding box center [175, 117] width 29 height 9
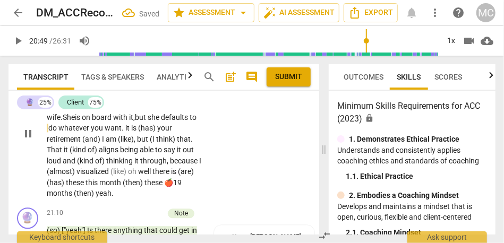
click at [58, 132] on span "do" at bounding box center [53, 128] width 10 height 9
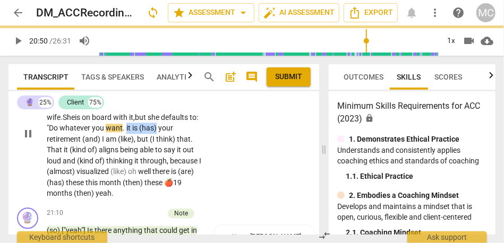
drag, startPoint x: 165, startPoint y: 196, endPoint x: 203, endPoint y: 196, distance: 37.2
click at [203, 196] on div "This is a path that I probably want to move forward to . It aligned... saying i…" at bounding box center [128, 134] width 162 height 131
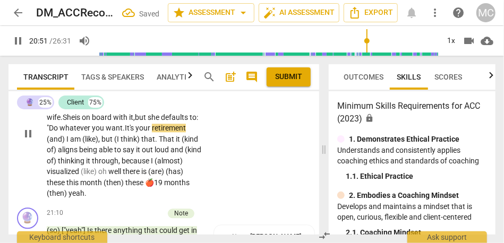
click at [66, 144] on span "(and)" at bounding box center [57, 139] width 20 height 9
click at [152, 132] on span "retirement."" at bounding box center [171, 128] width 38 height 9
click at [65, 144] on span "(and)" at bounding box center [56, 139] width 18 height 9
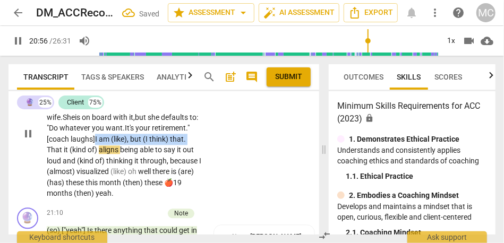
drag, startPoint x: 85, startPoint y: 218, endPoint x: 135, endPoint y: 206, distance: 51.6
click at [135, 199] on p "This is a path that I probably want to move forward to . It aligned... saying i…" at bounding box center [124, 134] width 155 height 131
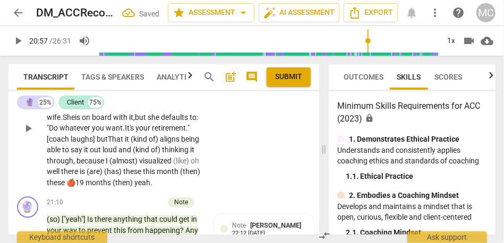
click at [81, 144] on span "retirement." [coach laughs] but" at bounding box center [118, 134] width 143 height 20
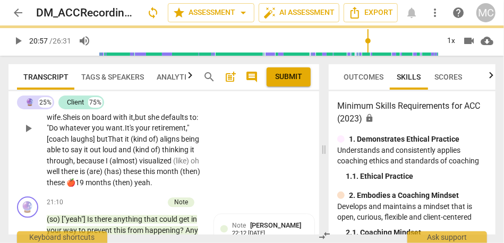
click at [125, 144] on span "That" at bounding box center [116, 139] width 17 height 9
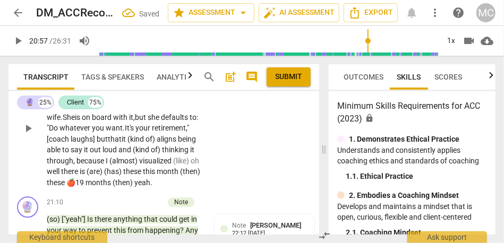
click at [87, 144] on span "retirement," [coach laughs] but" at bounding box center [118, 134] width 142 height 20
click at [133, 144] on span "retirement," [coach laughs] but" at bounding box center [118, 134] width 142 height 20
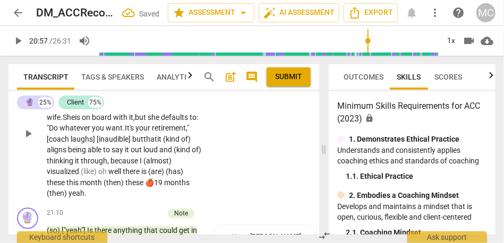
click at [182, 144] on span "retirement," [coach laughs] [inaudible] but" at bounding box center [118, 134] width 142 height 20
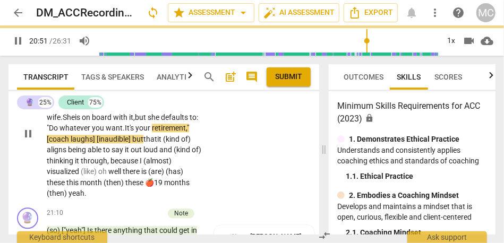
click at [181, 144] on span "of)" at bounding box center [186, 139] width 10 height 9
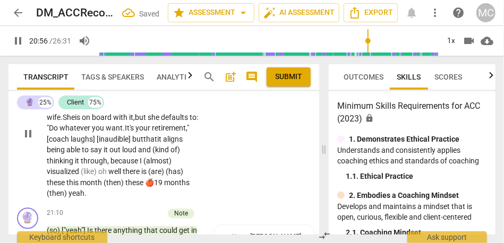
scroll to position [5591, 0]
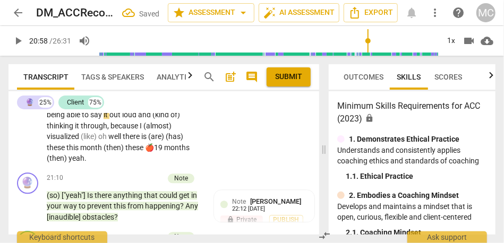
click at [163, 108] on span "aligns" at bounding box center [173, 104] width 20 height 9
click at [66, 119] on span "being" at bounding box center [57, 115] width 20 height 9
drag, startPoint x: 77, startPoint y: 195, endPoint x: 41, endPoint y: 188, distance: 36.8
click at [41, 169] on div "CL play_arrow pause 20:32 + Add competency keyboard_arrow_right This is a path …" at bounding box center [164, 90] width 311 height 157
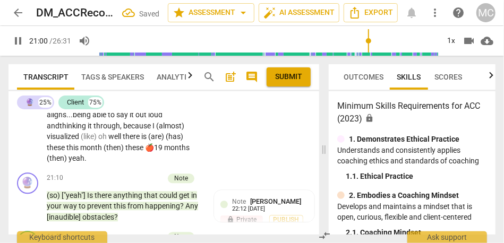
click at [107, 130] on span "through" at bounding box center [107, 126] width 27 height 9
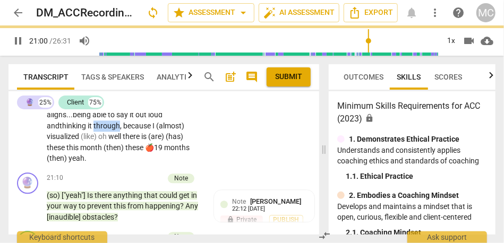
click at [107, 130] on span "through" at bounding box center [107, 126] width 27 height 9
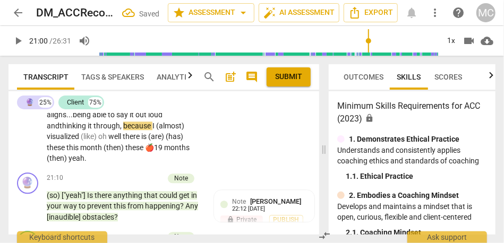
click at [155, 130] on span "I" at bounding box center [155, 126] width 4 height 9
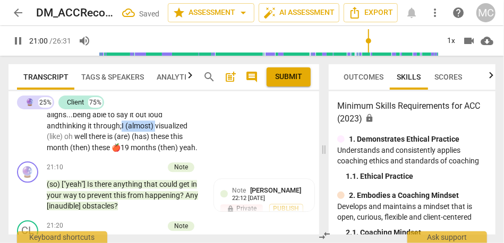
drag, startPoint x: 158, startPoint y: 192, endPoint x: 122, endPoint y: 191, distance: 35.6
click at [122, 154] on p "This is a path that I probably want to move forward to . It aligned... saying i…" at bounding box center [124, 93] width 155 height 120
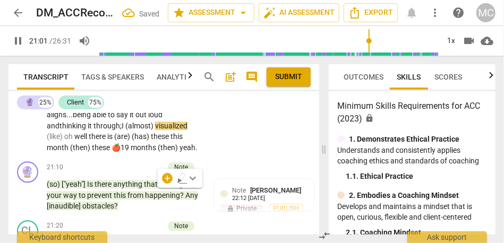
click at [147, 154] on p "This is a path that I probably want to move forward to . It aligned... saying i…" at bounding box center [124, 93] width 155 height 120
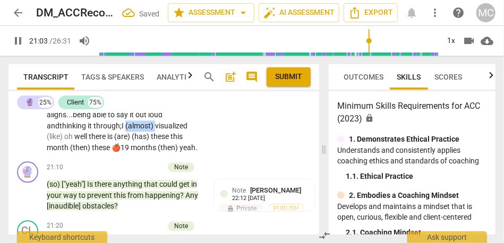
drag, startPoint x: 159, startPoint y: 194, endPoint x: 128, endPoint y: 194, distance: 30.8
click at [128, 154] on p "This is a path that I probably want to move forward to . It aligned... saying i…" at bounding box center [124, 93] width 155 height 120
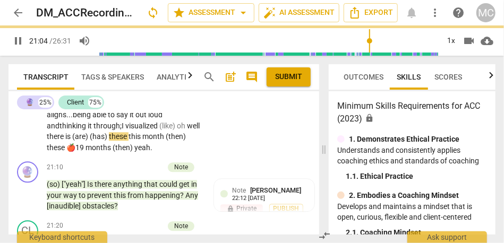
click at [159, 130] on span "visualized" at bounding box center [142, 126] width 34 height 9
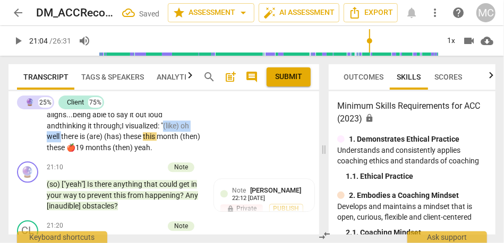
click at [61, 141] on span "well" at bounding box center [54, 136] width 14 height 9
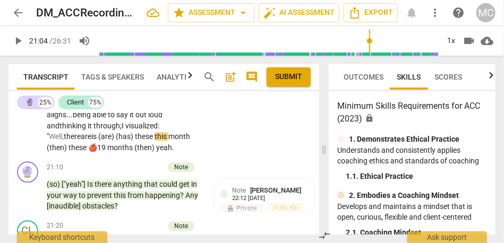
click at [52, 141] on font "Well," at bounding box center [56, 136] width 15 height 9
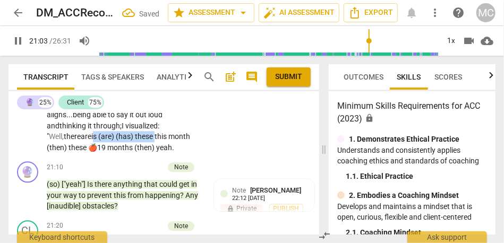
drag, startPoint x: 161, startPoint y: 204, endPoint x: 100, endPoint y: 204, distance: 60.1
click at [100, 154] on p "This is a path that I probably want to move forward to . It aligned... saying i…" at bounding box center [124, 93] width 155 height 120
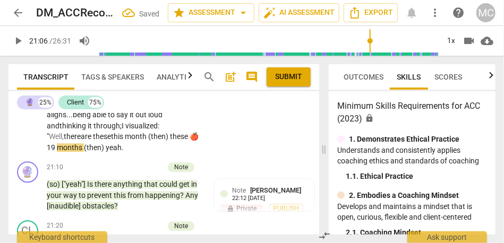
click at [134, 141] on span "month" at bounding box center [136, 136] width 23 height 9
click at [176, 141] on span "these" at bounding box center [180, 136] width 20 height 9
click at [83, 152] on span "🍎19" at bounding box center [75, 148] width 19 height 9
click at [93, 152] on span "months" at bounding box center [79, 148] width 27 height 9
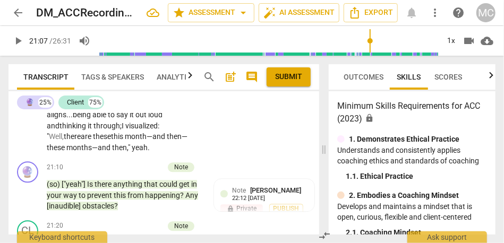
click at [130, 119] on span "say" at bounding box center [122, 115] width 13 height 9
click at [231, 158] on div "CL play_arrow pause 20:32 + Add competency keyboard_arrow_right This is a path …" at bounding box center [164, 85] width 311 height 146
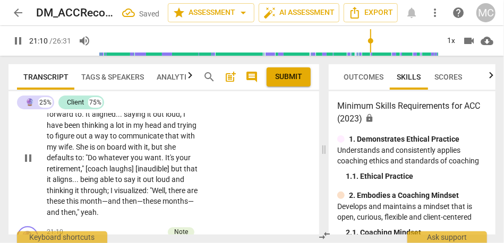
scroll to position [5517, 0]
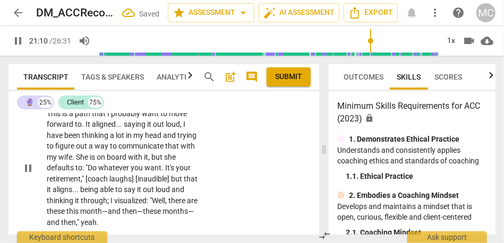
click at [169, 102] on p "Add competency" at bounding box center [169, 97] width 50 height 10
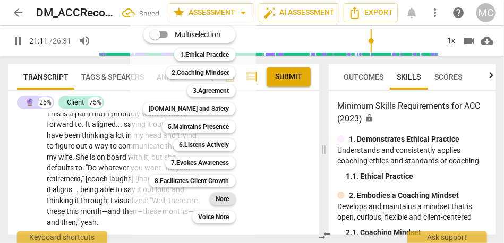
click at [231, 200] on div "Note" at bounding box center [223, 199] width 26 height 13
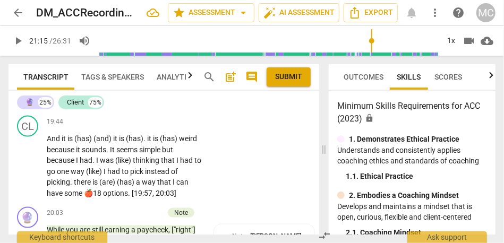
scroll to position [5124, 0]
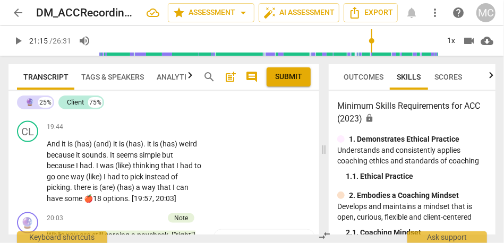
click at [136, 102] on span "writing" at bounding box center [131, 97] width 24 height 9
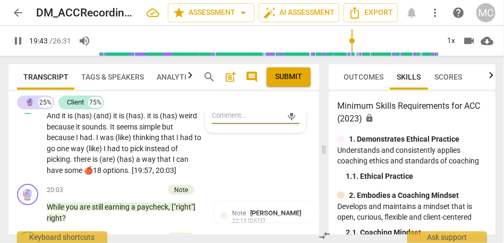
scroll to position [5159, 0]
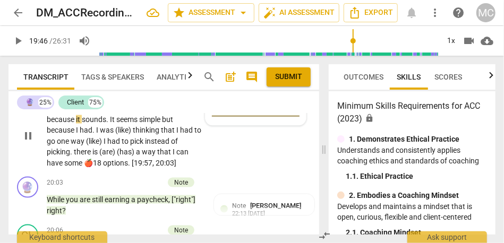
click at [50, 113] on span "And" at bounding box center [54, 108] width 15 height 9
type input "1187"
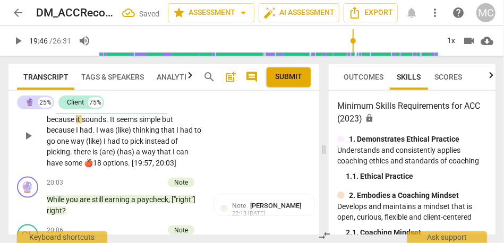
click at [173, 113] on span "weird" at bounding box center [176, 108] width 18 height 9
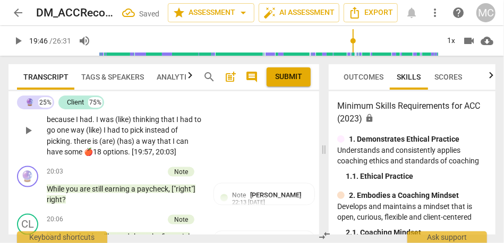
click at [80, 113] on span "because" at bounding box center [89, 108] width 29 height 9
click at [144, 113] on span "It" at bounding box center [142, 108] width 6 height 9
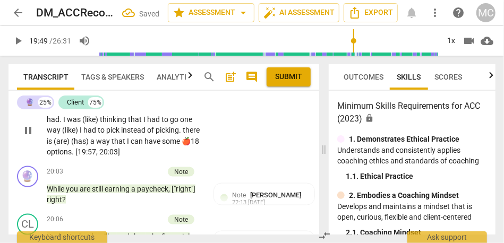
click at [132, 113] on span "seems" at bounding box center [120, 108] width 23 height 9
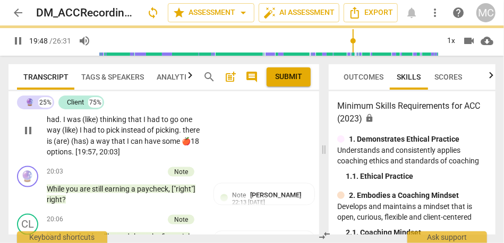
click at [155, 113] on span "simple" at bounding box center [143, 108] width 23 height 9
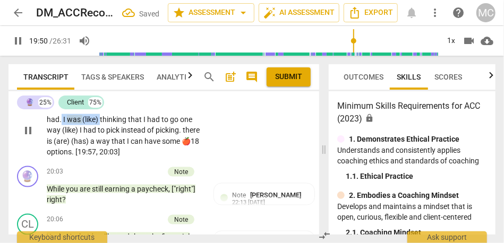
drag, startPoint x: 134, startPoint y: 184, endPoint x: 94, endPoint y: 184, distance: 39.9
click at [94, 158] on p "It's weird because it seems simple, but because I had . I was (like) thinking t…" at bounding box center [124, 130] width 155 height 55
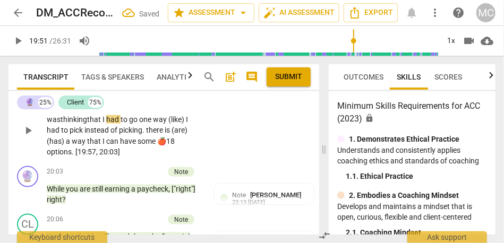
click at [87, 124] on span "thinking" at bounding box center [74, 119] width 27 height 9
click at [167, 113] on span "because" at bounding box center [181, 108] width 29 height 9
click at [114, 158] on p "It's weird because it seems simple, but because I was thinking that I had to go…" at bounding box center [124, 130] width 155 height 55
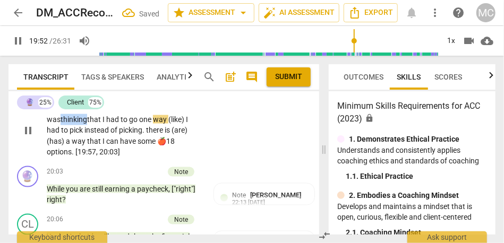
click at [114, 158] on p "It's weird because it seems simple, but because I was thinking that I had to go…" at bounding box center [124, 130] width 155 height 55
click at [87, 124] on span "thinking" at bounding box center [74, 119] width 27 height 9
click at [169, 124] on span "(like)" at bounding box center [178, 119] width 18 height 9
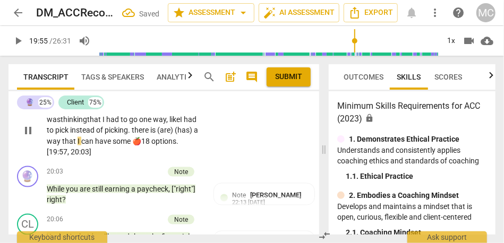
click at [132, 134] on span "." at bounding box center [130, 130] width 4 height 9
click at [96, 134] on span "instead" at bounding box center [83, 130] width 26 height 9
drag, startPoint x: 139, startPoint y: 209, endPoint x: 99, endPoint y: 209, distance: 39.9
click at [99, 158] on p "It's weird because it seems simple, but because I was thinking that I had to go…" at bounding box center [124, 130] width 155 height 55
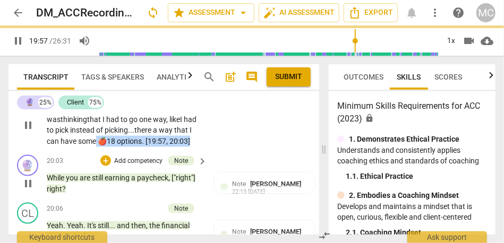
scroll to position [5165, 0]
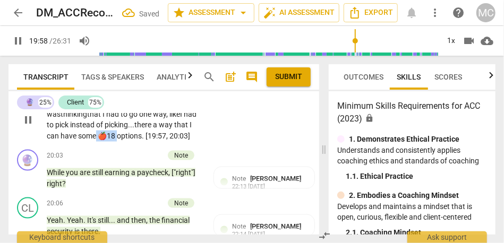
drag, startPoint x: 189, startPoint y: 209, endPoint x: 58, endPoint y: 212, distance: 130.8
click at [58, 141] on p "It's weird because it seems simple, but because I was thinking that I had to go…" at bounding box center [124, 120] width 155 height 44
click at [215, 146] on div "CL play_arrow pause 19:44 + Add competency keyboard_arrow_right It's weird beca…" at bounding box center [164, 111] width 311 height 70
click at [171, 91] on p "Add competency" at bounding box center [169, 87] width 50 height 10
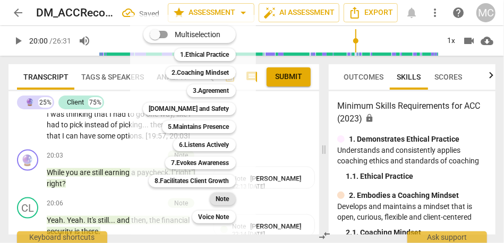
click at [228, 200] on b "Note" at bounding box center [222, 199] width 13 height 13
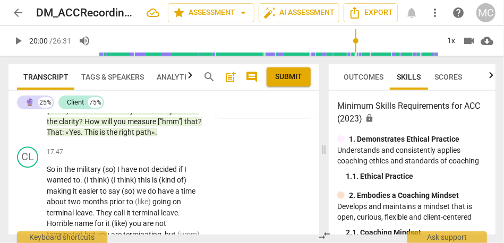
scroll to position [4309, 0]
click at [119, 137] on span "the" at bounding box center [113, 133] width 12 height 9
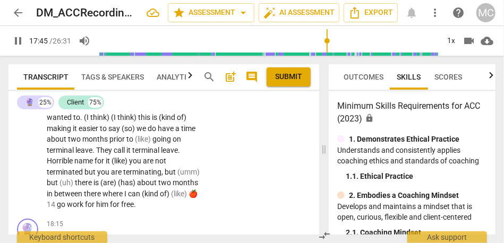
scroll to position [4373, 0]
click at [49, 111] on span "So" at bounding box center [52, 106] width 10 height 9
type input "1068"
click at [68, 111] on span "n" at bounding box center [67, 106] width 6 height 9
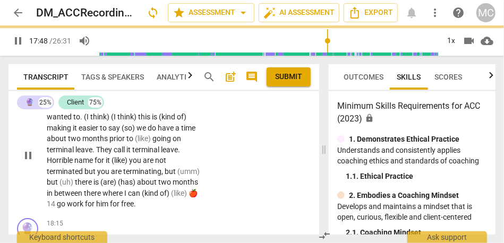
click at [123, 111] on span "(so)" at bounding box center [115, 106] width 15 height 9
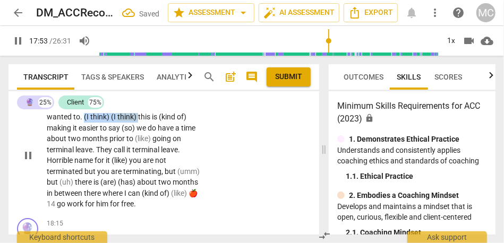
drag, startPoint x: 138, startPoint y: 174, endPoint x: 84, endPoint y: 172, distance: 53.7
click at [84, 172] on p "(so) I n the military... I have not decided if I wanted to . (I think) (I think…" at bounding box center [124, 155] width 155 height 109
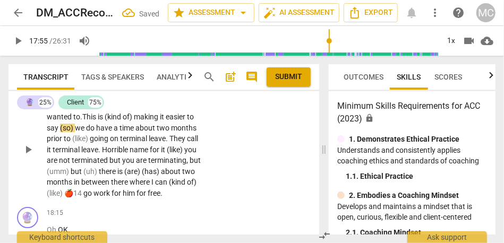
click at [84, 121] on span ". T" at bounding box center [83, 117] width 6 height 9
drag, startPoint x: 139, startPoint y: 173, endPoint x: 108, endPoint y: 173, distance: 30.8
click at [108, 173] on p "(so) I n the military... I have not decided if I wanted to... t his is (kind of…" at bounding box center [124, 150] width 155 height 98
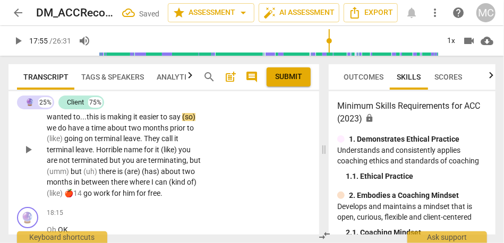
click at [107, 121] on span "is" at bounding box center [103, 117] width 7 height 9
drag, startPoint x: 183, startPoint y: 172, endPoint x: 217, endPoint y: 172, distance: 34.6
click at [217, 172] on div "CL play_arrow pause 17:47 + Add competency keyboard_arrow_right (so) I n the mi…" at bounding box center [164, 141] width 311 height 124
click at [225, 173] on div "CL play_arrow pause 17:47 + Add competency keyboard_arrow_right (so) I n the mi…" at bounding box center [164, 141] width 311 height 124
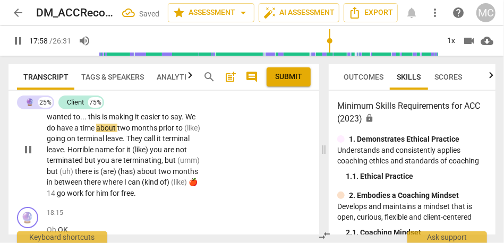
click at [179, 121] on span "say" at bounding box center [176, 117] width 11 height 9
click at [98, 132] on span "about" at bounding box center [106, 128] width 21 height 9
type input "1077"
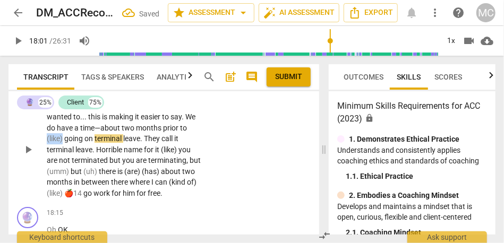
drag, startPoint x: 64, startPoint y: 195, endPoint x: 34, endPoint y: 195, distance: 29.8
click at [34, 195] on div "CL play_arrow pause 17:47 + Add competency keyboard_arrow_right (so) In the mil…" at bounding box center [164, 141] width 311 height 124
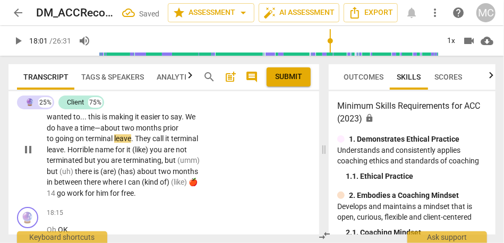
click at [138, 143] on span "They" at bounding box center [144, 138] width 18 height 9
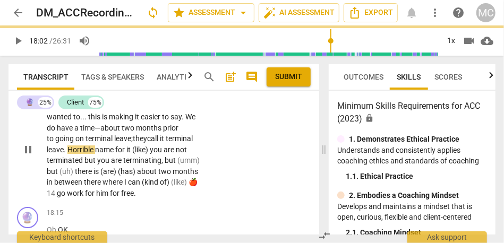
click at [119, 143] on span "leave;" at bounding box center [123, 138] width 19 height 9
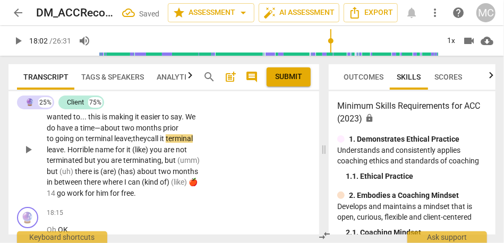
click at [160, 143] on span "call" at bounding box center [153, 138] width 13 height 9
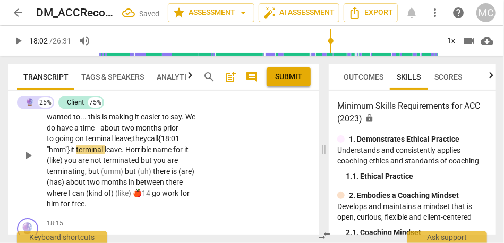
click at [212, 214] on div "CL play_arrow pause 17:47 + Add competency keyboard_arrow_right (so) In the mil…" at bounding box center [164, 146] width 311 height 135
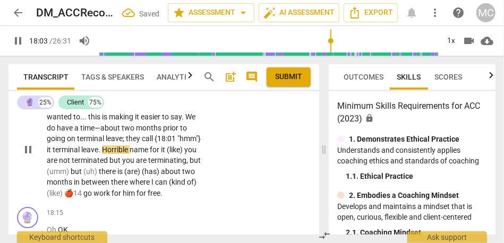
type input "1084"
click at [129, 154] on span "Horrible" at bounding box center [116, 150] width 28 height 9
click at [150, 154] on span "name" at bounding box center [140, 150] width 20 height 9
click at [167, 154] on span "it" at bounding box center [164, 150] width 6 height 9
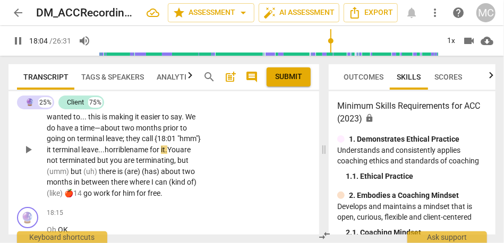
click at [285, 199] on div "CL play_arrow pause 17:47 + Add competency keyboard_arrow_right (so) In the mil…" at bounding box center [164, 141] width 311 height 124
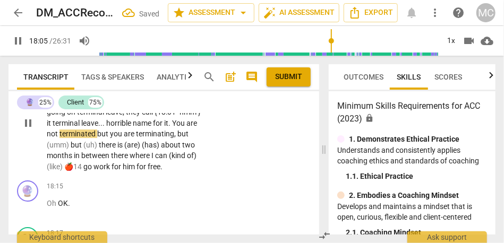
scroll to position [4411, 0]
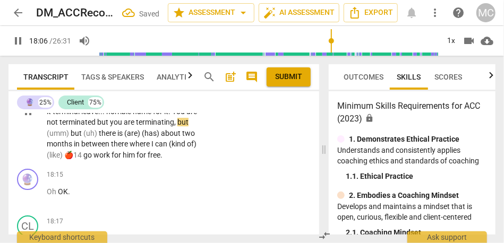
click at [97, 127] on span "terminated" at bounding box center [79, 122] width 38 height 9
type input "1086"
click at [115, 127] on span "but" at bounding box center [108, 122] width 13 height 9
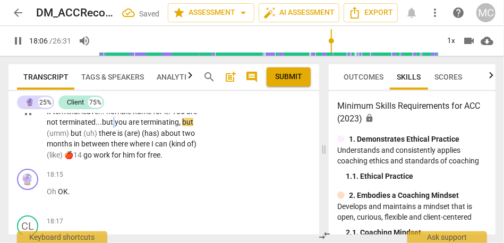
click at [115, 127] on span "but" at bounding box center [108, 122] width 13 height 9
click at [141, 127] on span "terminating" at bounding box center [160, 122] width 38 height 9
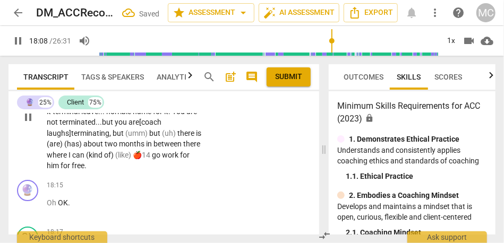
click at [180, 138] on span "there" at bounding box center [187, 133] width 19 height 9
drag, startPoint x: 179, startPoint y: 189, endPoint x: 109, endPoint y: 188, distance: 69.6
click at [109, 172] on p "(so) In the military . . . I have not decided if I wanted to . . . this is maki…" at bounding box center [124, 117] width 155 height 109
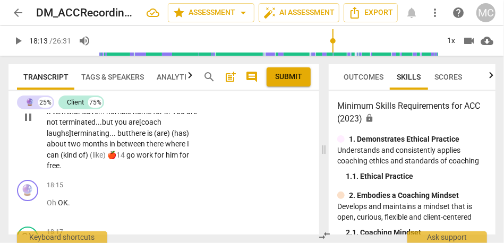
click at [153, 138] on span "is" at bounding box center [150, 133] width 7 height 9
drag, startPoint x: 149, startPoint y: 189, endPoint x: 190, endPoint y: 191, distance: 41.0
click at [190, 172] on p "(so) In the military . . . I have not decided if I wanted to . . . this is maki…" at bounding box center [124, 117] width 155 height 109
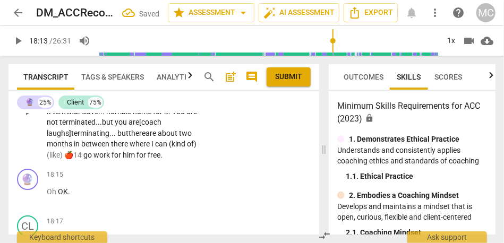
click at [171, 138] on span "about" at bounding box center [168, 133] width 21 height 9
drag, startPoint x: 195, startPoint y: 201, endPoint x: 82, endPoint y: 212, distance: 113.1
click at [82, 161] on p "(so) In the military . . . I have not decided if I wanted to . . . this is maki…" at bounding box center [124, 112] width 155 height 98
click at [246, 165] on div "CL play_arrow pause 17:47 + Add competency keyboard_arrow_right (so) In the mil…" at bounding box center [164, 103] width 311 height 124
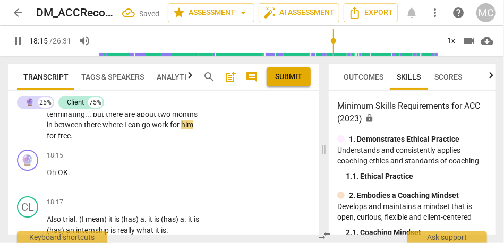
scroll to position [4432, 0]
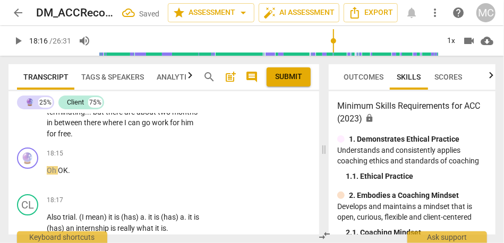
click at [54, 127] on span "in" at bounding box center [50, 123] width 7 height 9
type input "1096"
click at [49, 175] on span "Oh" at bounding box center [52, 170] width 11 height 9
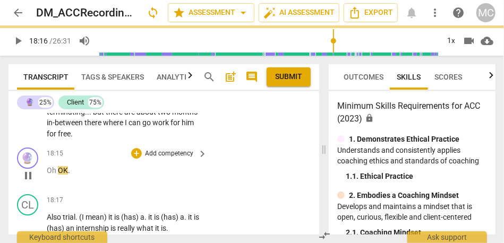
type input "1097"
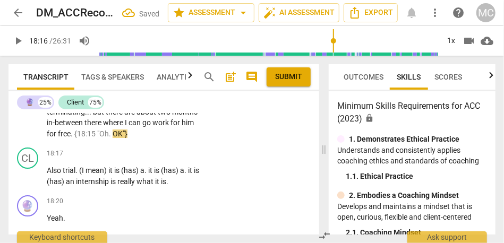
scroll to position [4442, 0]
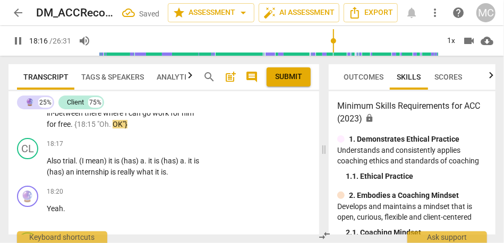
click at [97, 129] on span "{18:15" at bounding box center [85, 124] width 23 height 9
type input "1098"
click at [72, 129] on span "free;" at bounding box center [65, 124] width 14 height 9
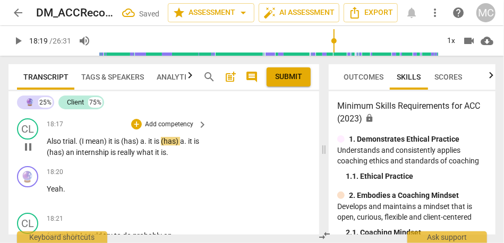
click at [49, 146] on span "Also" at bounding box center [55, 141] width 16 height 9
type input "1099"
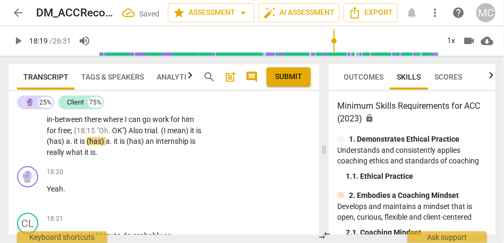
click at [145, 135] on span "Also" at bounding box center [137, 131] width 16 height 9
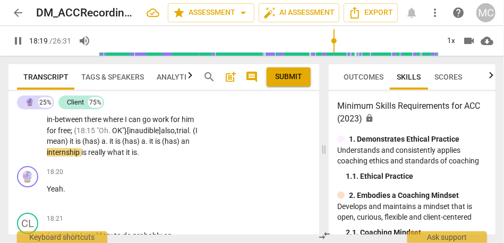
click at [193, 135] on span "(I" at bounding box center [195, 131] width 5 height 9
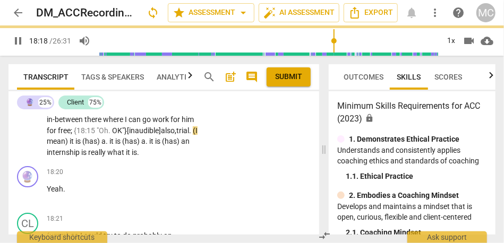
click at [176, 135] on span "trial" at bounding box center [182, 131] width 13 height 9
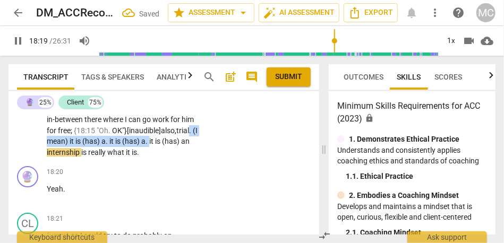
drag, startPoint x: 191, startPoint y: 200, endPoint x: 77, endPoint y: 197, distance: 113.8
click at [77, 158] on p "(so) In the military . . . I have not decided if I wanted to . . . this is maki…" at bounding box center [124, 98] width 155 height 120
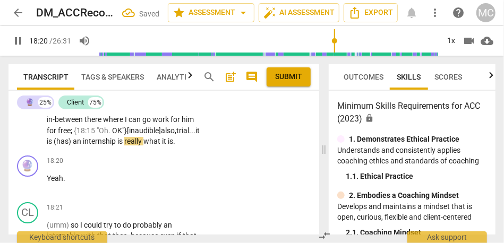
click at [196, 135] on span "it" at bounding box center [198, 131] width 4 height 9
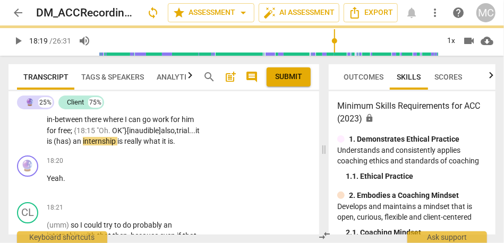
click at [83, 146] on span "an" at bounding box center [78, 141] width 10 height 9
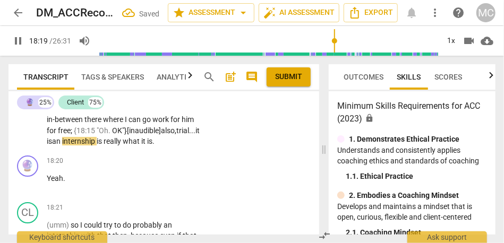
click at [97, 146] on span "internship" at bounding box center [79, 141] width 35 height 9
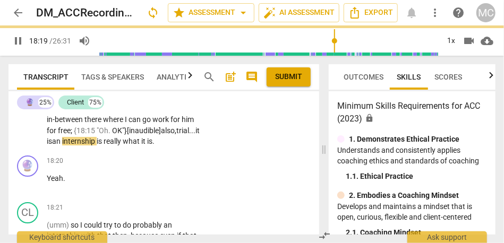
scroll to position [4462, 0]
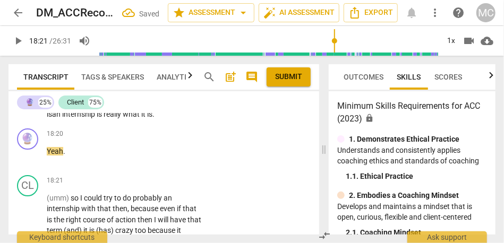
click at [141, 119] on span "what" at bounding box center [132, 114] width 19 height 9
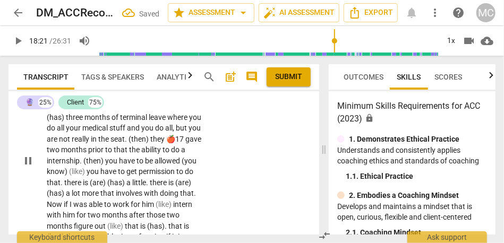
click at [166, 144] on span "🍎17" at bounding box center [175, 139] width 19 height 9
type input "1102"
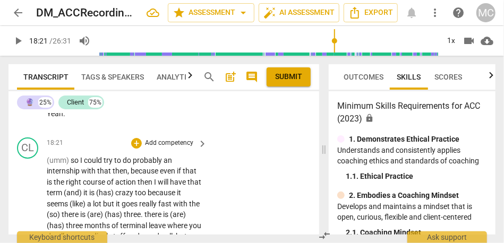
scroll to position [4492, 0]
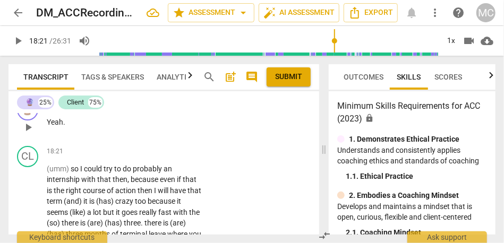
click at [48, 127] on span "Yeah" at bounding box center [55, 122] width 16 height 9
click at [107, 128] on p "{18:20 "oh yeah ." at bounding box center [124, 122] width 155 height 11
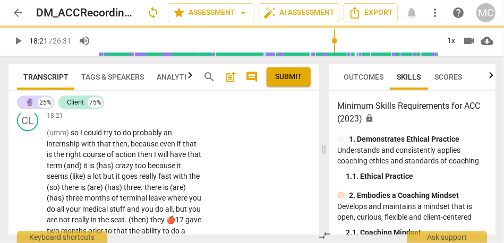
scroll to position [4445, 0]
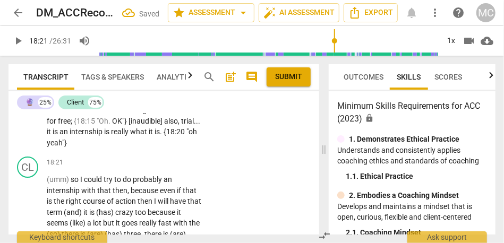
click at [104, 136] on span "internship" at bounding box center [87, 132] width 35 height 9
click at [209, 153] on div "CL play_arrow pause 17:47 + Add competency keyboard_arrow_right (so) In the mil…" at bounding box center [164, 80] width 311 height 146
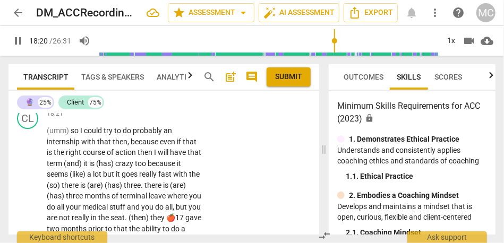
scroll to position [4498, 0]
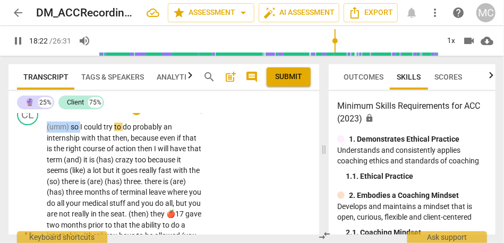
drag, startPoint x: 81, startPoint y: 183, endPoint x: 38, endPoint y: 184, distance: 42.5
click at [38, 184] on div "CL play_arrow pause 18:21 + Add competency keyboard_arrow_right (umm) so I coul…" at bounding box center [164, 227] width 311 height 255
type input "1103"
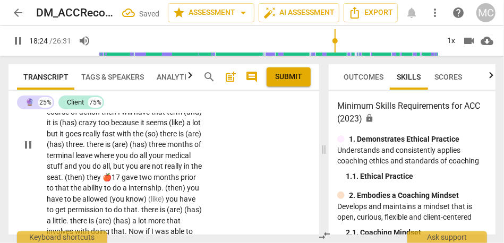
click at [92, 95] on span "could" at bounding box center [82, 90] width 20 height 9
drag, startPoint x: 171, startPoint y: 157, endPoint x: 123, endPoint y: 157, distance: 47.8
click at [123, 157] on p "(so) In the military . . . I have not decided if I wanted to . . . this is maki…" at bounding box center [124, 145] width 155 height 338
type input "1109"
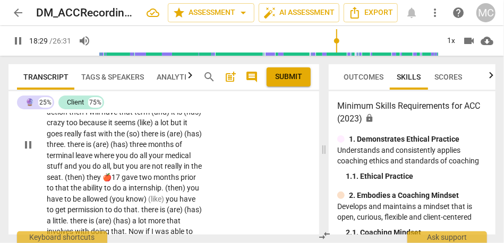
click at [99, 161] on p "(so) In the military . . . I have not decided if I wanted to . . . this is maki…" at bounding box center [124, 145] width 155 height 338
click at [116, 105] on span "that" at bounding box center [108, 101] width 15 height 9
click at [86, 116] on span "then" at bounding box center [77, 112] width 16 height 9
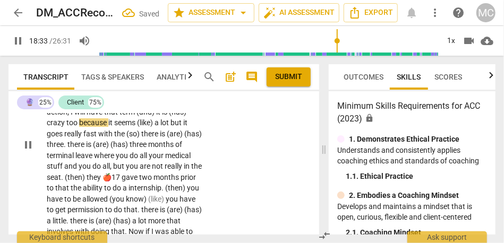
click at [156, 116] on span "(and)" at bounding box center [147, 112] width 20 height 9
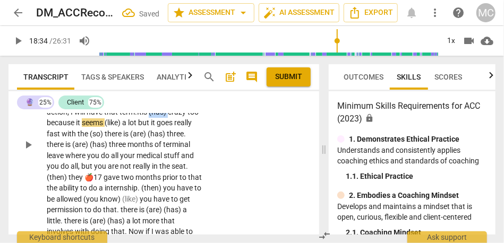
drag, startPoint x: 66, startPoint y: 178, endPoint x: 42, endPoint y: 178, distance: 24.5
click at [42, 178] on div "CL play_arrow pause 17:47 + Add competency keyboard_arrow_right (so) In the mil…" at bounding box center [164, 136] width 311 height 364
type input "1114"
click at [60, 127] on span "because" at bounding box center [61, 123] width 29 height 9
click at [217, 184] on div "CL play_arrow pause 17:47 + Add competency keyboard_arrow_right (so) In the mil…" at bounding box center [164, 136] width 311 height 364
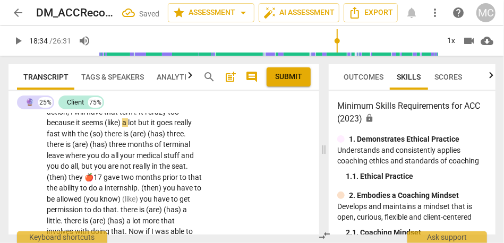
click at [168, 116] on span "crazy" at bounding box center [158, 112] width 20 height 9
click at [152, 116] on span "crazy" at bounding box center [162, 112] width 20 height 9
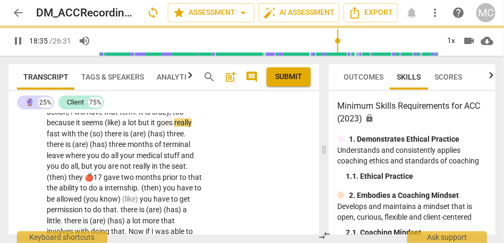
click at [173, 116] on span "too" at bounding box center [178, 112] width 11 height 9
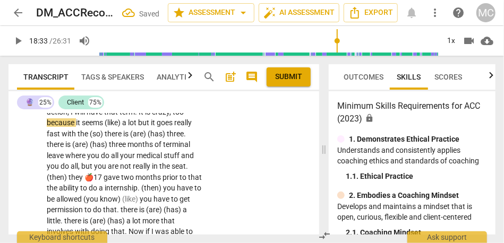
click at [76, 127] on span "because" at bounding box center [61, 123] width 29 height 9
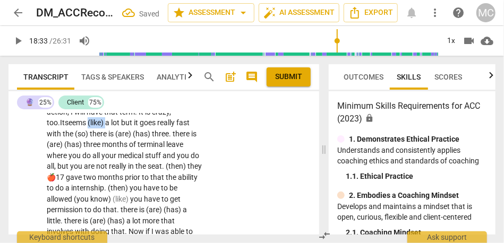
drag, startPoint x: 131, startPoint y: 180, endPoint x: 112, endPoint y: 180, distance: 18.6
click at [112, 180] on p "(so) In the military . . . I have not decided if I wanted to . . . this is maki…" at bounding box center [124, 145] width 155 height 338
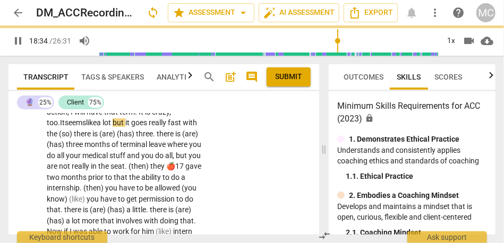
click at [113, 127] on span "lot" at bounding box center [108, 123] width 10 height 9
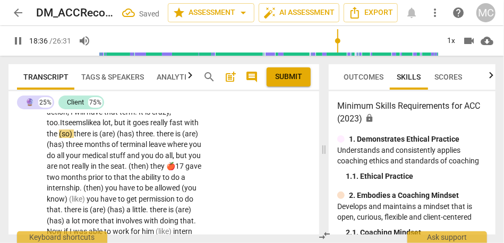
click at [133, 127] on span "it" at bounding box center [130, 123] width 6 height 9
click at [150, 127] on span "goes" at bounding box center [142, 123] width 18 height 9
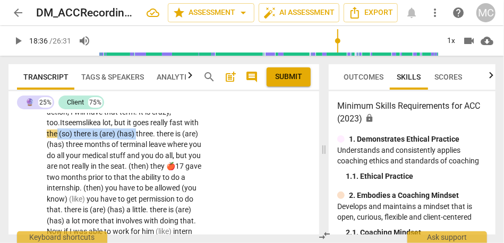
drag, startPoint x: 167, startPoint y: 191, endPoint x: 88, endPoint y: 191, distance: 79.7
click at [88, 191] on p "(so) In the military . . . I have not decided if I wanted to . . . this is maki…" at bounding box center [124, 139] width 155 height 327
copy p "(so) there is (are) (has)"
click at [134, 138] on span "the (so) there is (are) (has)" at bounding box center [91, 134] width 88 height 9
click at [123, 138] on span "the (so) there is (are) (has)" at bounding box center [91, 134] width 88 height 9
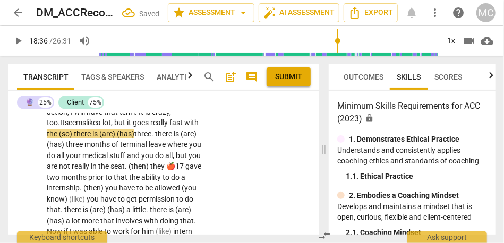
click at [151, 138] on span "three" at bounding box center [142, 134] width 17 height 9
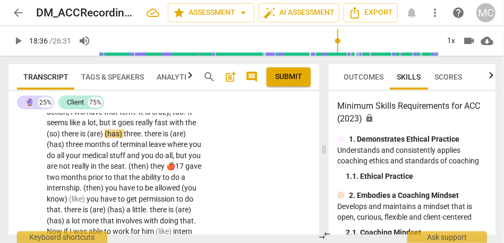
click at [135, 116] on span "term" at bounding box center [127, 112] width 15 height 9
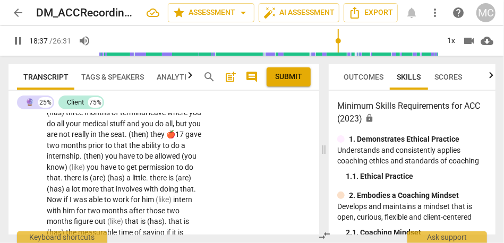
type input "1118"
drag, startPoint x: 167, startPoint y: 158, endPoint x: 89, endPoint y: 161, distance: 78.2
click at [89, 161] on p "(so) In the military . . . I have not decided if I wanted to . . . this is maki…" at bounding box center [124, 107] width 155 height 327
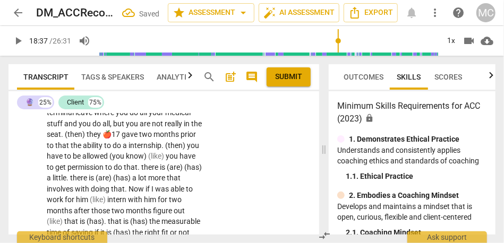
click at [223, 173] on div "CL play_arrow pause 17:47 + Add competency keyboard_arrow_right (so) In the mil…" at bounding box center [164, 98] width 311 height 353
click at [170, 95] on span "with" at bounding box center [178, 91] width 16 height 9
click at [186, 95] on span "the" at bounding box center [191, 91] width 11 height 9
type input "1117"
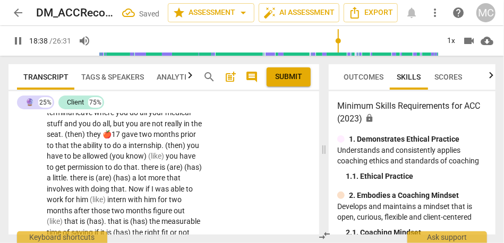
drag, startPoint x: 178, startPoint y: 158, endPoint x: 96, endPoint y: 159, distance: 82.4
click at [96, 159] on p "(so) In the military . . . I have not decided if I wanted to . . . this is maki…" at bounding box center [124, 107] width 155 height 327
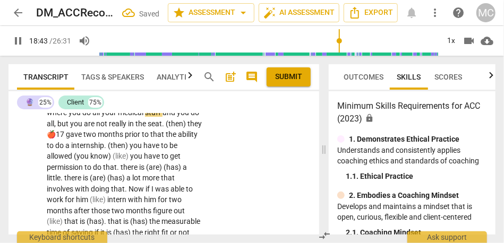
click at [113, 106] on span "the... there are three" at bounding box center [80, 102] width 66 height 9
click at [178, 106] on span "leave" at bounding box center [186, 102] width 17 height 9
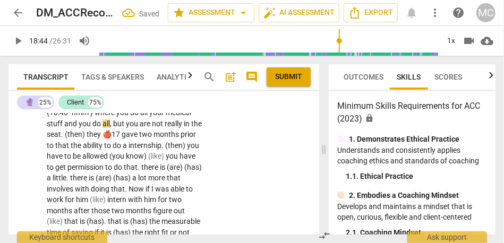
click at [64, 128] on span "stuff" at bounding box center [56, 124] width 18 height 9
click at [79, 128] on span "and" at bounding box center [71, 124] width 14 height 9
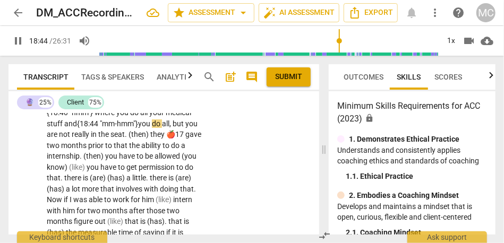
scroll to position [4551, 0]
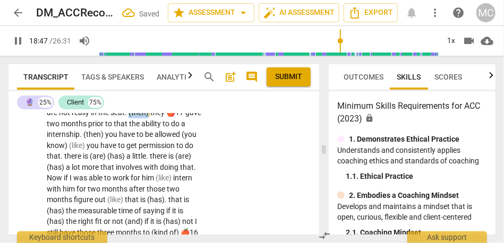
drag, startPoint x: 178, startPoint y: 169, endPoint x: 210, endPoint y: 169, distance: 33.0
click at [210, 169] on div "CL play_arrow pause 17:47 + Add competency keyboard_arrow_right (so) In the mil…" at bounding box center [164, 77] width 311 height 353
drag, startPoint x: 65, startPoint y: 178, endPoint x: 39, endPoint y: 178, distance: 26.0
click at [39, 178] on div "CL play_arrow pause 17:47 + Add competency keyboard_arrow_right (so) In the mil…" at bounding box center [164, 77] width 311 height 353
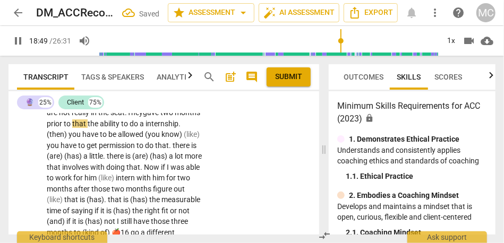
click at [226, 203] on div "CL play_arrow pause 17:47 + Add competency keyboard_arrow_right (so) In the mil…" at bounding box center [164, 77] width 311 height 353
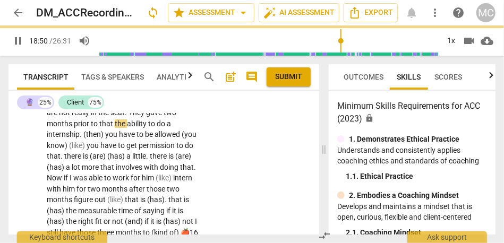
scroll to position [4546, 0]
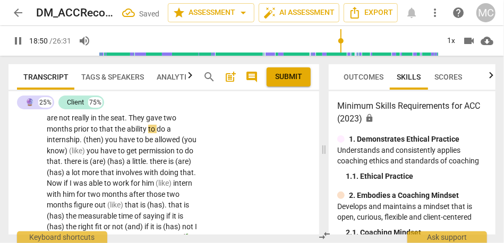
click at [146, 122] on span "They" at bounding box center [138, 118] width 18 height 9
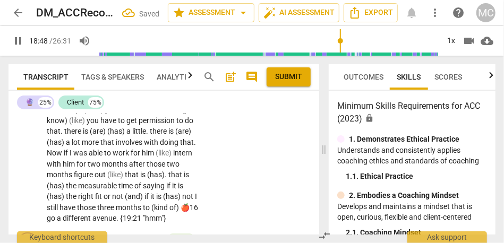
scroll to position [4575, 0]
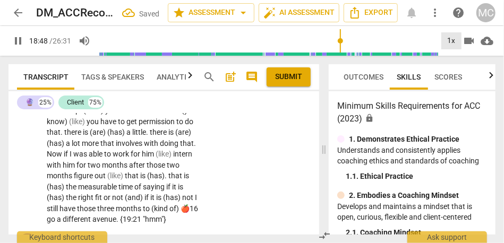
click at [453, 43] on div "1x" at bounding box center [452, 40] width 20 height 17
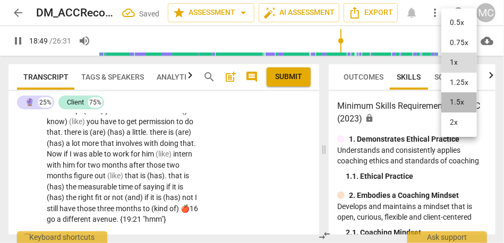
click at [461, 100] on li "1.5x" at bounding box center [460, 102] width 36 height 20
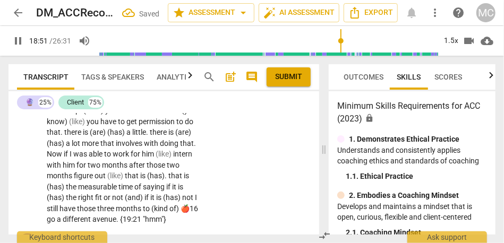
click at [99, 104] on span "to" at bounding box center [95, 100] width 9 height 9
click at [146, 93] on span "They" at bounding box center [138, 89] width 18 height 9
drag, startPoint x: 111, startPoint y: 167, endPoint x: 89, endPoint y: 165, distance: 22.4
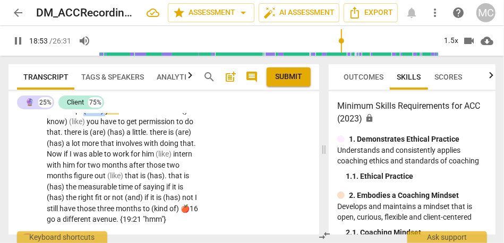
click at [89, 165] on p "(so) In the military . . . I have not decided if I wanted to . . . this is maki…" at bounding box center [124, 61] width 155 height 327
type input "1134"
click at [100, 115] on span ". Then," at bounding box center [90, 110] width 20 height 9
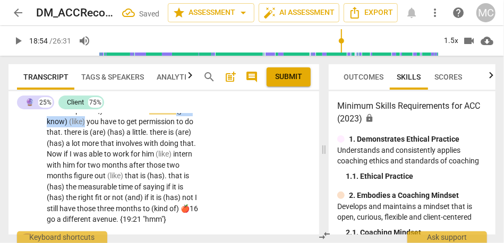
drag, startPoint x: 48, startPoint y: 178, endPoint x: 21, endPoint y: 178, distance: 26.6
click at [21, 178] on div "CL play_arrow pause 17:47 + Add competency keyboard_arrow_right (so) In the mil…" at bounding box center [164, 53] width 311 height 353
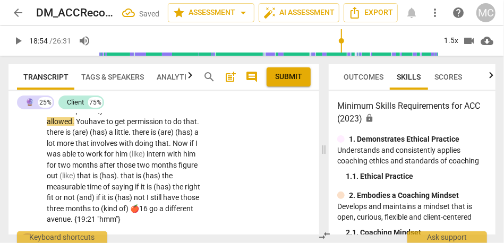
click at [159, 183] on p "(so) In the military . . . I have not decided if I wanted to . . . this is maki…" at bounding box center [124, 61] width 155 height 327
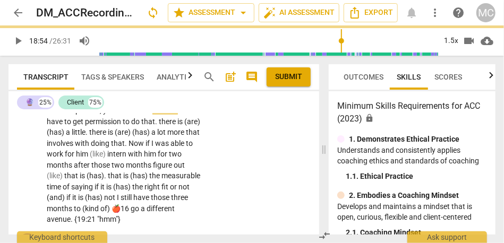
click at [207, 171] on div "CL play_arrow pause 17:47 + Add competency keyboard_arrow_right (so) In the mil…" at bounding box center [164, 53] width 311 height 353
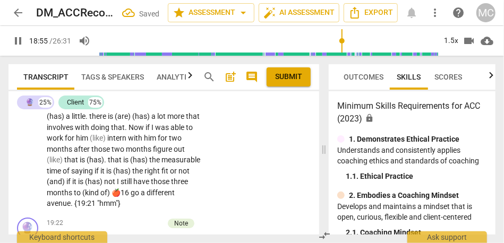
scroll to position [4592, 0]
click at [175, 110] on span "there" at bounding box center [168, 105] width 19 height 9
type input "1137"
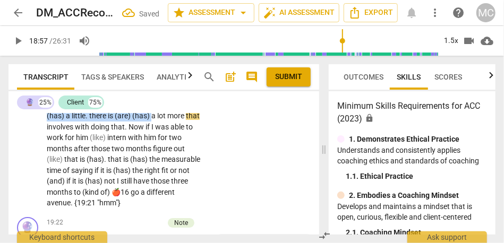
drag, startPoint x: 178, startPoint y: 172, endPoint x: 21, endPoint y: 170, distance: 156.8
click at [21, 170] on div "CL play_arrow pause 17:47 + Add competency keyboard_arrow_right (so) In the mil…" at bounding box center [164, 36] width 311 height 353
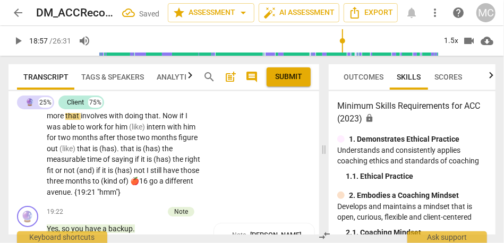
click at [183, 110] on span "a" at bounding box center [186, 105] width 6 height 9
click at [217, 155] on div "CL play_arrow pause 17:47 + Add competency keyboard_arrow_right (so) In the mil…" at bounding box center [164, 31] width 311 height 342
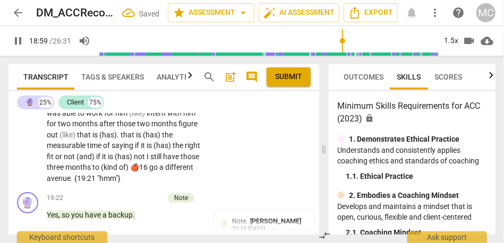
scroll to position [4606, 0]
click at [65, 106] on span "more" at bounding box center [56, 101] width 19 height 9
type input "1138"
click at [109, 106] on span "involves" at bounding box center [95, 101] width 28 height 9
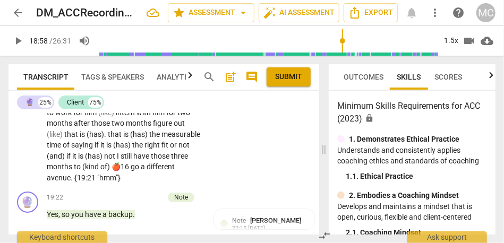
click at [179, 95] on span "There" at bounding box center [169, 91] width 20 height 9
click at [162, 106] on span "Now" at bounding box center [153, 101] width 17 height 9
click at [116, 117] on span "(like)" at bounding box center [107, 112] width 18 height 9
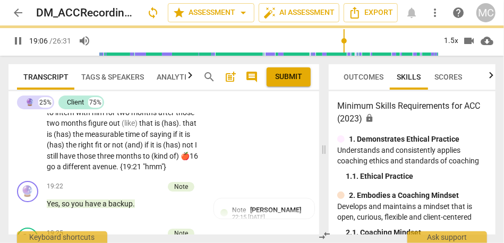
click at [158, 117] on span "after" at bounding box center [167, 112] width 18 height 9
click at [109, 128] on span "figure" at bounding box center [98, 123] width 21 height 9
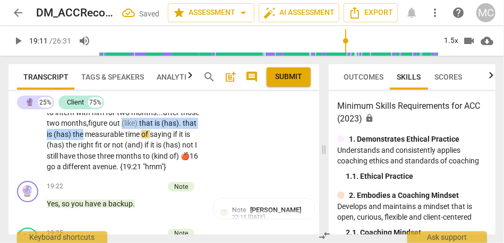
drag, startPoint x: 167, startPoint y: 191, endPoint x: 35, endPoint y: 190, distance: 132.4
click at [35, 177] on div "CL play_arrow pause 17:47 + Add competency keyboard_arrow_right (so) In the mil…" at bounding box center [164, 11] width 311 height 331
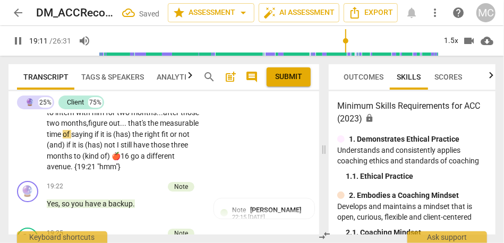
click at [197, 173] on p "(so) In the military . . . I have not decided if I wanted to . . . this is maki…" at bounding box center [124, 20] width 155 height 305
click at [109, 128] on span "figure" at bounding box center [98, 123] width 21 height 9
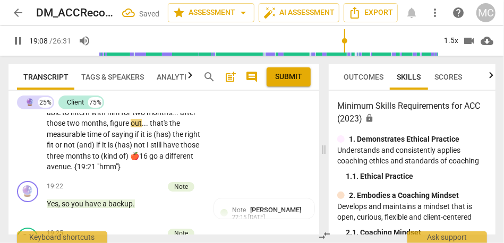
click at [245, 170] on div "CL play_arrow pause 17:47 + Add competency keyboard_arrow_right (so) In the mil…" at bounding box center [164, 11] width 311 height 331
click at [170, 128] on span "that's" at bounding box center [160, 123] width 20 height 9
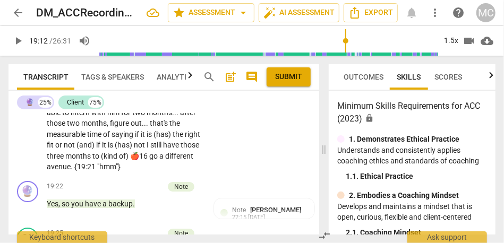
click at [108, 139] on span "of" at bounding box center [107, 134] width 9 height 9
type input "1152"
click at [130, 139] on span "saying" at bounding box center [123, 134] width 23 height 9
click at [124, 139] on span "saying:" at bounding box center [124, 134] width 25 height 9
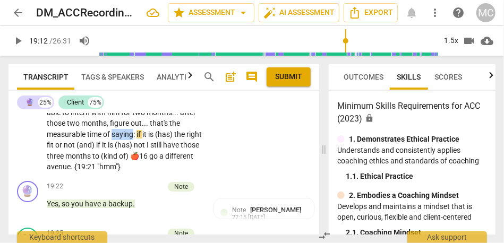
click at [124, 139] on span "saying:" at bounding box center [124, 134] width 25 height 9
click at [139, 139] on span "if" at bounding box center [140, 134] width 6 height 9
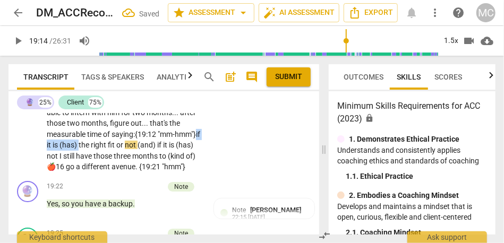
drag, startPoint x: 109, startPoint y: 200, endPoint x: 70, endPoint y: 200, distance: 38.8
click at [70, 173] on p "(so) In the military . . . I have not decided if I wanted to . . . this is maki…" at bounding box center [124, 20] width 155 height 305
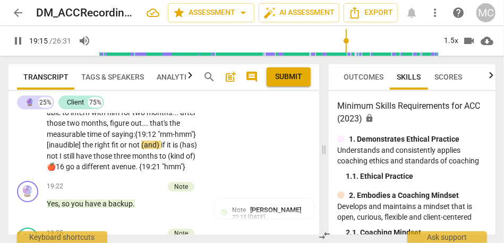
scroll to position [4614, 0]
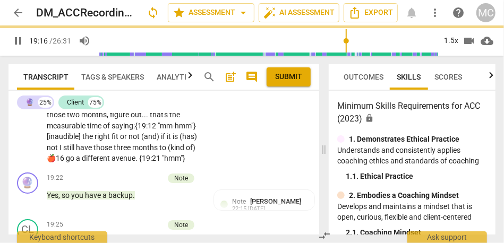
click at [142, 141] on span "(and)" at bounding box center [151, 136] width 20 height 9
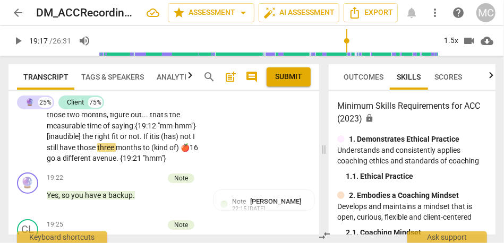
click at [182, 141] on span "not" at bounding box center [186, 136] width 13 height 9
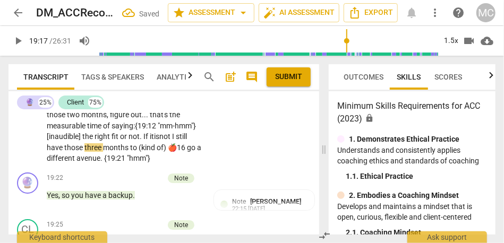
click at [143, 141] on span "not. If it" at bounding box center [142, 136] width 26 height 9
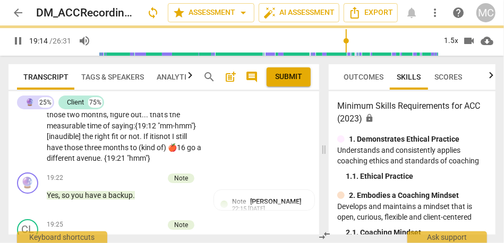
click at [176, 141] on span "I" at bounding box center [174, 136] width 4 height 9
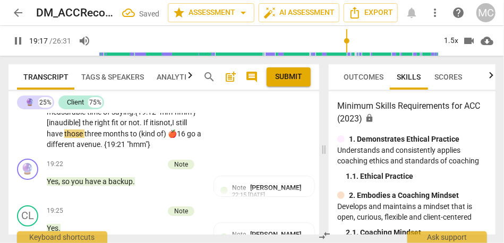
scroll to position [4640, 0]
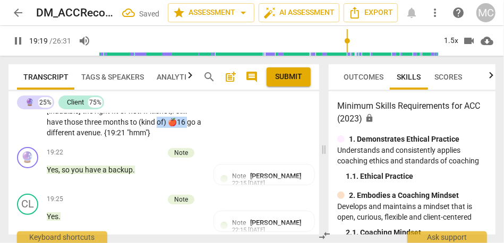
drag, startPoint x: 187, startPoint y: 179, endPoint x: 159, endPoint y: 179, distance: 27.6
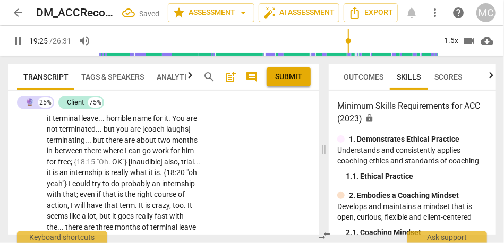
scroll to position [4387, 0]
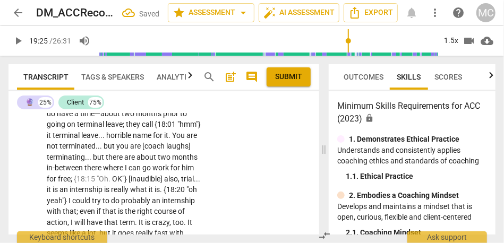
click at [165, 81] on div "+ Add competency keyboard_arrow_right" at bounding box center [168, 75] width 79 height 12
click at [164, 80] on p "Add competency" at bounding box center [169, 75] width 50 height 10
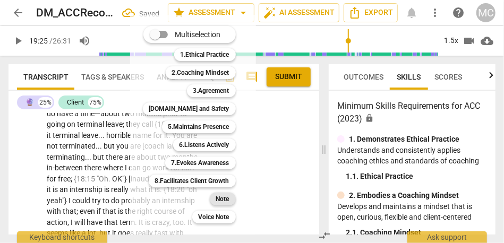
click at [220, 196] on b "Note" at bounding box center [222, 199] width 13 height 13
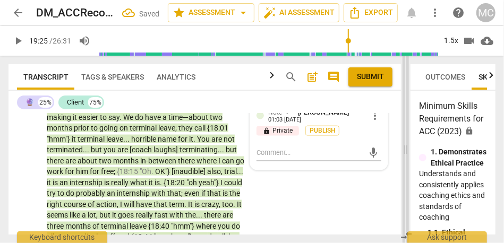
scroll to position [3454, 0]
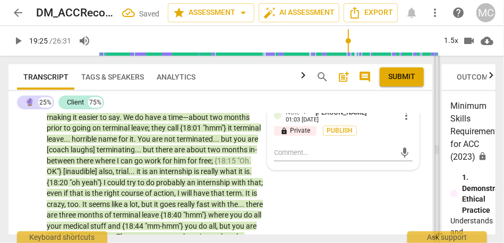
drag, startPoint x: 325, startPoint y: 147, endPoint x: 439, endPoint y: 154, distance: 113.4
click at [439, 154] on span at bounding box center [437, 150] width 6 height 188
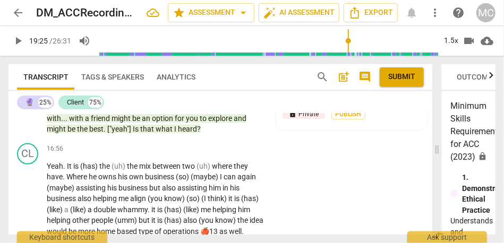
scroll to position [3195, 0]
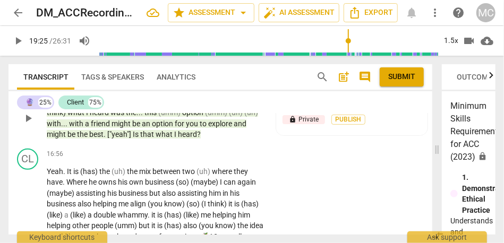
click at [183, 139] on span "heard" at bounding box center [187, 134] width 19 height 9
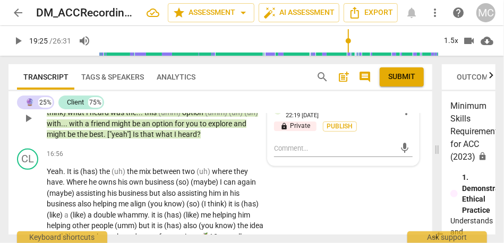
click at [183, 139] on span "heard" at bounding box center [187, 134] width 19 height 9
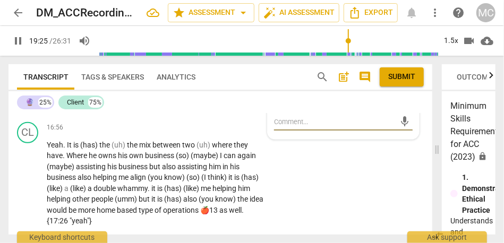
scroll to position [3221, 0]
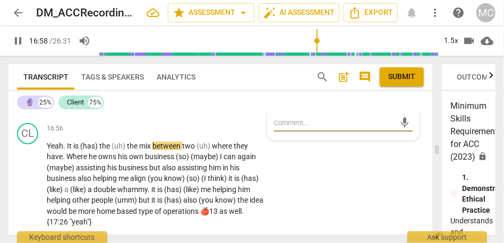
click at [172, 113] on span "what" at bounding box center [165, 109] width 19 height 9
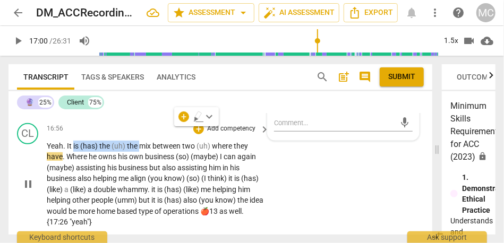
type input "1021"
drag, startPoint x: 140, startPoint y: 167, endPoint x: 66, endPoint y: 169, distance: 73.9
click at [66, 169] on p "Yeah . It is (has) the (uh) the mix between two (uh) where they have . Where he…" at bounding box center [155, 184] width 217 height 87
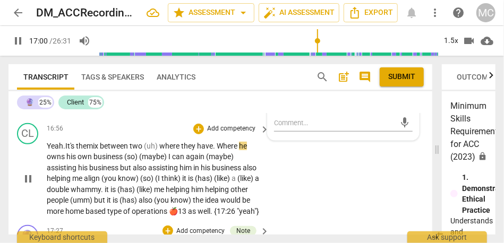
click at [83, 150] on span ". It's the" at bounding box center [74, 146] width 23 height 9
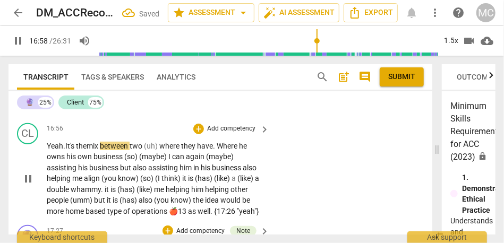
click at [166, 150] on span "where" at bounding box center [170, 146] width 22 height 9
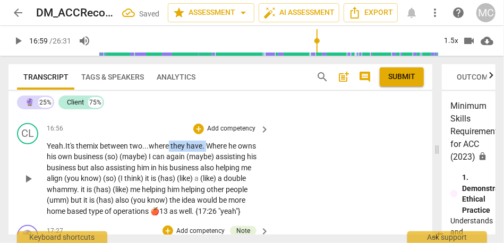
drag, startPoint x: 212, startPoint y: 167, endPoint x: 174, endPoint y: 168, distance: 37.7
click at [174, 168] on p "Yeah . It's the mix between two... where they have . Where he owns his own busi…" at bounding box center [155, 179] width 217 height 77
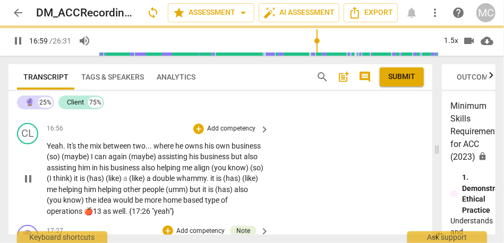
click at [271, 194] on div "CL play_arrow pause 16:56 + Add competency keyboard_arrow_right Yeah . It's the…" at bounding box center [221, 170] width 424 height 103
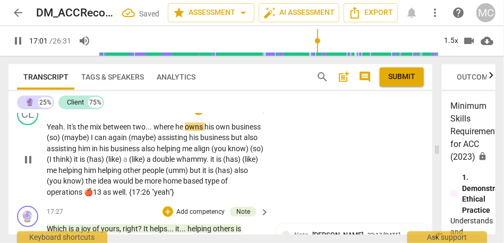
scroll to position [3240, 0]
click at [232, 131] on span "business" at bounding box center [246, 127] width 29 height 9
click at [91, 142] on span "(maybe)" at bounding box center [76, 137] width 29 height 9
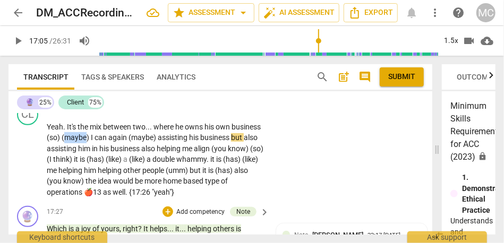
click at [91, 142] on span "(maybe)" at bounding box center [76, 137] width 29 height 9
type input "1023"
drag, startPoint x: 141, startPoint y: 161, endPoint x: 75, endPoint y: 159, distance: 65.4
click at [75, 159] on p "Yeah . It's the mix between two . . . where he owns his own business (so) (mayb…" at bounding box center [155, 160] width 217 height 77
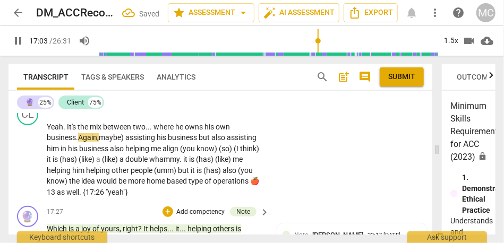
click at [130, 142] on span "assisting" at bounding box center [140, 137] width 31 height 9
click at [195, 142] on span "business" at bounding box center [180, 137] width 31 height 9
click at [196, 142] on span "business" at bounding box center [180, 137] width 31 height 9
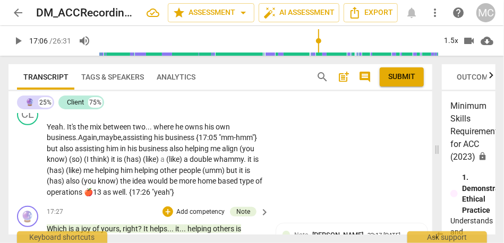
click at [101, 153] on span "assisting" at bounding box center [90, 149] width 31 height 9
click at [204, 142] on span "business {17:05 "mm-hmm"}" at bounding box center [211, 137] width 92 height 9
click at [75, 153] on span "also," at bounding box center [67, 149] width 15 height 9
click at [187, 142] on span "business, {17:05 "mm-hmm"}" at bounding box center [212, 137] width 94 height 9
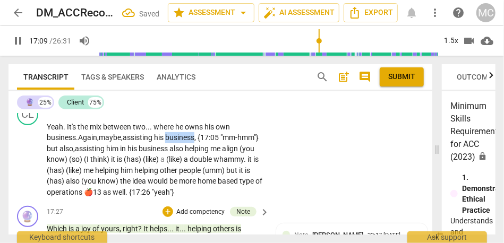
click at [187, 142] on span "business, {17:05 "mm-hmm"}" at bounding box center [212, 137] width 94 height 9
click at [120, 153] on span "him" at bounding box center [113, 149] width 14 height 9
click at [185, 153] on span "also" at bounding box center [177, 149] width 15 height 9
click at [215, 153] on span "helping" at bounding box center [203, 149] width 26 height 9
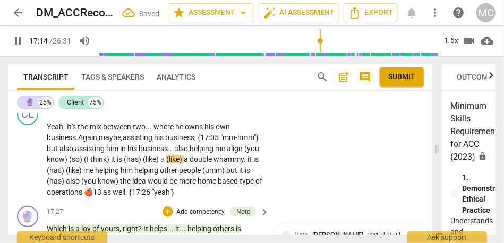
click at [215, 153] on span "helping" at bounding box center [203, 149] width 26 height 9
click at [245, 153] on span "(you" at bounding box center [252, 149] width 15 height 9
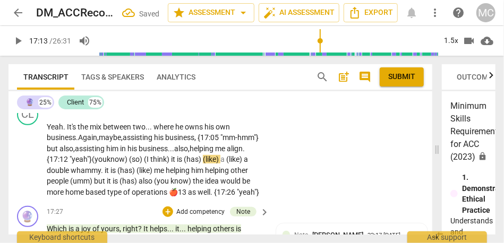
click at [215, 153] on span "helping" at bounding box center [203, 149] width 26 height 9
click at [66, 164] on span "align. {17:12 "yeah"}" at bounding box center [146, 155] width 198 height 20
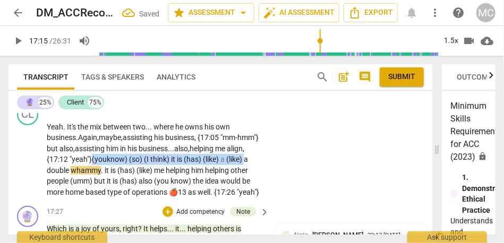
drag, startPoint x: 65, startPoint y: 190, endPoint x: 113, endPoint y: 182, distance: 49.0
click at [113, 182] on p "Yeah . It's the mix between two . . . where he owns his own business. Again, ma…" at bounding box center [155, 160] width 217 height 77
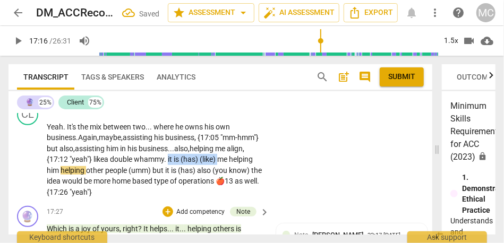
drag, startPoint x: 190, startPoint y: 181, endPoint x: 241, endPoint y: 183, distance: 51.6
click at [241, 183] on p "Yeah . It's the mix between two . . . where he owns his own business. Again, ma…" at bounding box center [155, 160] width 217 height 77
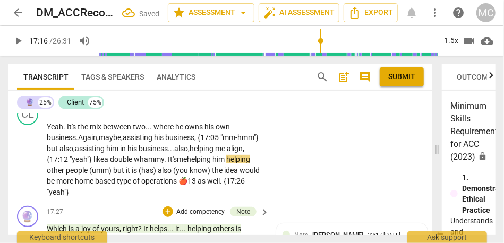
click at [213, 164] on span "helping" at bounding box center [200, 159] width 26 height 9
click at [226, 164] on span "helping" at bounding box center [238, 159] width 24 height 9
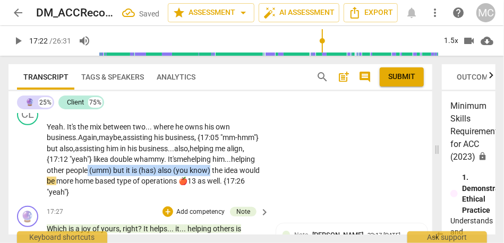
drag, startPoint x: 134, startPoint y: 192, endPoint x: 270, endPoint y: 195, distance: 135.6
click at [270, 195] on div "CL play_arrow pause 16:56 + Add competency keyboard_arrow_right Yeah . It's the…" at bounding box center [221, 151] width 424 height 103
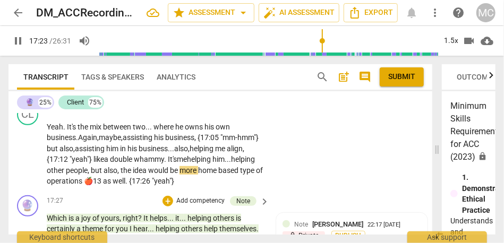
click at [287, 191] on div "CL play_arrow pause 16:56 + Add competency keyboard_arrow_right Yeah . It's the…" at bounding box center [221, 145] width 424 height 91
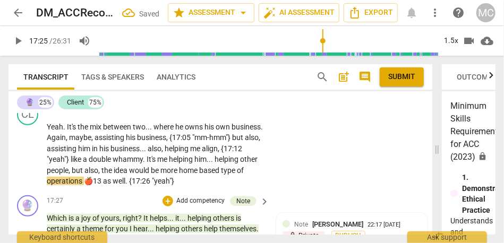
type input "1045"
click at [199, 175] on span "home" at bounding box center [189, 170] width 20 height 9
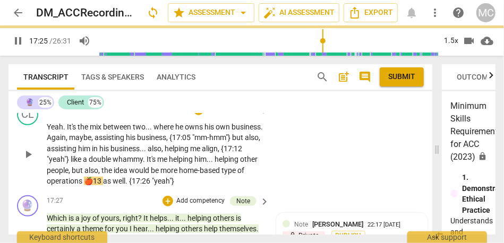
click at [309, 184] on div "CL play_arrow pause 16:56 + Add competency keyboard_arrow_right Yeah . It's the…" at bounding box center [221, 145] width 424 height 91
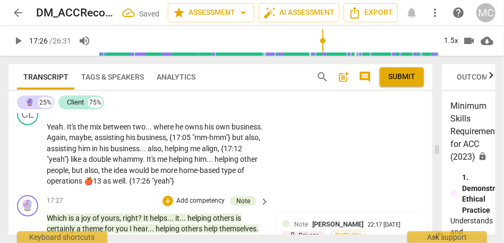
click at [113, 186] on span "as" at bounding box center [108, 181] width 10 height 9
type input "1047"
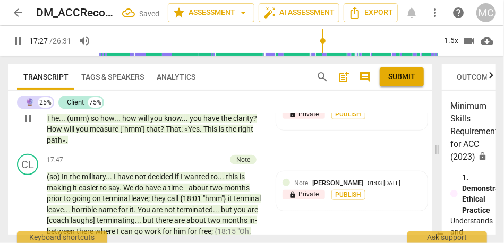
click at [229, 112] on span "themselves" at bounding box center [238, 107] width 37 height 9
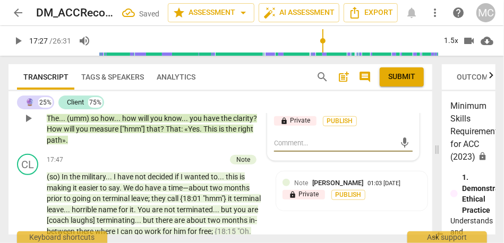
click at [11, 144] on div "🔮 play_arrow pause 17:27 + Add competency Note keyboard_arrow_right Which is a …" at bounding box center [221, 110] width 424 height 81
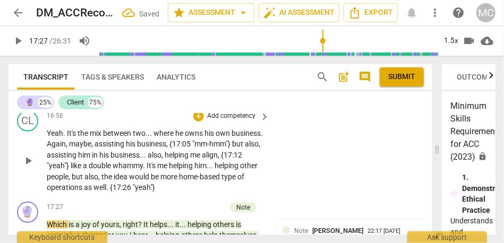
scroll to position [3219, 0]
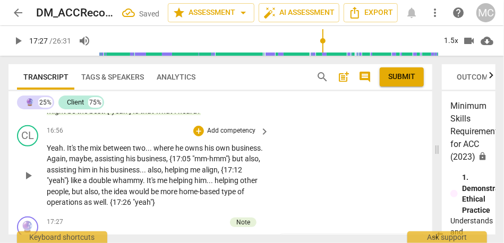
click at [232, 136] on p "Add competency" at bounding box center [231, 132] width 50 height 10
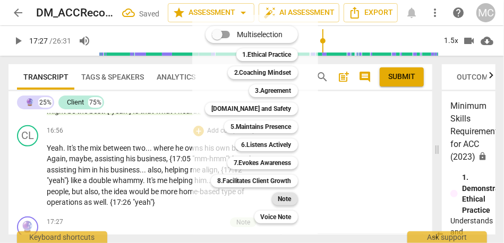
click at [285, 197] on b "Note" at bounding box center [285, 199] width 13 height 13
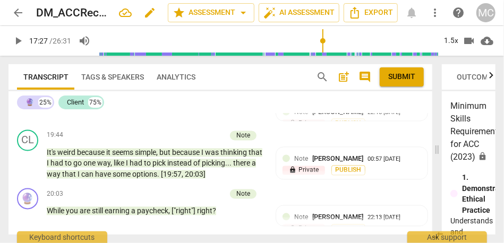
scroll to position [3879, 0]
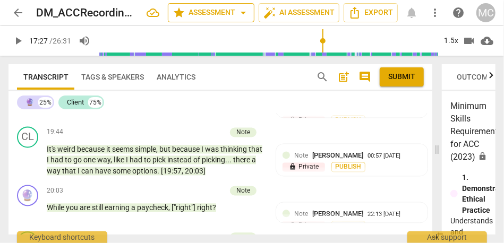
click at [242, 13] on span "arrow_drop_down" at bounding box center [243, 12] width 13 height 13
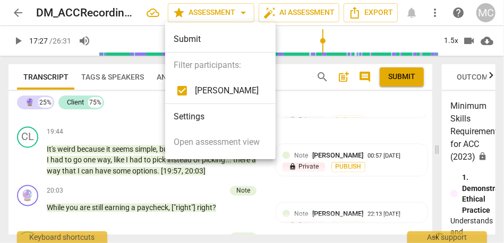
click at [368, 14] on div at bounding box center [252, 121] width 504 height 243
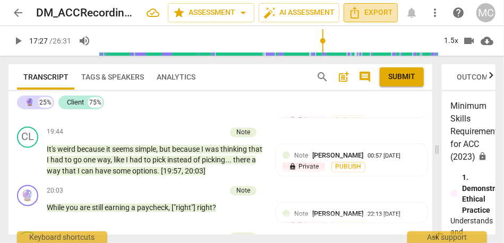
click at [363, 12] on span "Export" at bounding box center [371, 12] width 45 height 13
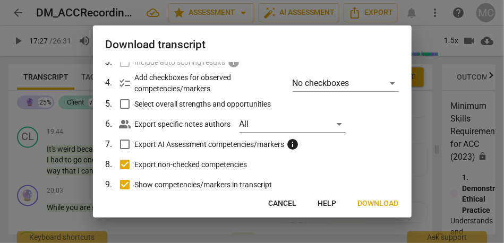
scroll to position [101, 0]
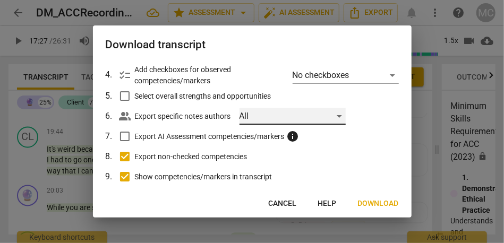
click at [267, 117] on div "All" at bounding box center [293, 116] width 106 height 17
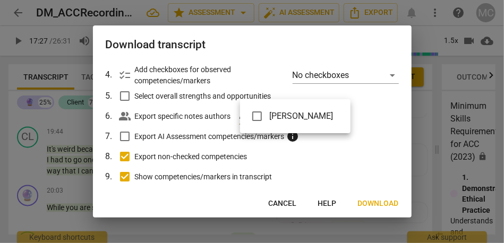
click at [276, 199] on div at bounding box center [252, 121] width 504 height 243
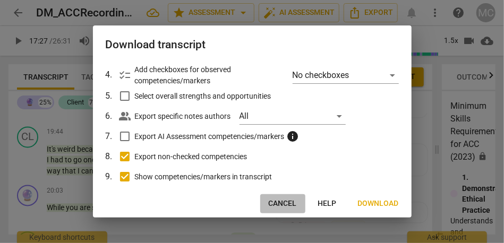
click at [277, 207] on span "Cancel" at bounding box center [283, 204] width 28 height 11
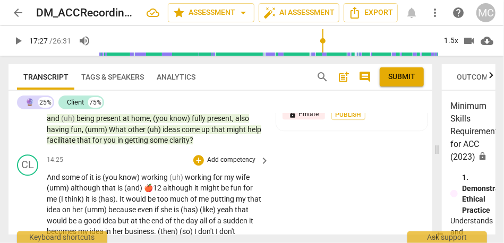
scroll to position [2715, 0]
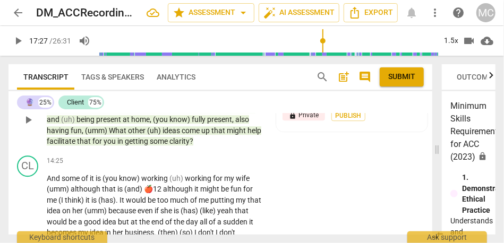
click at [172, 146] on span "clarity" at bounding box center [180, 141] width 20 height 9
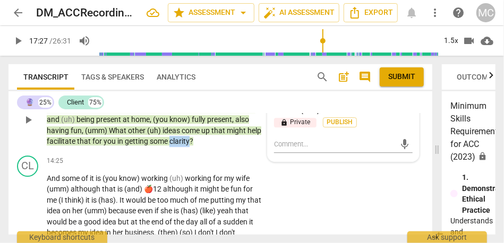
click at [172, 146] on span "clarity" at bounding box center [180, 141] width 20 height 9
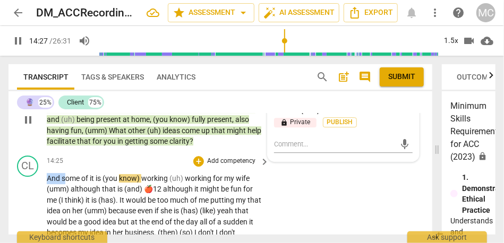
drag, startPoint x: 66, startPoint y: 202, endPoint x: 42, endPoint y: 202, distance: 23.9
type input "868"
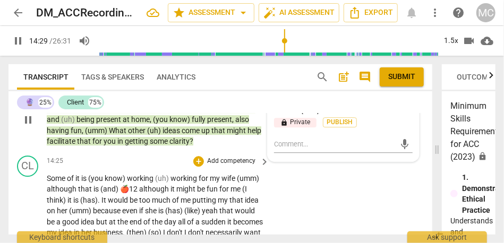
click at [71, 183] on span "of" at bounding box center [71, 178] width 9 height 9
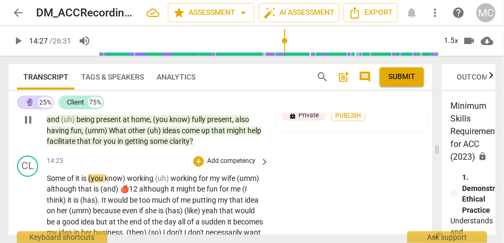
click at [129, 183] on span "working" at bounding box center [141, 178] width 28 height 9
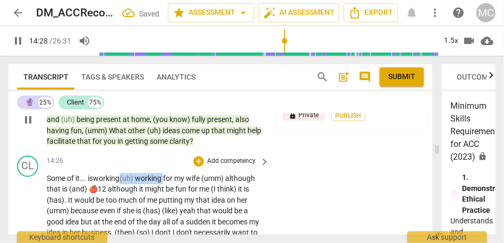
drag, startPoint x: 167, startPoint y: 201, endPoint x: 122, endPoint y: 200, distance: 45.2
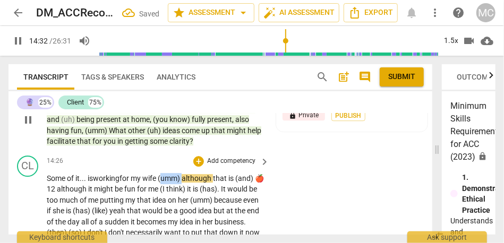
drag, startPoint x: 188, startPoint y: 201, endPoint x: 165, endPoint y: 201, distance: 23.4
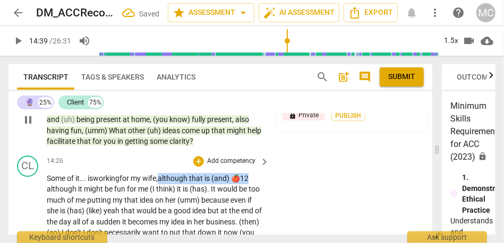
drag, startPoint x: 253, startPoint y: 200, endPoint x: 164, endPoint y: 201, distance: 88.8
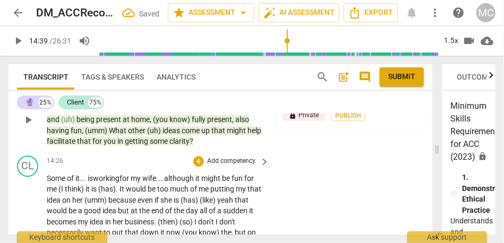
click at [188, 183] on span "although" at bounding box center [179, 178] width 31 height 9
drag, startPoint x: 121, startPoint y: 210, endPoint x: 67, endPoint y: 210, distance: 53.7
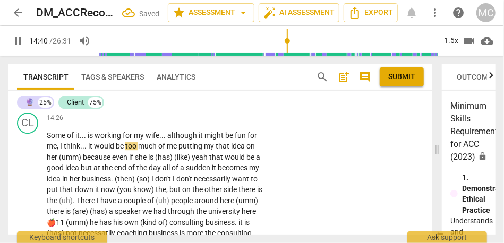
scroll to position [2772, 0]
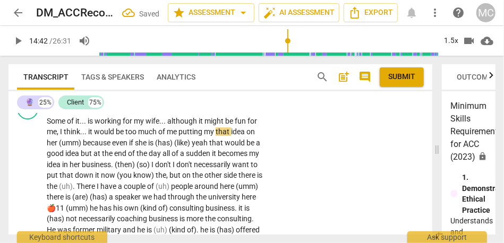
click at [131, 136] on span "too" at bounding box center [131, 132] width 13 height 9
click at [179, 136] on span "me" at bounding box center [173, 132] width 12 height 9
type input "882"
click at [223, 136] on span "that" at bounding box center [228, 132] width 15 height 9
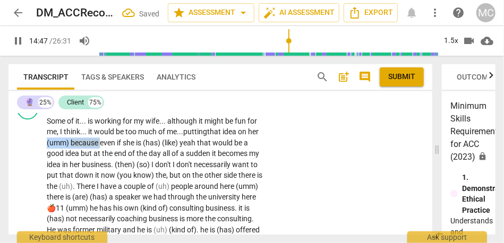
drag, startPoint x: 113, startPoint y: 165, endPoint x: 57, endPoint y: 164, distance: 55.8
click at [57, 164] on p "Some of it . . . is working for my wife . . . although it might be fun for me ,…" at bounding box center [155, 247] width 217 height 262
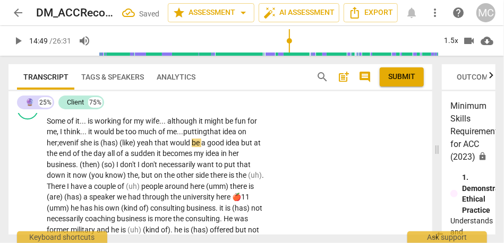
click at [98, 147] on span "is" at bounding box center [97, 143] width 7 height 9
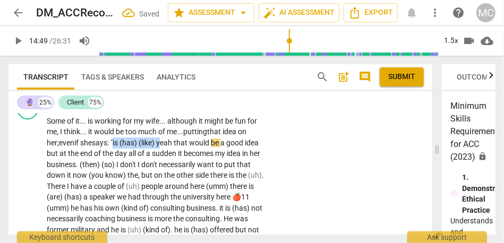
click at [166, 147] on span "yeah" at bounding box center [165, 143] width 18 height 9
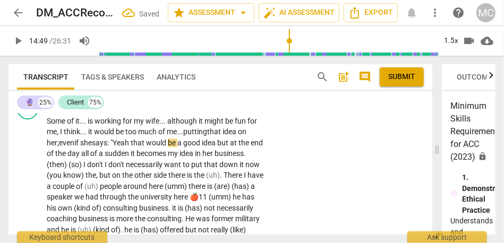
click at [131, 147] on span "eah" at bounding box center [124, 143] width 14 height 9
click at [140, 147] on span "That" at bounding box center [138, 143] width 15 height 9
click at [218, 147] on span "idea" at bounding box center [210, 143] width 15 height 9
click at [104, 158] on span "all" at bounding box center [99, 153] width 9 height 9
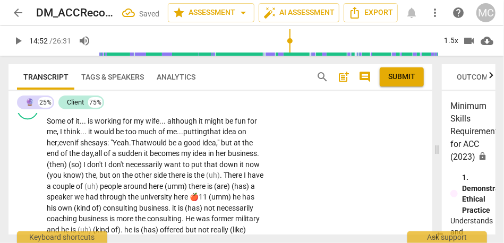
click at [172, 158] on span "becomes" at bounding box center [165, 153] width 31 height 9
drag, startPoint x: 117, startPoint y: 187, endPoint x: 89, endPoint y: 187, distance: 27.6
click at [89, 187] on p "Some of it . . . is working for my wife . . . although it might be fun for me ,…" at bounding box center [155, 247] width 217 height 262
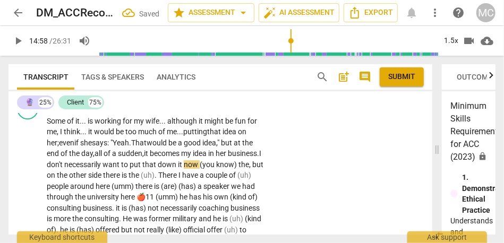
click at [103, 169] on span "necessarily" at bounding box center [83, 165] width 38 height 9
click at [178, 169] on span "down" at bounding box center [168, 165] width 20 height 9
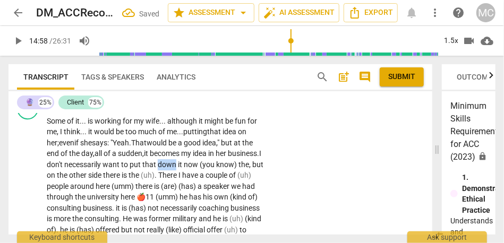
click at [178, 169] on span "down" at bounding box center [168, 165] width 20 height 9
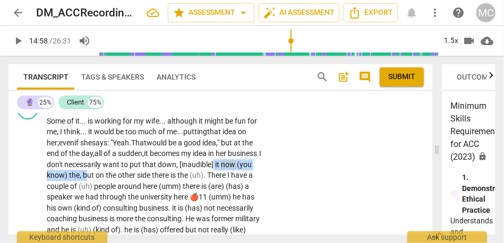
click at [96, 180] on span "but" at bounding box center [89, 175] width 13 height 9
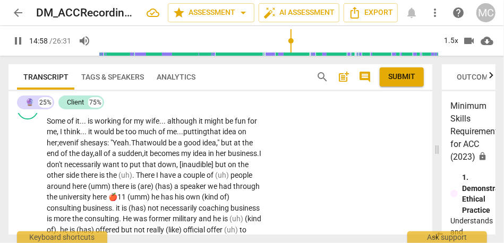
click at [271, 193] on div "CL play_arrow pause 14:26 + Add competency keyboard_arrow_right Some of it . . …" at bounding box center [221, 238] width 424 height 288
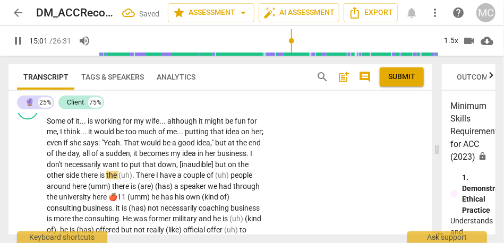
click at [81, 180] on span "side" at bounding box center [73, 175] width 15 height 9
type input "902"
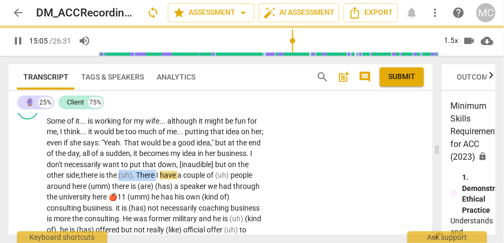
drag, startPoint x: 194, startPoint y: 198, endPoint x: 156, endPoint y: 199, distance: 37.8
click at [156, 199] on p "Some of it . . . is working for my wife . . . although it might be fun for me ,…" at bounding box center [155, 247] width 217 height 262
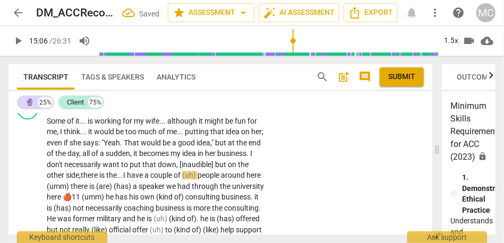
click at [145, 180] on span "have" at bounding box center [136, 175] width 18 height 9
click at [198, 180] on span "(uh)" at bounding box center [189, 175] width 15 height 9
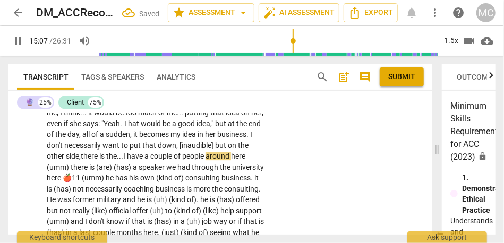
scroll to position [2792, 0]
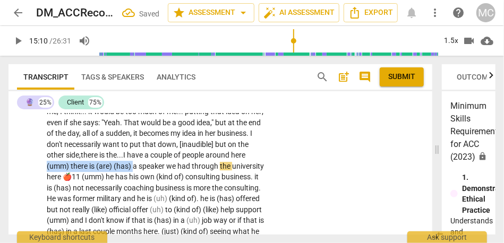
drag, startPoint x: 175, startPoint y: 188, endPoint x: 86, endPoint y: 188, distance: 88.8
click at [86, 188] on p "Some of it . . . is working for my wife . . . although it might be fun for me ,…" at bounding box center [155, 221] width 217 height 251
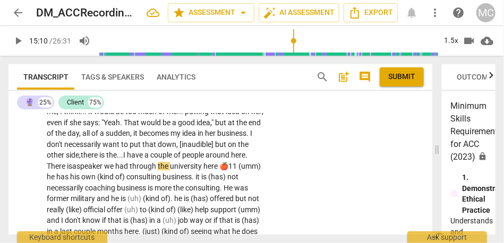
click at [117, 171] on span "here. There is" at bounding box center [147, 161] width 201 height 20
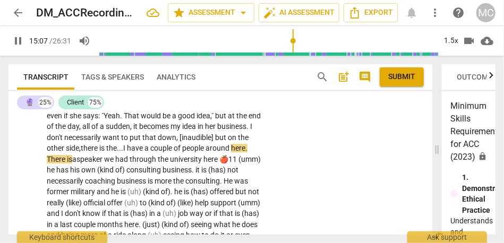
scroll to position [2824, 0]
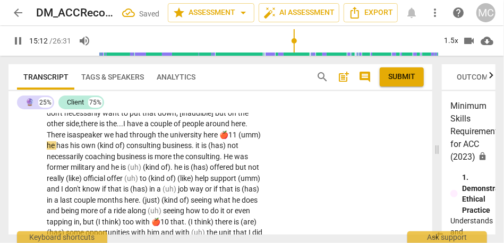
click at [158, 139] on span "through" at bounding box center [144, 135] width 28 height 9
click at [104, 139] on span "speaker" at bounding box center [91, 135] width 28 height 9
drag, startPoint x: 105, startPoint y: 168, endPoint x: 66, endPoint y: 168, distance: 38.3
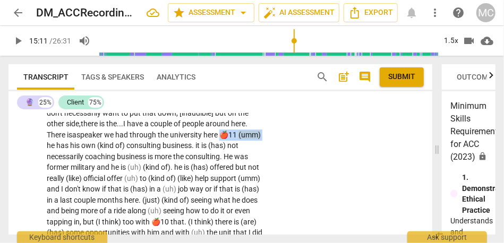
click at [66, 168] on p "Some of it . . . is working for my wife . . . although it might be fun for me ,…" at bounding box center [155, 189] width 217 height 251
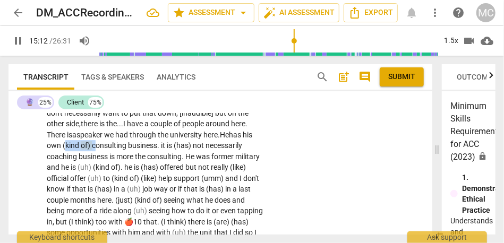
drag, startPoint x: 149, startPoint y: 168, endPoint x: 120, endPoint y: 169, distance: 28.7
click at [120, 169] on p "Some of it . . . is working for my wife . . . although it might be fun for me ,…" at bounding box center [155, 189] width 217 height 251
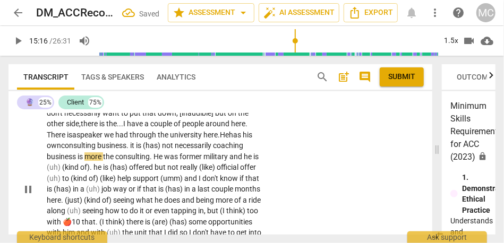
click at [279, 163] on div "CL play_arrow pause 14:26 + Add competency keyboard_arrow_right Some of it . . …" at bounding box center [221, 181] width 424 height 277
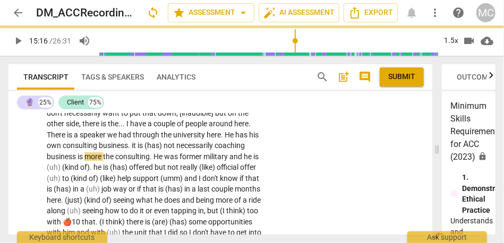
type input "917"
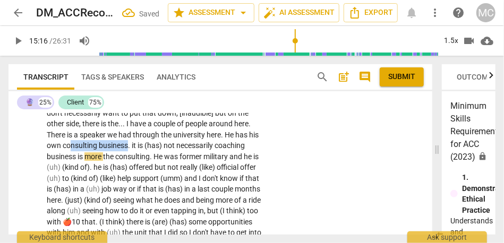
drag, startPoint x: 184, startPoint y: 168, endPoint x: 127, endPoint y: 168, distance: 57.4
click at [127, 168] on p "Some of it . . . is working for my wife . . . although it might be fun for me ,…" at bounding box center [155, 189] width 217 height 251
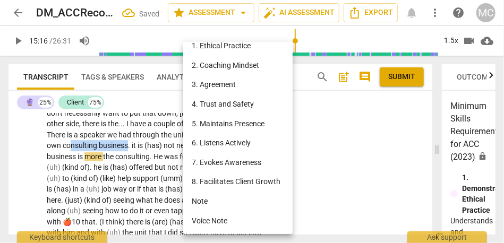
scroll to position [49, 0]
click at [215, 206] on li "Note" at bounding box center [239, 202] width 113 height 20
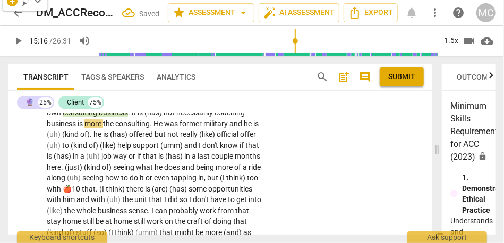
scroll to position [2787, 0]
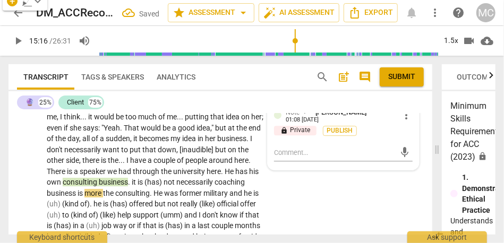
type textarea "r"
type textarea "re"
type textarea "res"
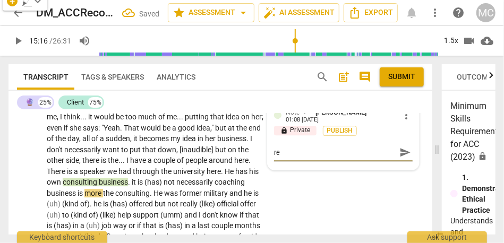
type textarea "res"
type textarea "resu"
type textarea "resum"
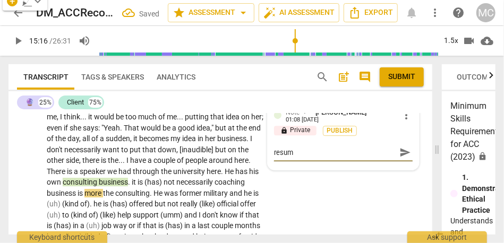
type textarea "resume"
type textarea "resume h"
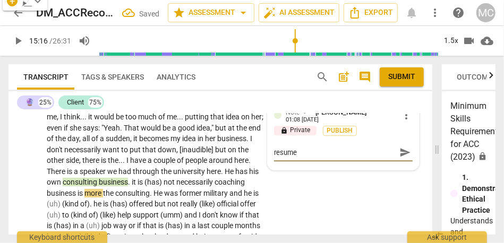
type textarea "resume h"
type textarea "resume he"
type textarea "resume her"
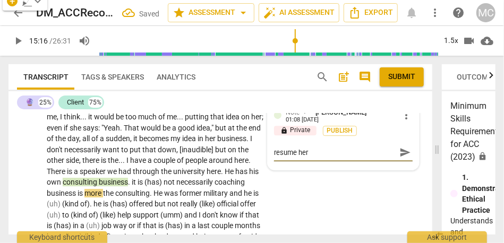
type textarea "resume here"
